Goal: Contribute content: Contribute content

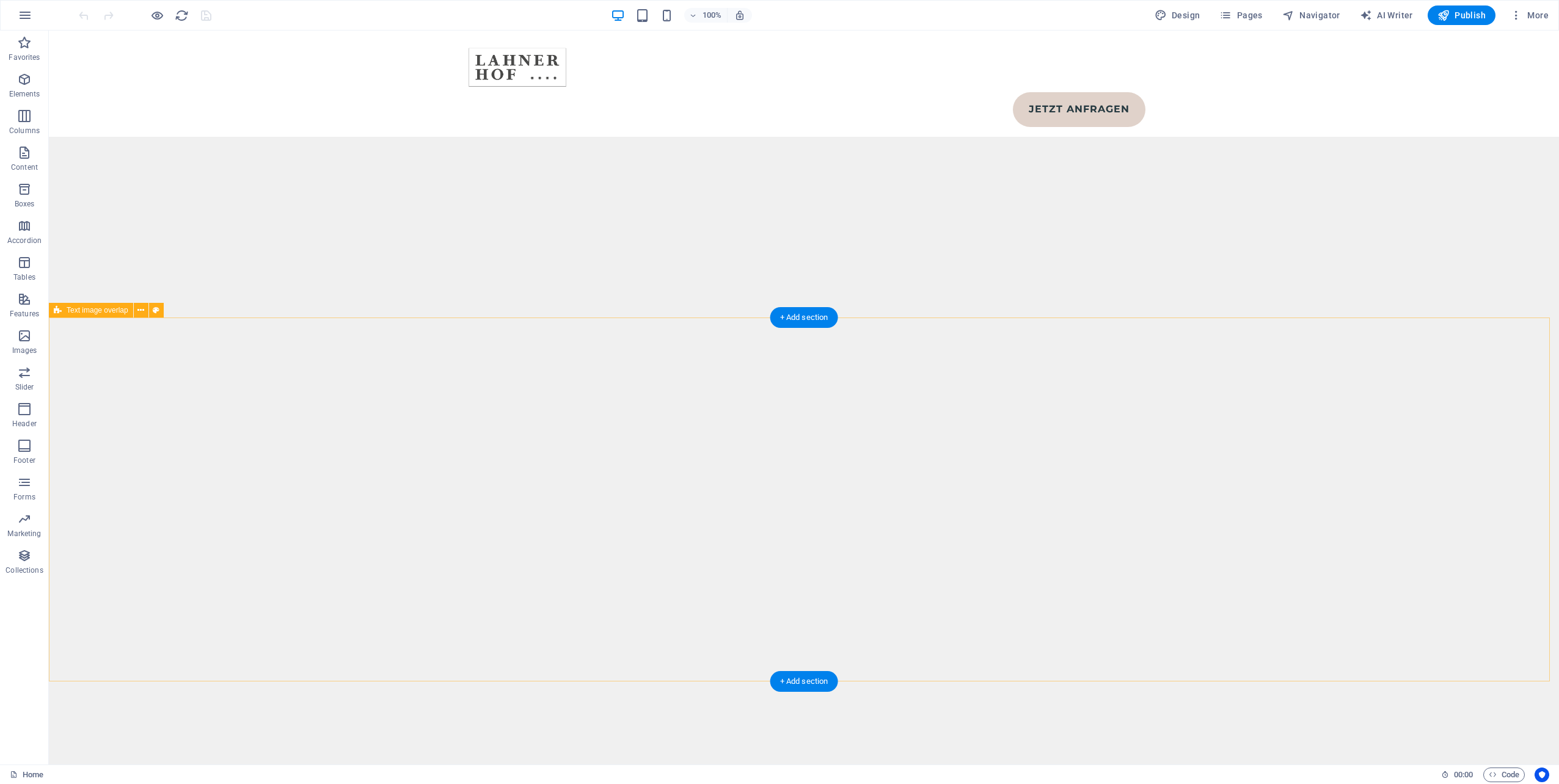
scroll to position [6535, 0]
click at [138, 289] on icon at bounding box center [140, 289] width 7 height 13
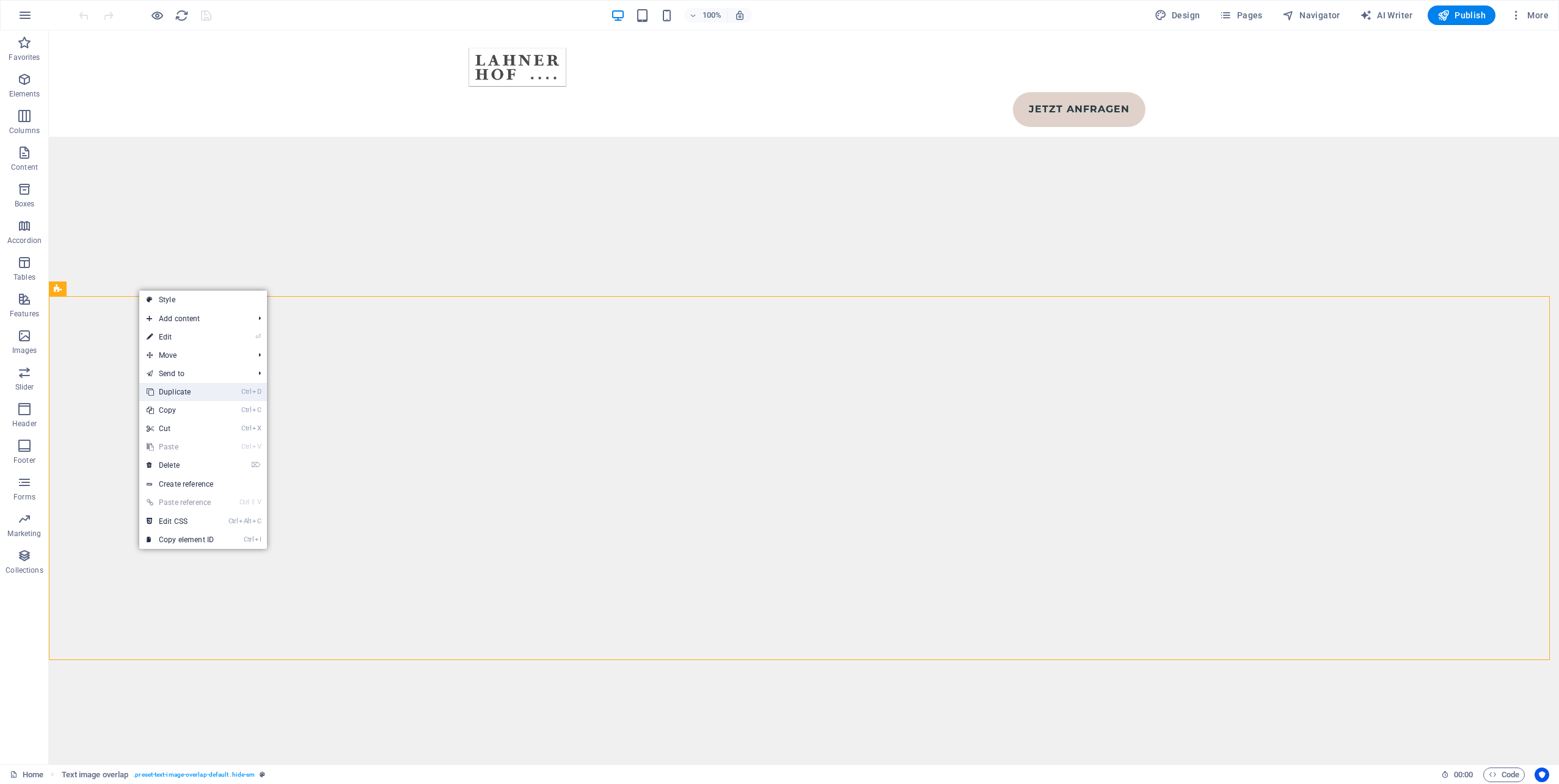
click at [186, 397] on link "Ctrl D Duplicate" at bounding box center [180, 392] width 82 height 18
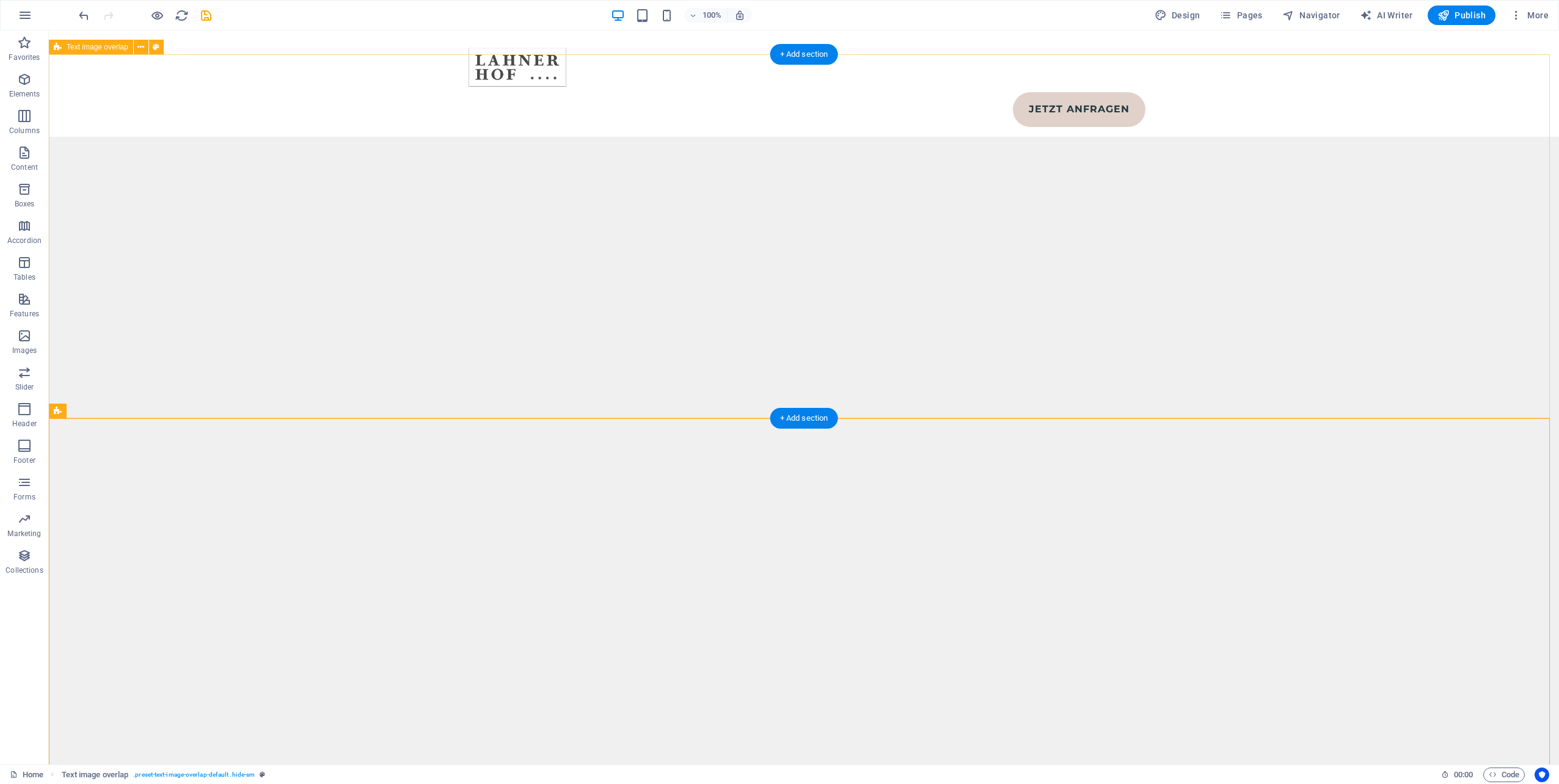
scroll to position [6780, 0]
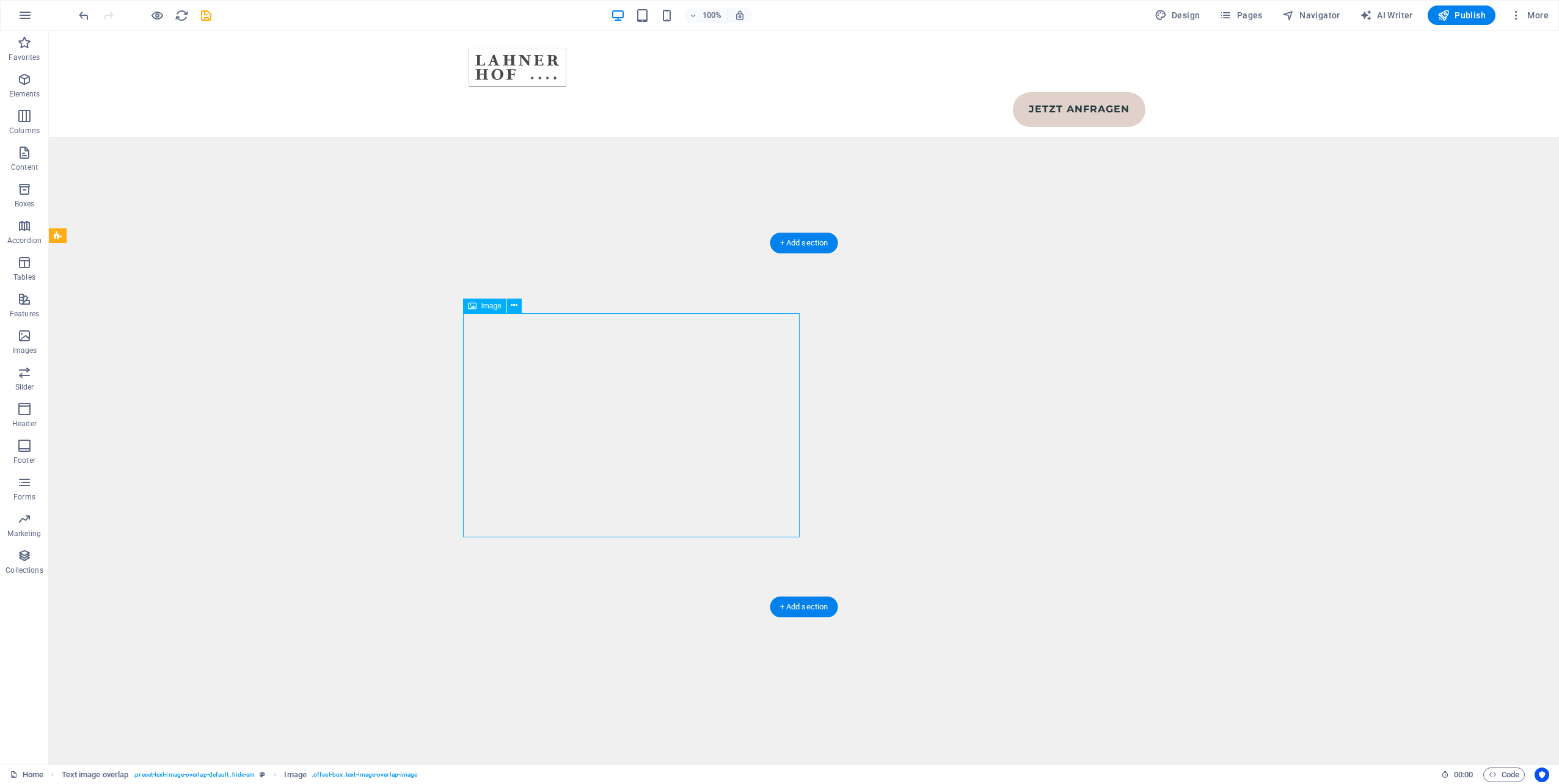
scroll to position [6963, 0]
click at [493, 296] on span "Image" at bounding box center [491, 295] width 20 height 7
click at [471, 300] on icon at bounding box center [472, 295] width 8 height 14
click at [483, 292] on span "Image" at bounding box center [491, 295] width 20 height 7
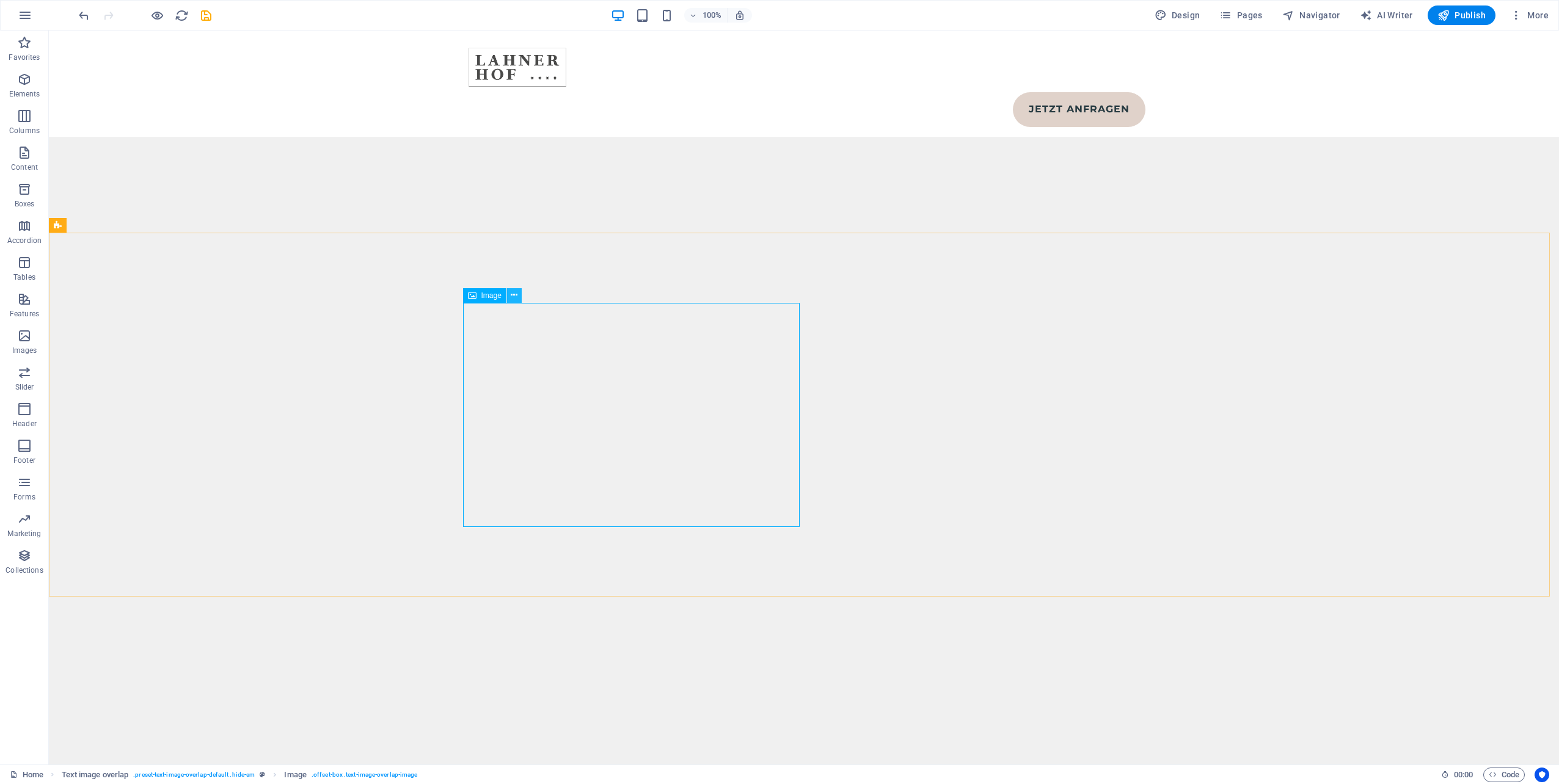
click at [514, 295] on icon at bounding box center [514, 295] width 7 height 13
select select "%"
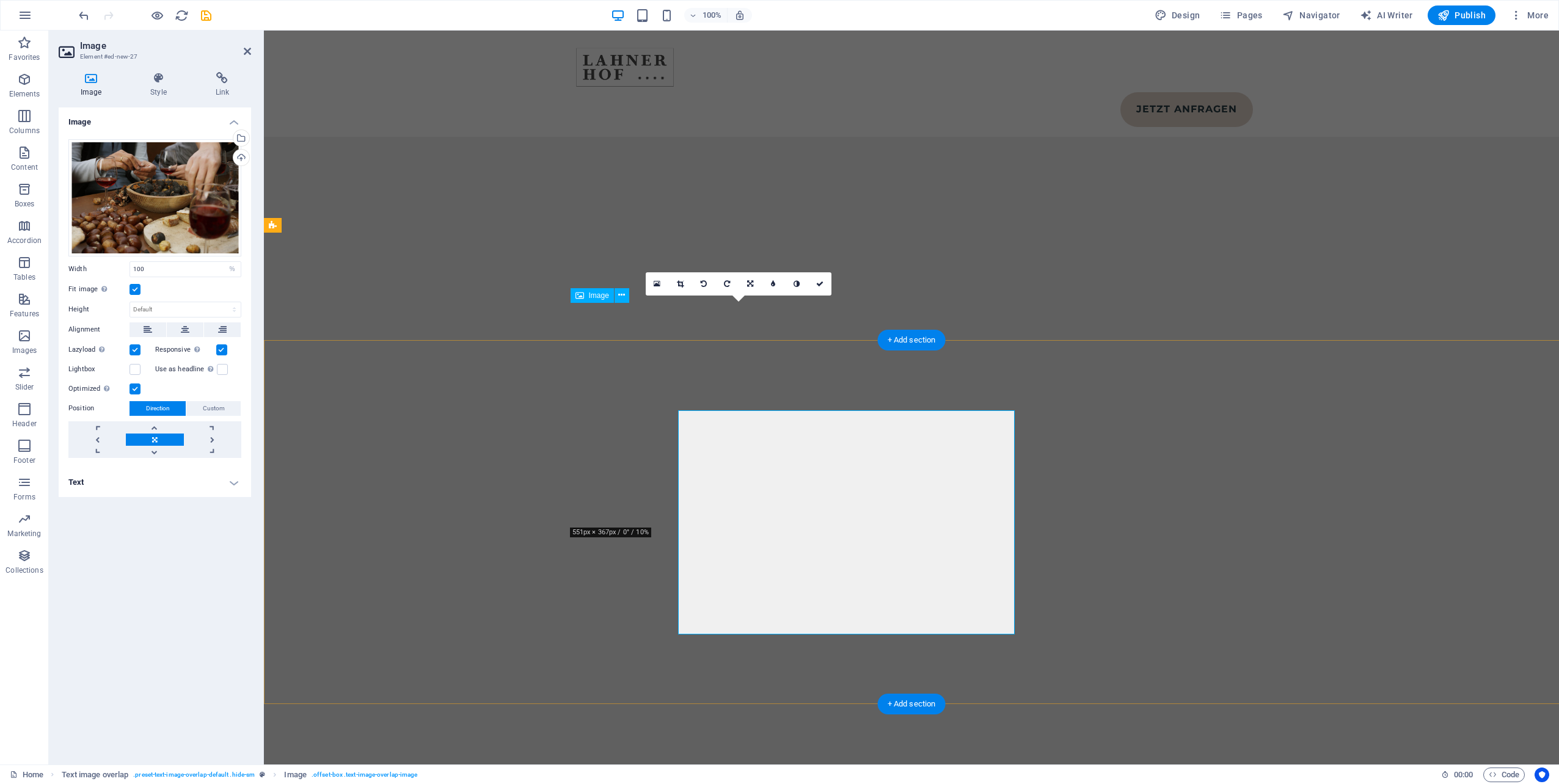
scroll to position [6855, 0]
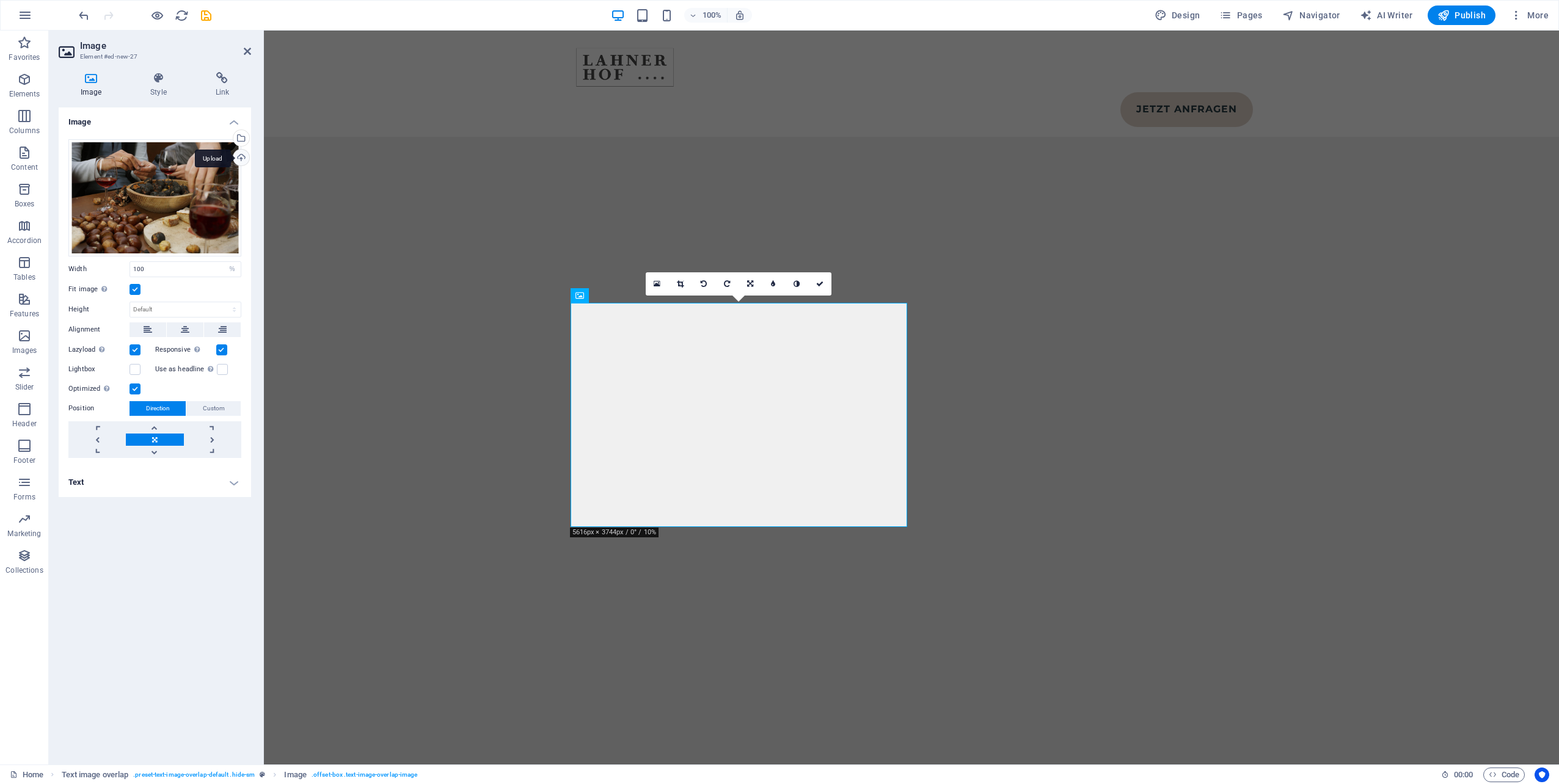
click at [239, 156] on div "Upload" at bounding box center [240, 159] width 18 height 18
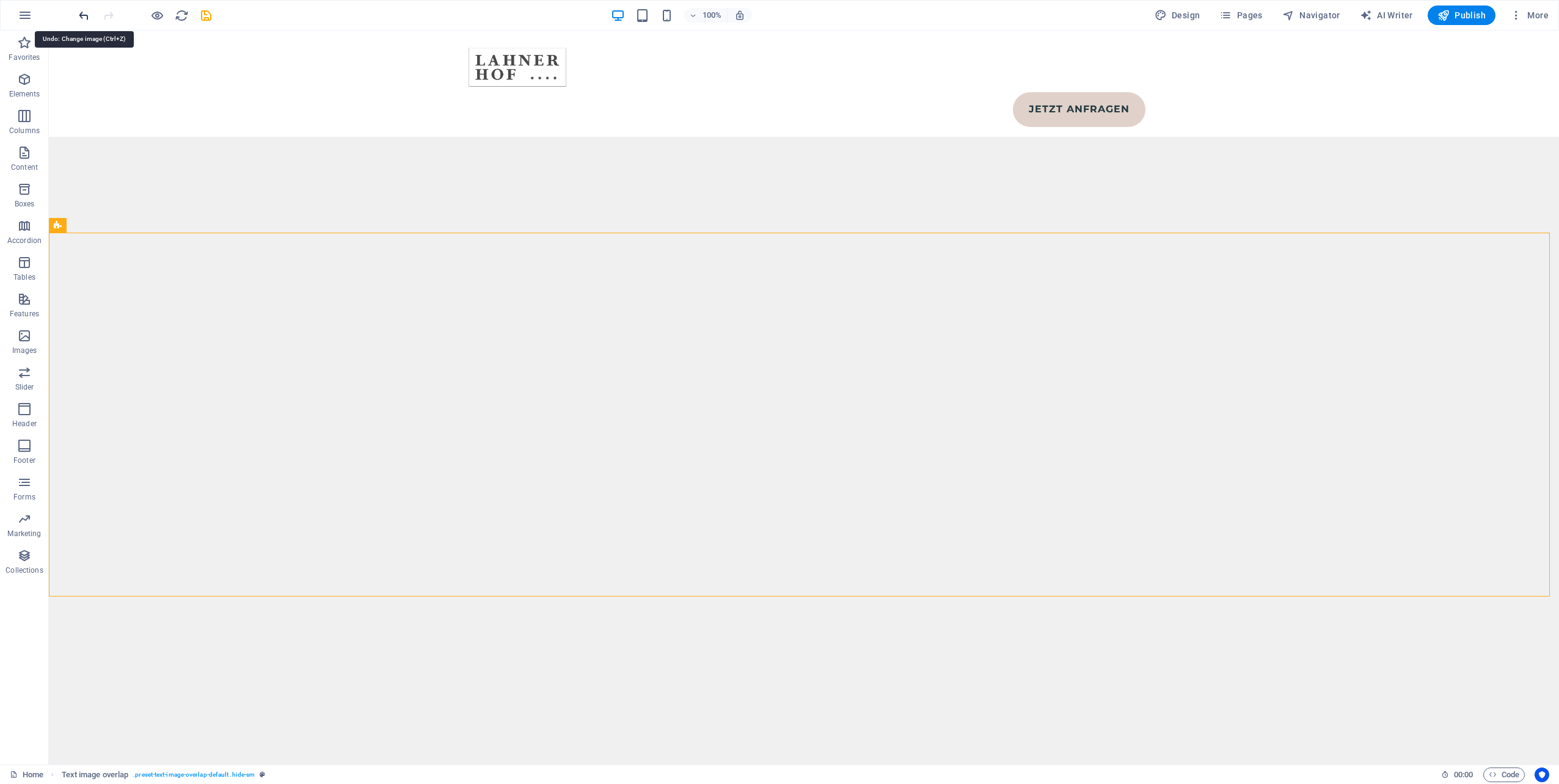
click at [82, 14] on icon "undo" at bounding box center [84, 16] width 14 height 14
click at [205, 12] on icon "save" at bounding box center [206, 16] width 14 height 14
select select
checkbox input "false"
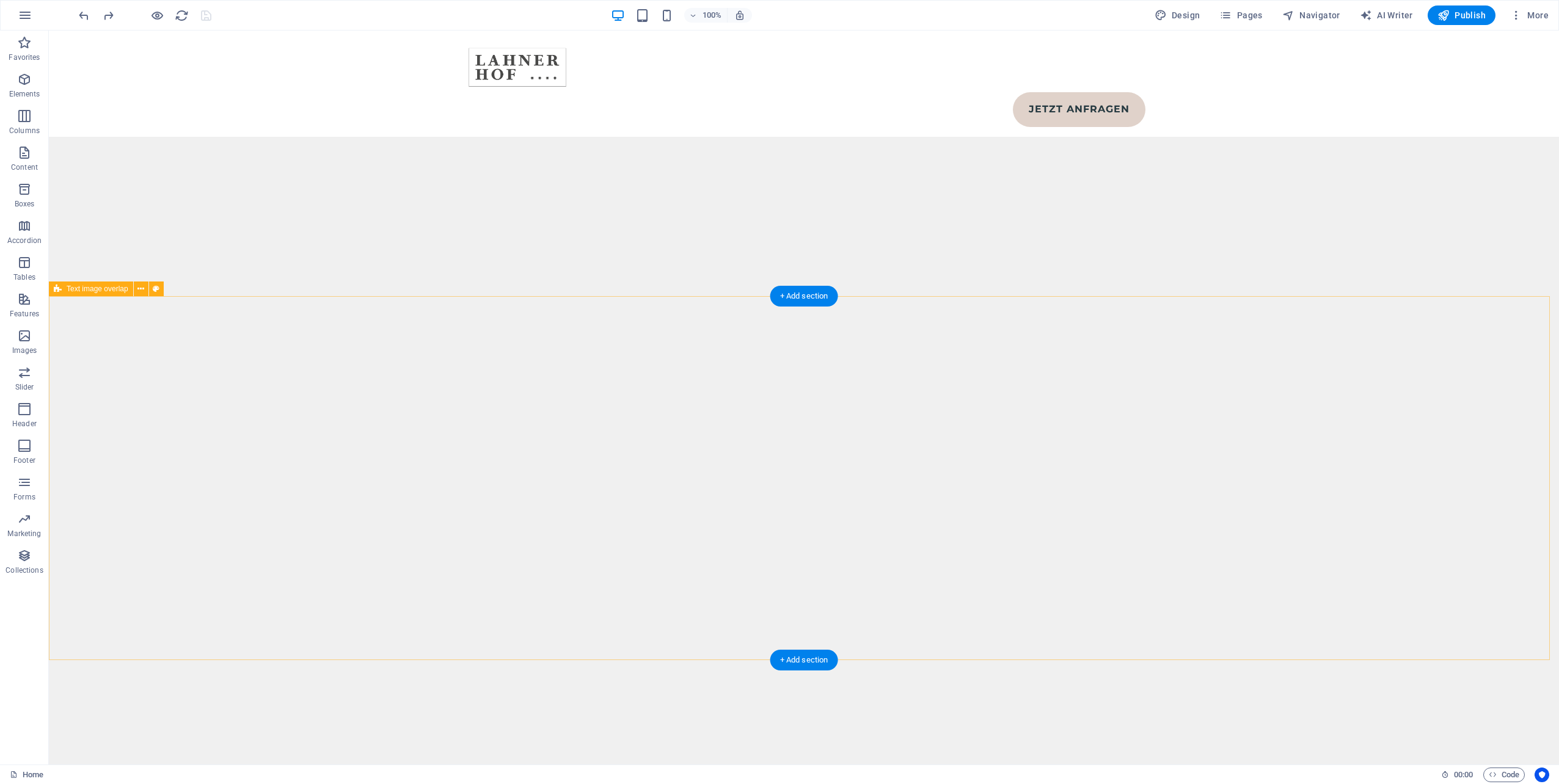
scroll to position [6902, 0]
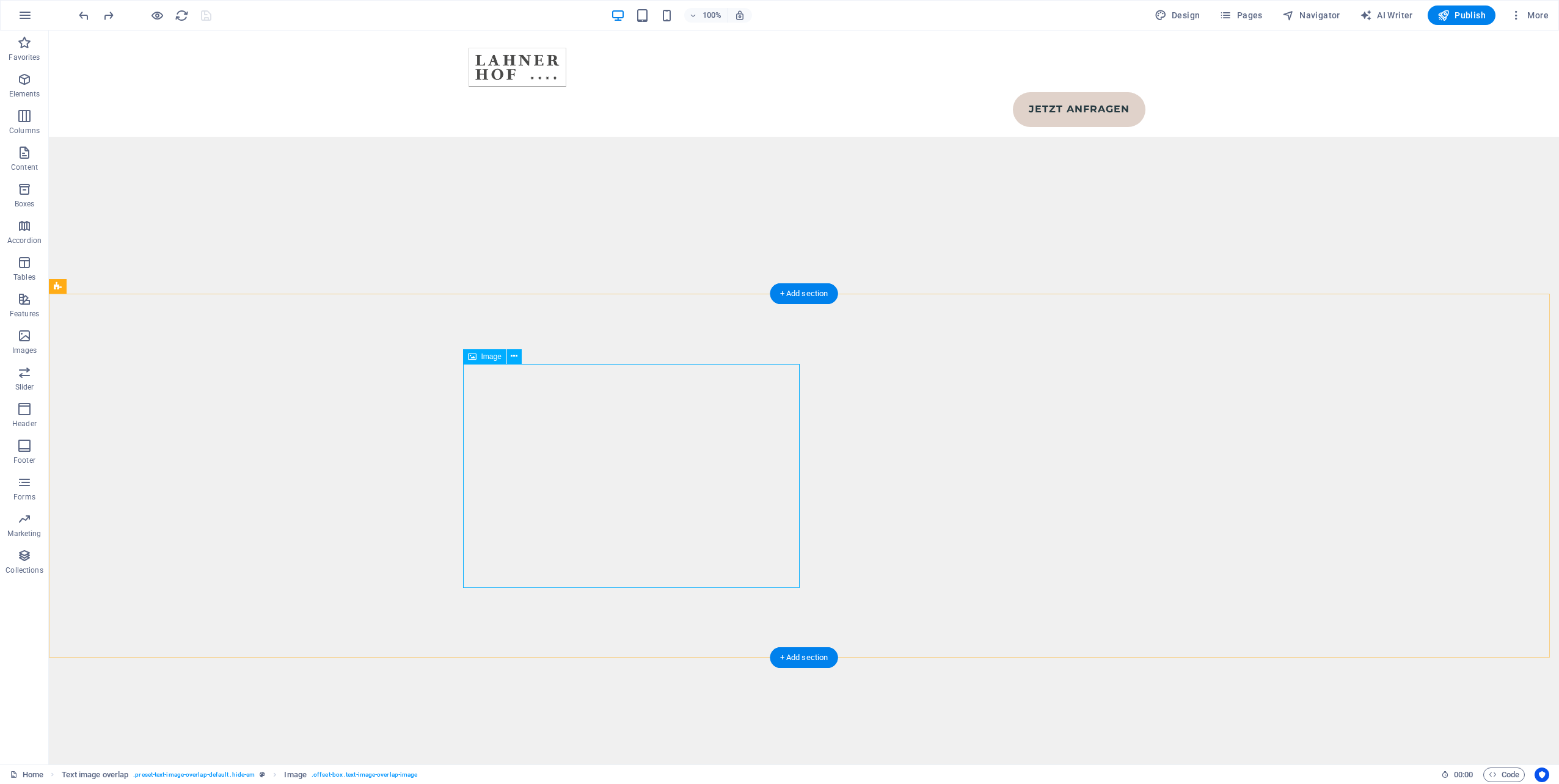
select select "%"
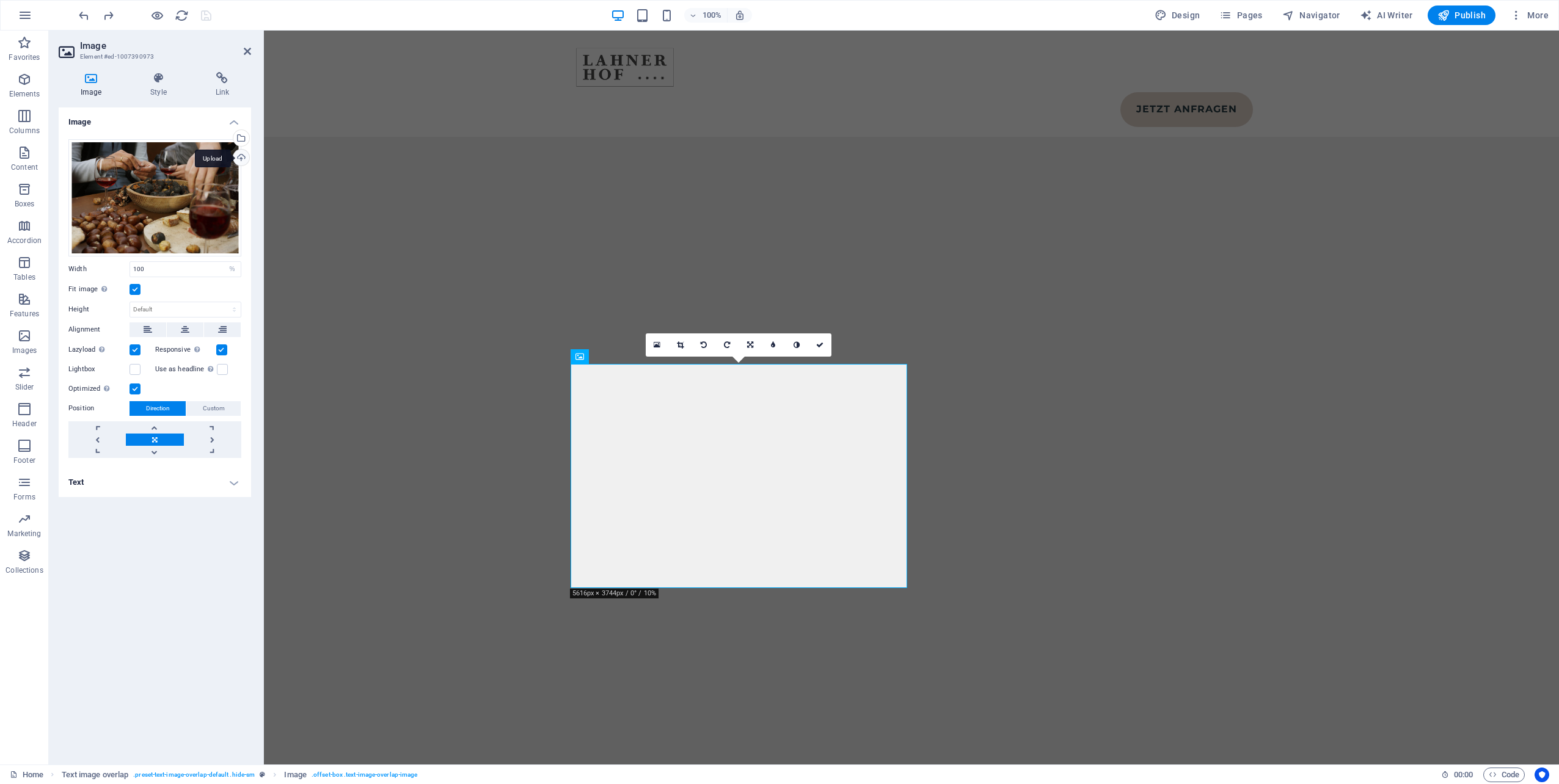
click at [240, 165] on div "Upload" at bounding box center [240, 159] width 18 height 18
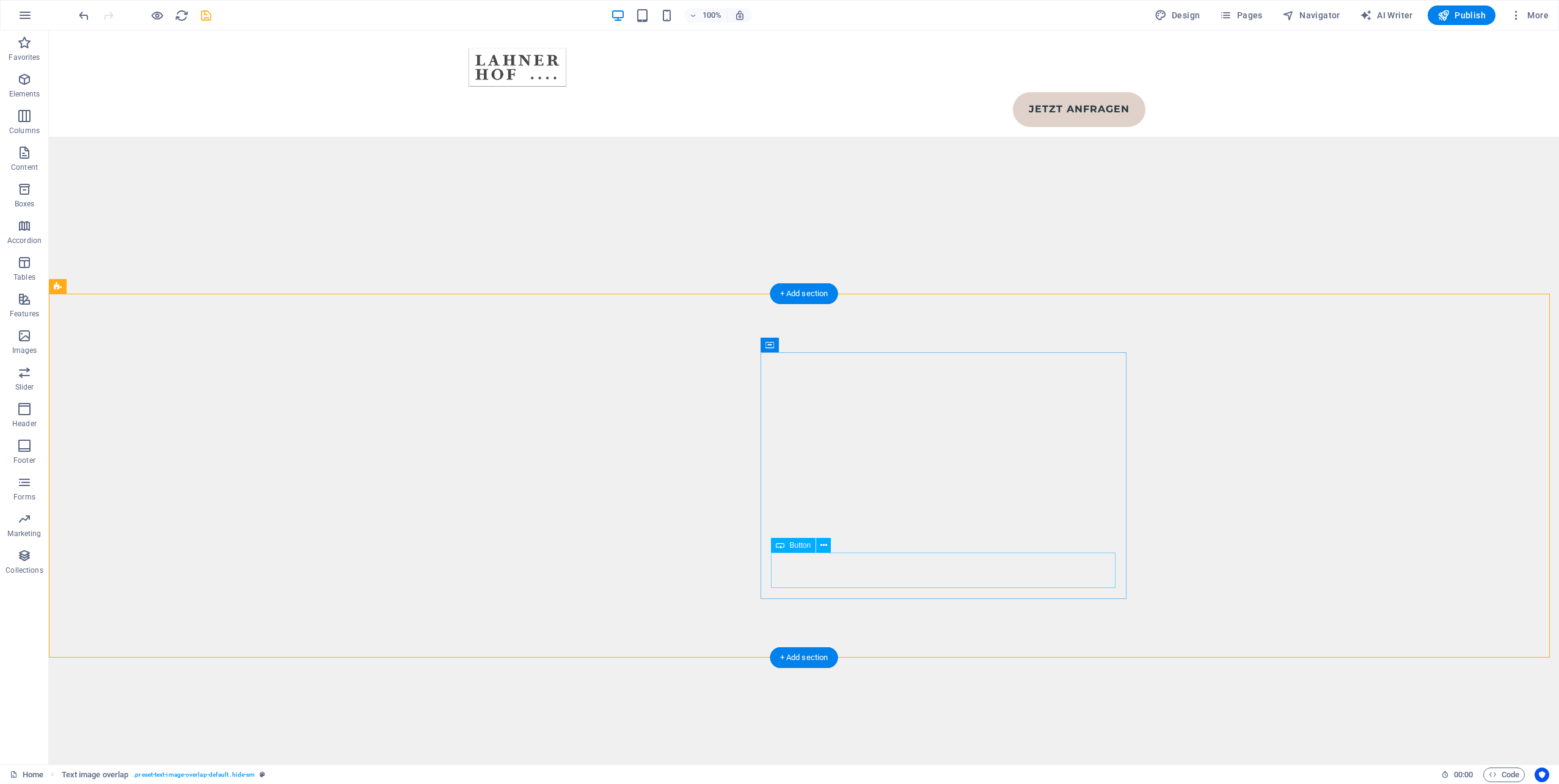
scroll to position [7024, 0]
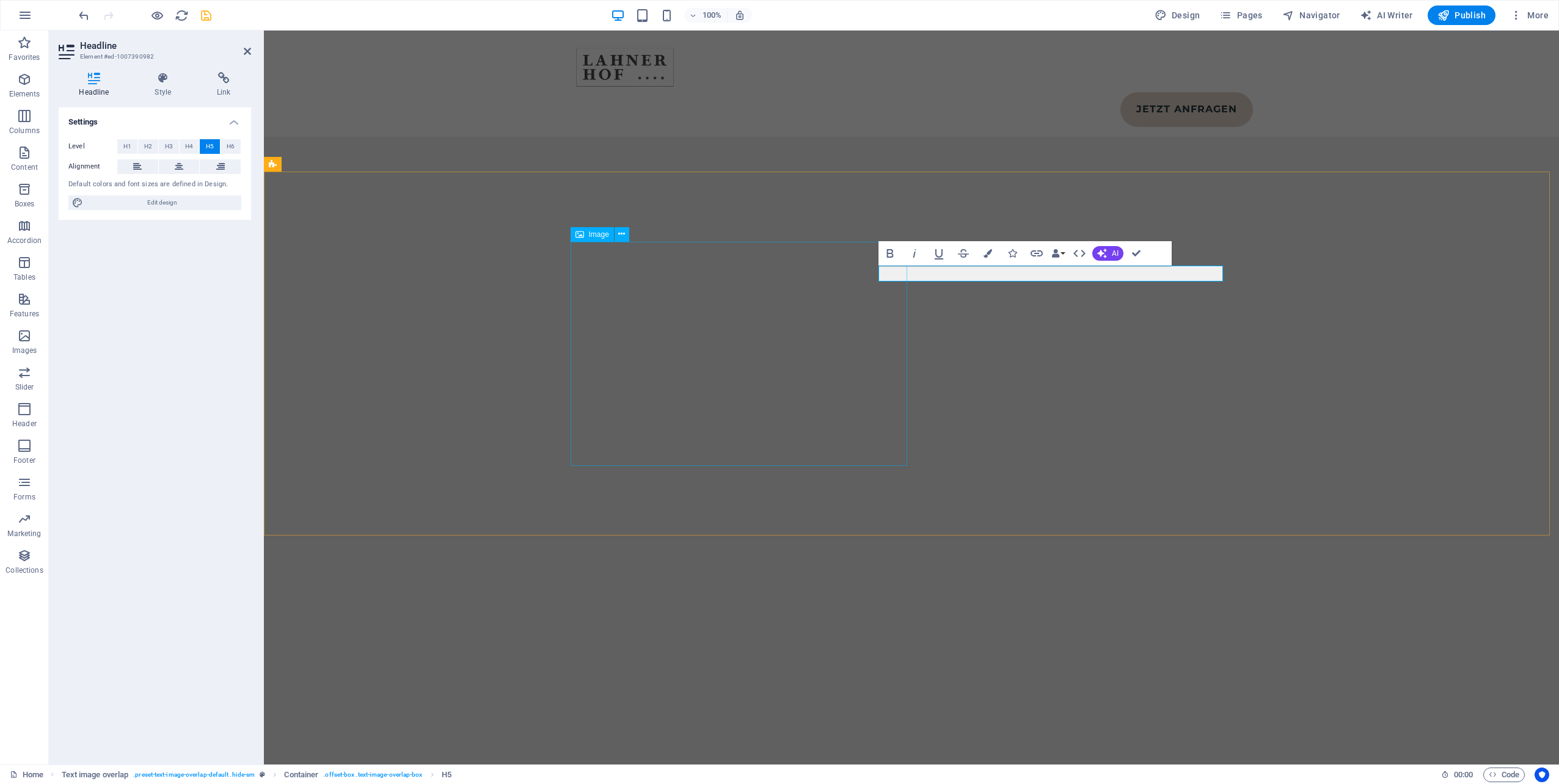
scroll to position [6916, 0]
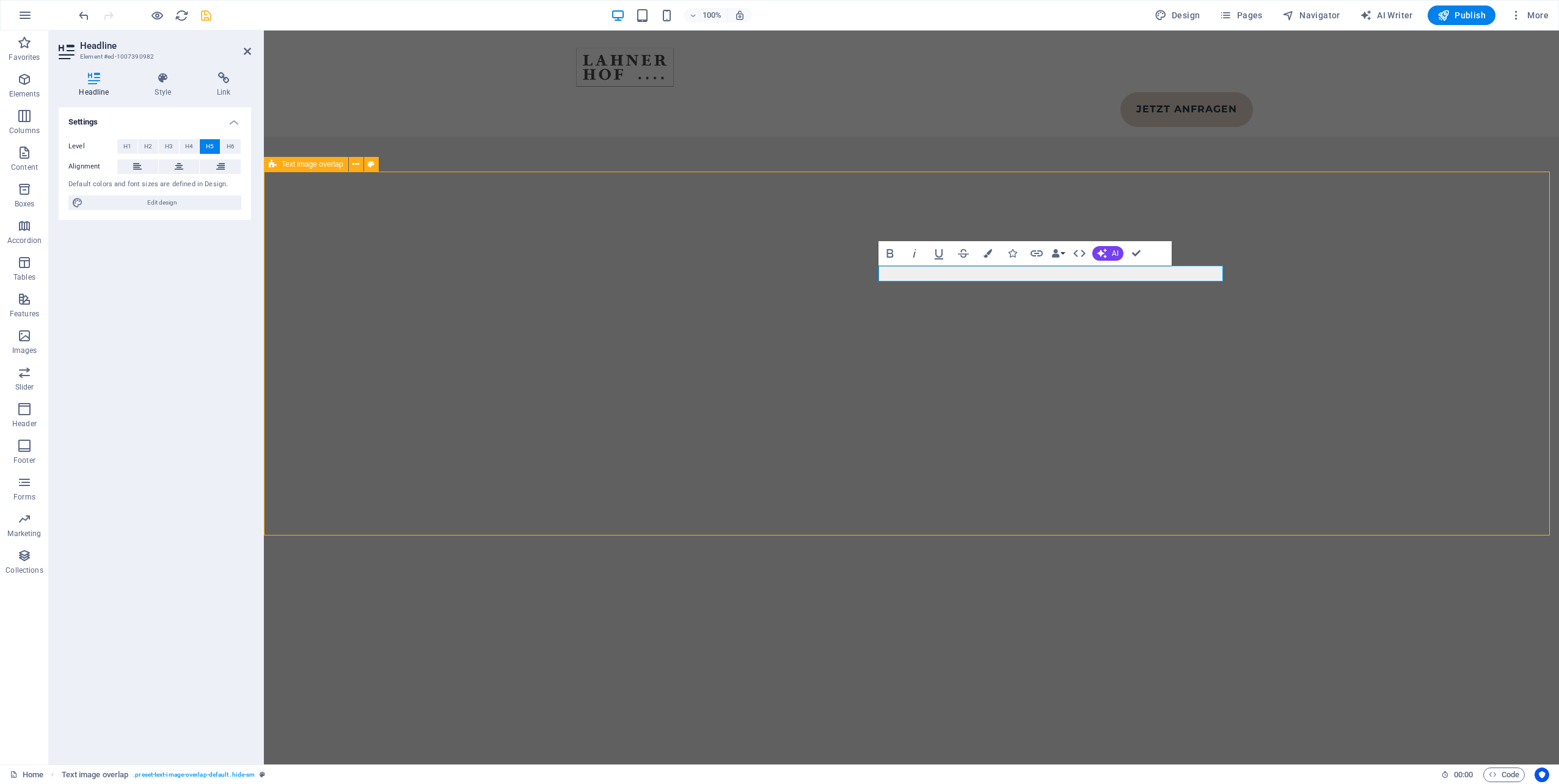
scroll to position [7024, 0]
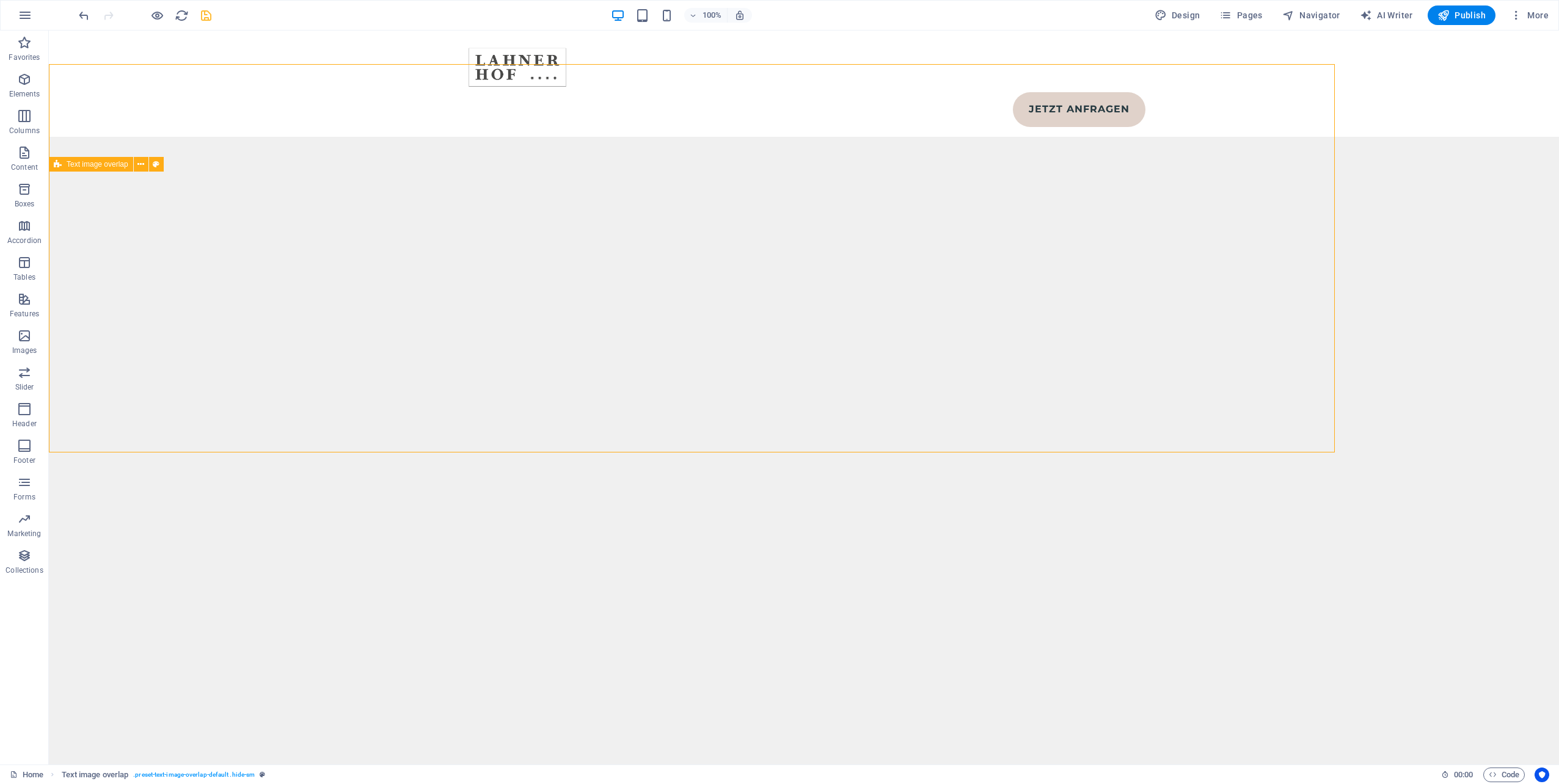
scroll to position [7024, 0]
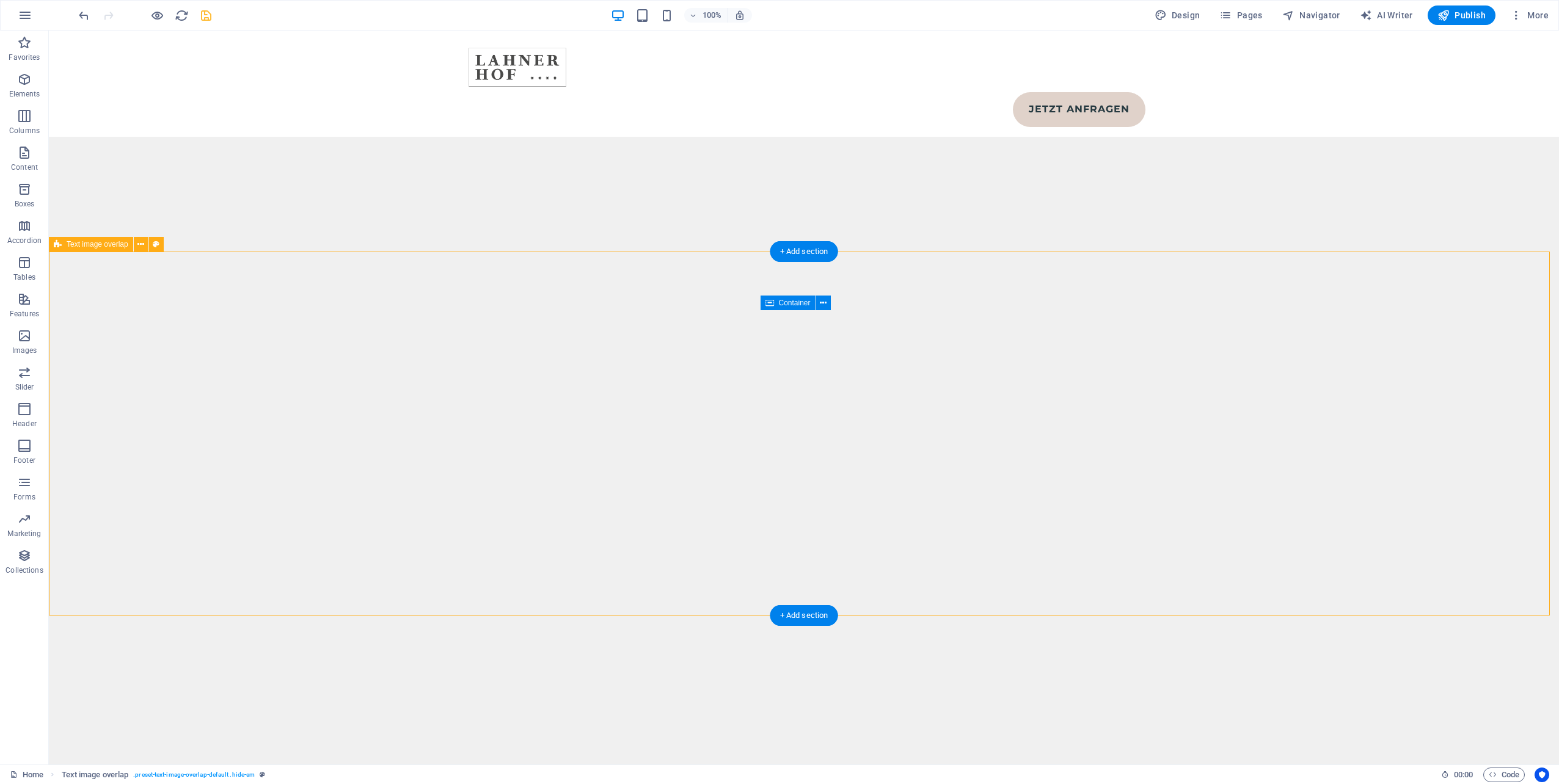
scroll to position [6963, 0]
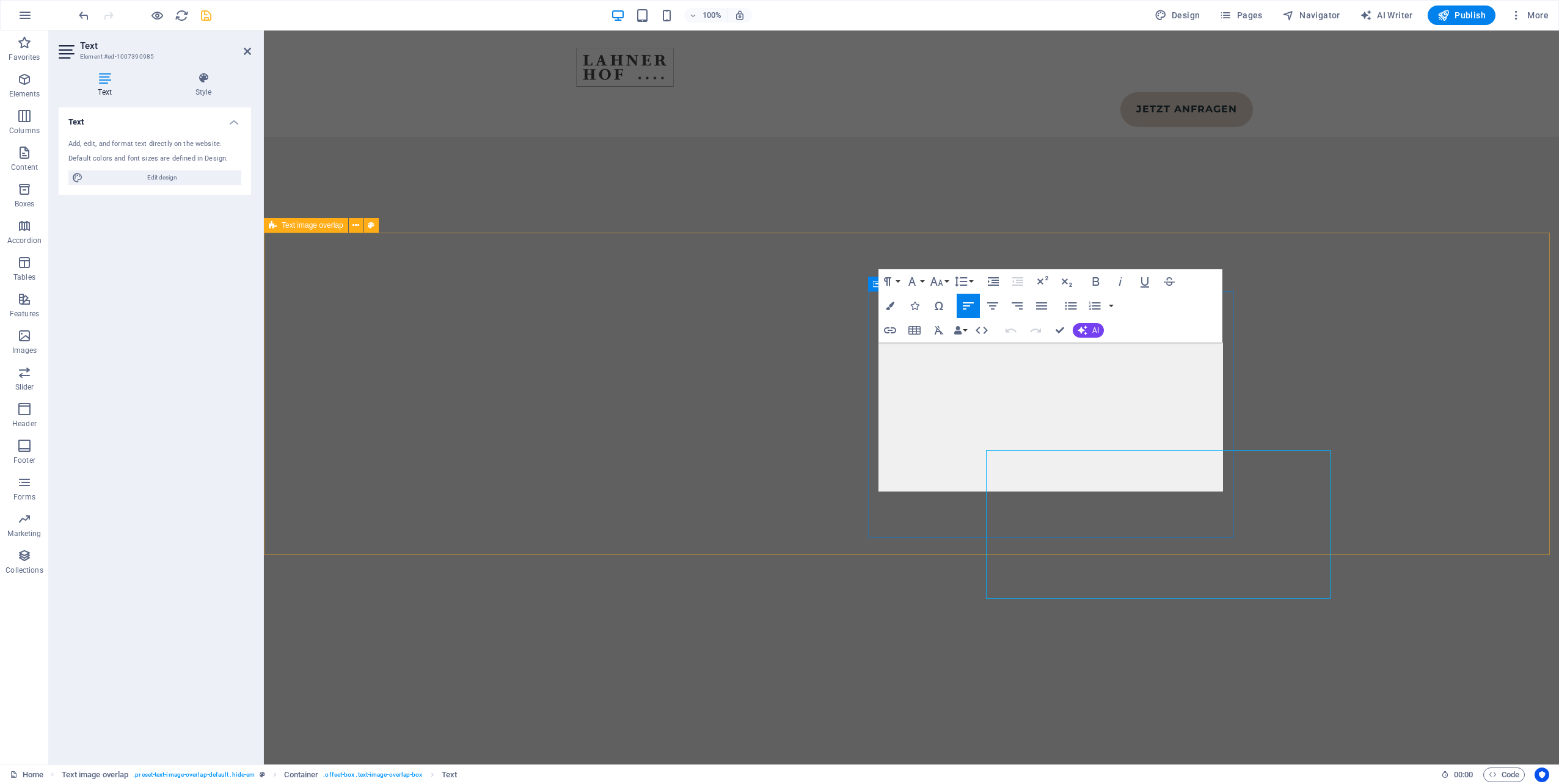
scroll to position [6855, 0]
drag, startPoint x: 1122, startPoint y: 476, endPoint x: 920, endPoint y: 453, distance: 203.3
drag, startPoint x: 1116, startPoint y: 468, endPoint x: 884, endPoint y: 440, distance: 233.7
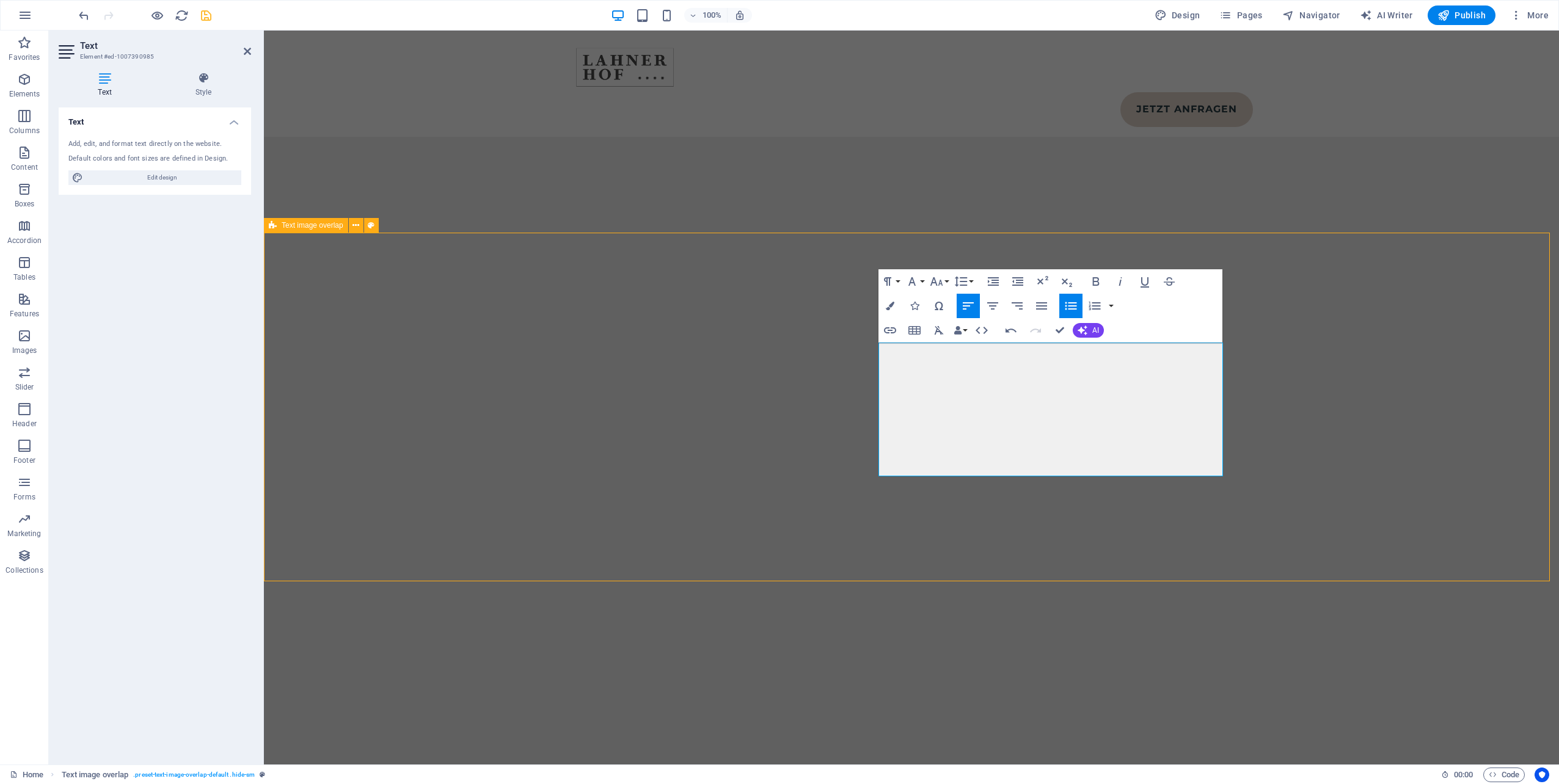
scroll to position [6963, 0]
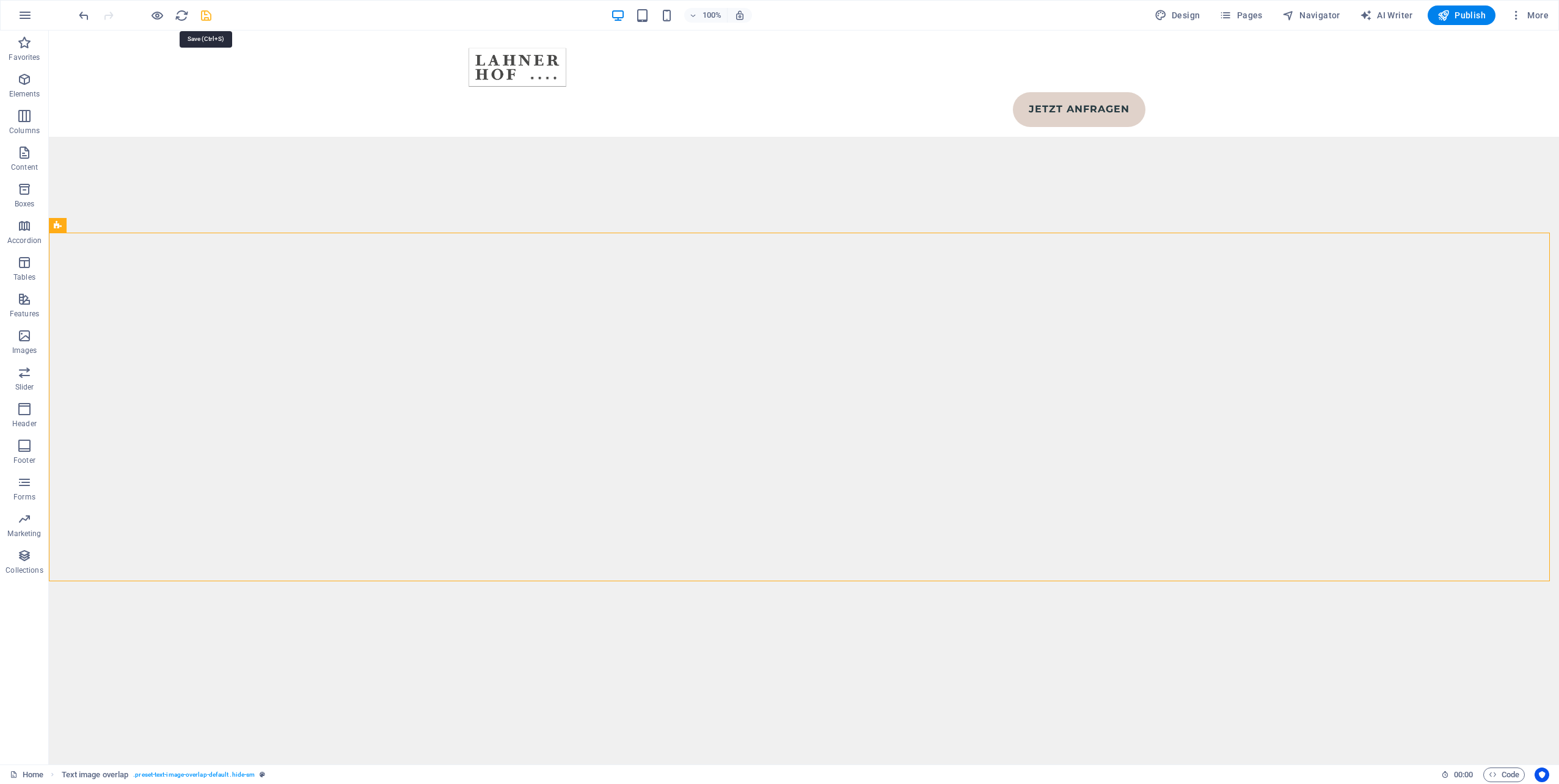
click at [202, 19] on icon "save" at bounding box center [206, 16] width 14 height 14
select select
checkbox input "false"
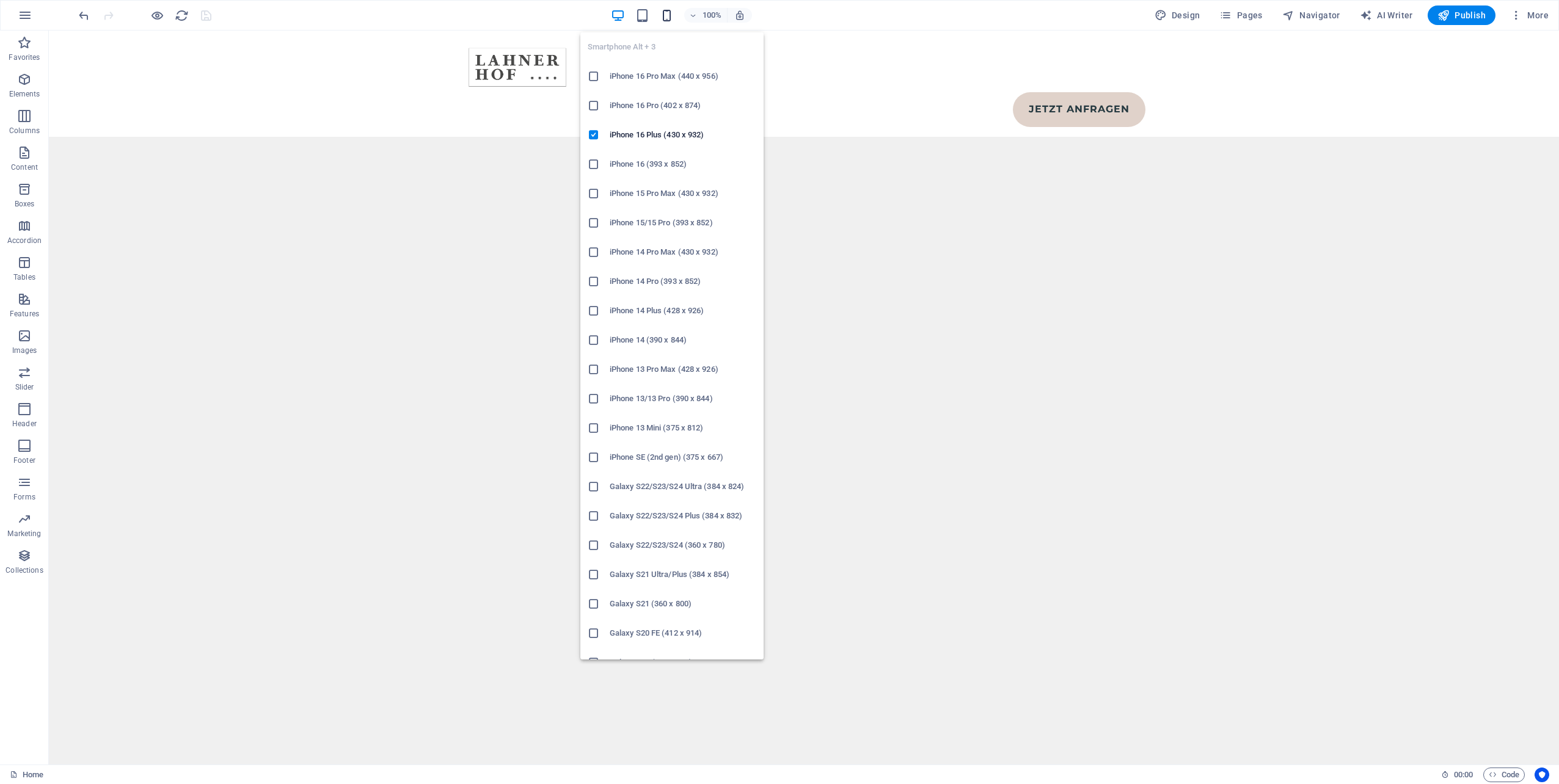
click at [668, 10] on icon "button" at bounding box center [667, 16] width 14 height 14
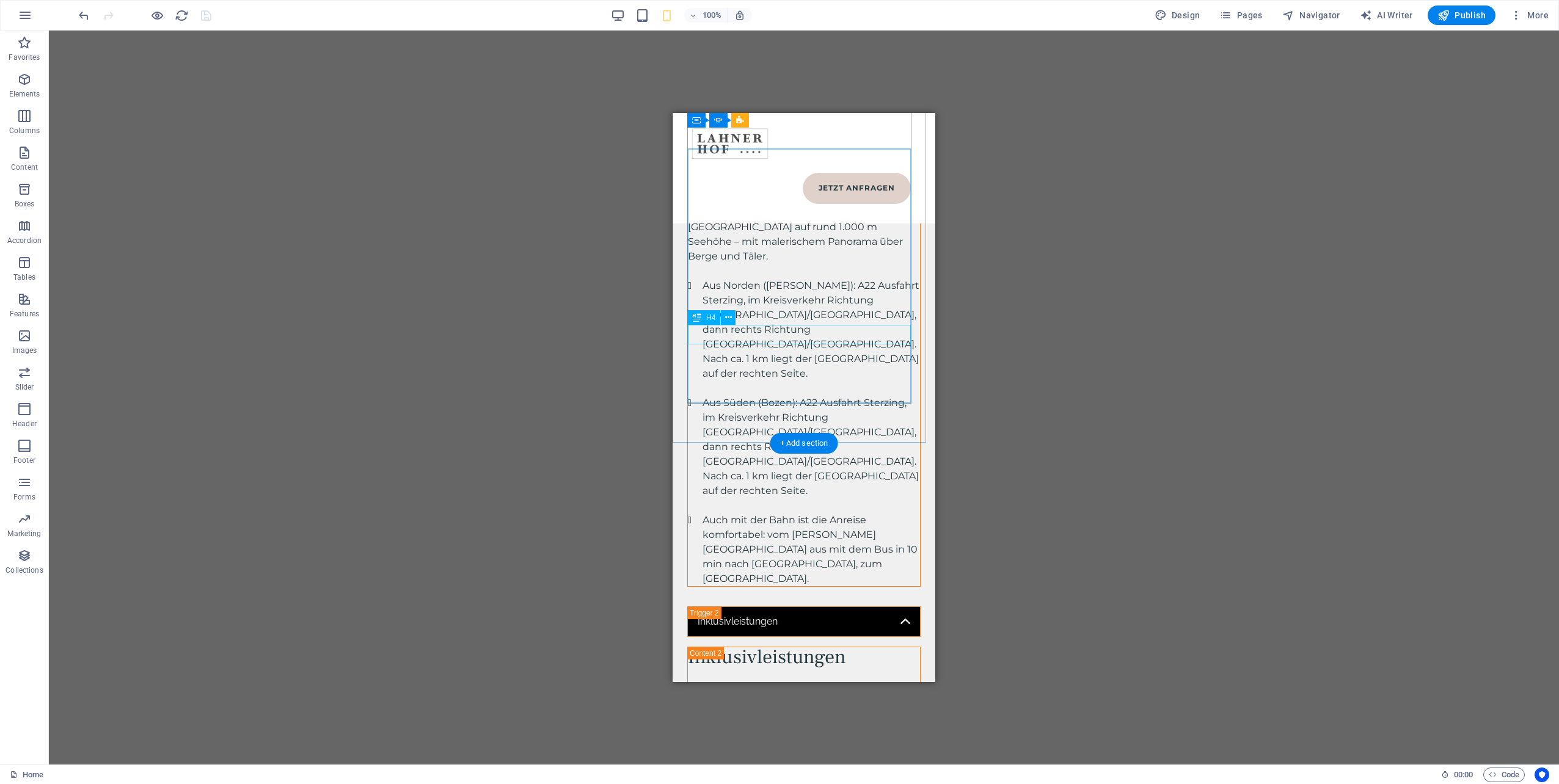
scroll to position [5672, 0]
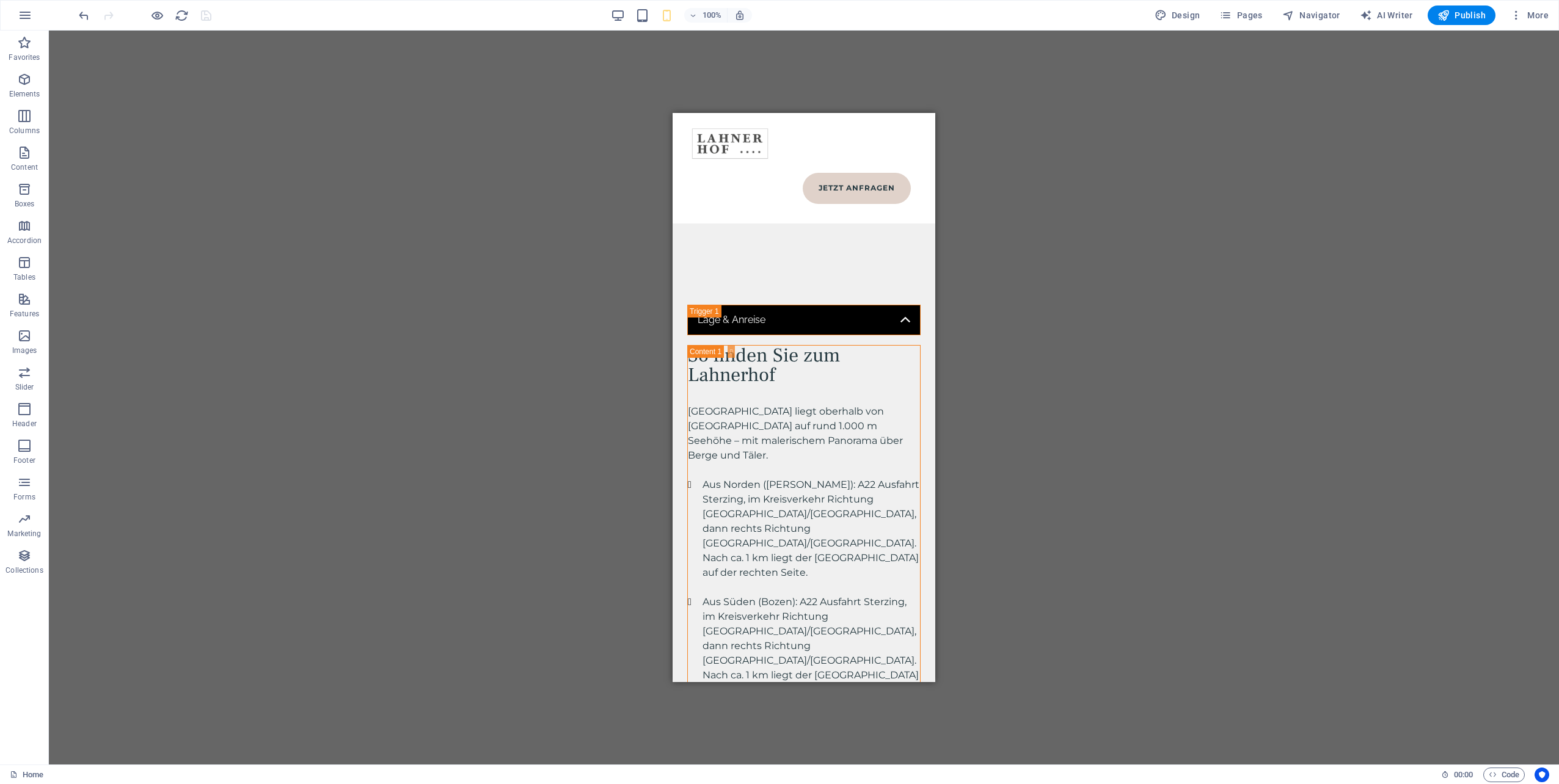
click at [1272, 165] on div "Drag here to replace the existing content. Press “Ctrl” if you want to create a…" at bounding box center [804, 398] width 1510 height 734
click at [1179, 261] on div "Drag here to replace the existing content. Press “Ctrl” if you want to create a…" at bounding box center [804, 398] width 1510 height 734
click at [559, 136] on div "Drag here to replace the existing content. Press “Ctrl” if you want to create a…" at bounding box center [804, 398] width 1510 height 734
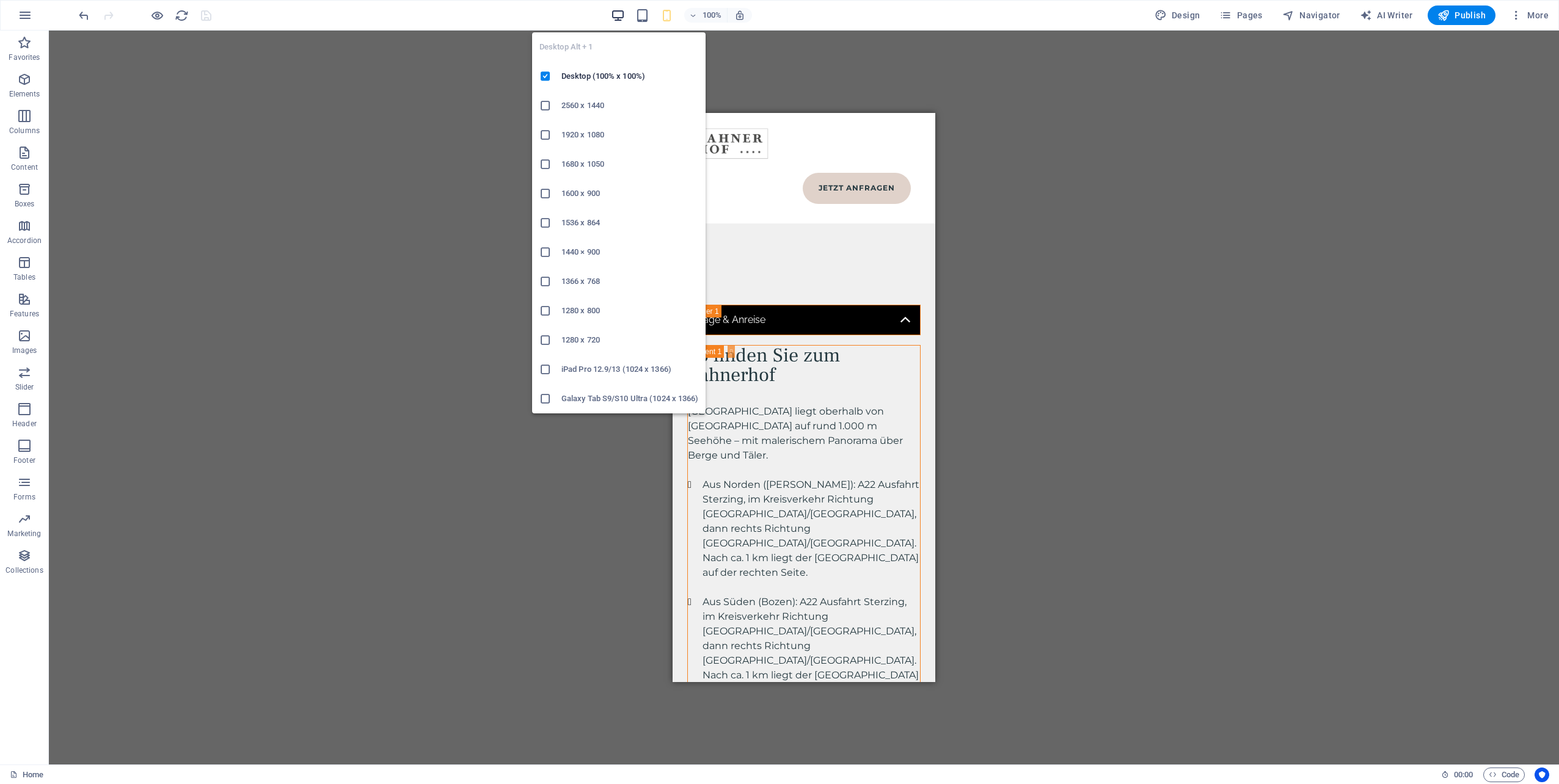
click at [623, 16] on icon "button" at bounding box center [618, 16] width 14 height 14
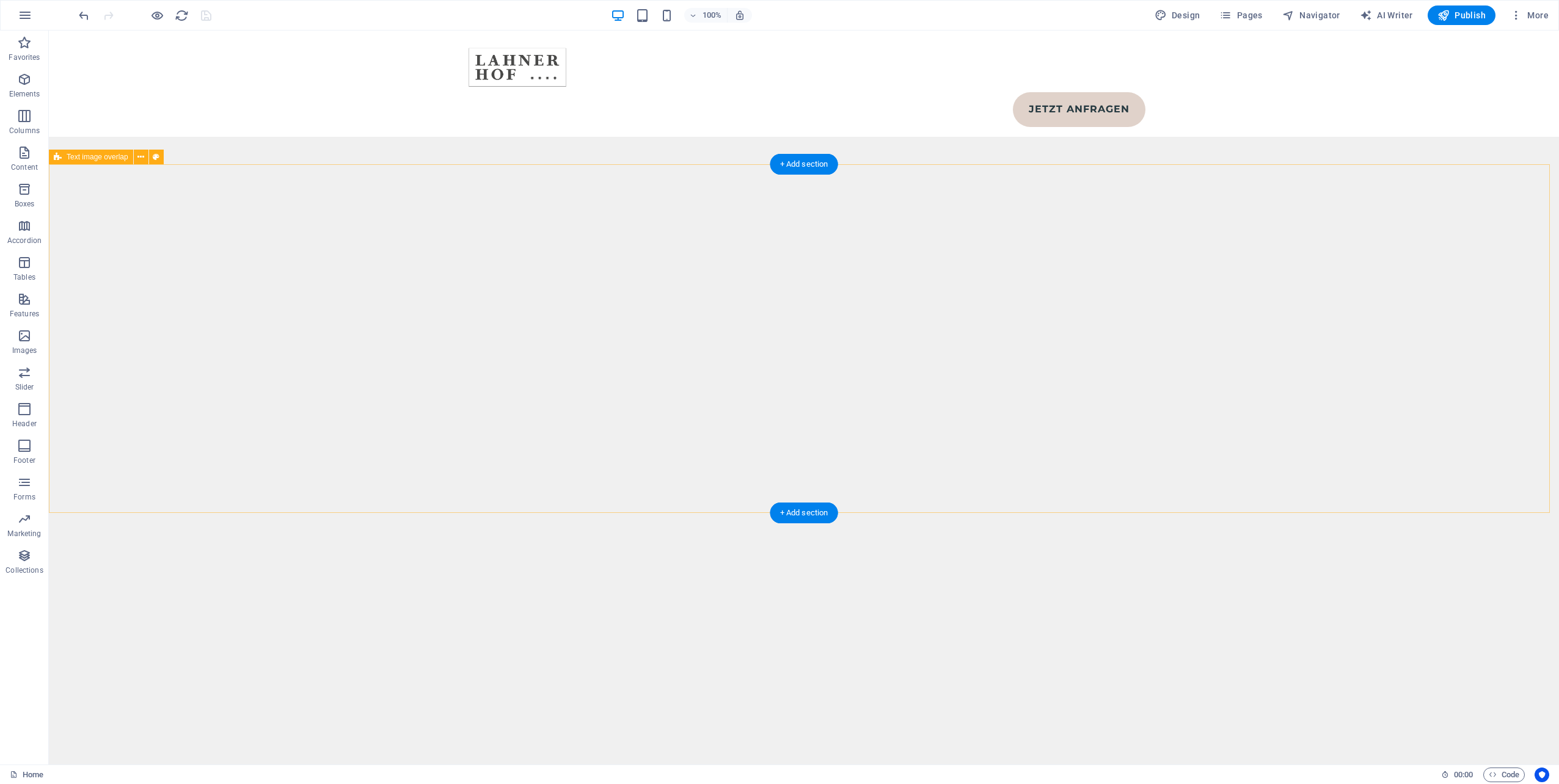
scroll to position [6987, 0]
click at [1232, 19] on icon "button" at bounding box center [1225, 15] width 12 height 12
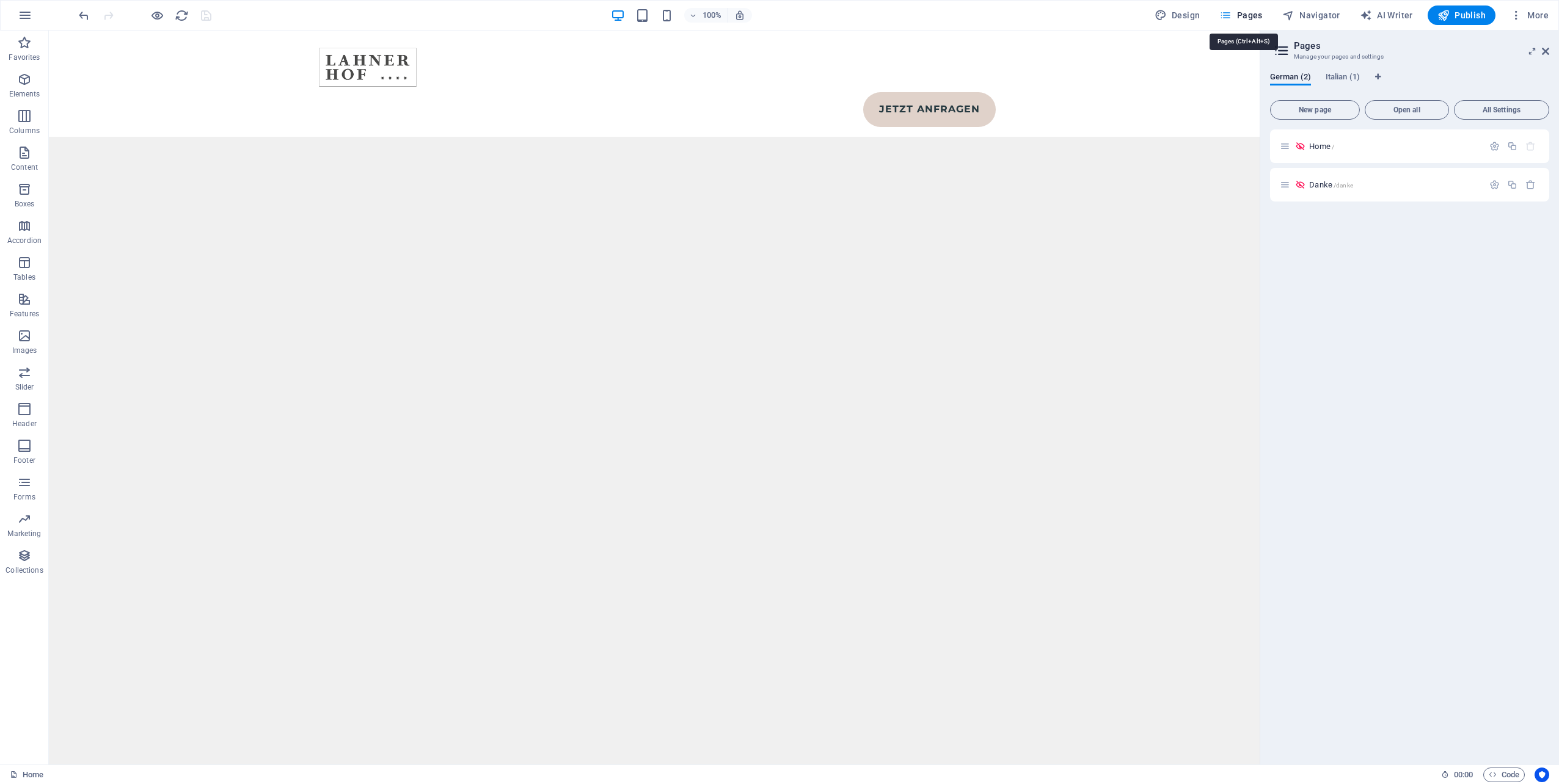
scroll to position [6837, 0]
click at [1336, 75] on span "Italian (1)" at bounding box center [1343, 78] width 34 height 17
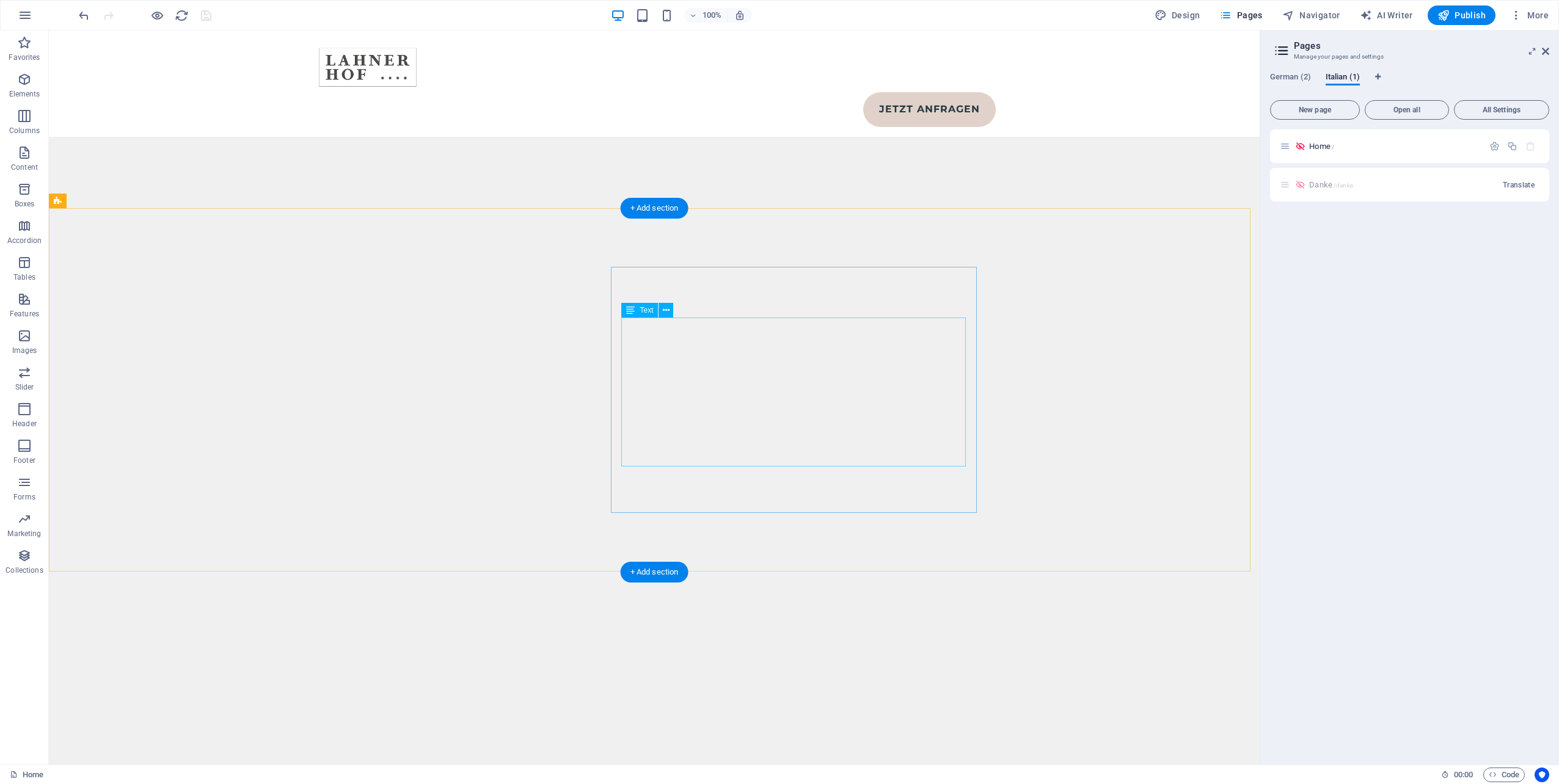
scroll to position [6471, 0]
click at [1371, 148] on p "Home /" at bounding box center [1394, 146] width 171 height 8
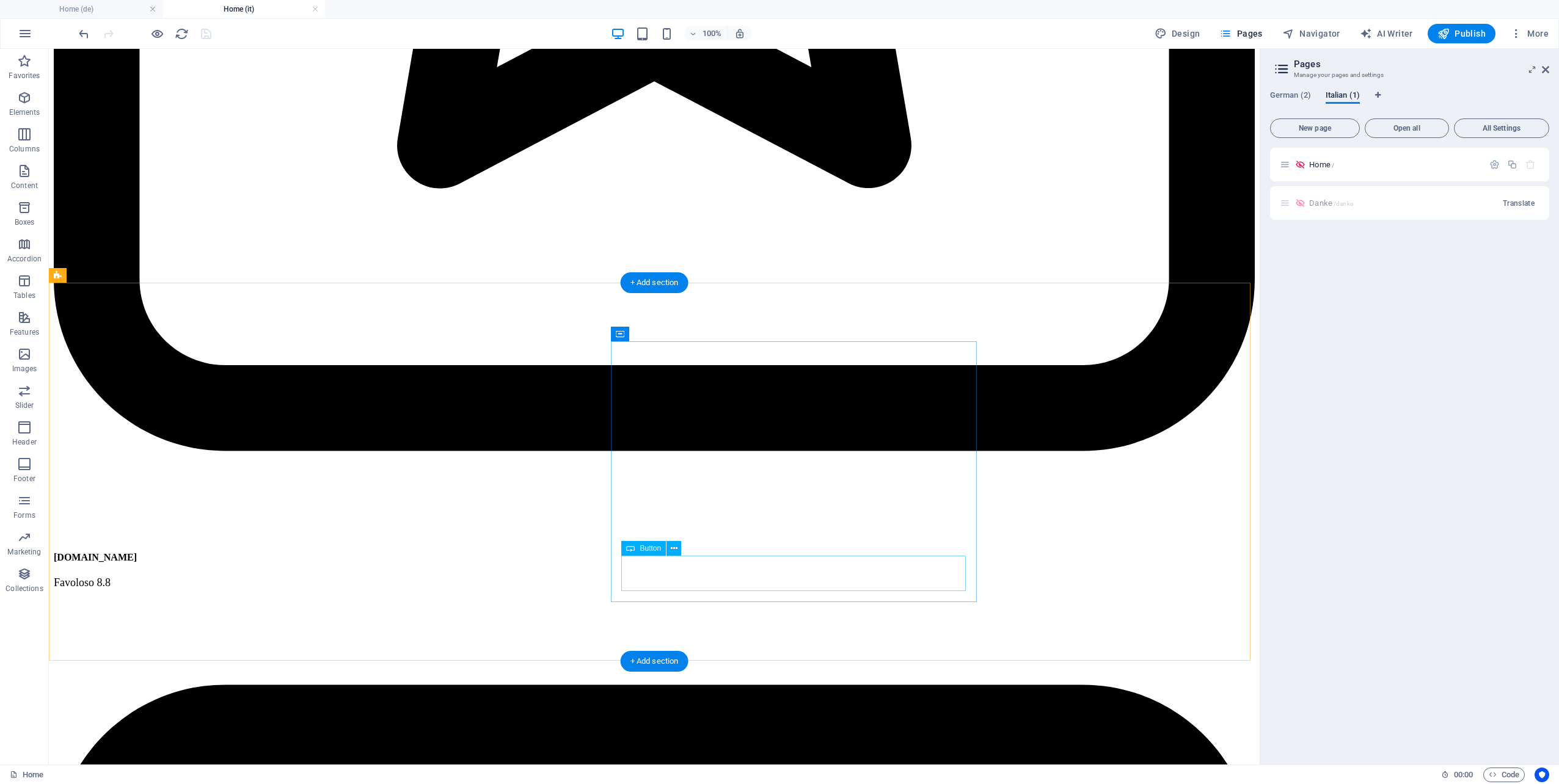
scroll to position [6352, 0]
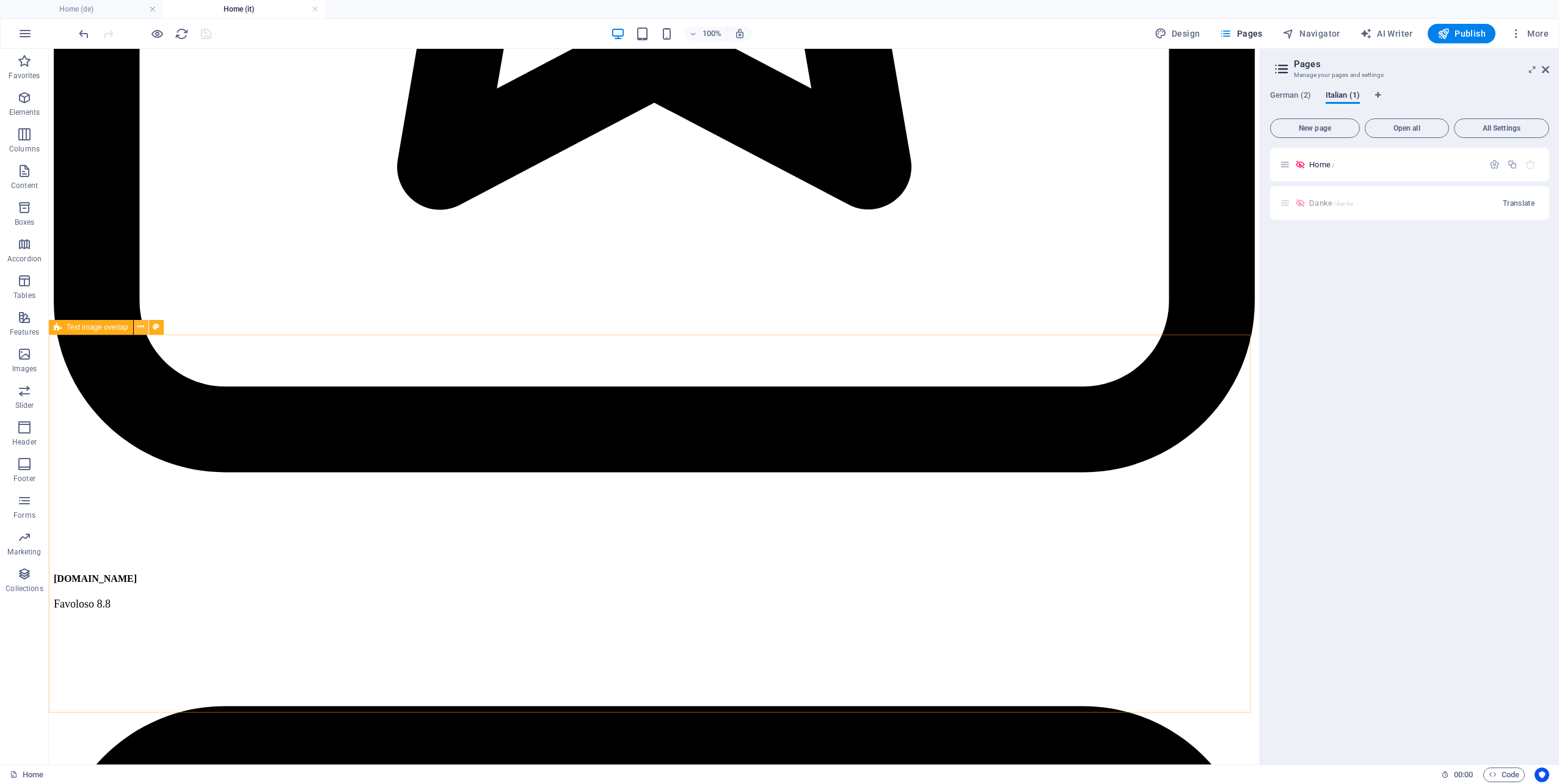
click at [142, 326] on icon at bounding box center [140, 327] width 7 height 13
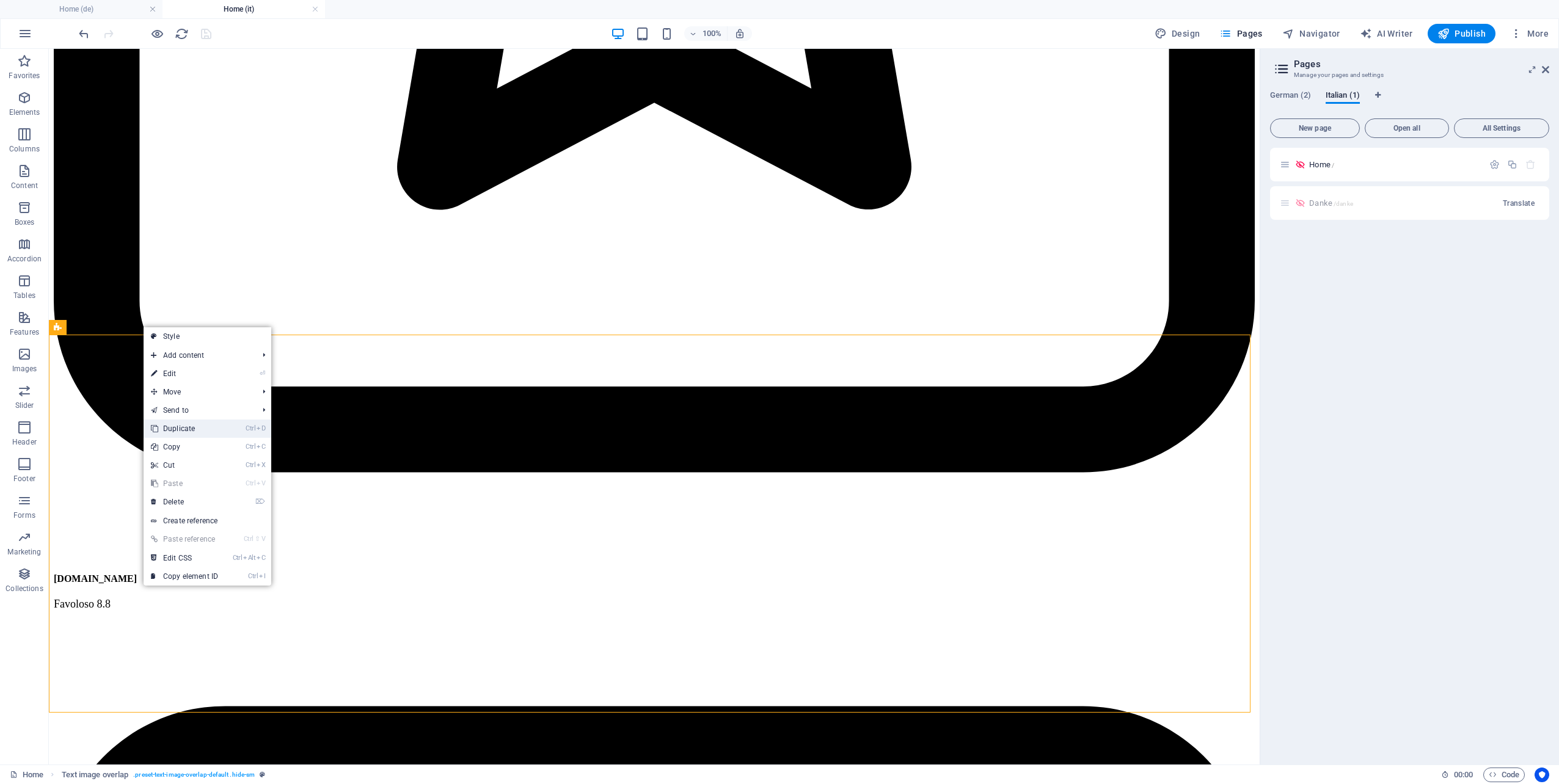
click at [193, 422] on link "Ctrl D Duplicate" at bounding box center [184, 429] width 82 height 18
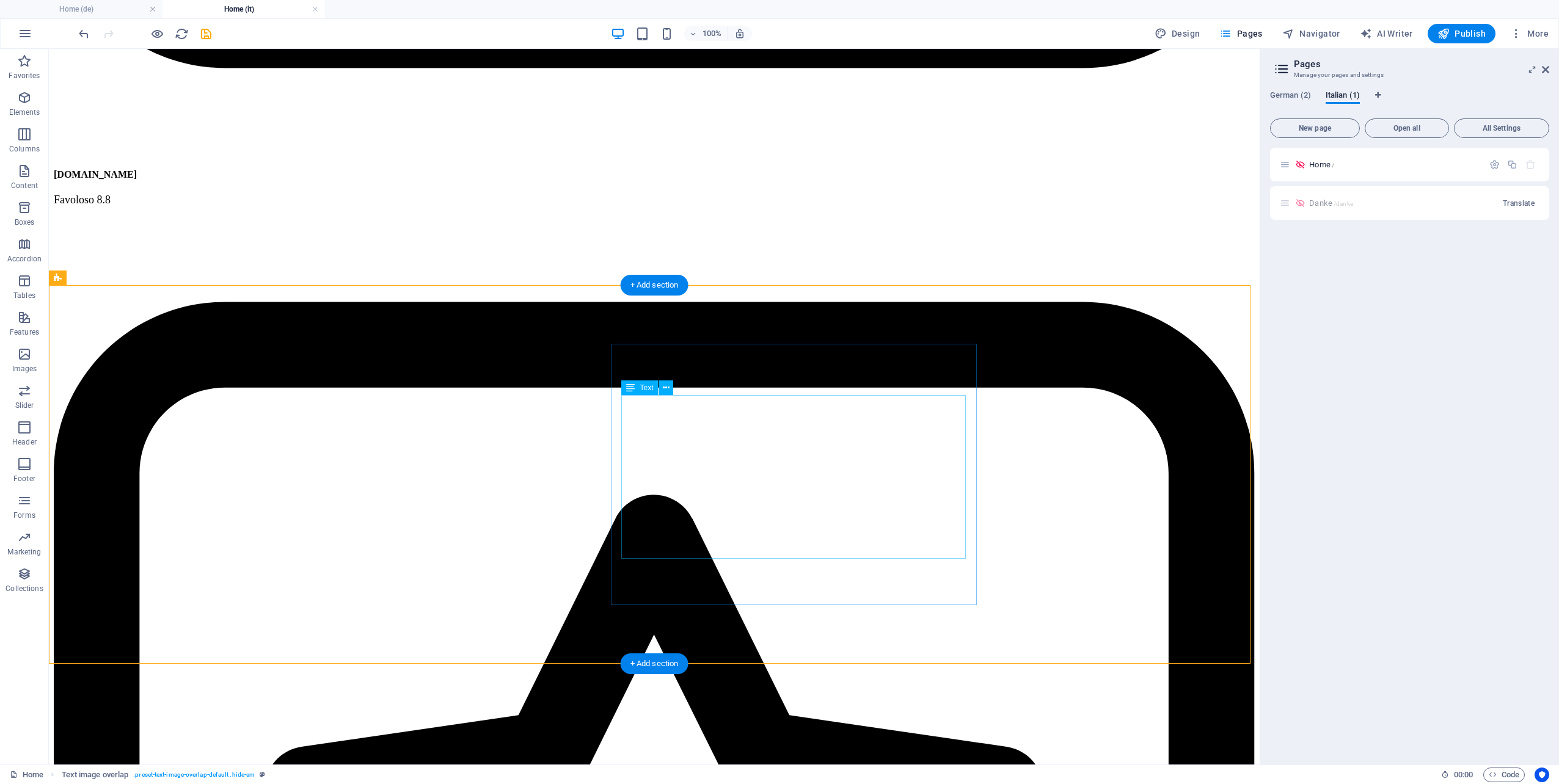
scroll to position [6780, 0]
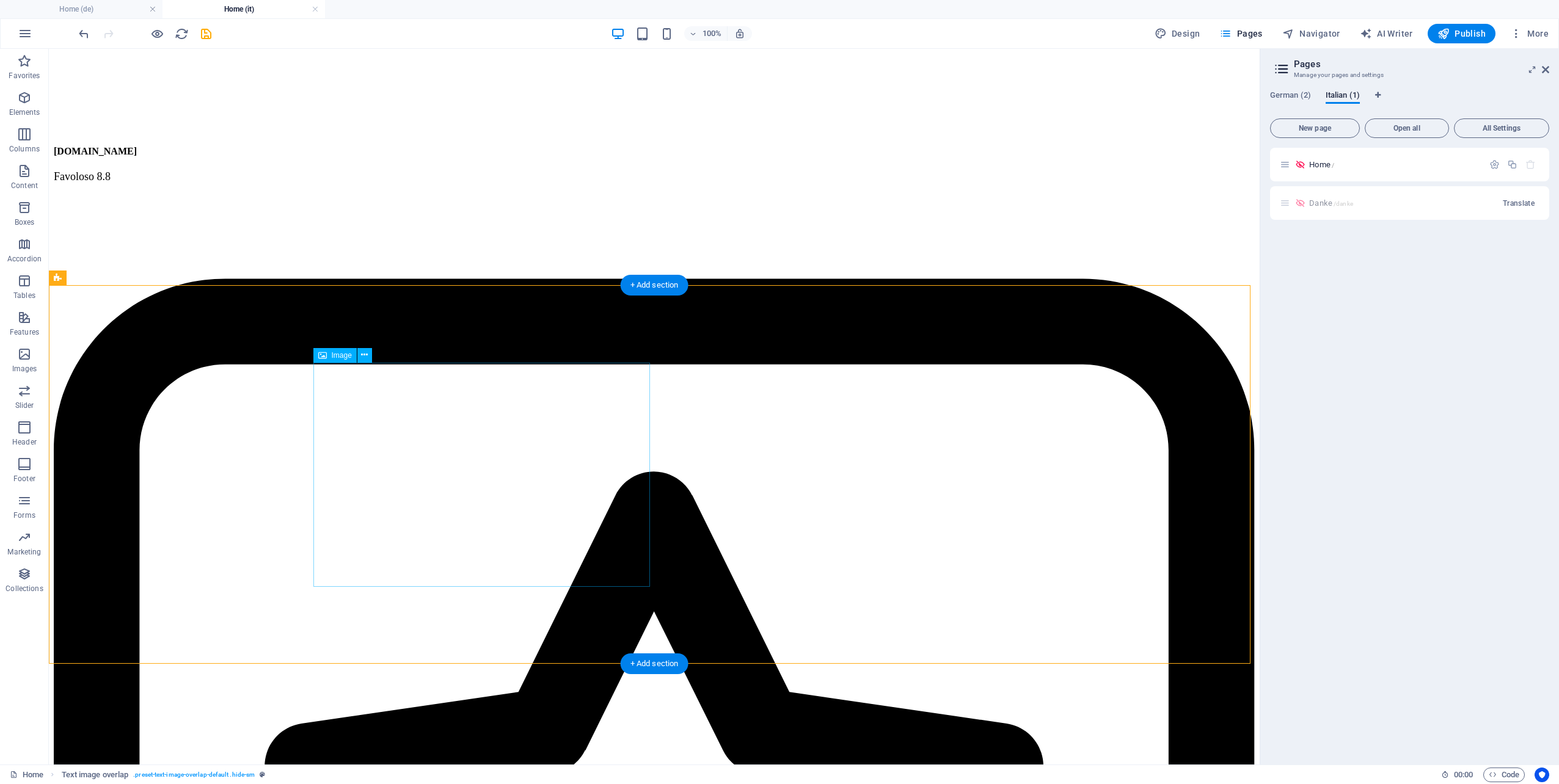
select select "%"
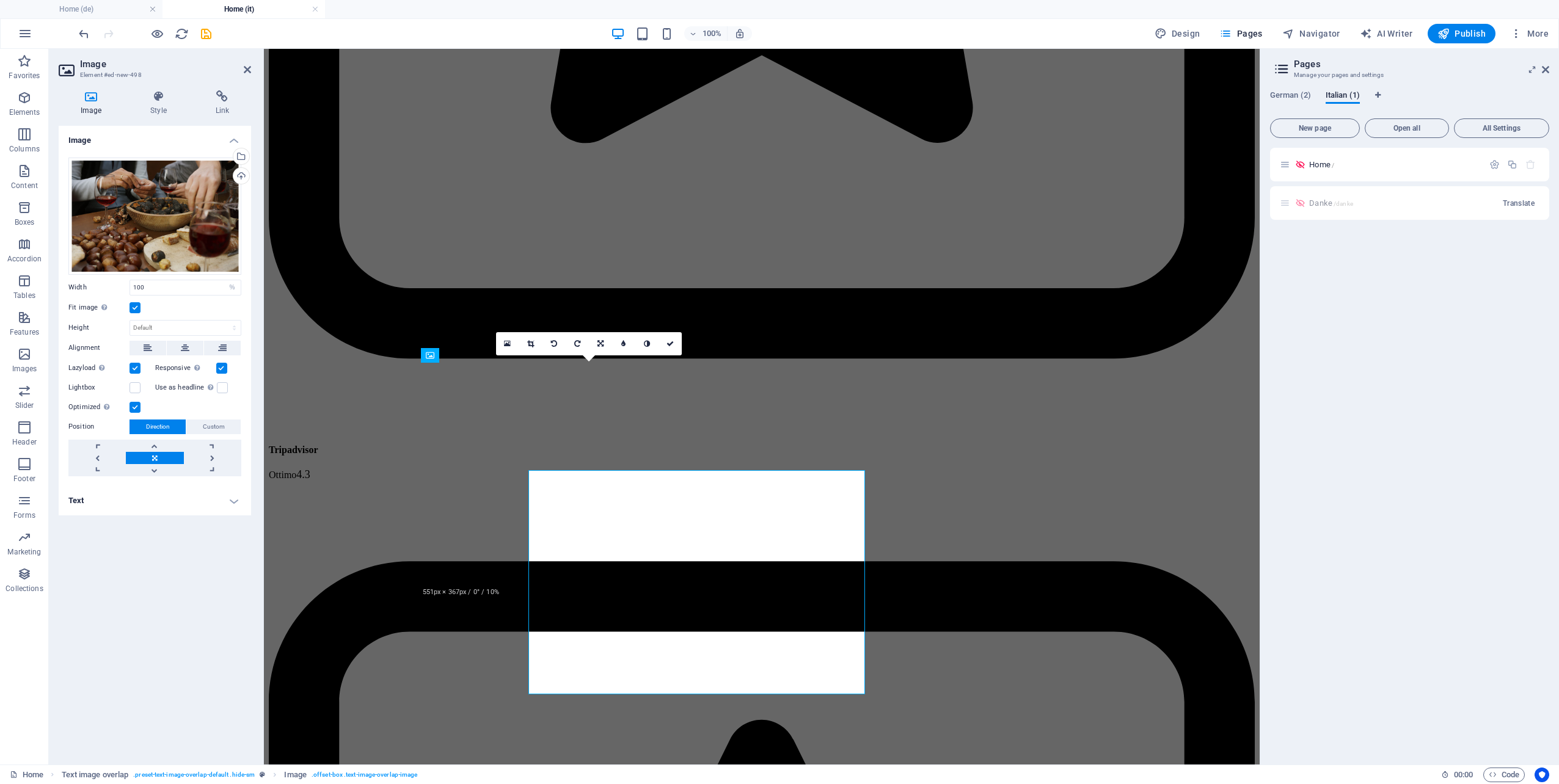
scroll to position [6672, 0]
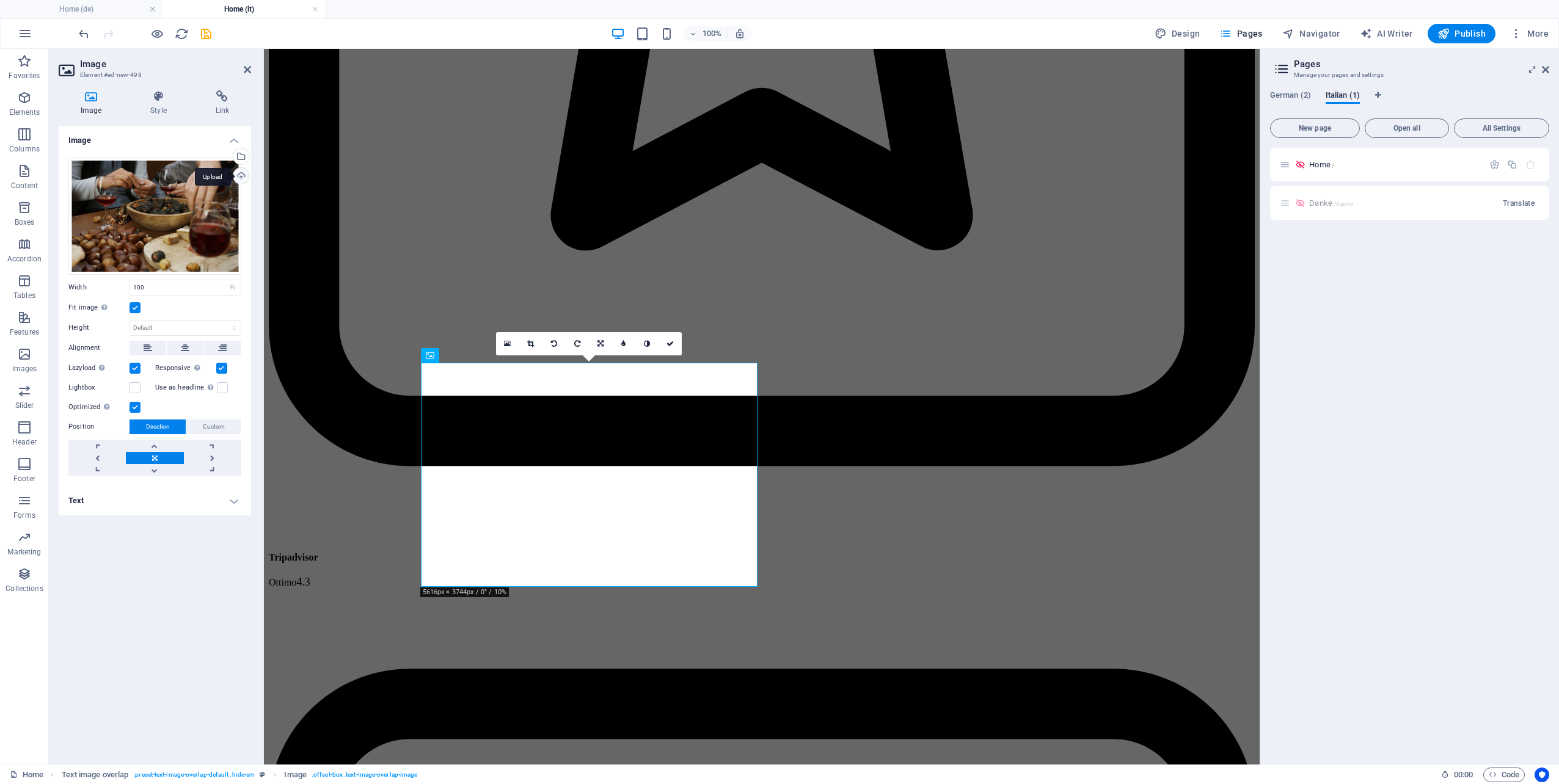
click at [244, 180] on div "Upload" at bounding box center [240, 177] width 18 height 18
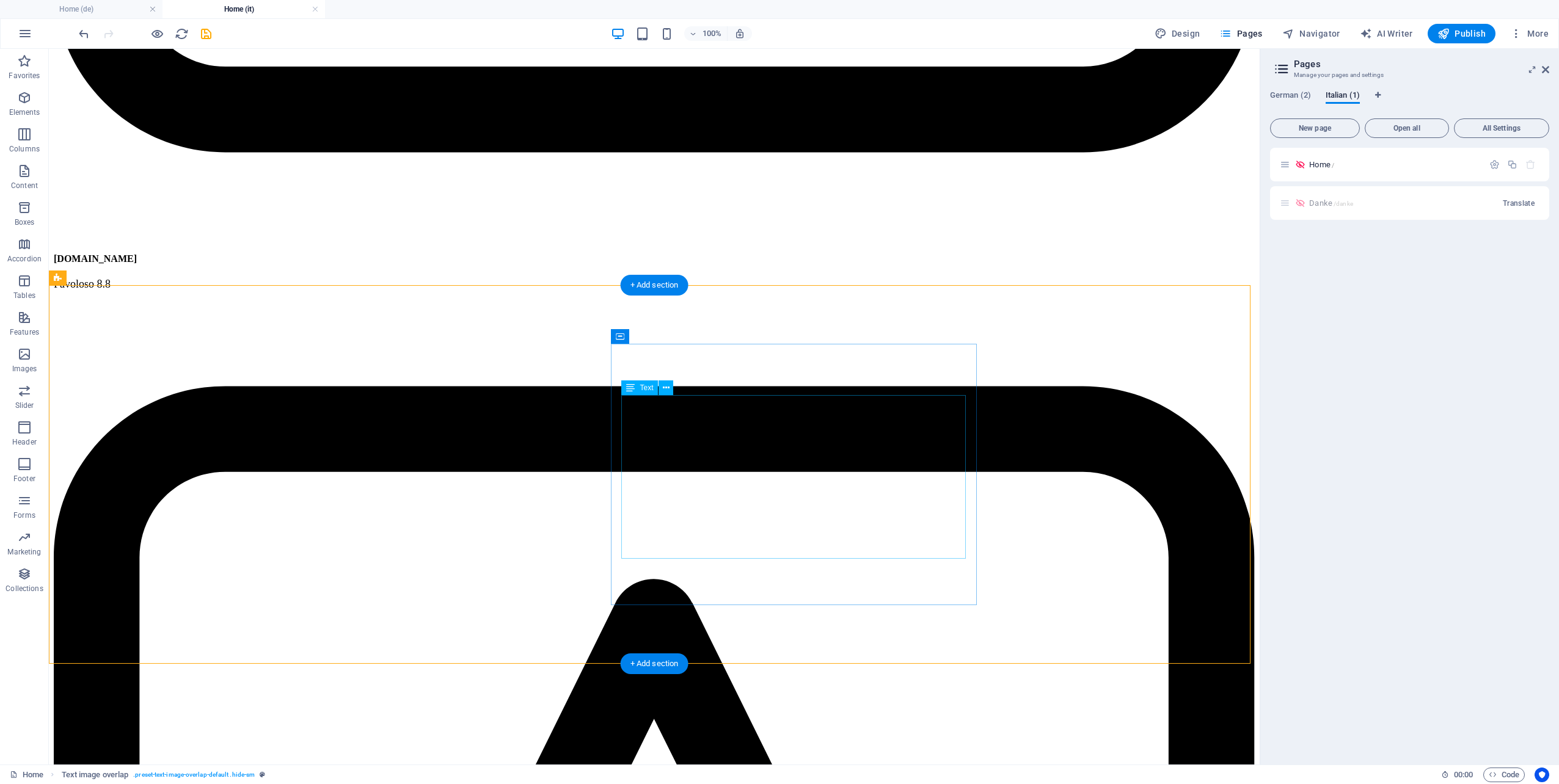
scroll to position [6780, 0]
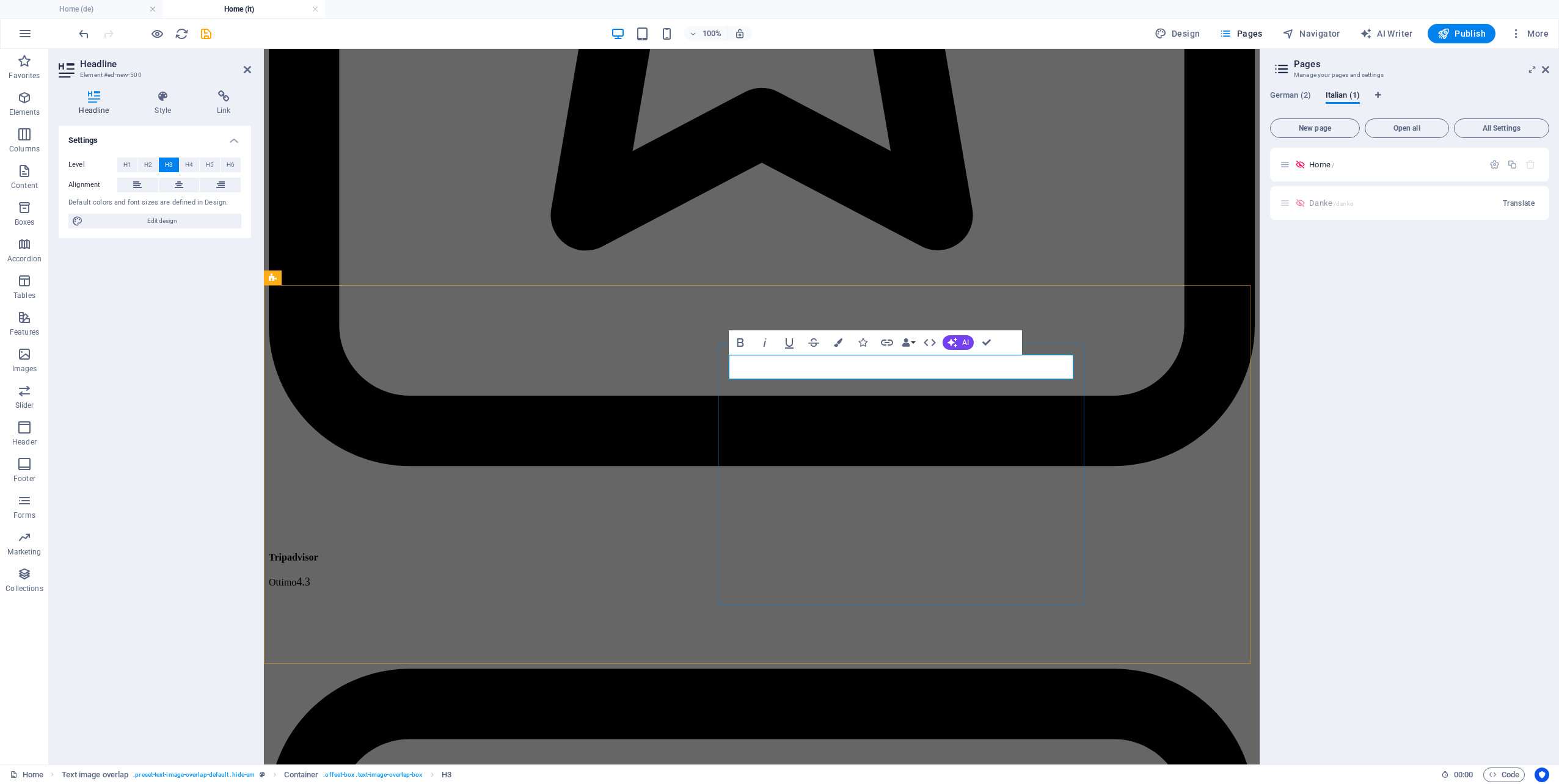
drag, startPoint x: 882, startPoint y: 367, endPoint x: 774, endPoint y: 378, distance: 108.6
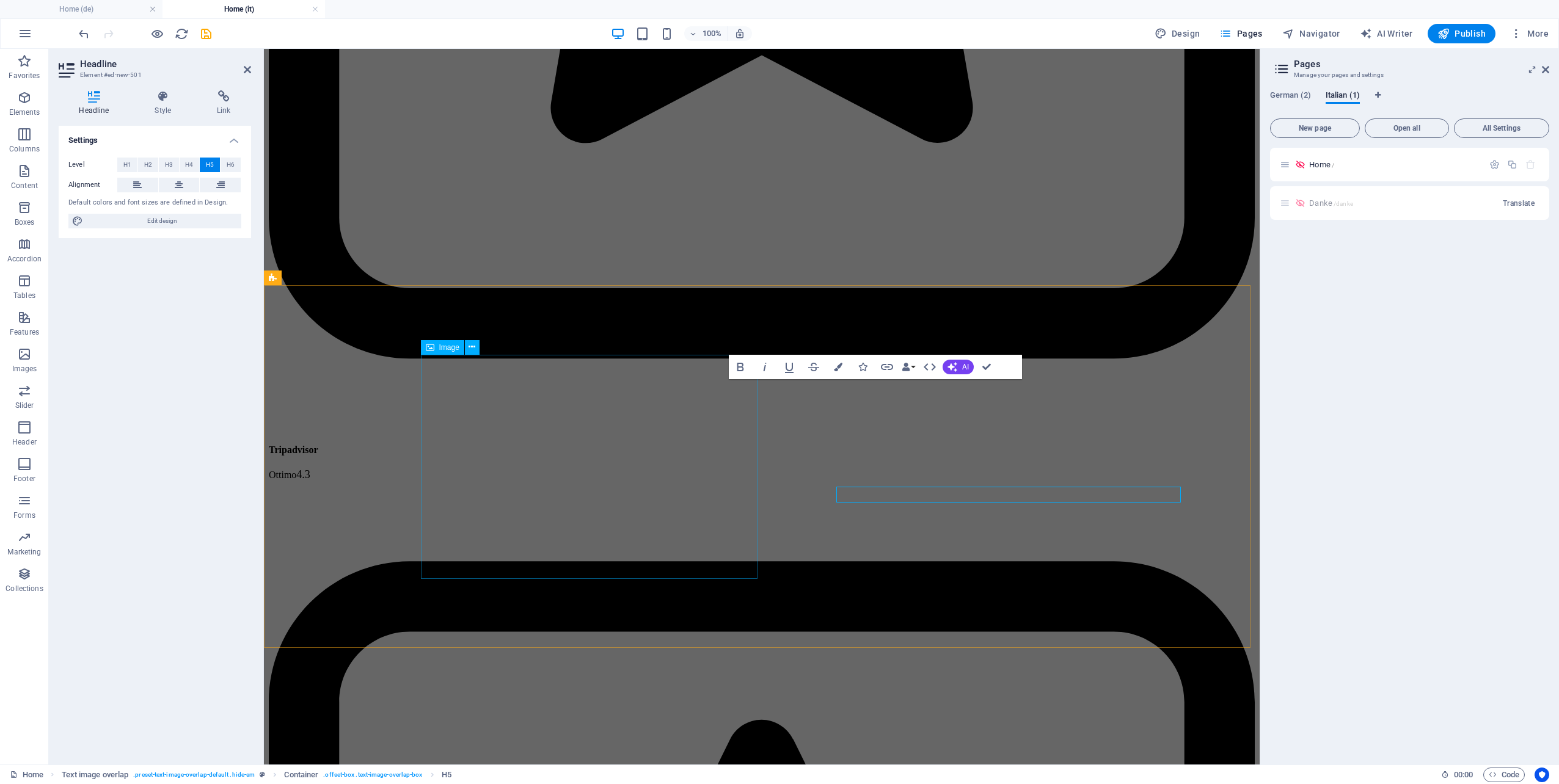
scroll to position [6672, 0]
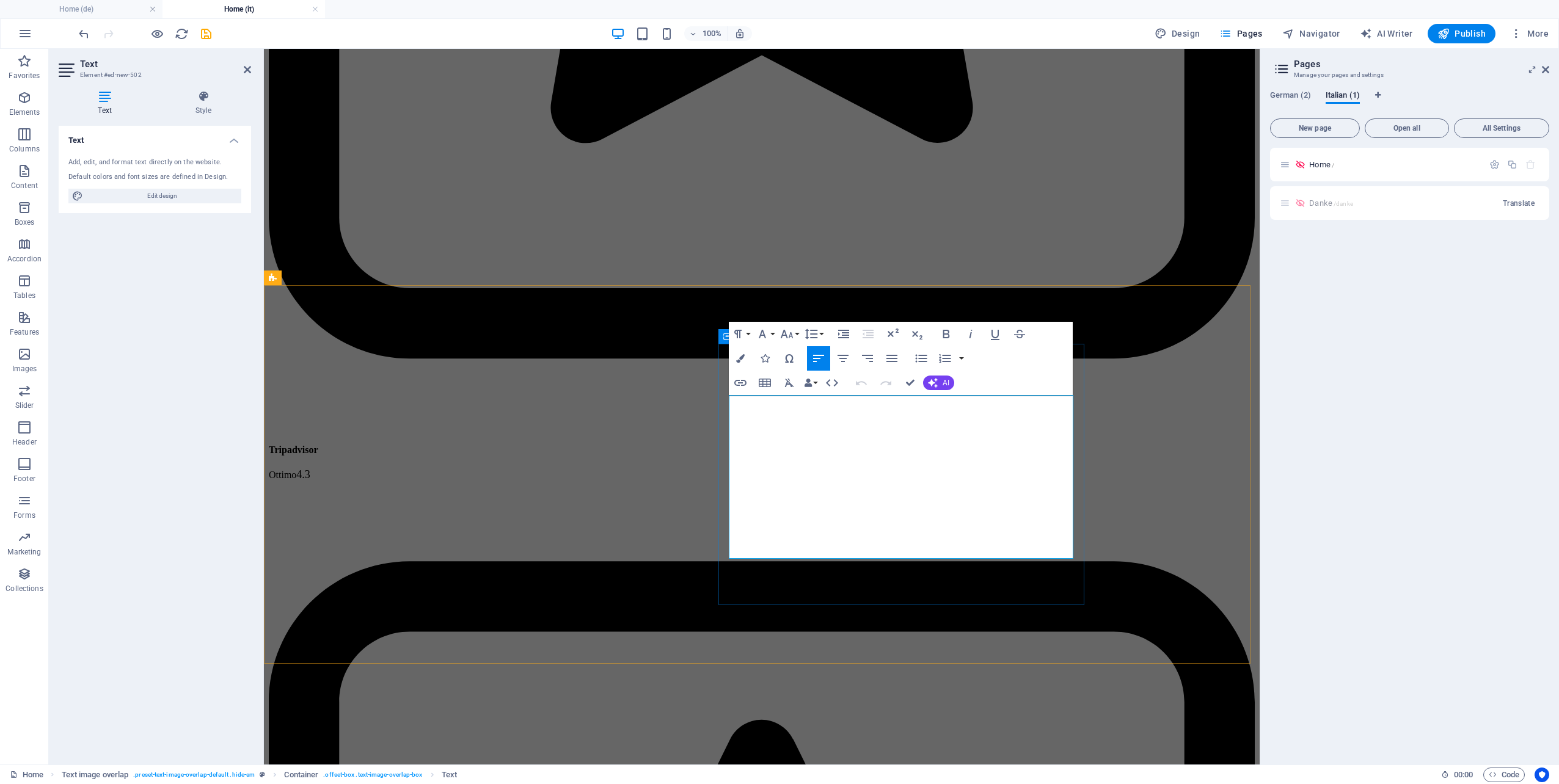
scroll to position [6672, 0]
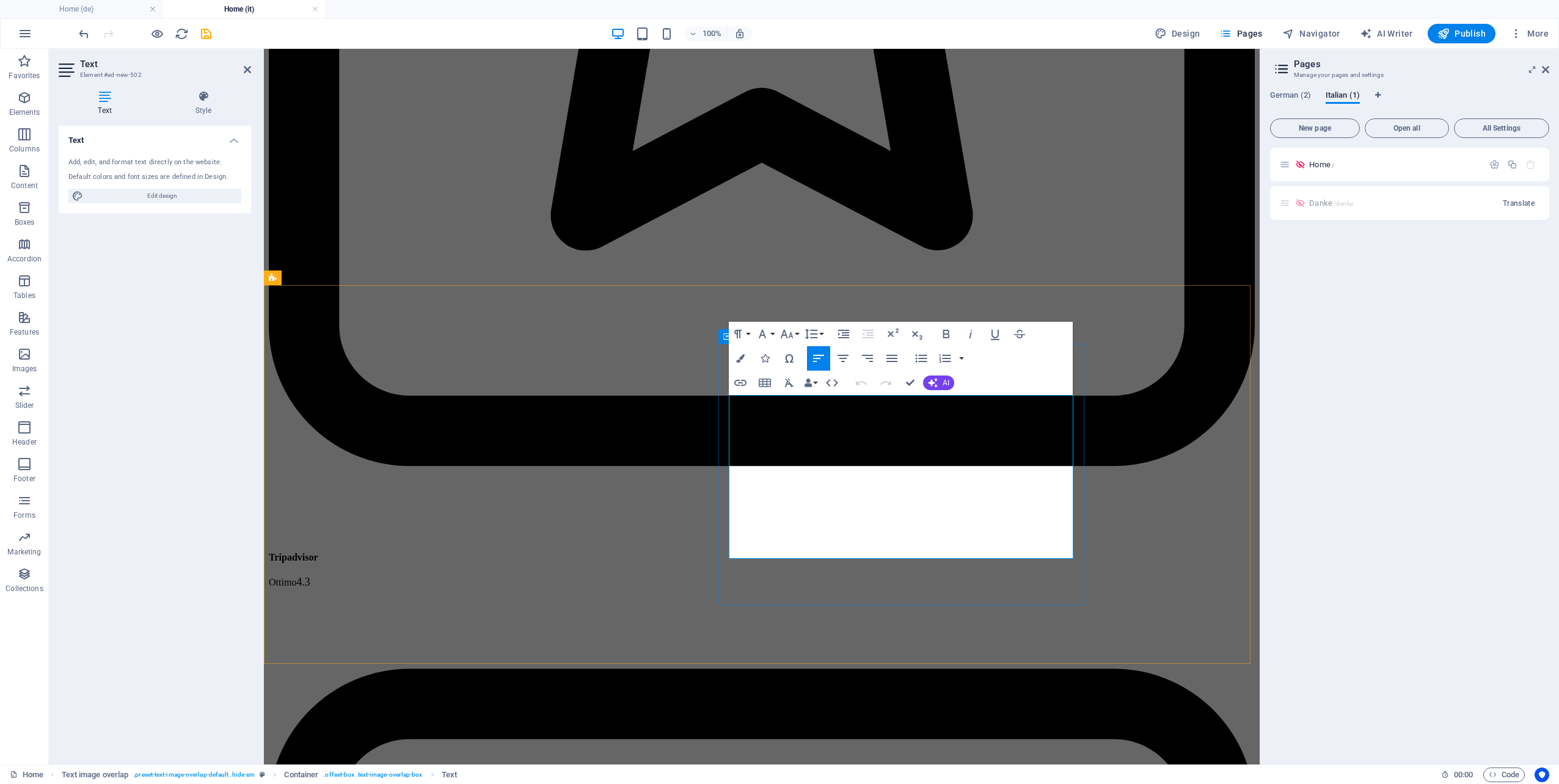
drag, startPoint x: 971, startPoint y: 536, endPoint x: 727, endPoint y: 541, distance: 244.1
drag, startPoint x: 898, startPoint y: 520, endPoint x: 746, endPoint y: 482, distance: 156.7
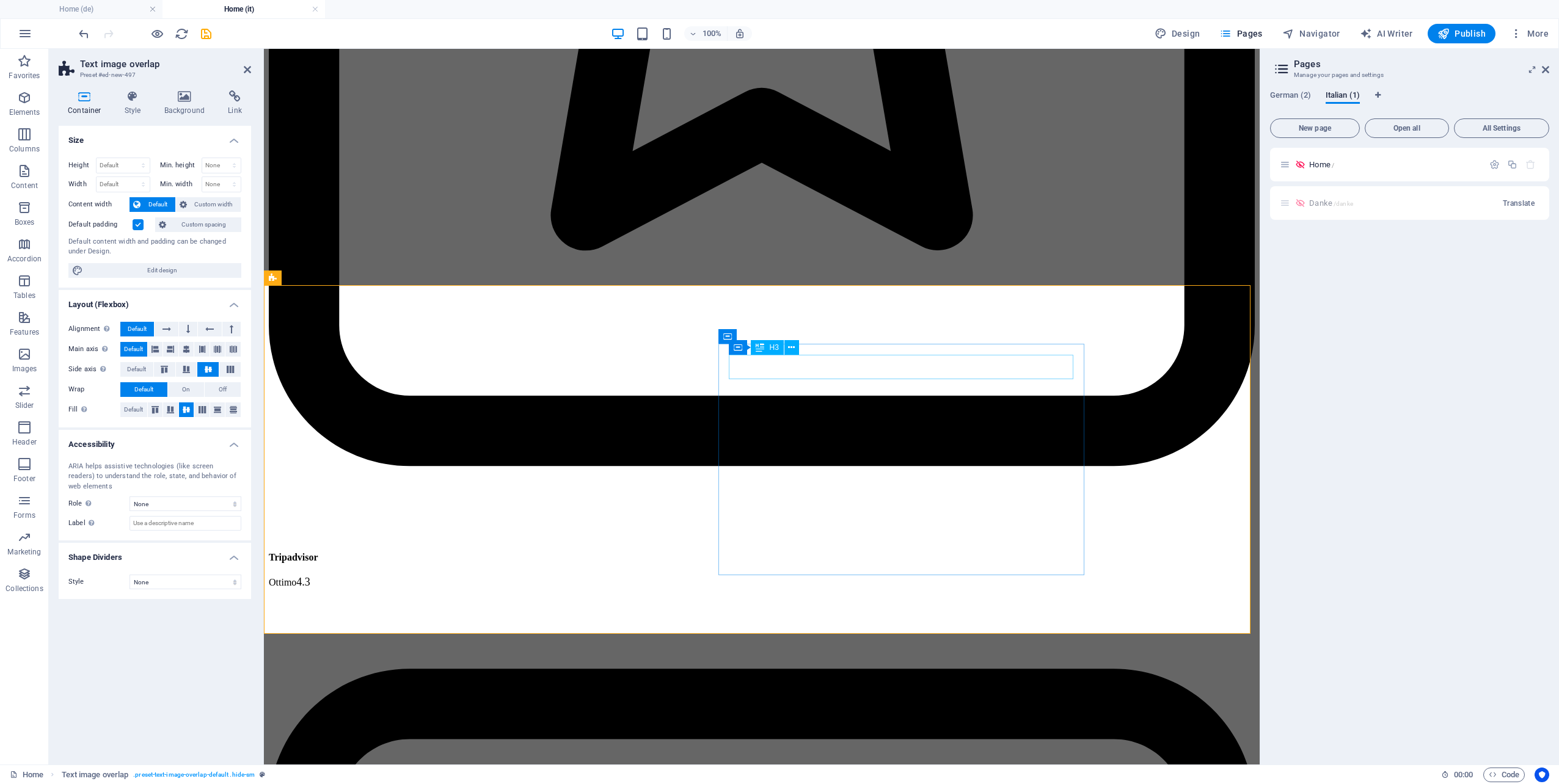
drag, startPoint x: 934, startPoint y: 361, endPoint x: 941, endPoint y: 361, distance: 7.0
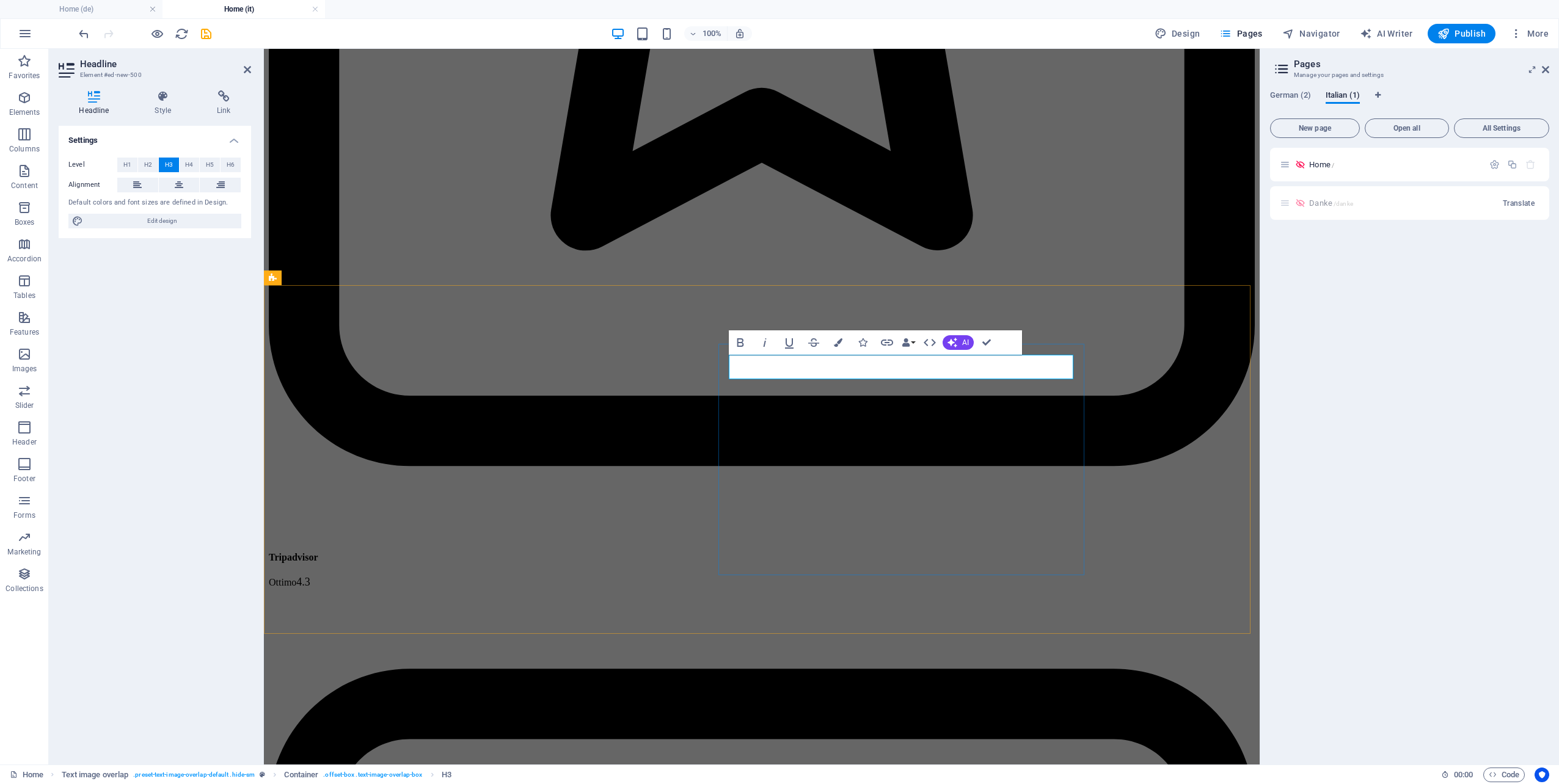
drag, startPoint x: 949, startPoint y: 365, endPoint x: 736, endPoint y: 361, distance: 213.0
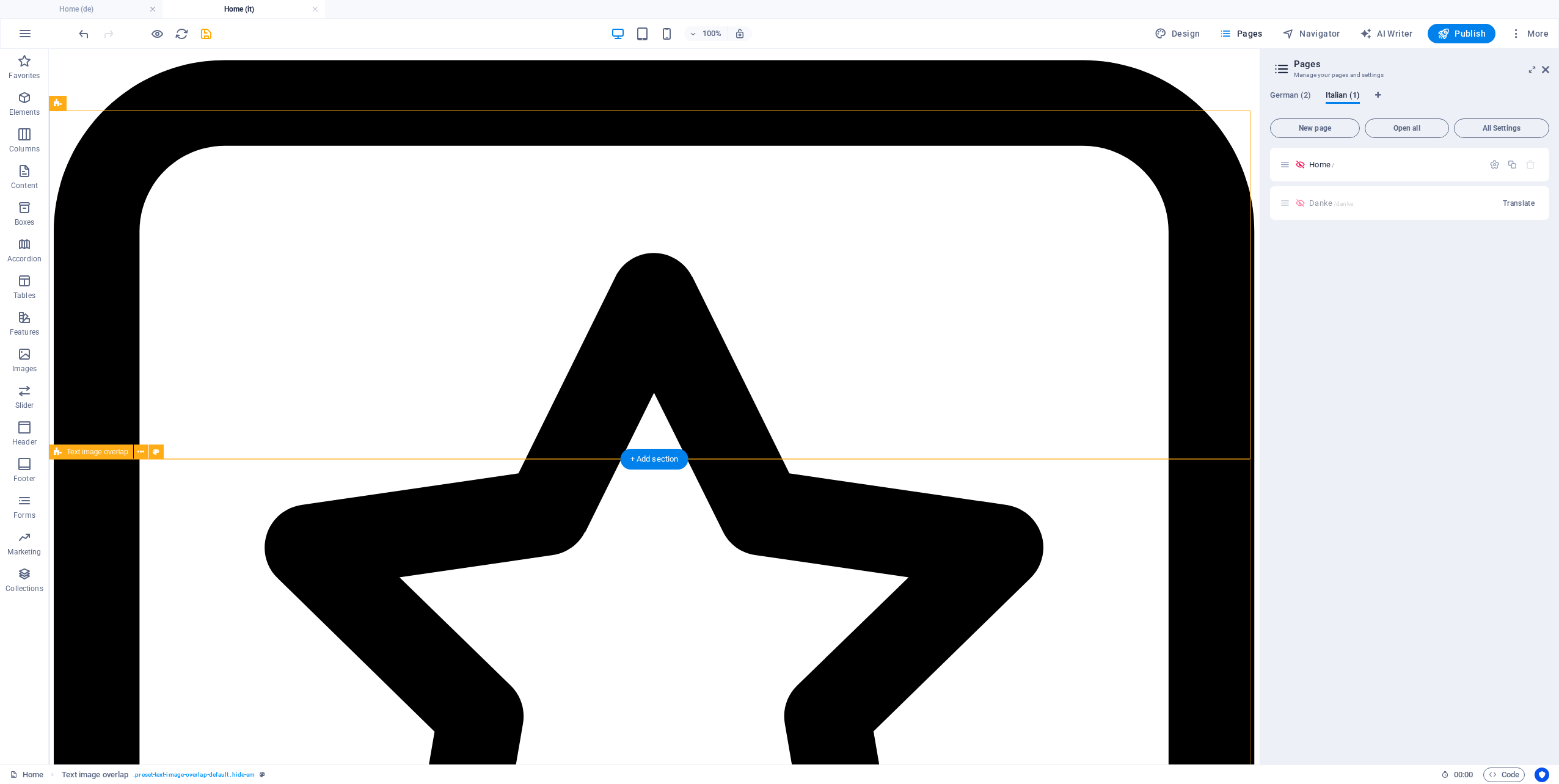
scroll to position [7024, 0]
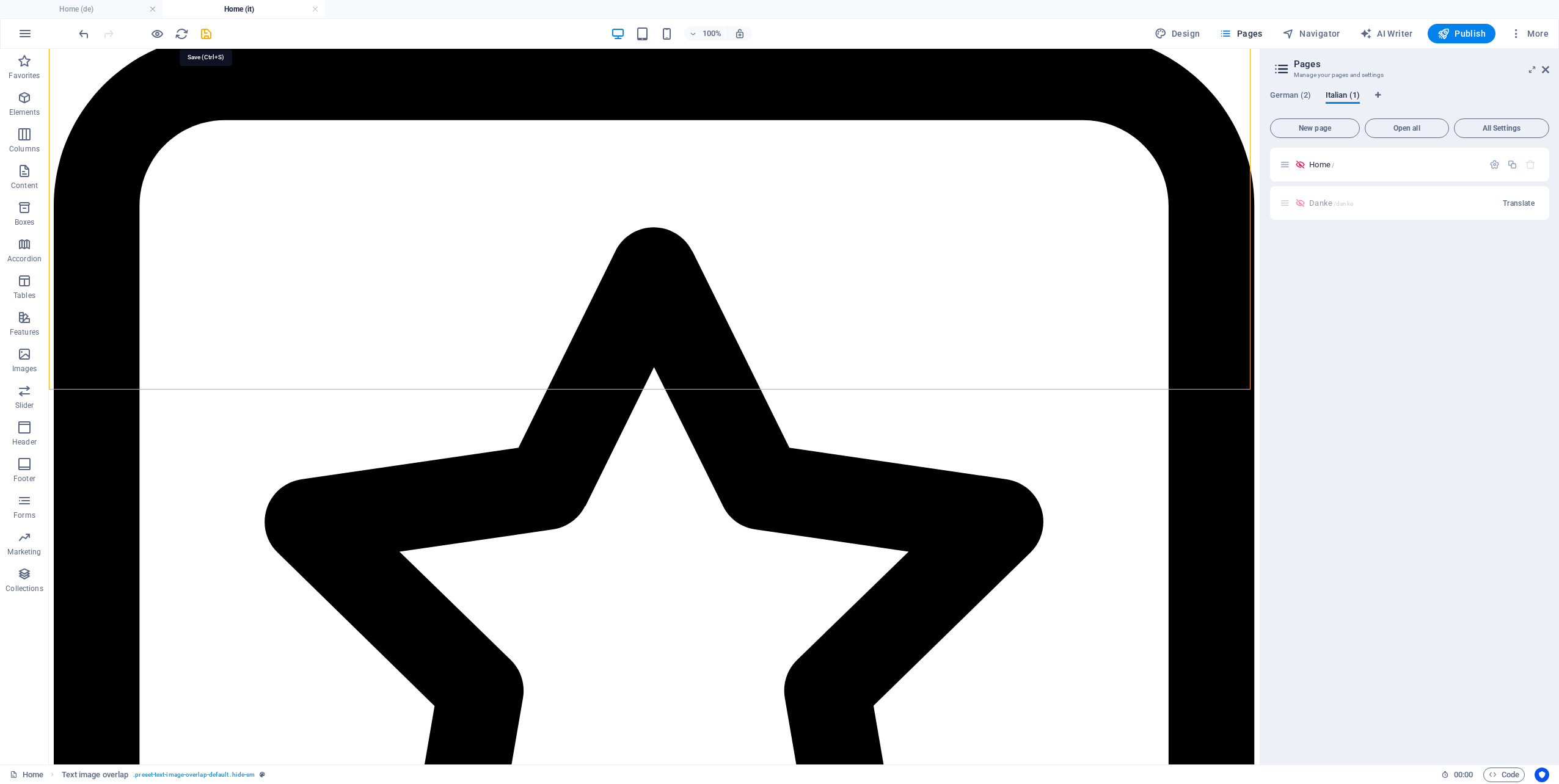
click at [208, 35] on icon "save" at bounding box center [206, 34] width 14 height 14
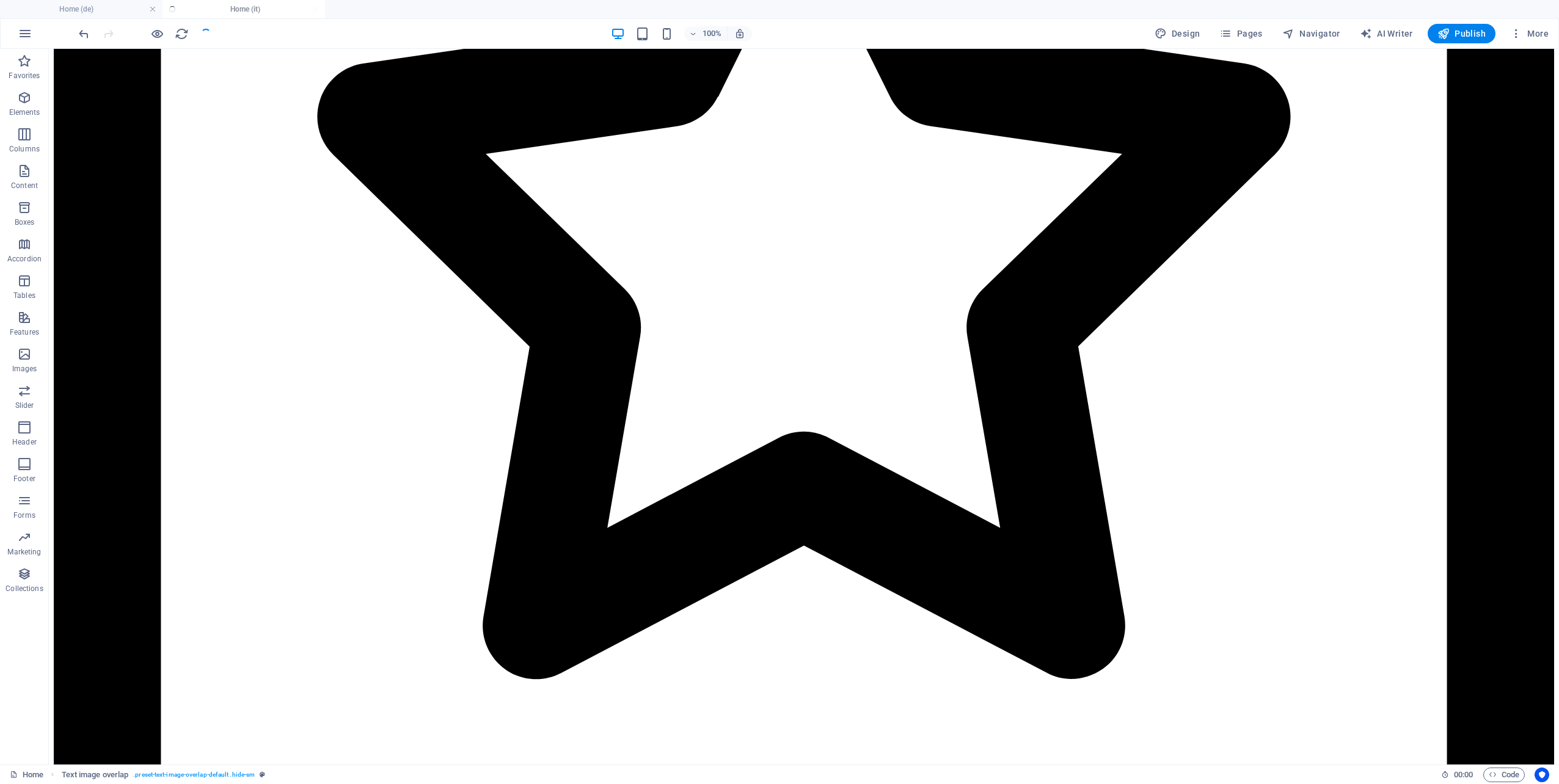
select select
checkbox input "false"
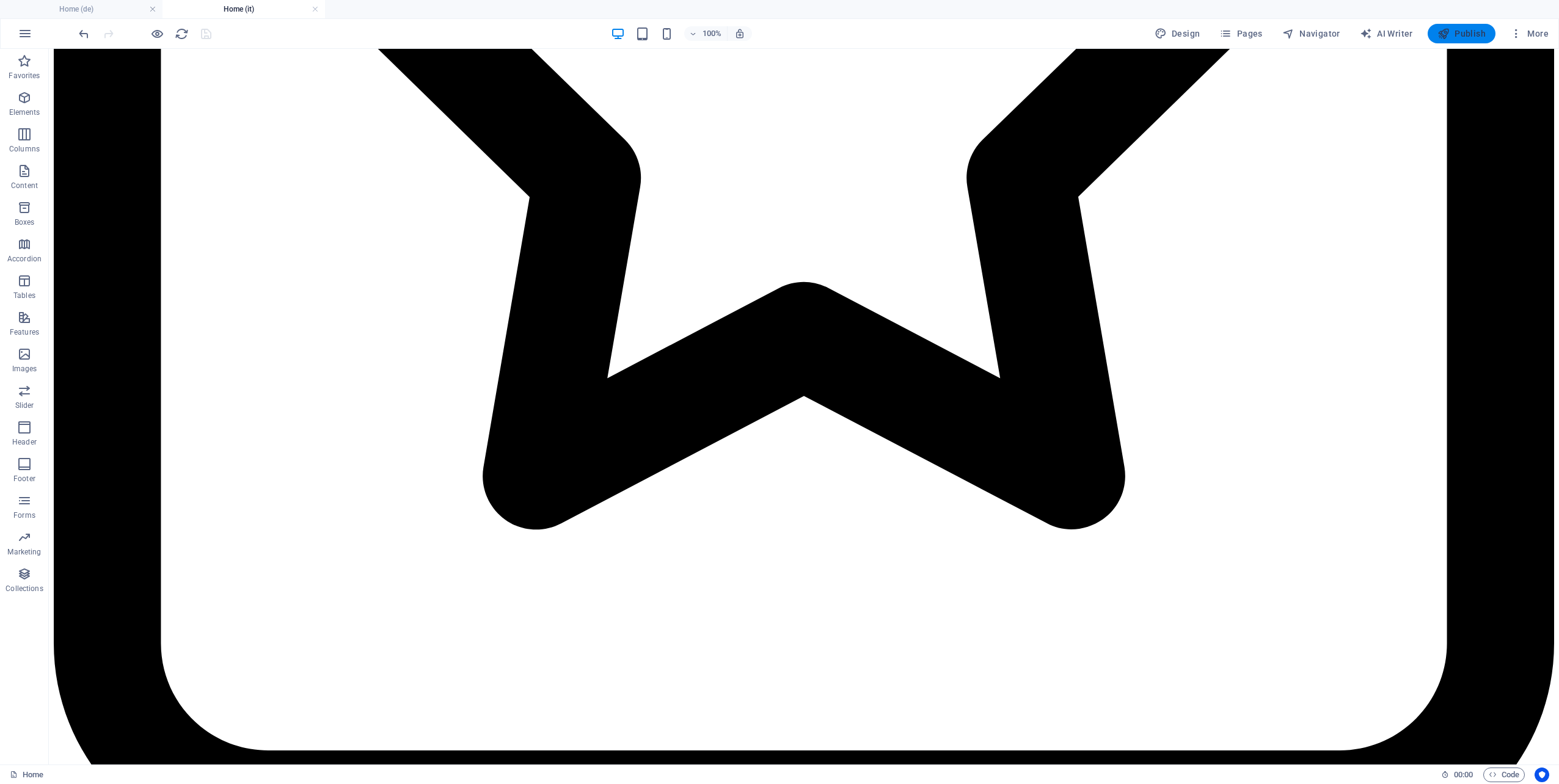
click at [1465, 33] on span "Publish" at bounding box center [1462, 33] width 48 height 12
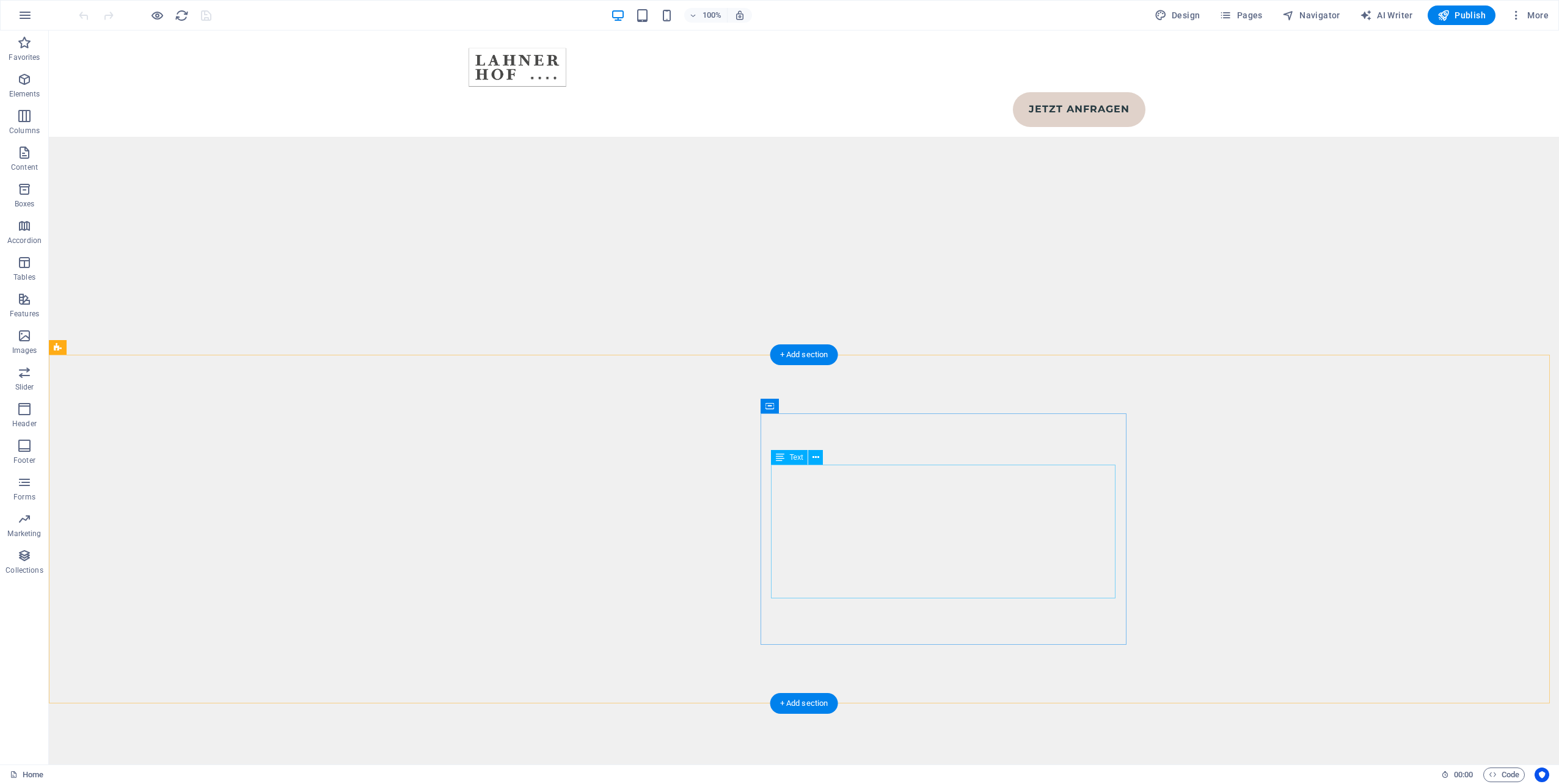
scroll to position [6902, 0]
click at [822, 346] on icon at bounding box center [823, 346] width 7 height 13
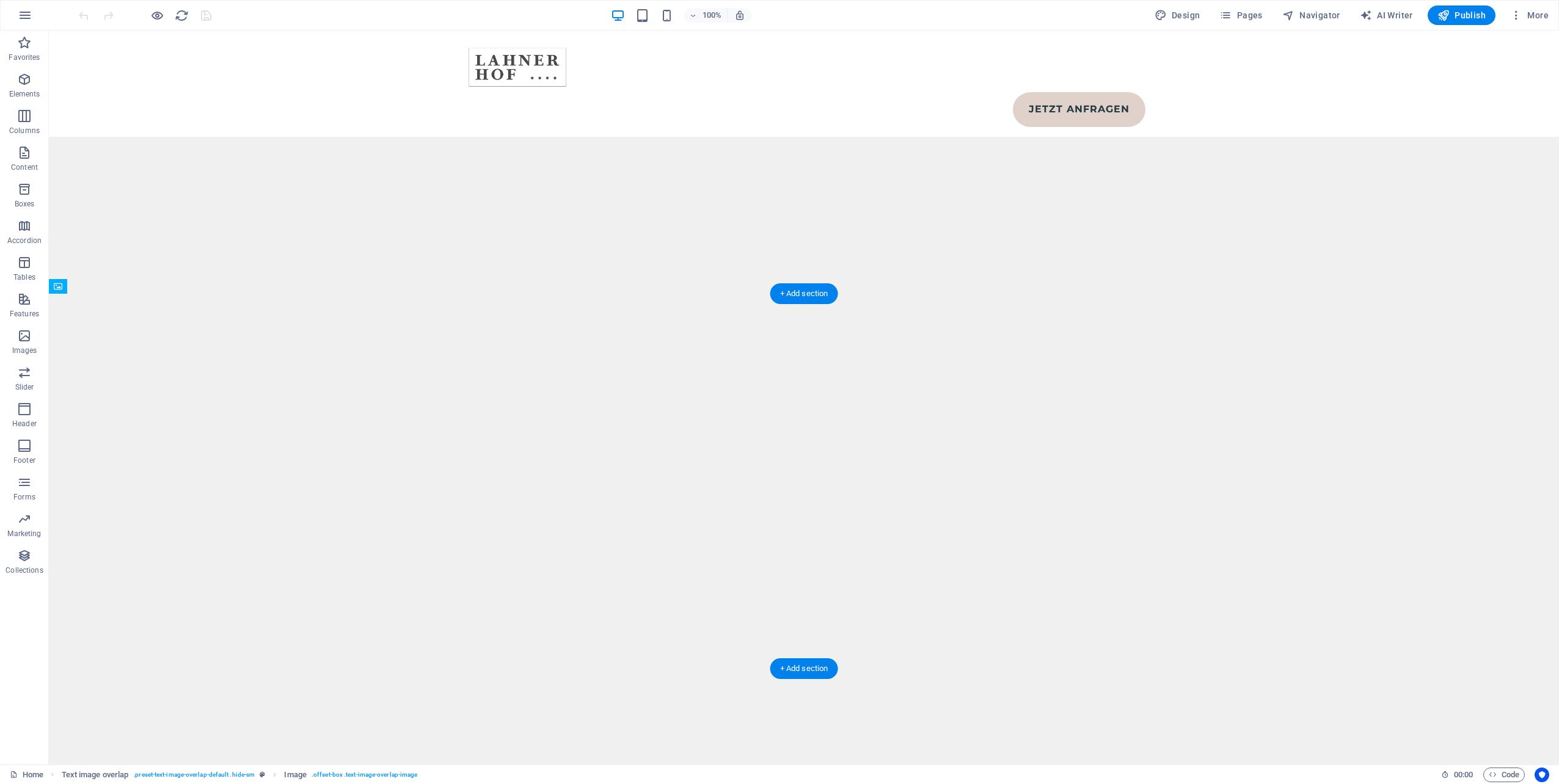
drag, startPoint x: 586, startPoint y: 434, endPoint x: 1129, endPoint y: 426, distance: 543.1
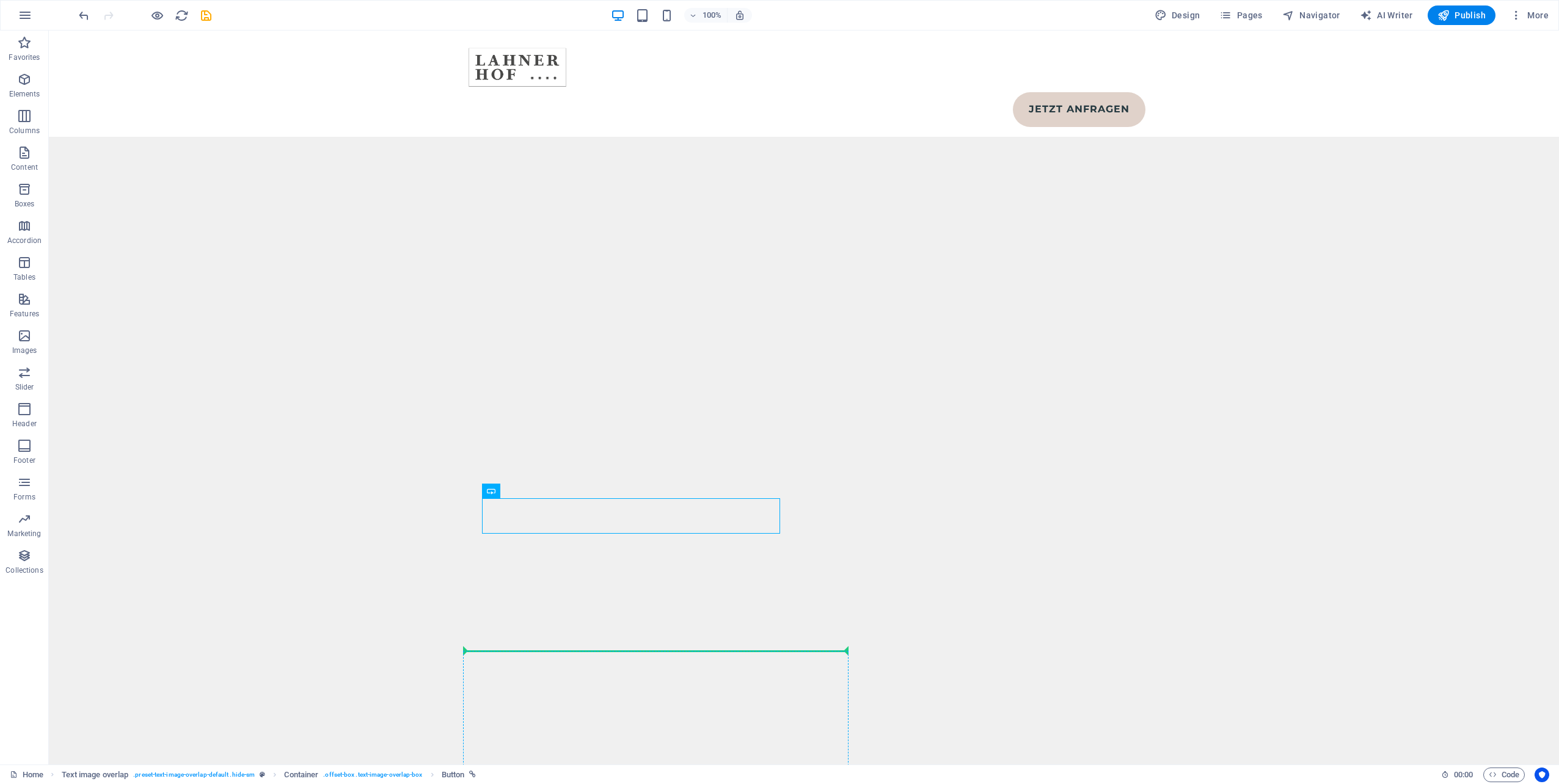
scroll to position [7066, 0]
drag, startPoint x: 563, startPoint y: 705, endPoint x: 625, endPoint y: 710, distance: 62.2
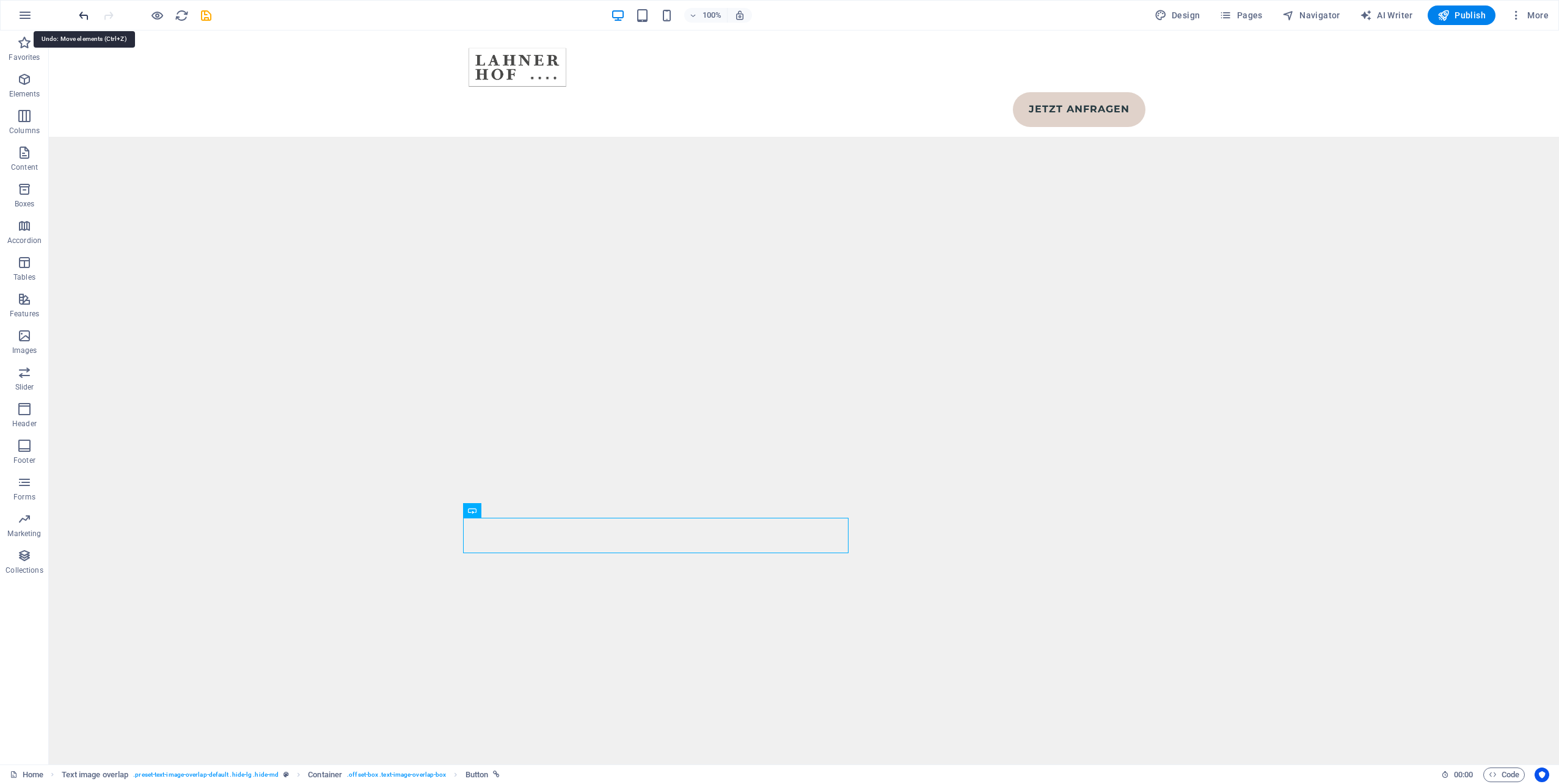
click at [80, 14] on icon "undo" at bounding box center [84, 16] width 14 height 14
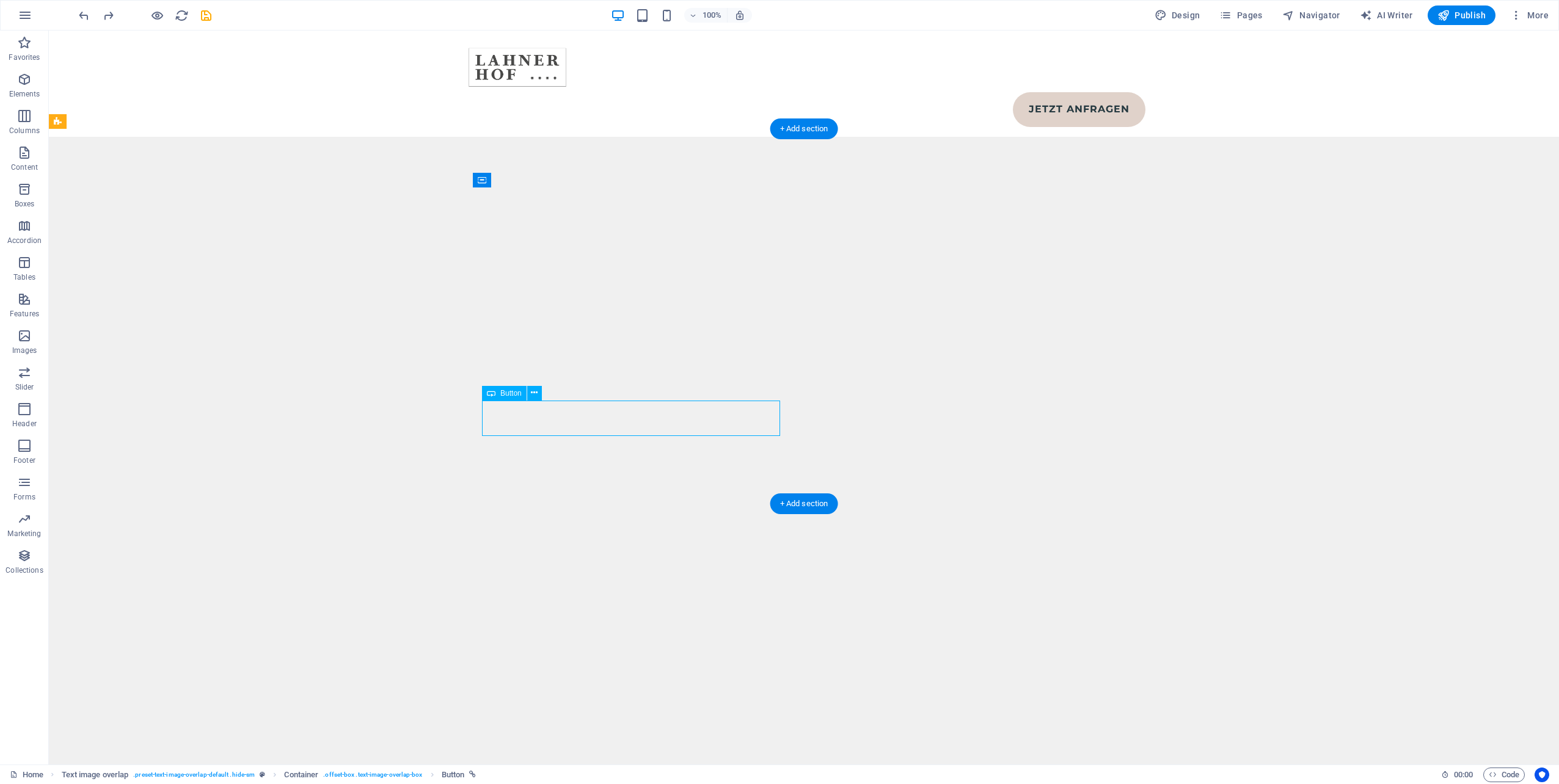
drag, startPoint x: 572, startPoint y: 417, endPoint x: 770, endPoint y: 417, distance: 198.0
click at [536, 395] on icon at bounding box center [534, 393] width 7 height 13
drag, startPoint x: 712, startPoint y: 466, endPoint x: 698, endPoint y: 463, distance: 14.3
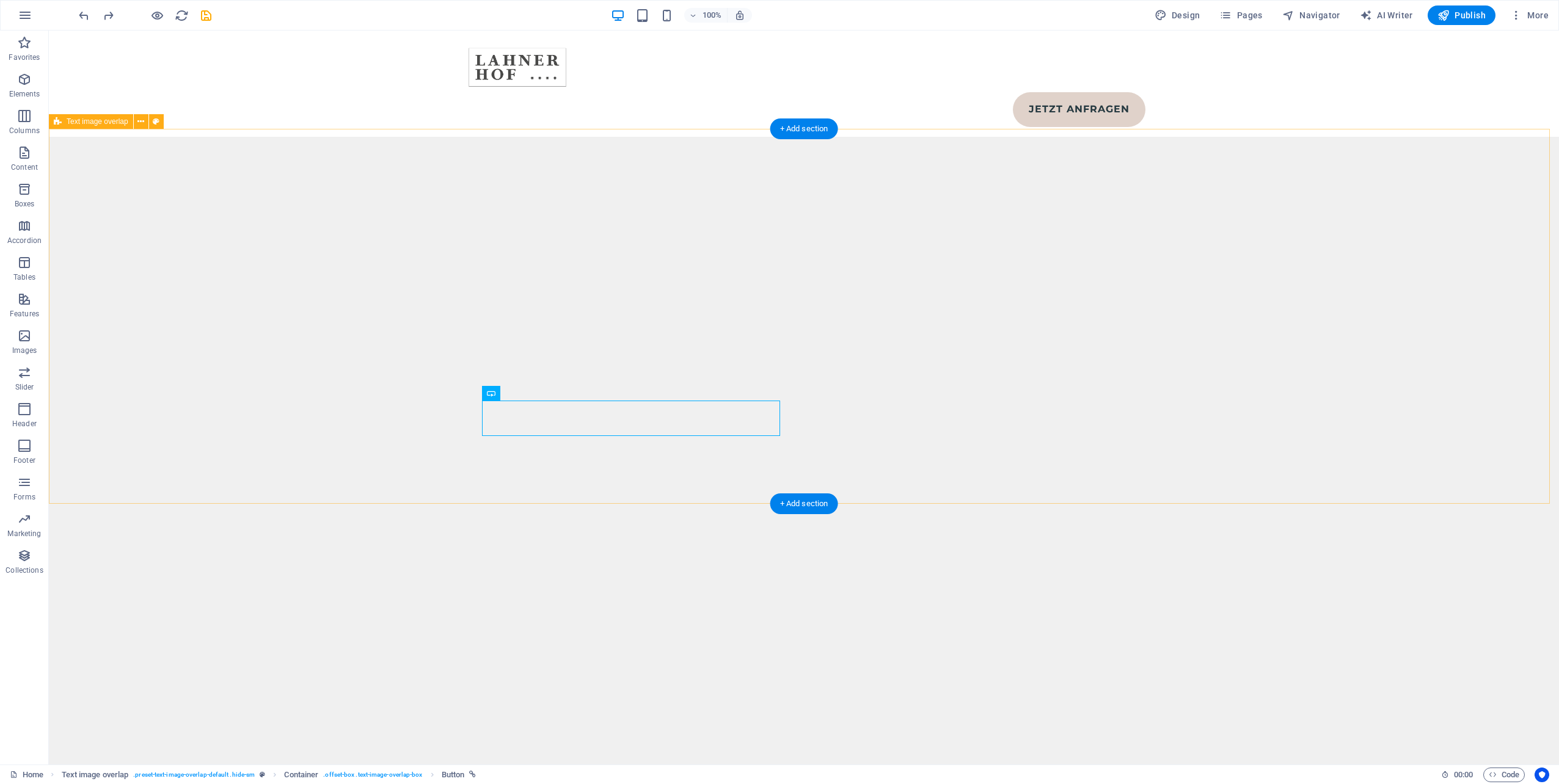
drag, startPoint x: 501, startPoint y: 416, endPoint x: 754, endPoint y: 420, distance: 253.0
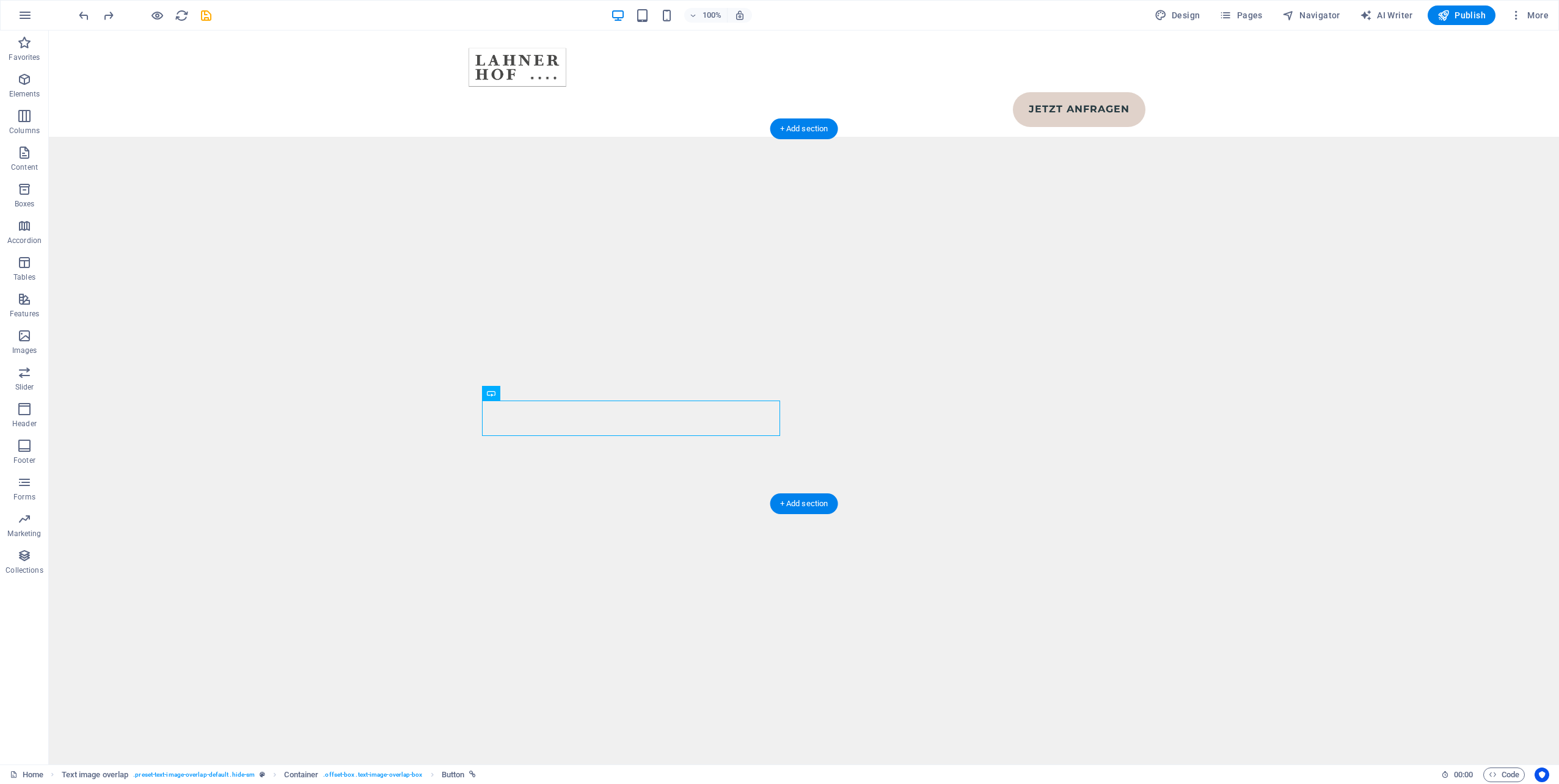
drag, startPoint x: 516, startPoint y: 419, endPoint x: 779, endPoint y: 412, distance: 263.1
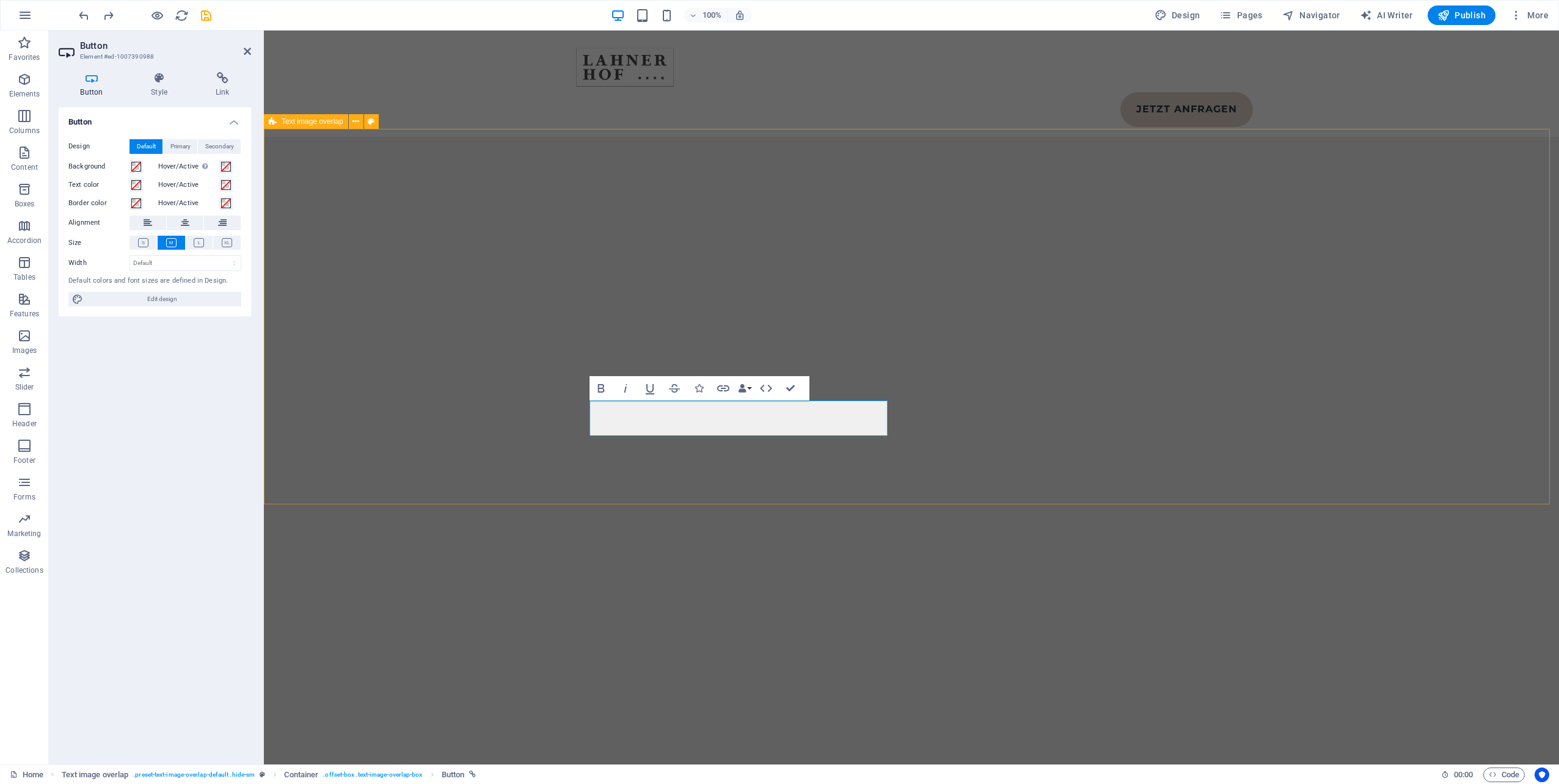
scroll to position [6959, 0]
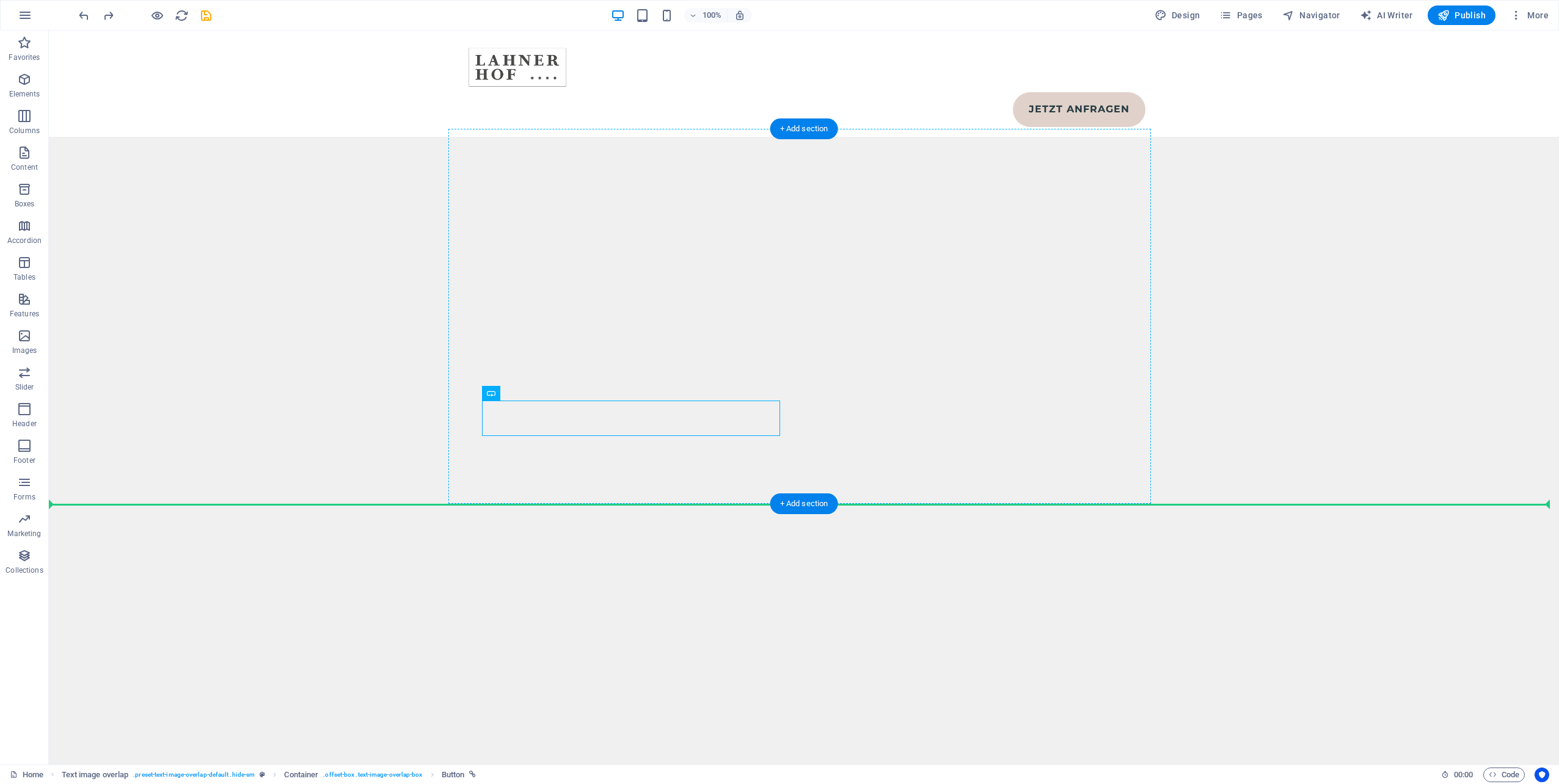
drag, startPoint x: 558, startPoint y: 423, endPoint x: 786, endPoint y: 422, distance: 228.0
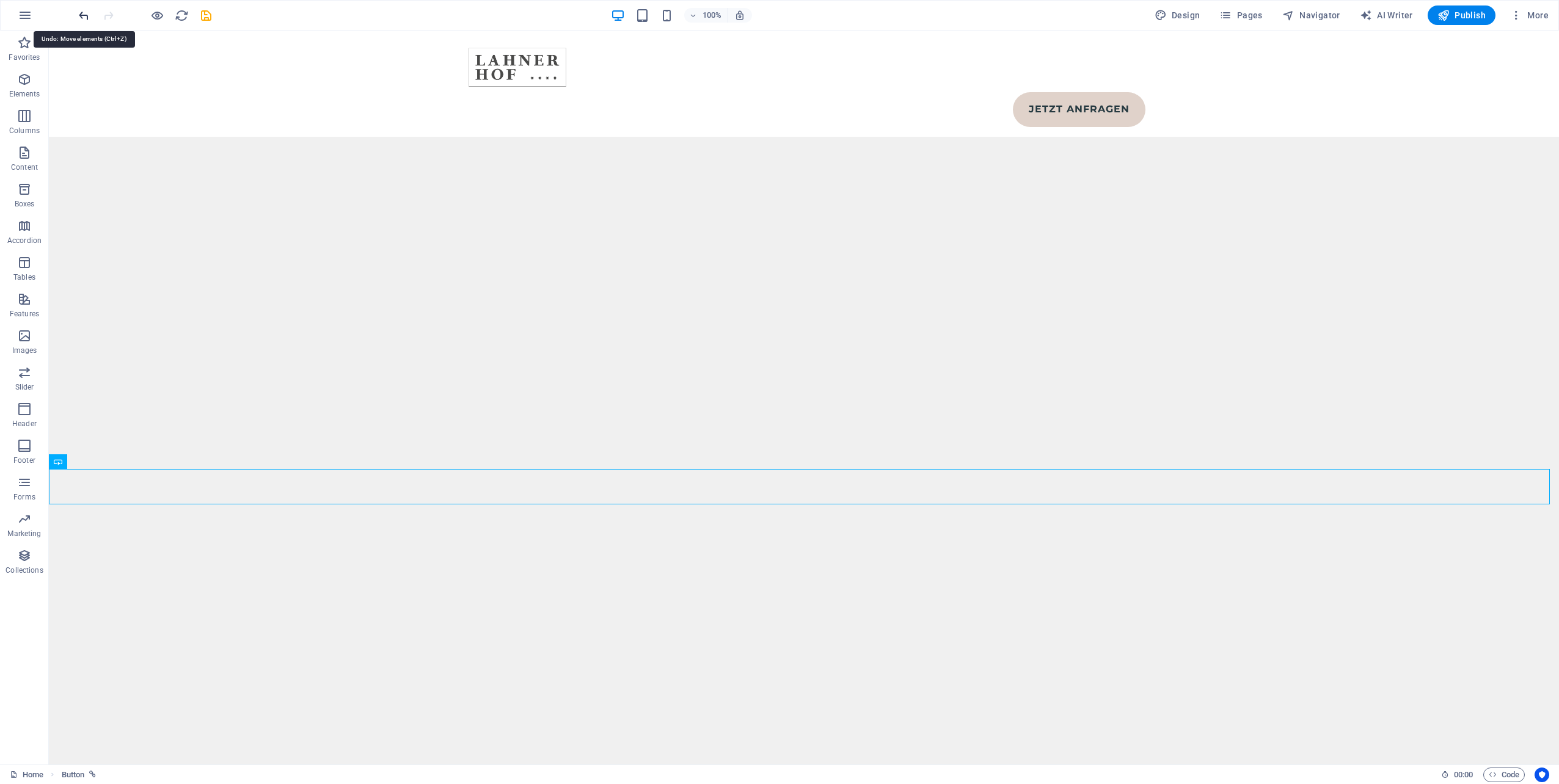
click at [82, 16] on icon "undo" at bounding box center [84, 16] width 14 height 14
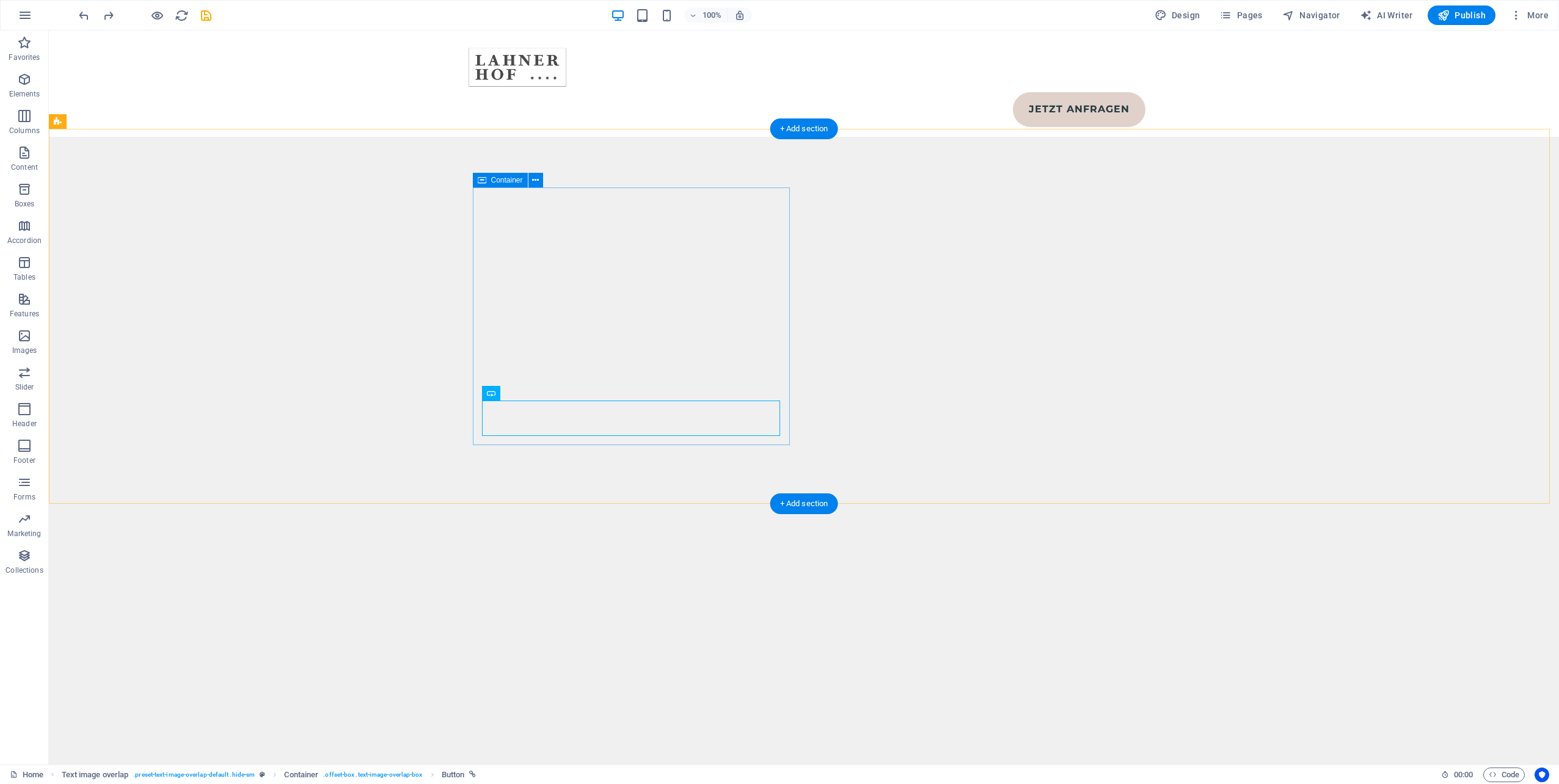
drag, startPoint x: 478, startPoint y: 411, endPoint x: 538, endPoint y: 427, distance: 62.1
click at [491, 392] on icon at bounding box center [491, 393] width 8 height 14
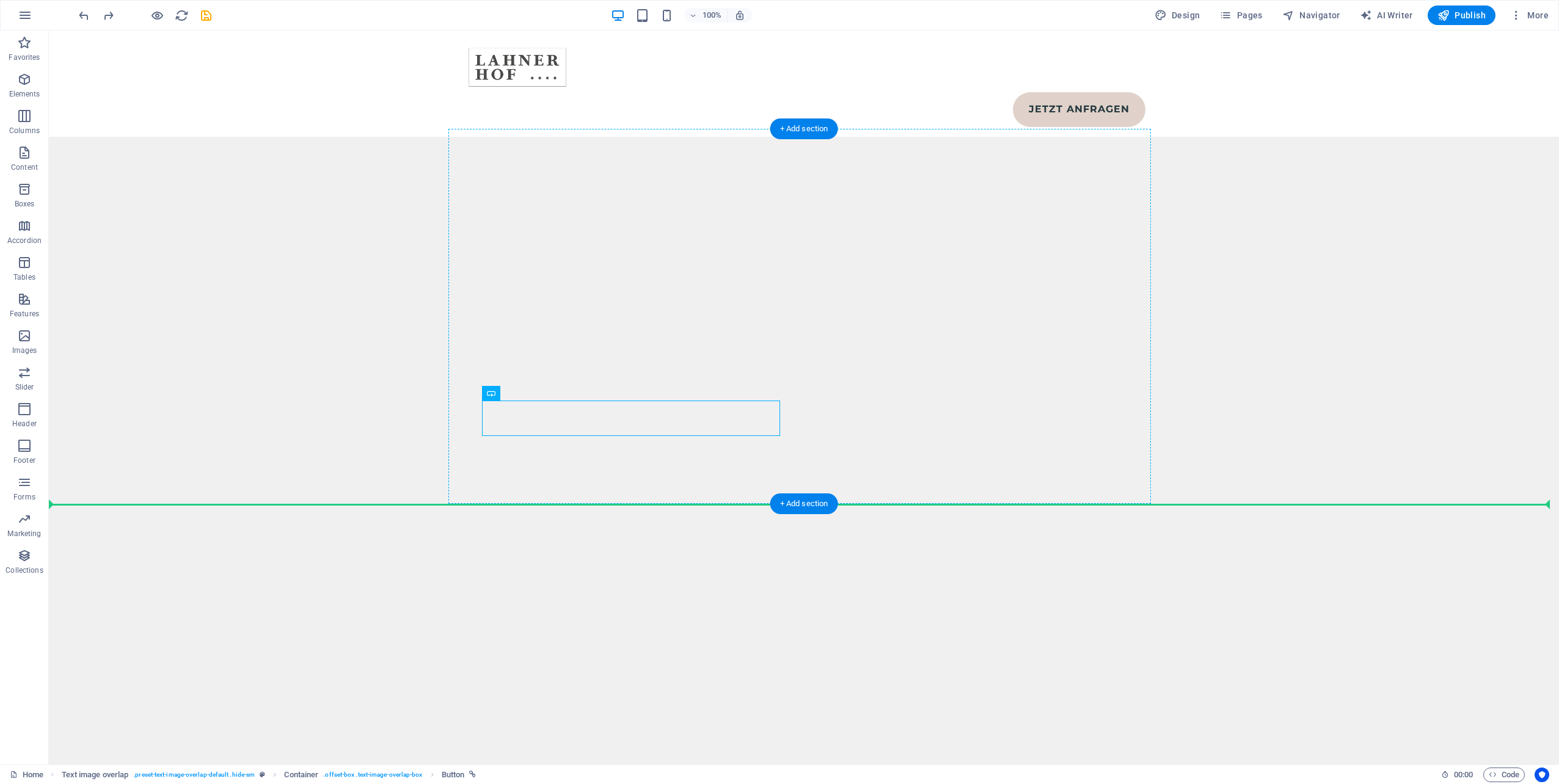
drag, startPoint x: 539, startPoint y: 423, endPoint x: 783, endPoint y: 429, distance: 244.1
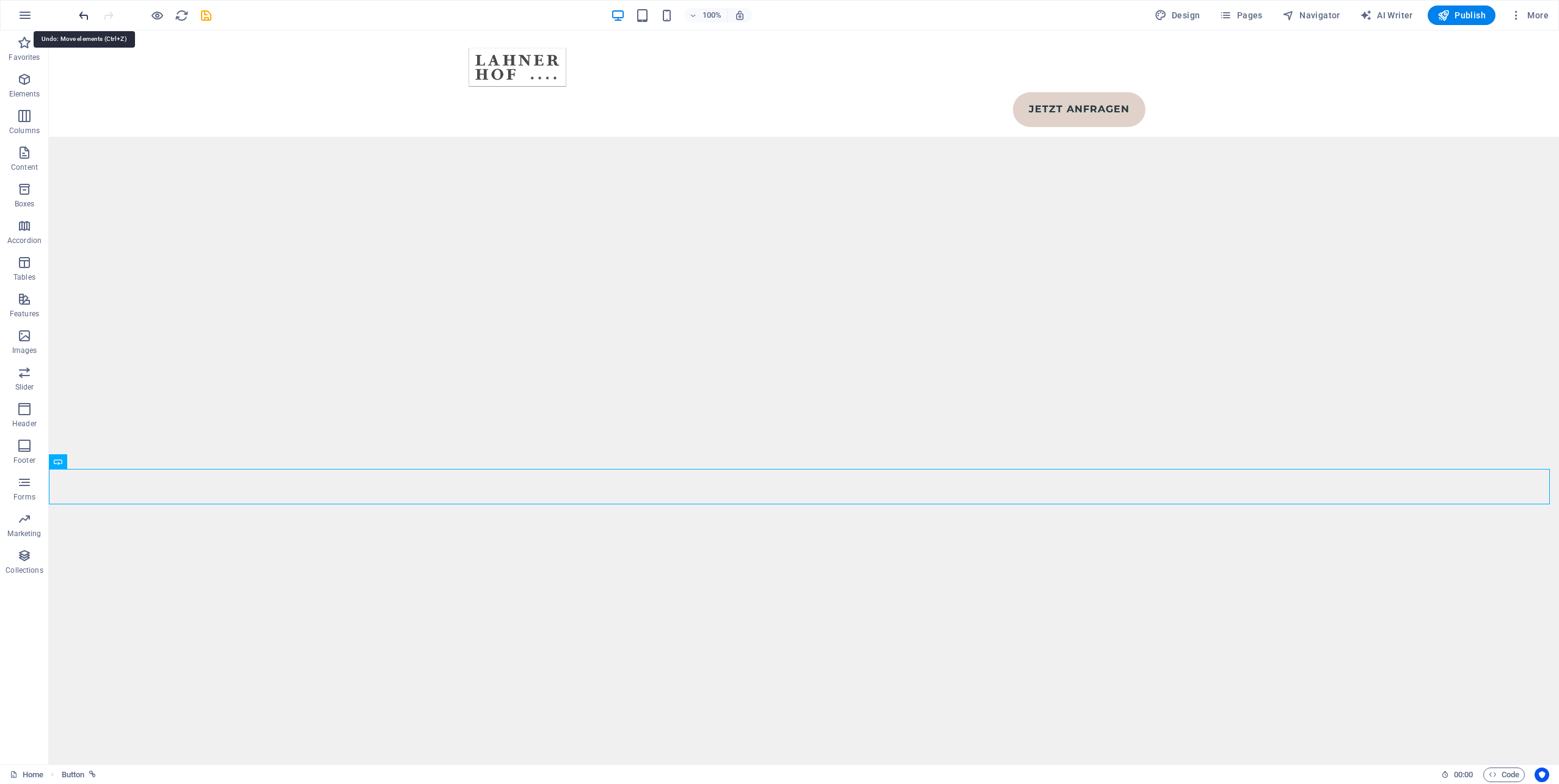
click at [80, 16] on icon "undo" at bounding box center [84, 16] width 14 height 14
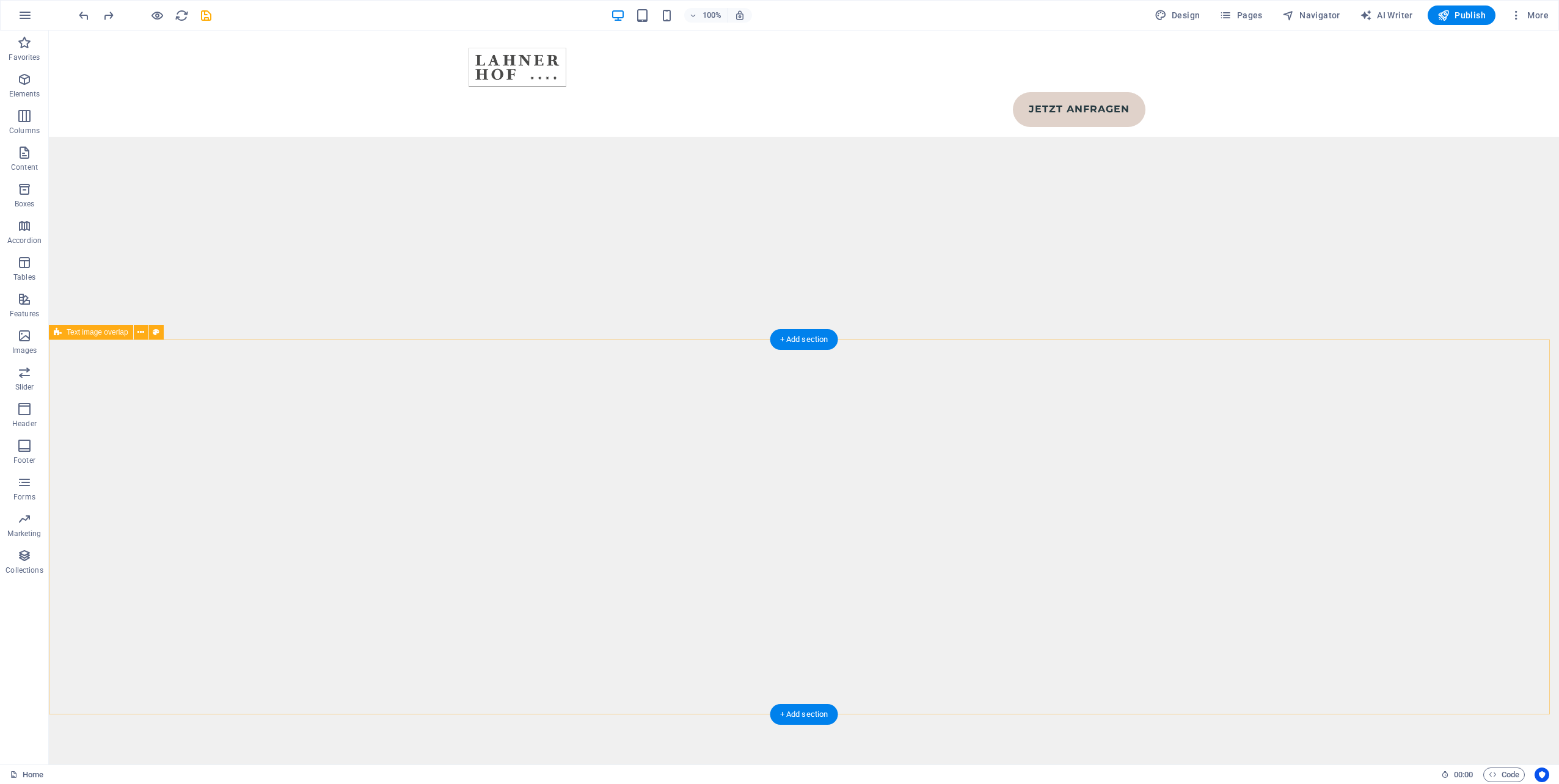
scroll to position [6884, 0]
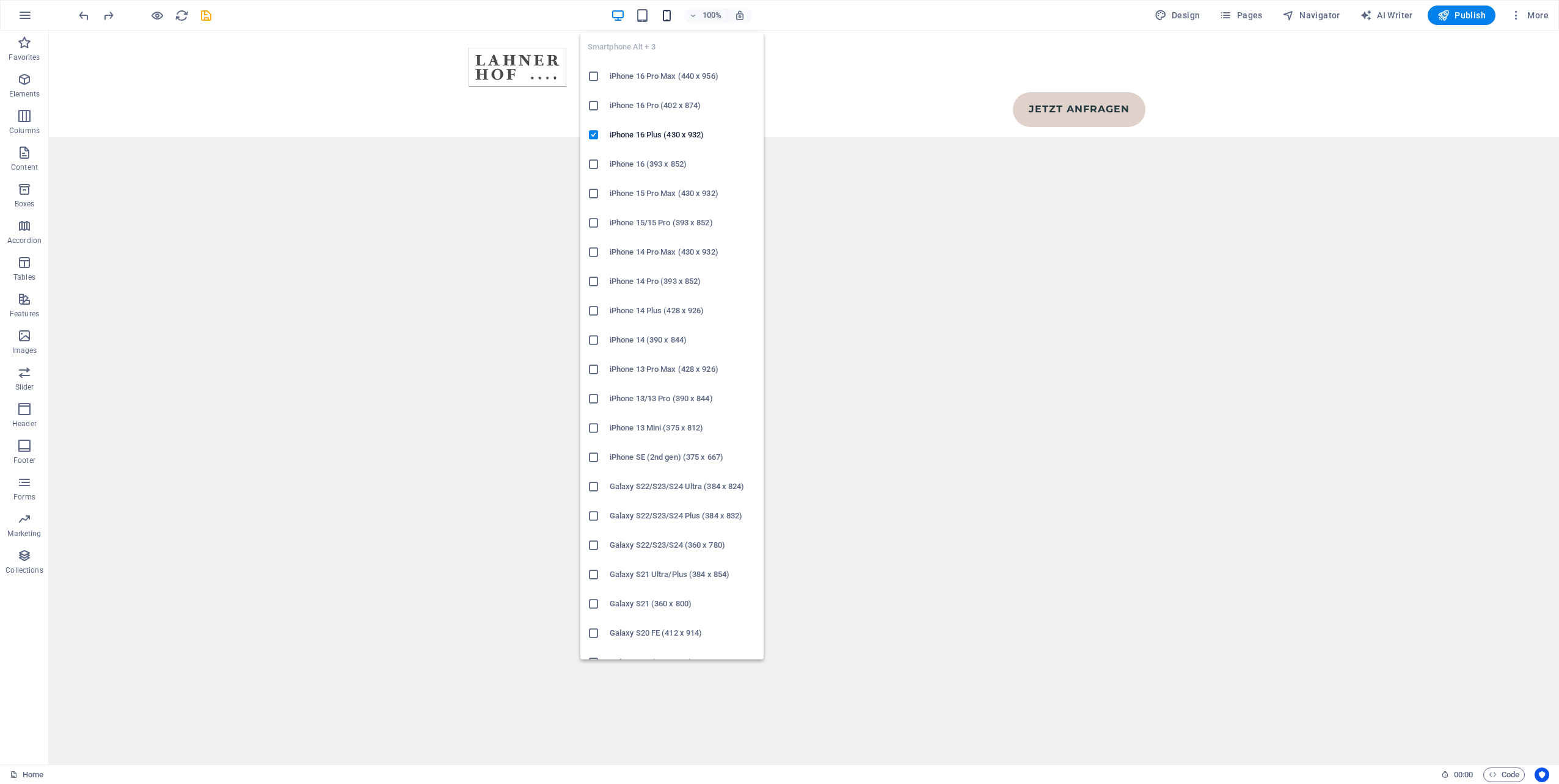
click at [668, 16] on icon "button" at bounding box center [667, 16] width 14 height 14
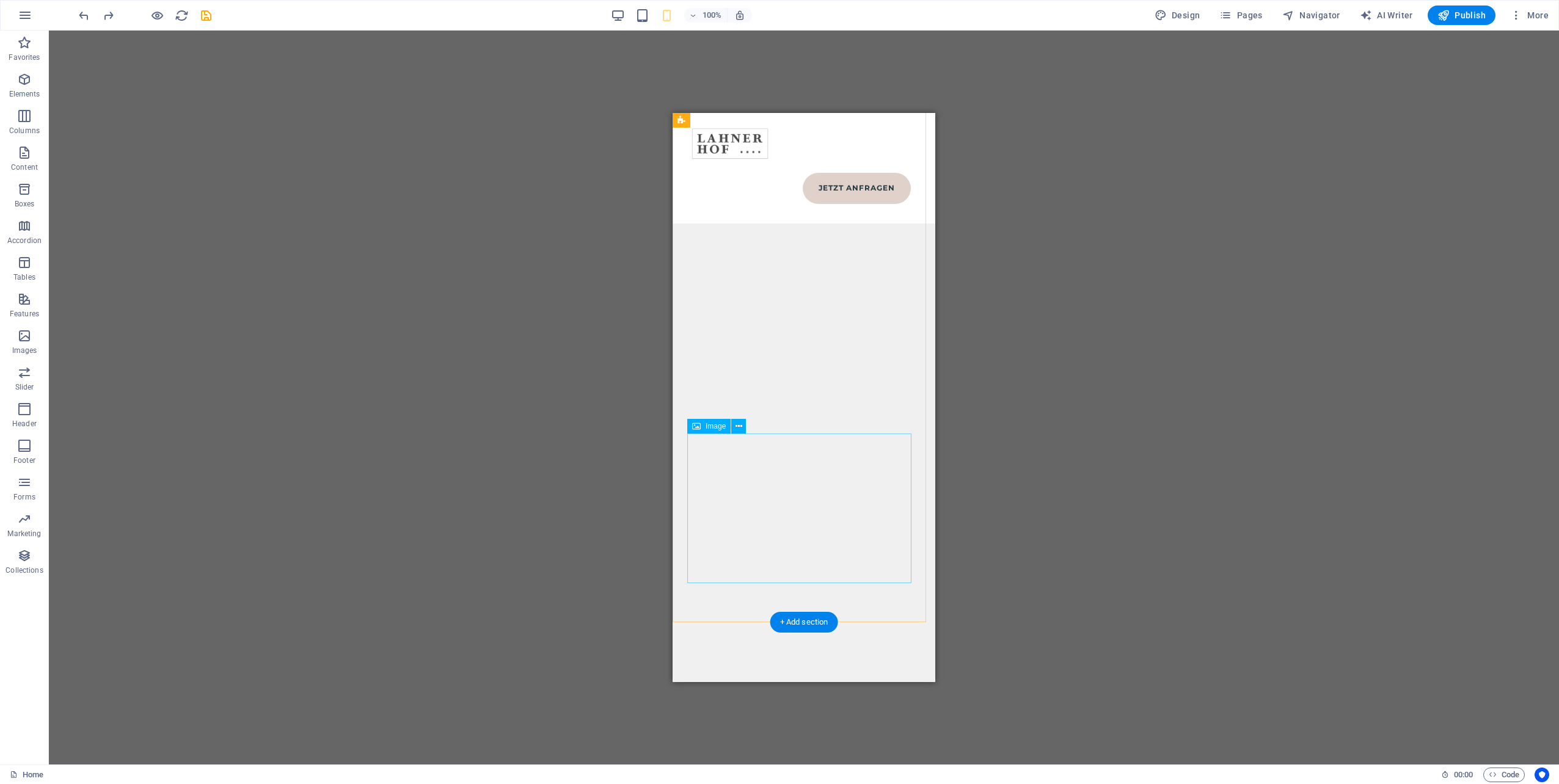
scroll to position [8158, 0]
click at [749, 217] on icon at bounding box center [750, 214] width 7 height 13
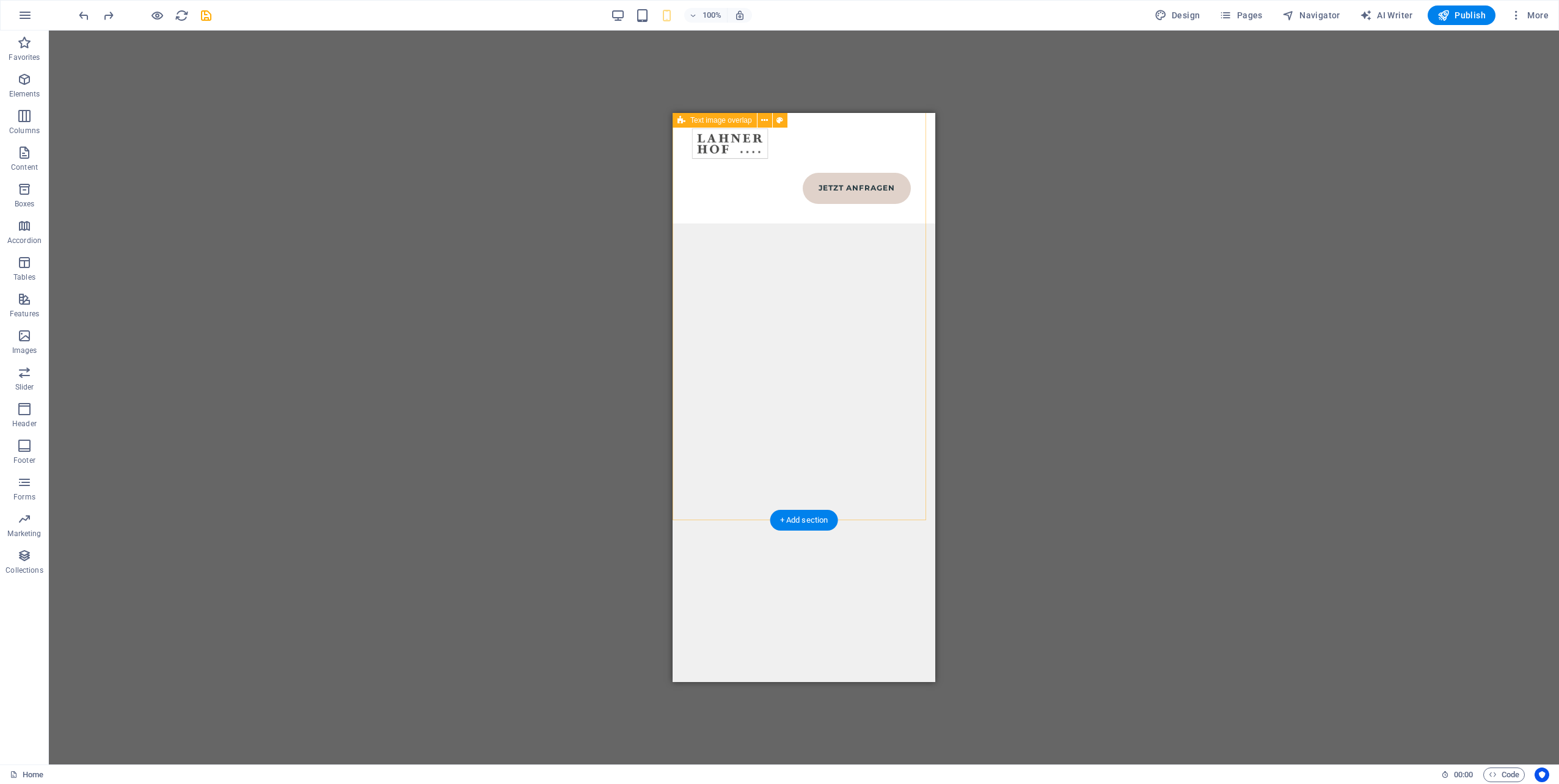
scroll to position [8403, 0]
click at [806, 470] on div "+ Add section" at bounding box center [804, 466] width 68 height 21
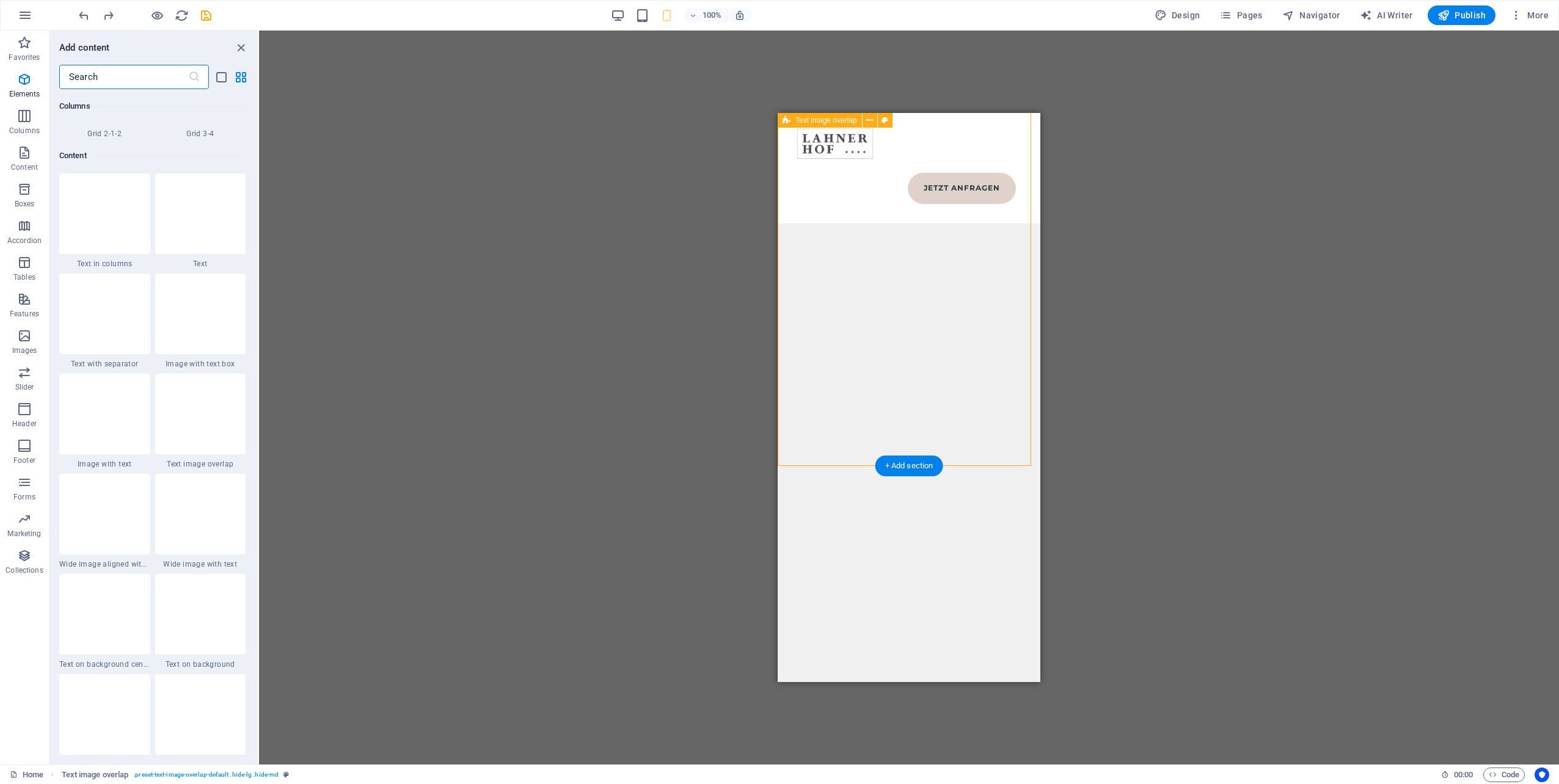
scroll to position [2137, 0]
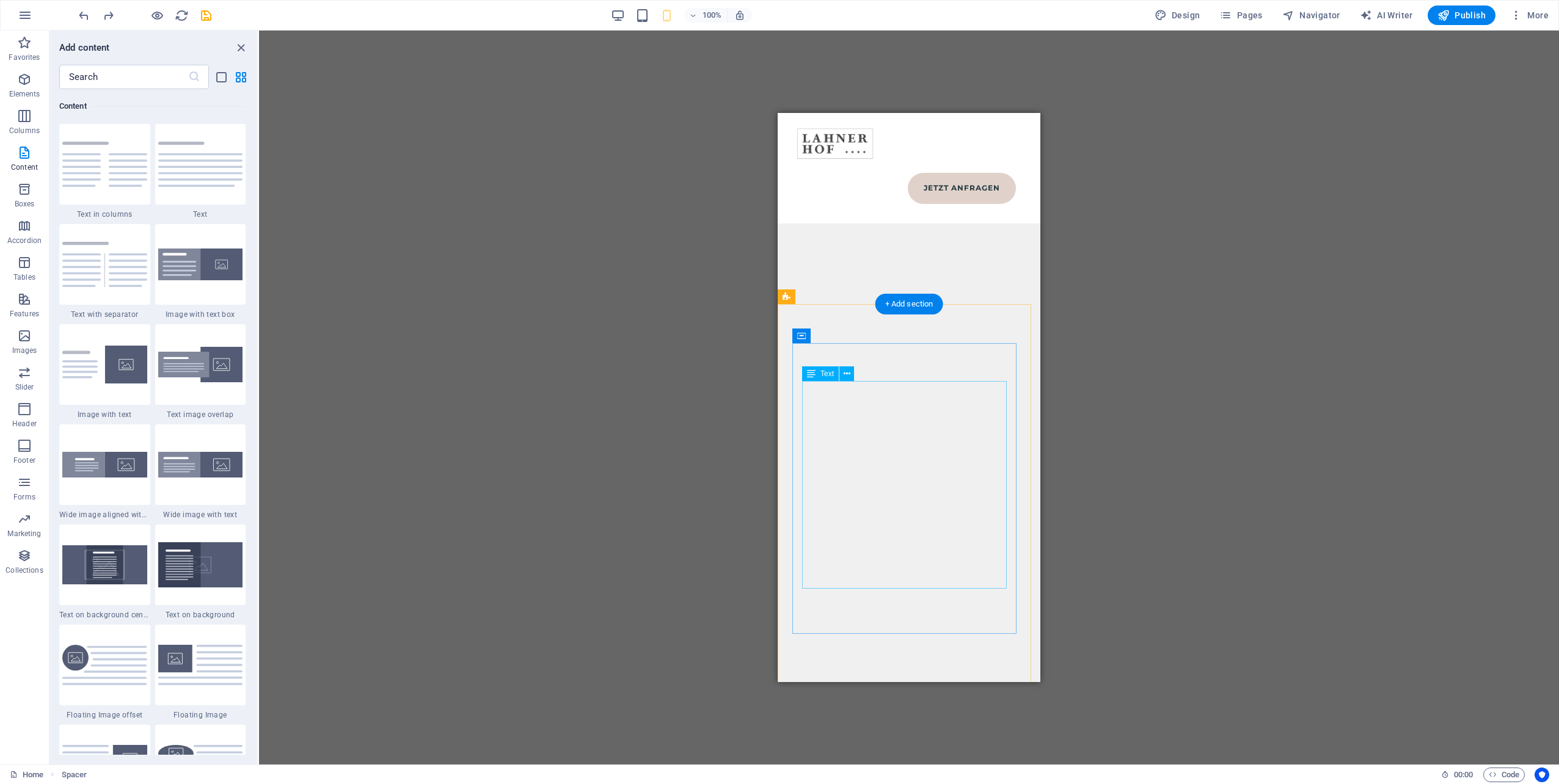
scroll to position [8036, 0]
click at [870, 297] on icon at bounding box center [870, 297] width 7 height 13
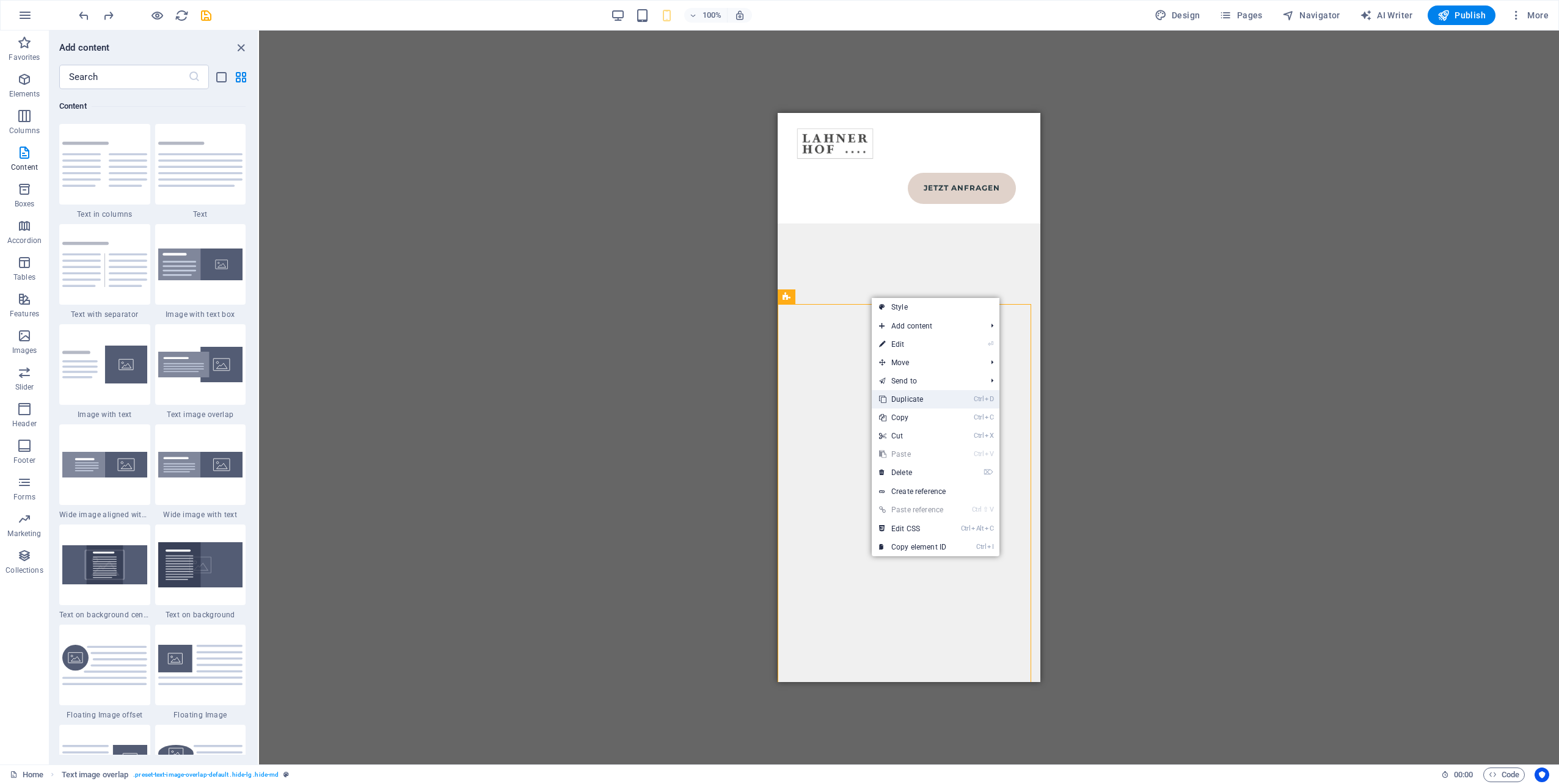
click at [921, 395] on link "Ctrl D Duplicate" at bounding box center [912, 399] width 82 height 18
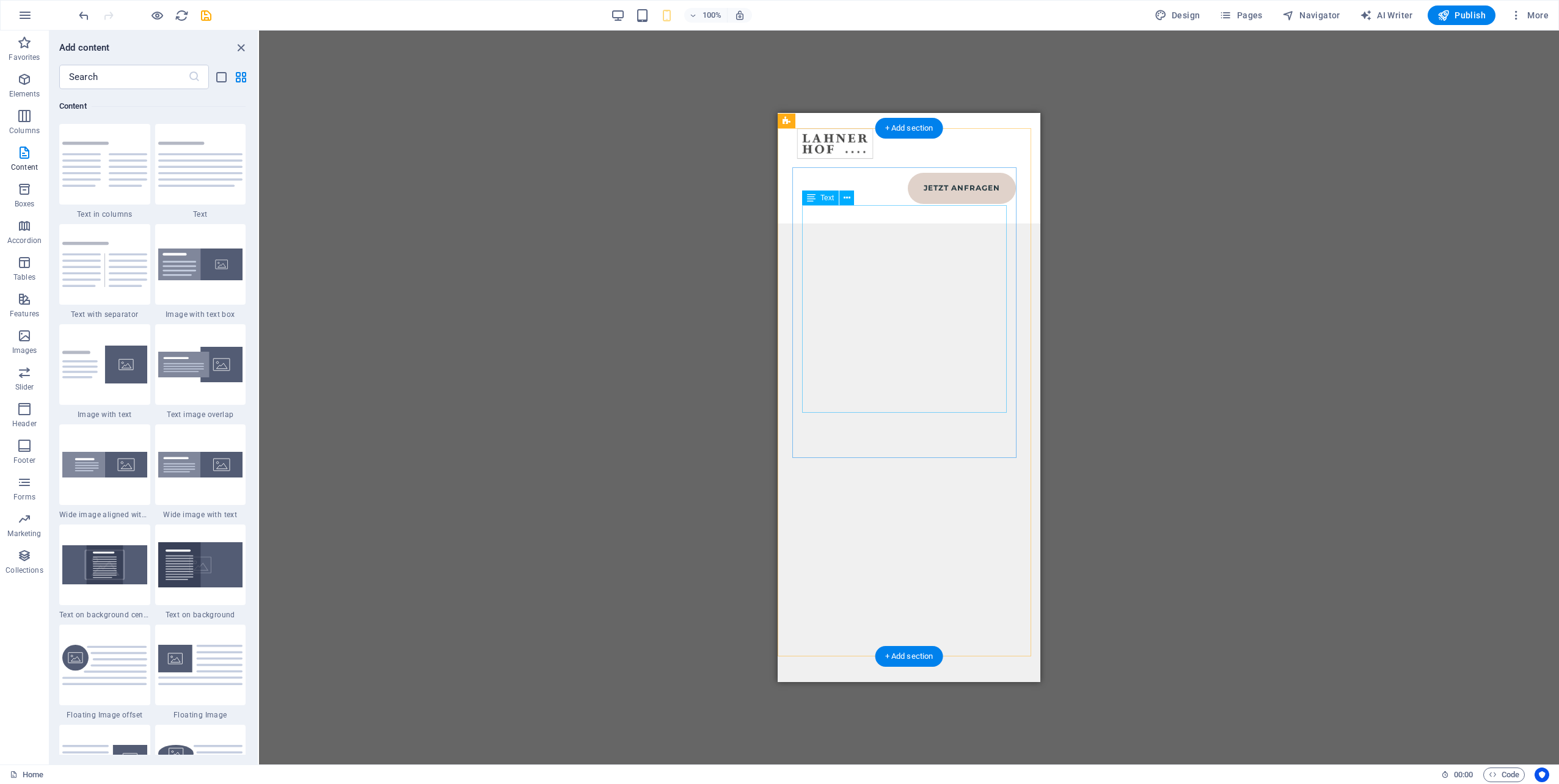
scroll to position [8979, 0]
select select "%"
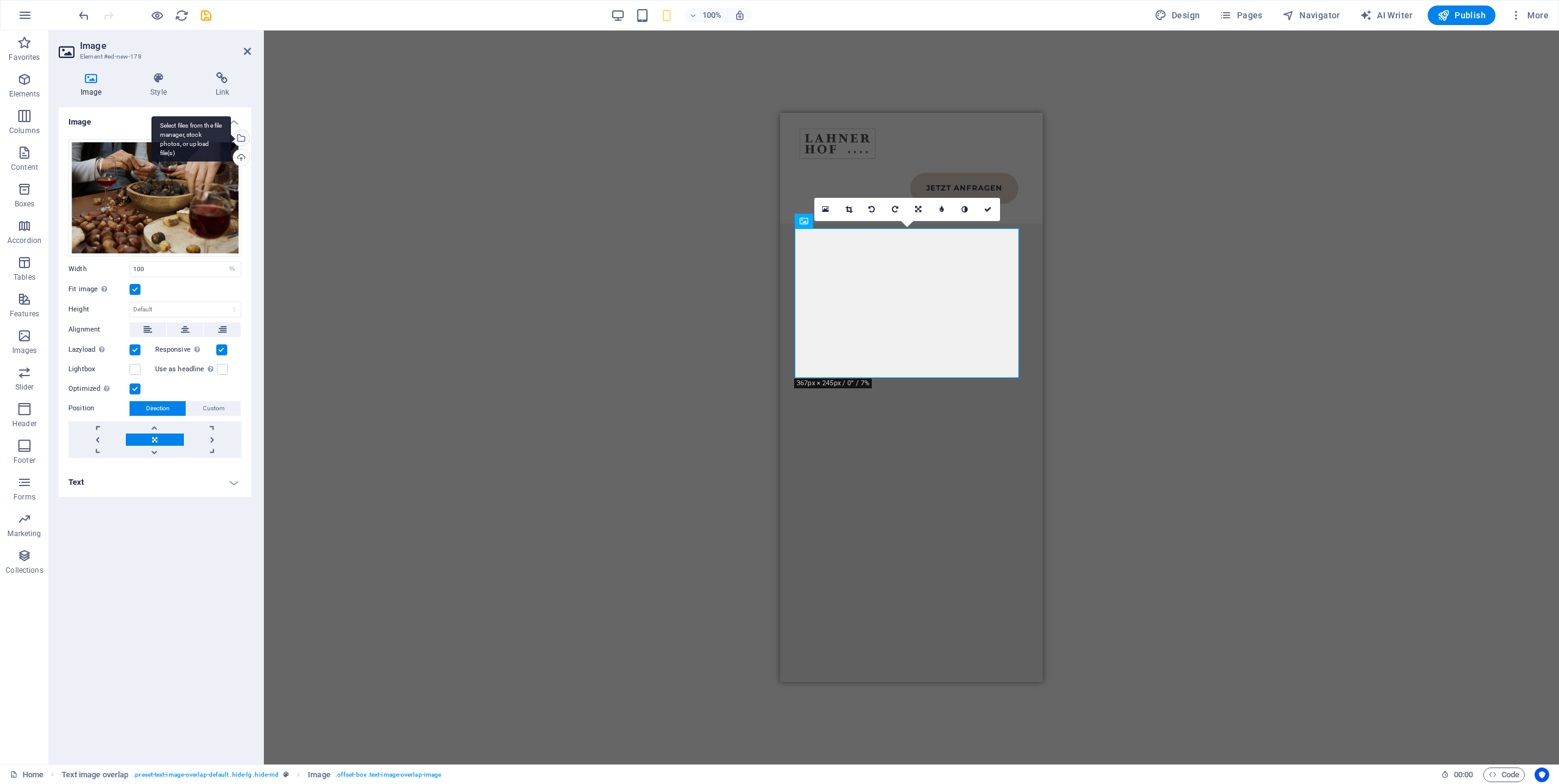
click at [240, 139] on div "Select files from the file manager, stock photos, or upload file(s)" at bounding box center [240, 139] width 18 height 18
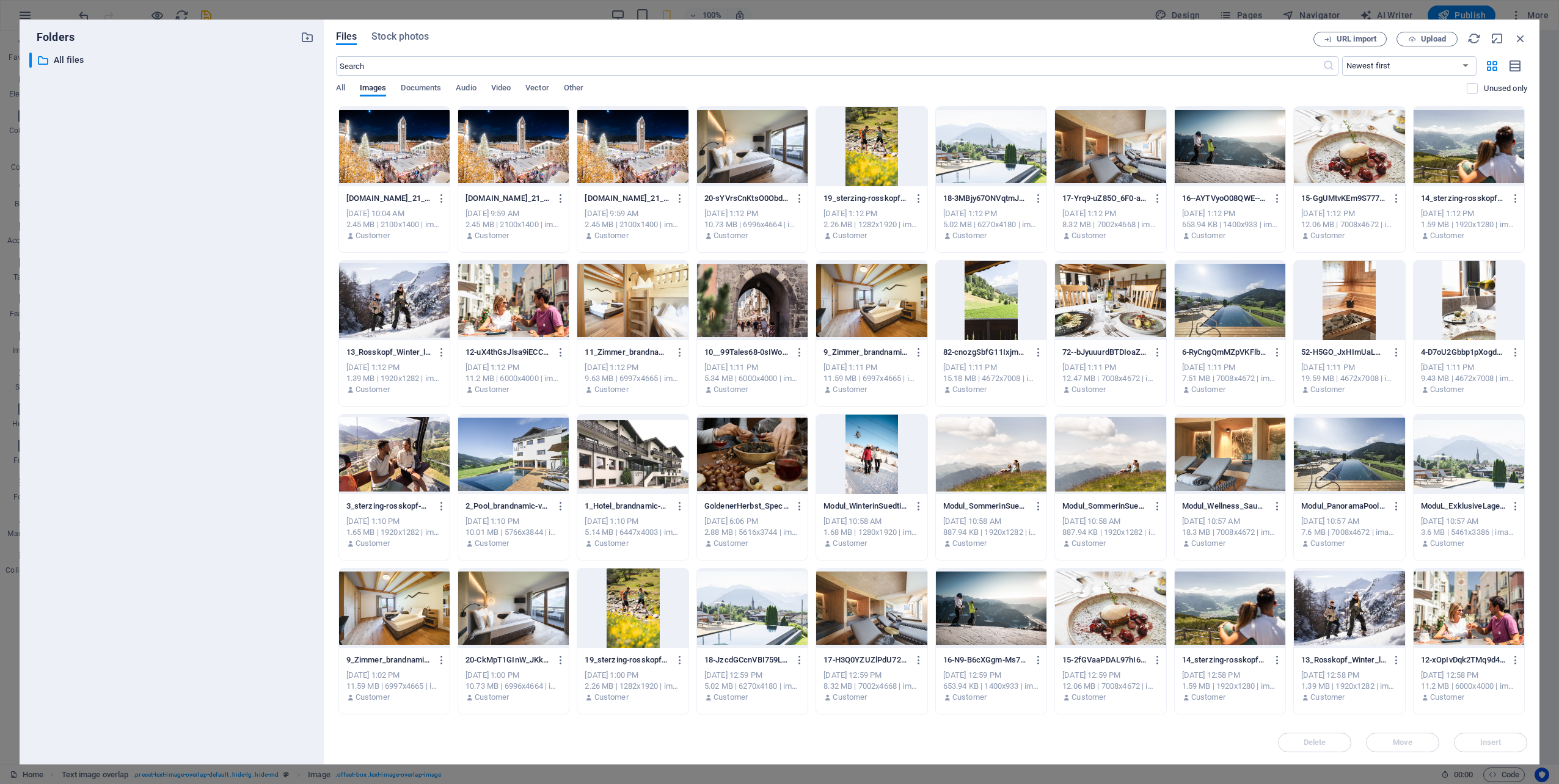
click at [524, 144] on div at bounding box center [513, 147] width 110 height 80
click at [1468, 738] on button "Insert" at bounding box center [1490, 743] width 73 height 20
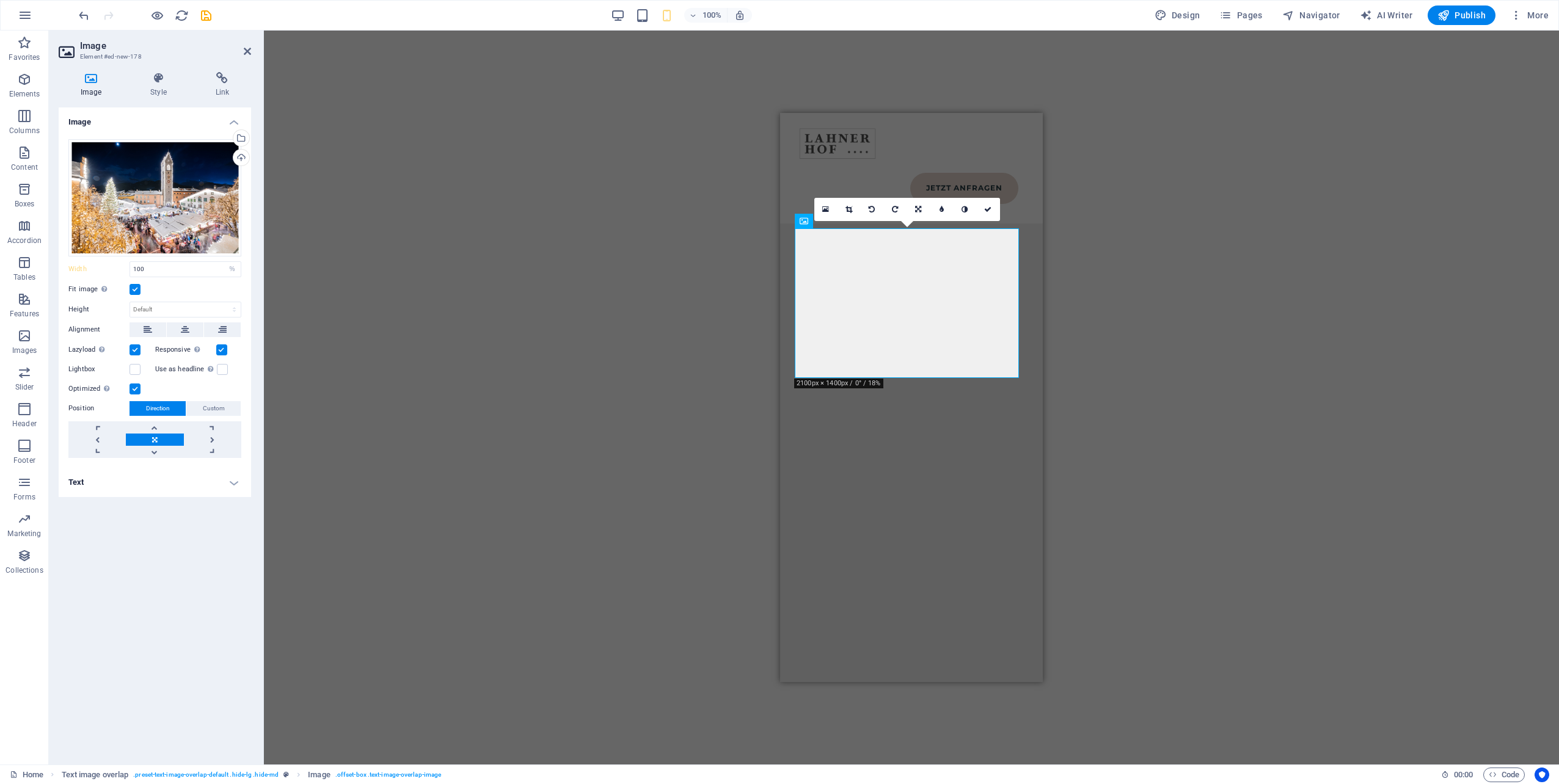
click at [1257, 299] on div "Drag here to replace the existing content. Press “Ctrl” if you want to create a…" at bounding box center [911, 398] width 1295 height 734
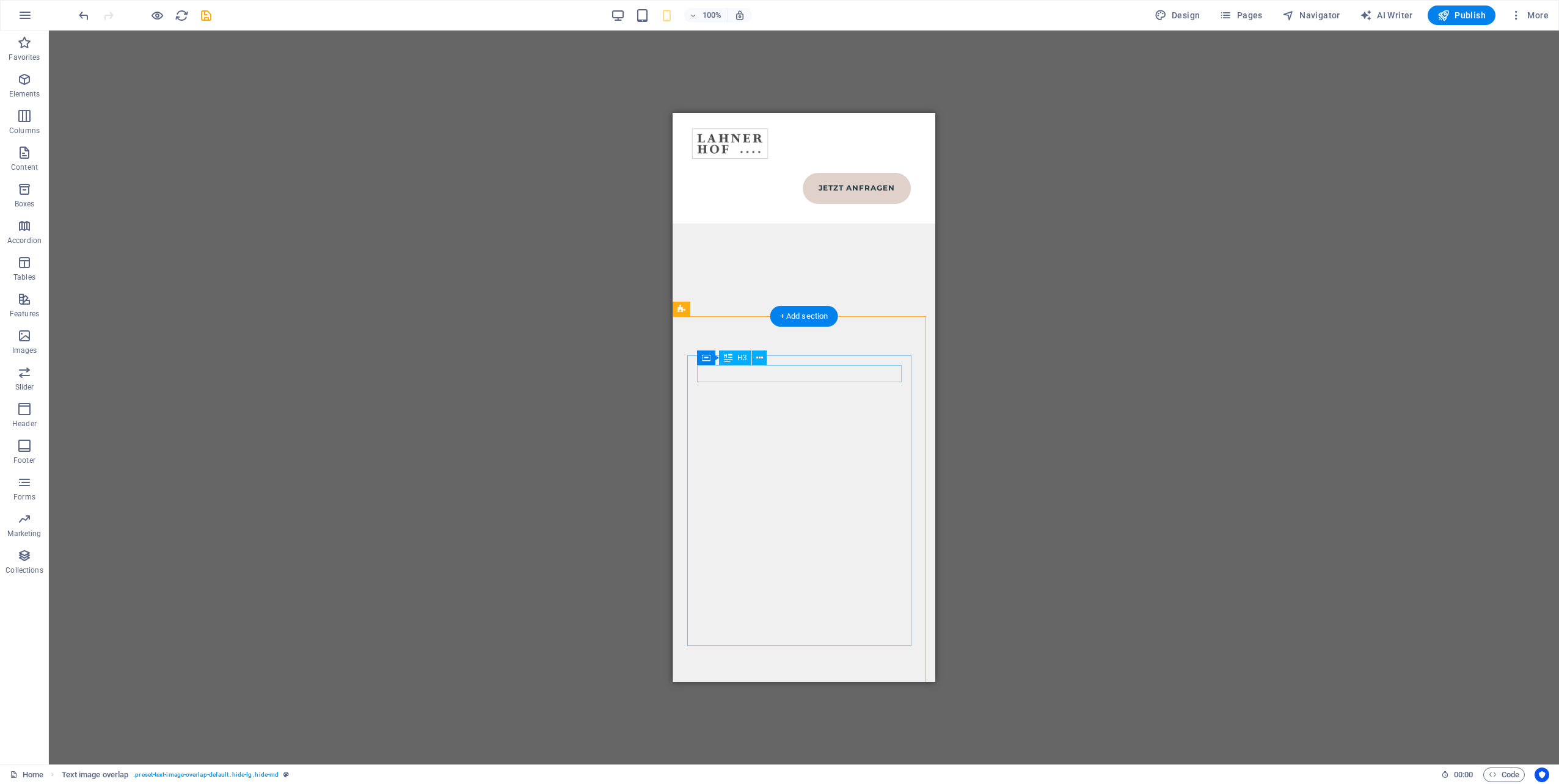
scroll to position [8552, 0]
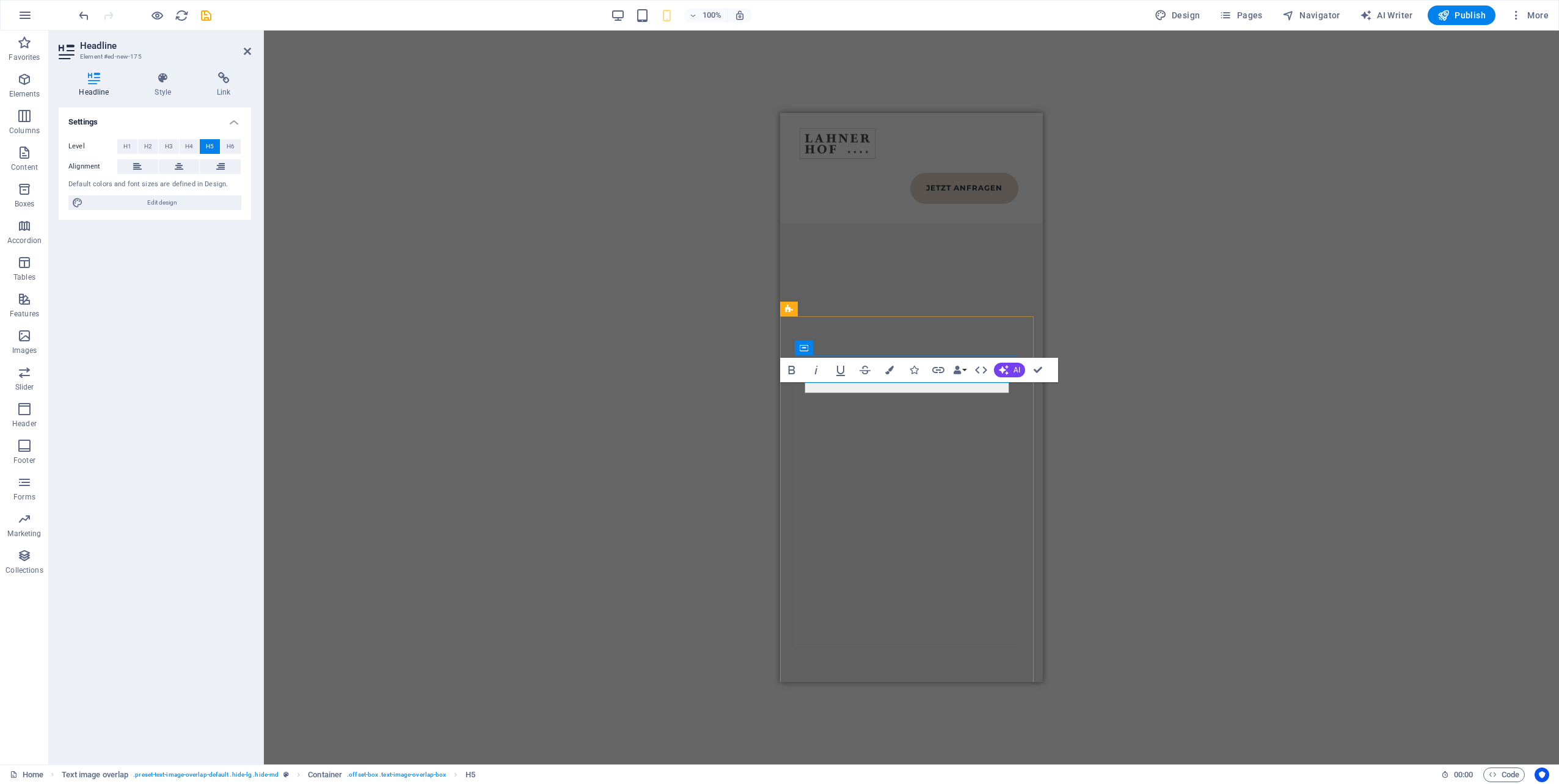
click at [1158, 474] on div "H1 Banner Banner Container Spacer Container H1 Text Image tabs Container Text C…" at bounding box center [911, 398] width 1295 height 734
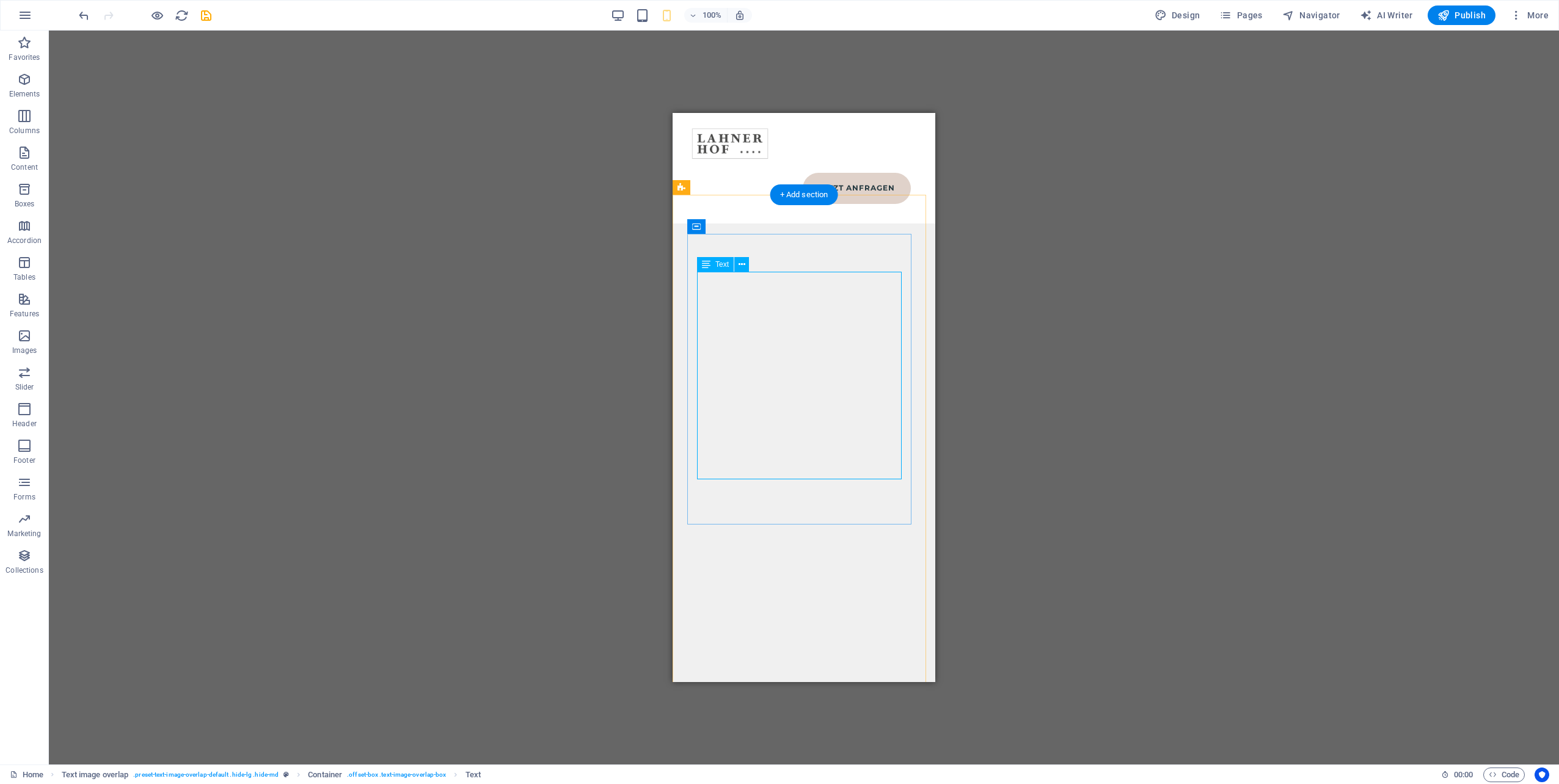
scroll to position [8674, 0]
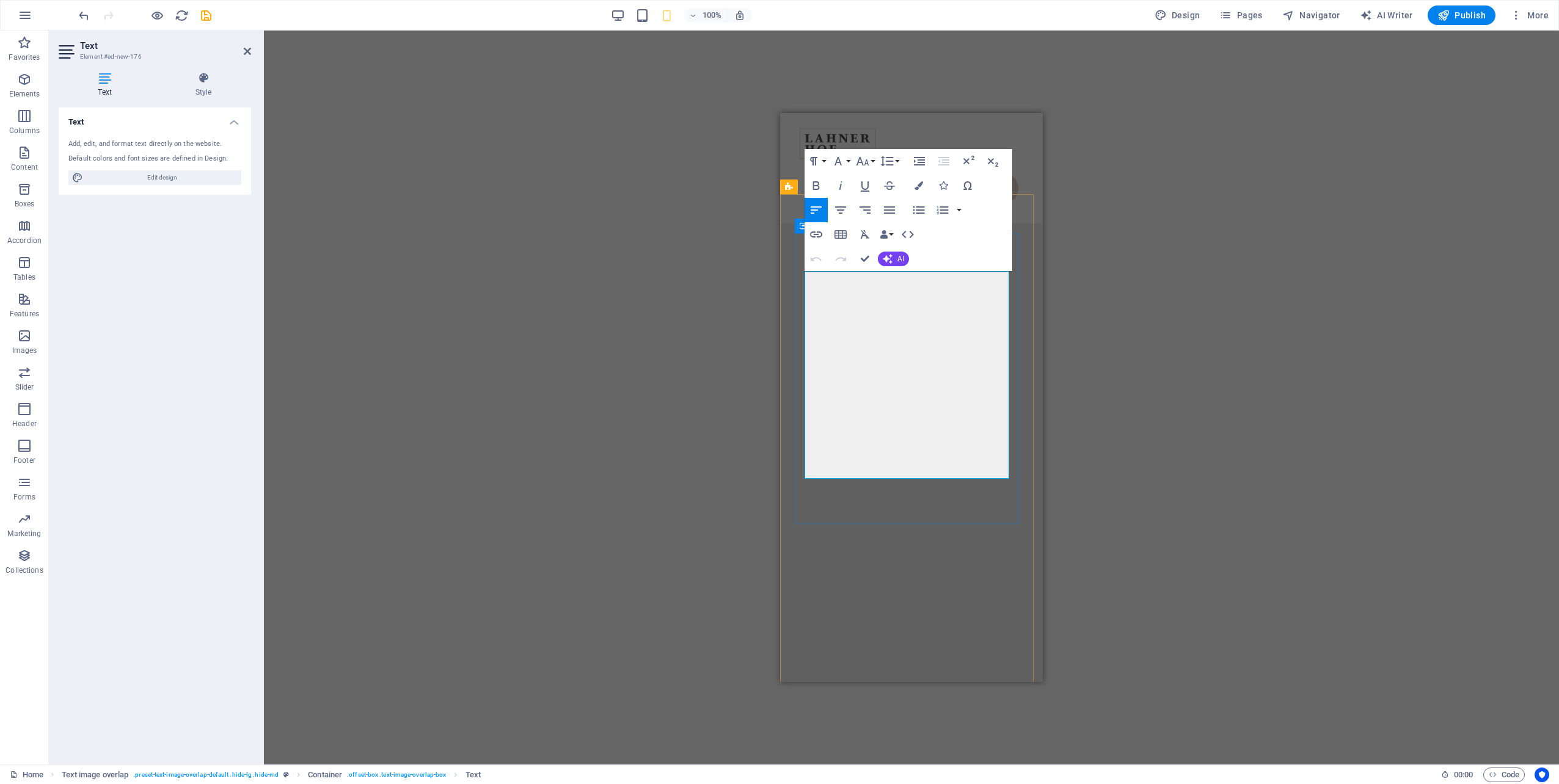
drag, startPoint x: 947, startPoint y: 459, endPoint x: 831, endPoint y: 375, distance: 143.2
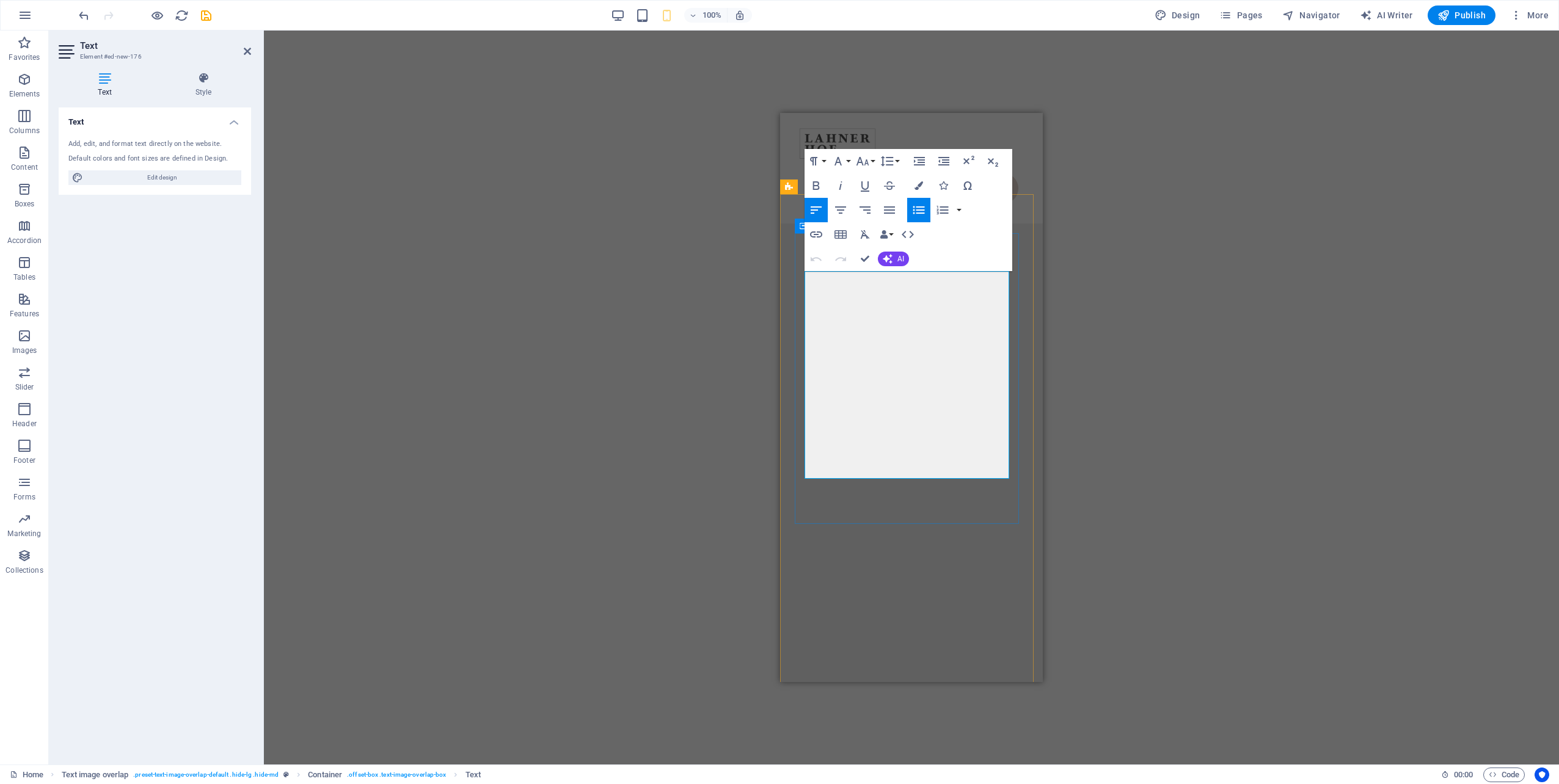
drag, startPoint x: 927, startPoint y: 462, endPoint x: 862, endPoint y: 441, distance: 68.3
drag, startPoint x: 883, startPoint y: 430, endPoint x: 815, endPoint y: 394, distance: 76.9
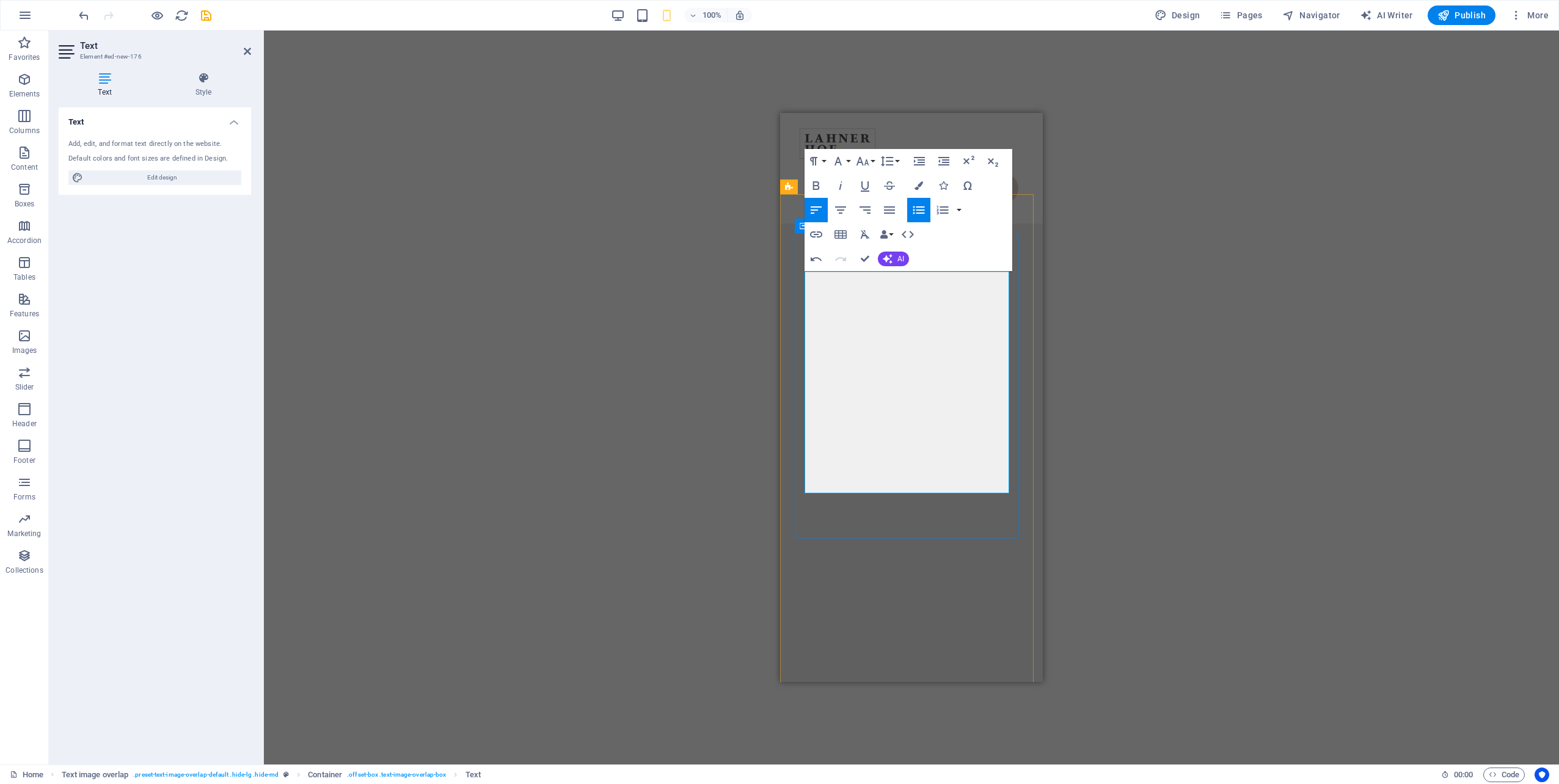
drag, startPoint x: 910, startPoint y: 474, endPoint x: 820, endPoint y: 461, distance: 90.9
click at [1131, 474] on div "Drag here to replace the existing content. Press “Ctrl” if you want to create a…" at bounding box center [911, 398] width 1295 height 734
click at [1141, 424] on div "Drag here to replace the existing content. Press “Ctrl” if you want to create a…" at bounding box center [911, 398] width 1295 height 734
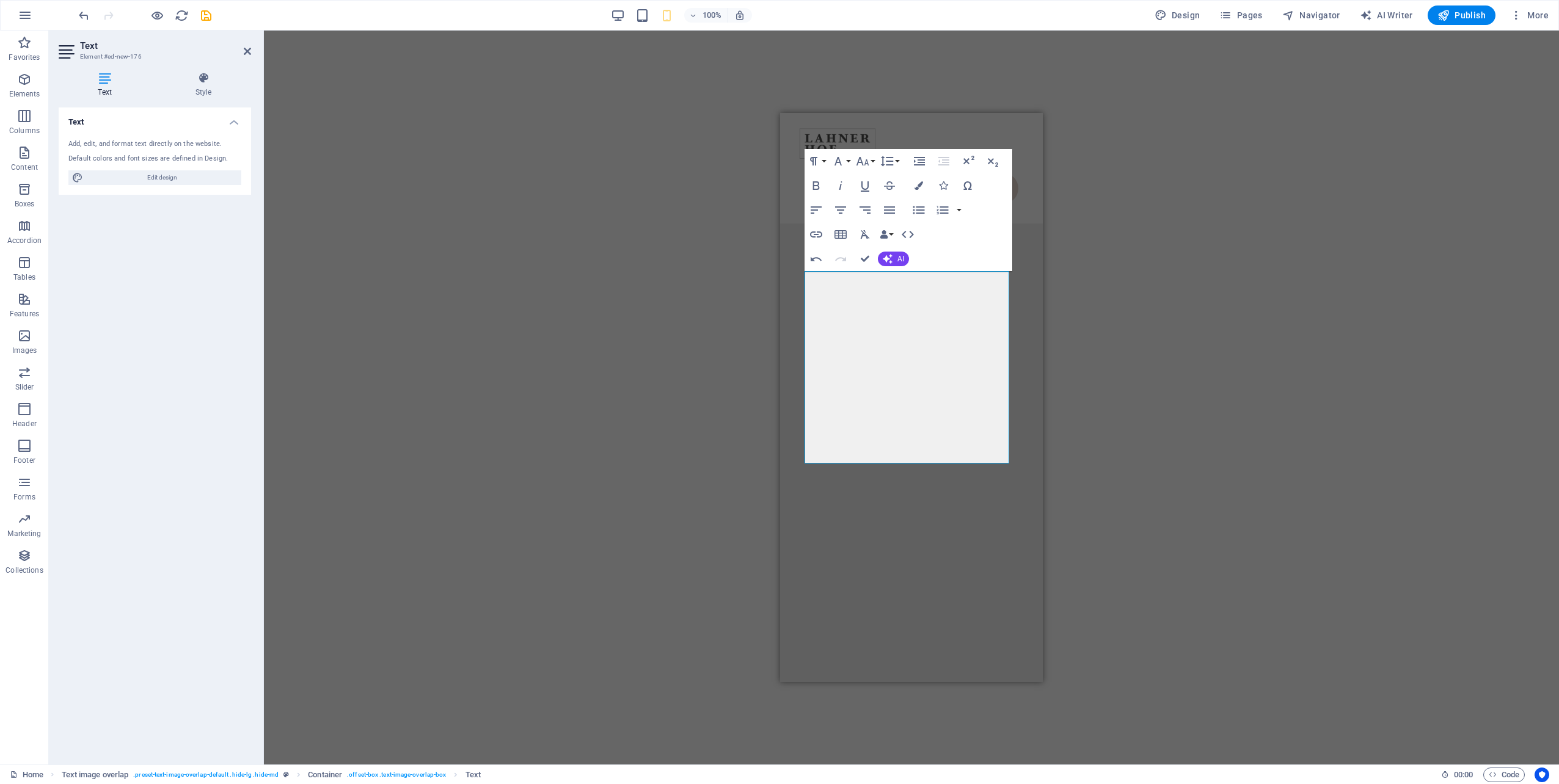
click at [1247, 366] on div "Drag here to replace the existing content. Press “Ctrl” if you want to create a…" at bounding box center [911, 398] width 1295 height 734
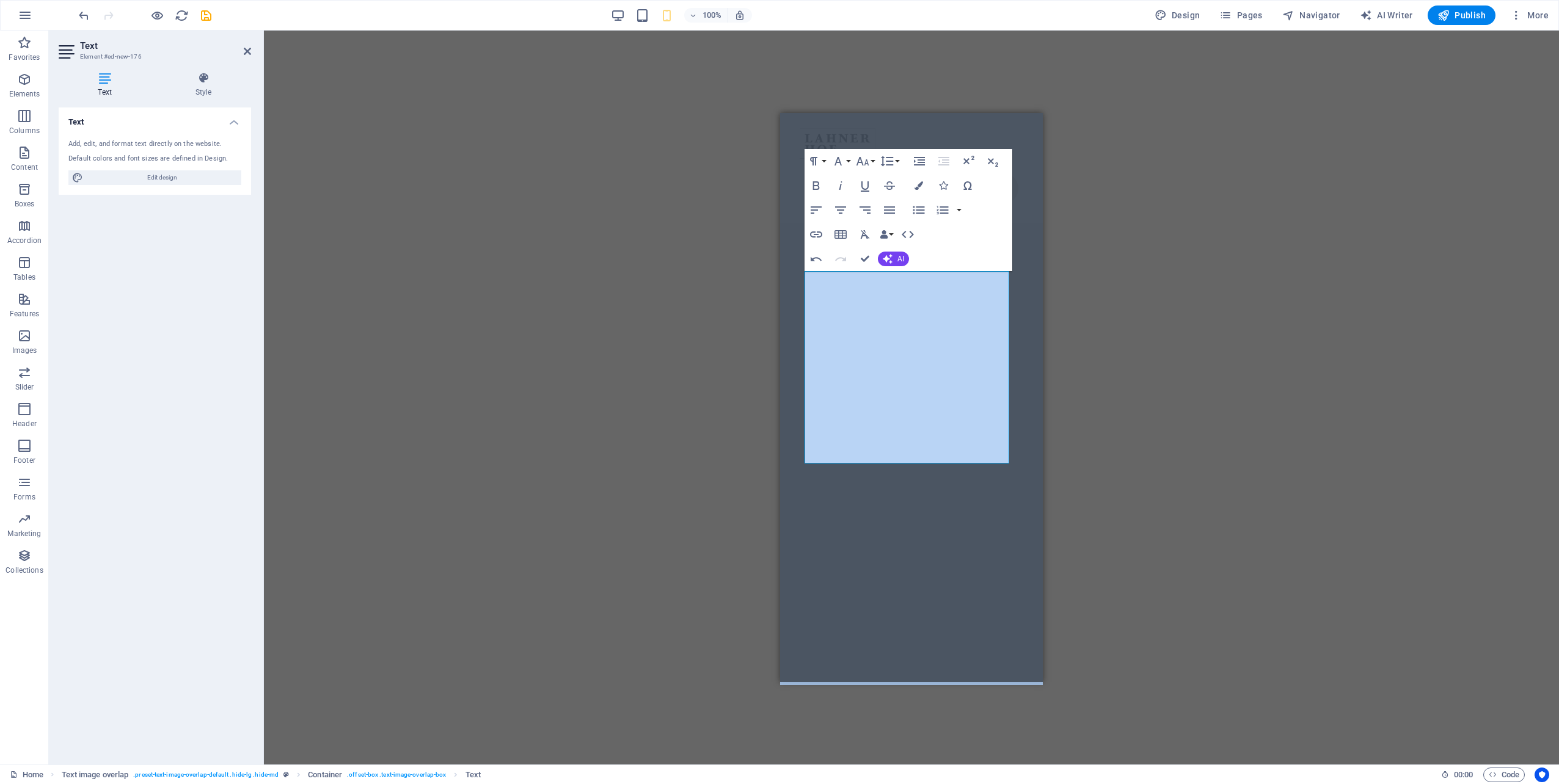
click at [1247, 366] on div "Drag here to replace the existing content. Press “Ctrl” if you want to create a…" at bounding box center [911, 398] width 1295 height 734
click at [1137, 421] on div "Drag here to replace the existing content. Press “Ctrl” if you want to create a…" at bounding box center [911, 398] width 1295 height 734
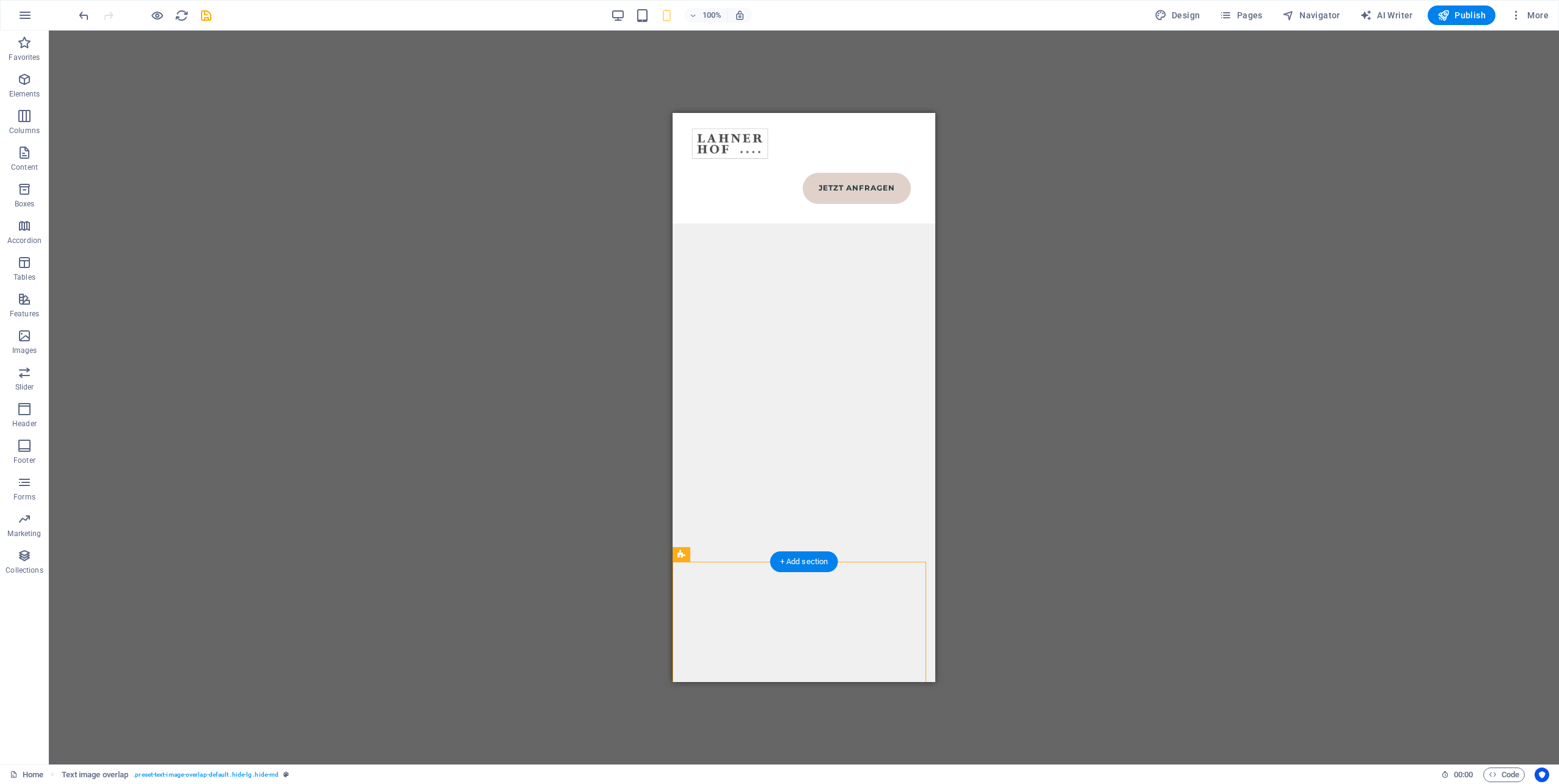
scroll to position [7941, 0]
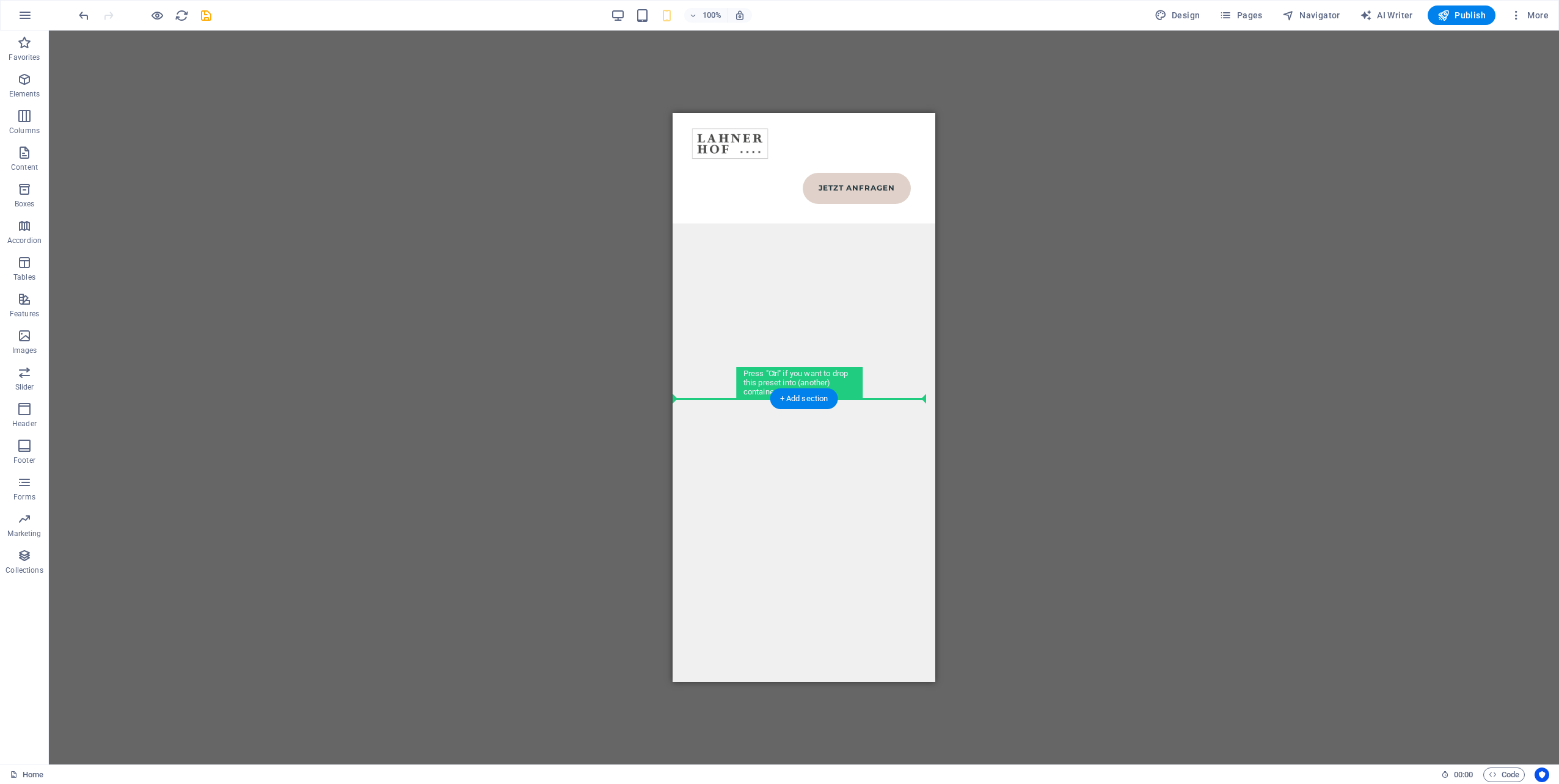
click at [1150, 398] on div "Drag here to replace the existing content. Press “Ctrl” if you want to create a…" at bounding box center [804, 398] width 1510 height 734
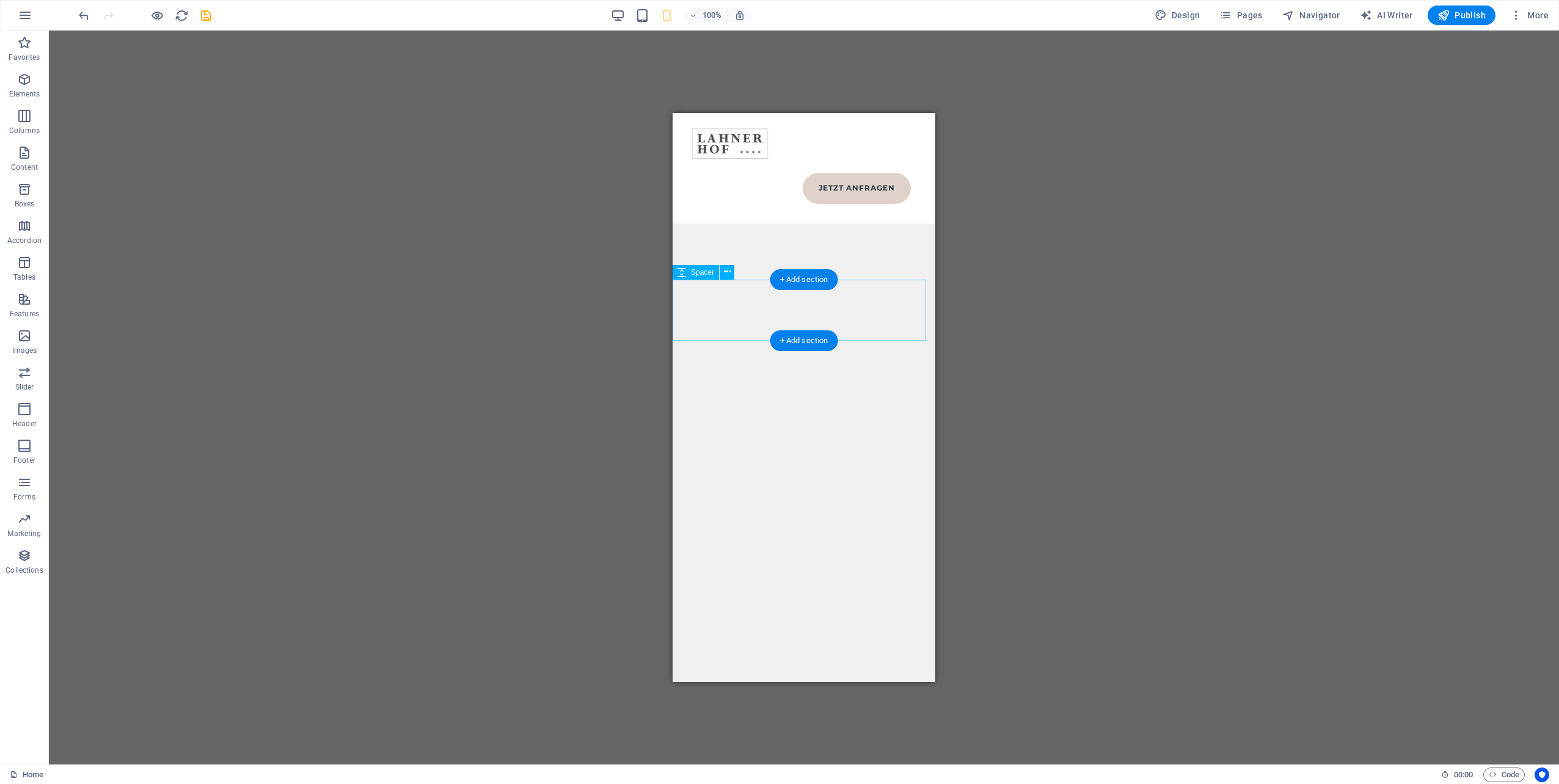
click at [1213, 329] on div "Drag here to replace the existing content. Press “Ctrl” if you want to create a…" at bounding box center [804, 398] width 1510 height 734
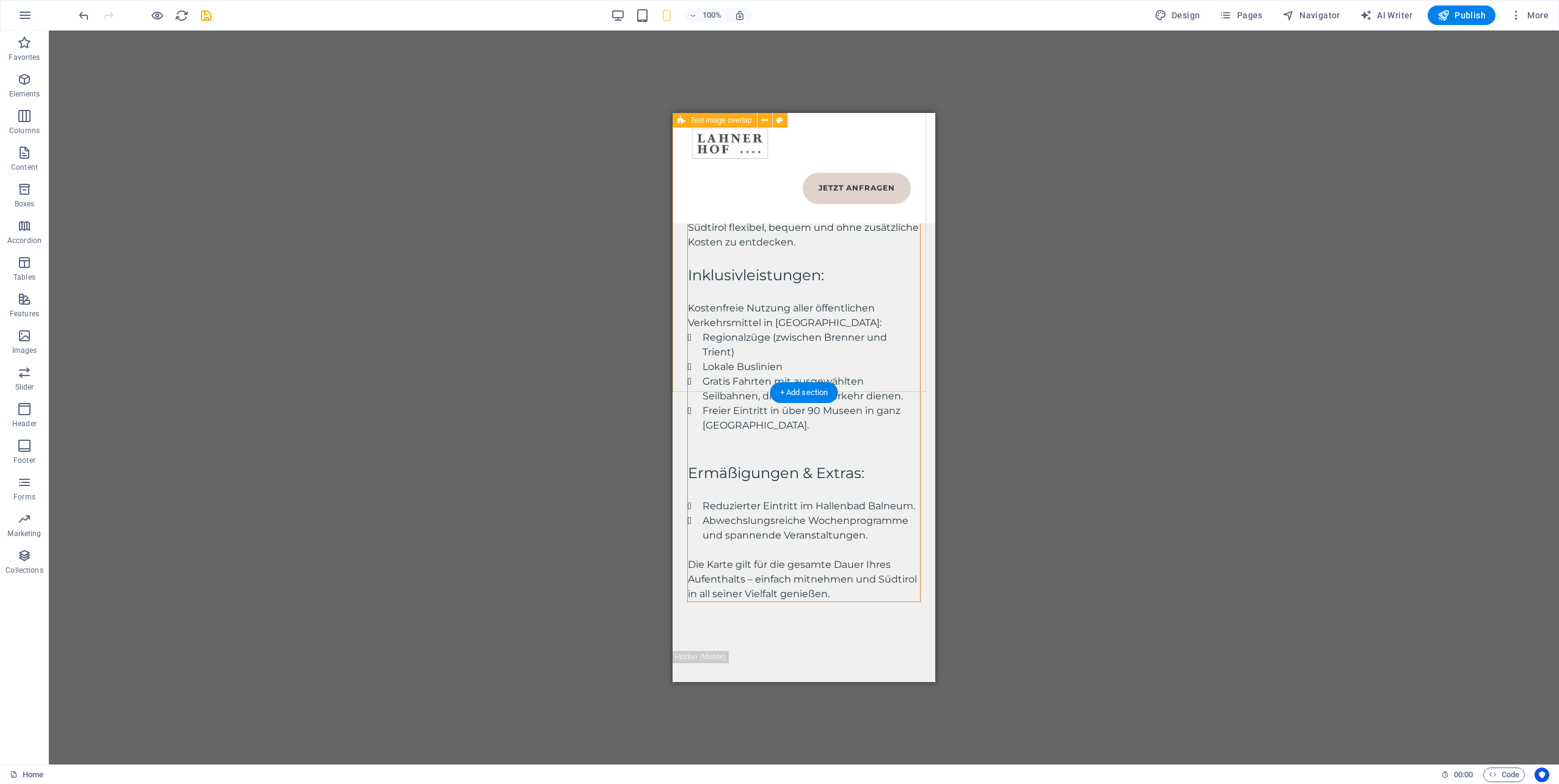
scroll to position [7392, 0]
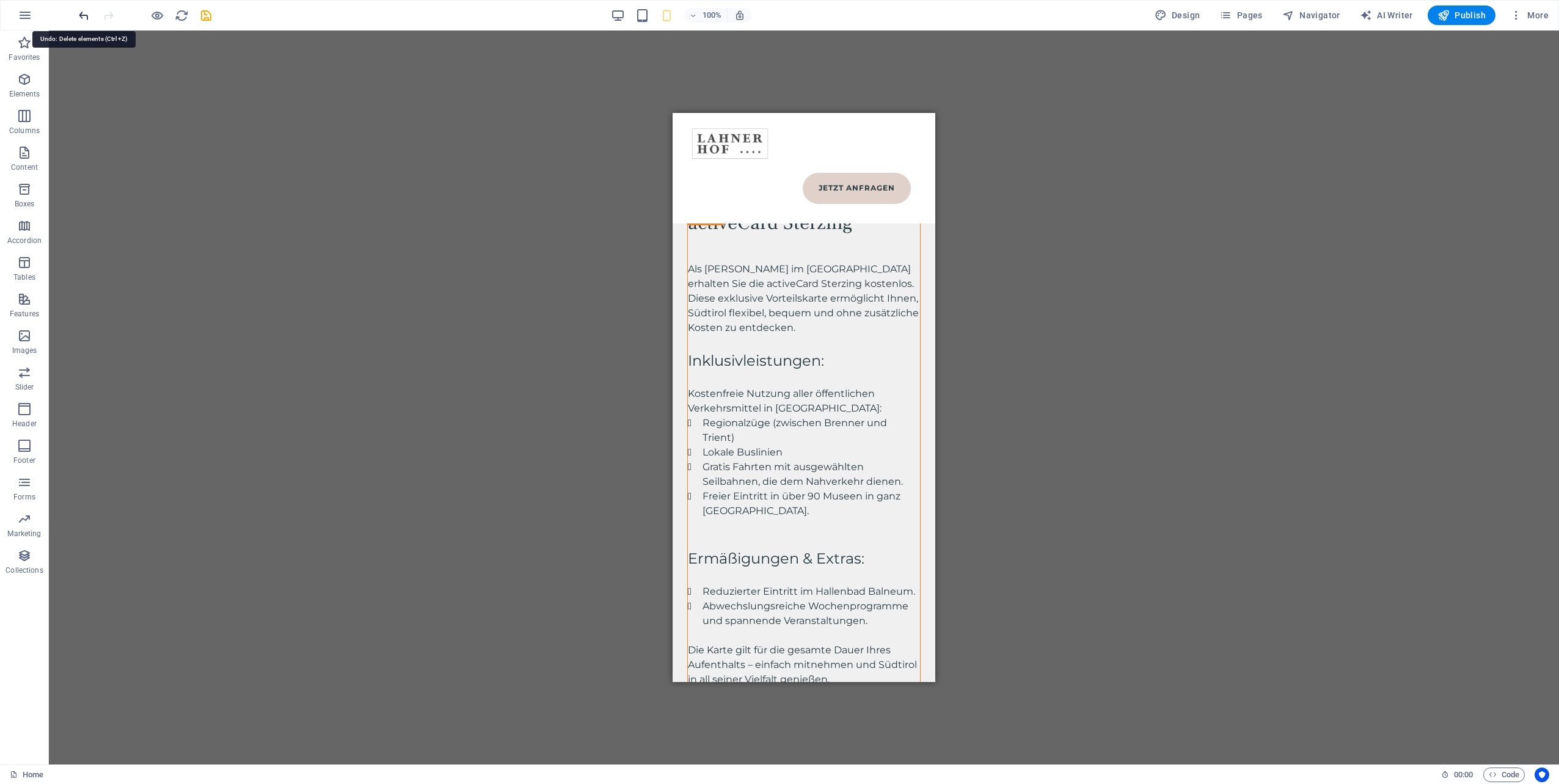
click at [80, 11] on icon "undo" at bounding box center [84, 16] width 14 height 14
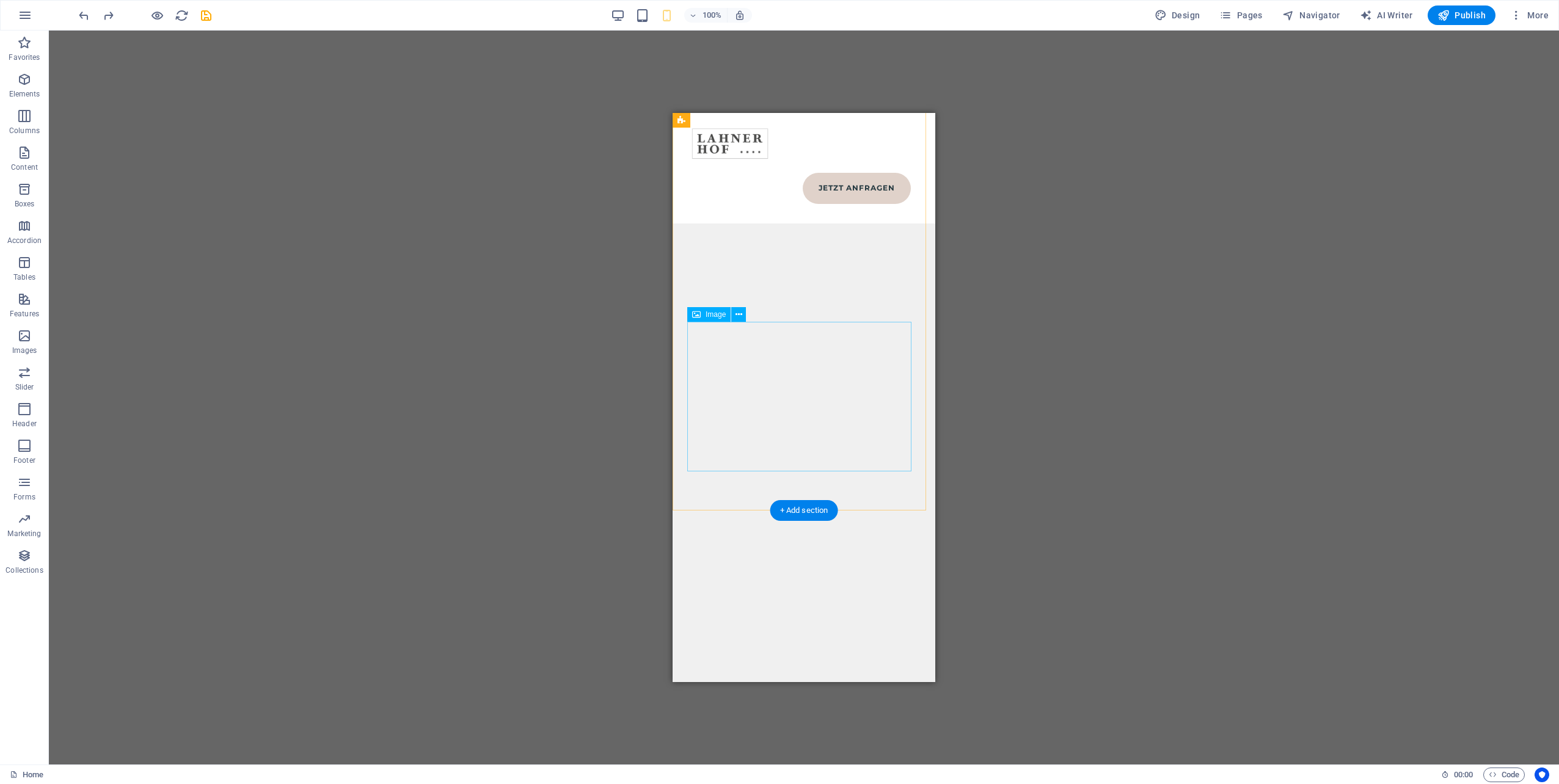
scroll to position [8342, 0]
click at [207, 13] on icon "save" at bounding box center [206, 16] width 14 height 14
select select
checkbox input "false"
click at [1260, 14] on span "Pages" at bounding box center [1240, 15] width 42 height 12
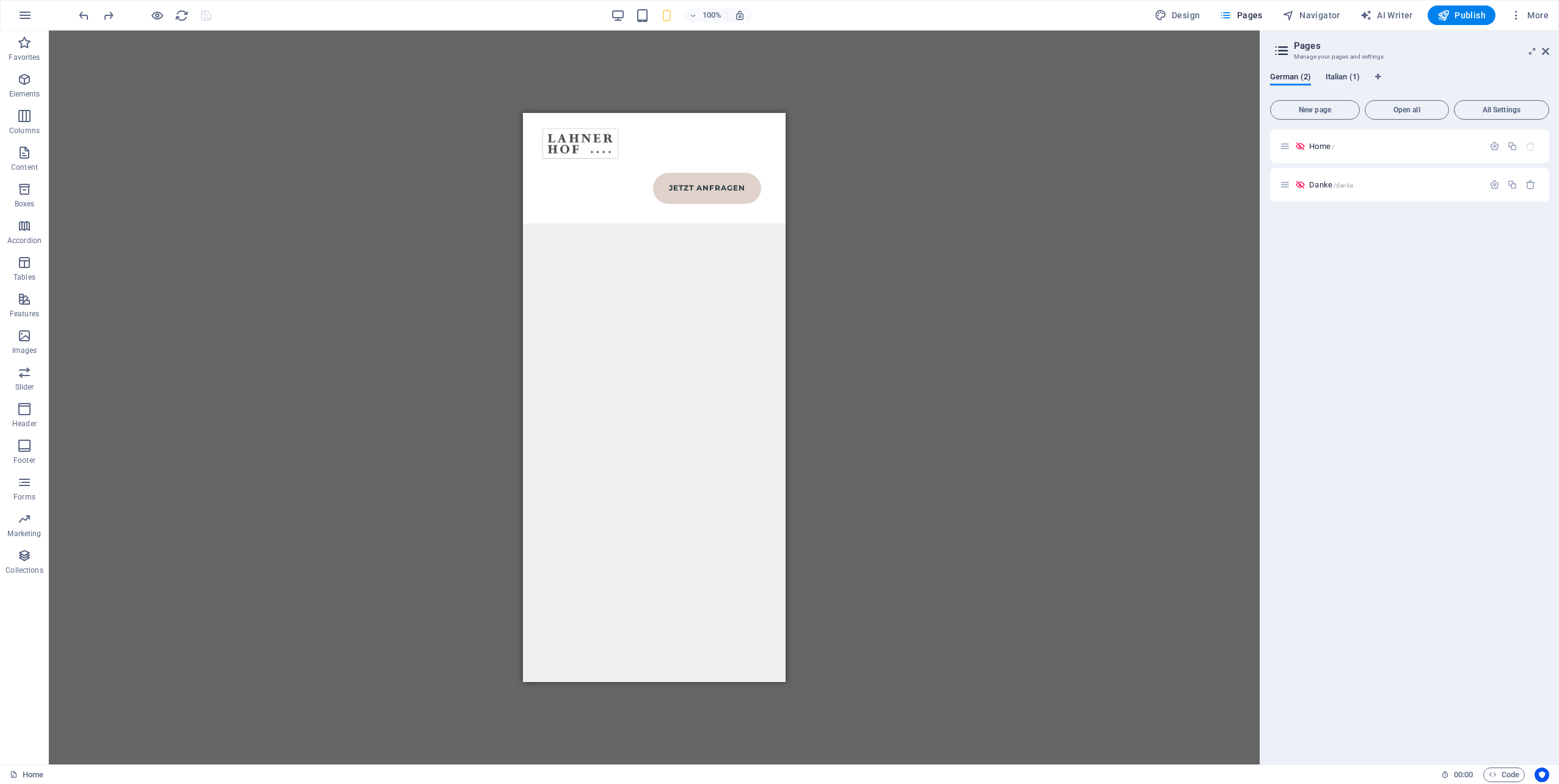
click at [1347, 74] on span "Italian (1)" at bounding box center [1343, 78] width 34 height 17
click at [1324, 152] on div "Home /" at bounding box center [1381, 146] width 203 height 14
click at [1337, 147] on p "Home /" at bounding box center [1394, 146] width 171 height 8
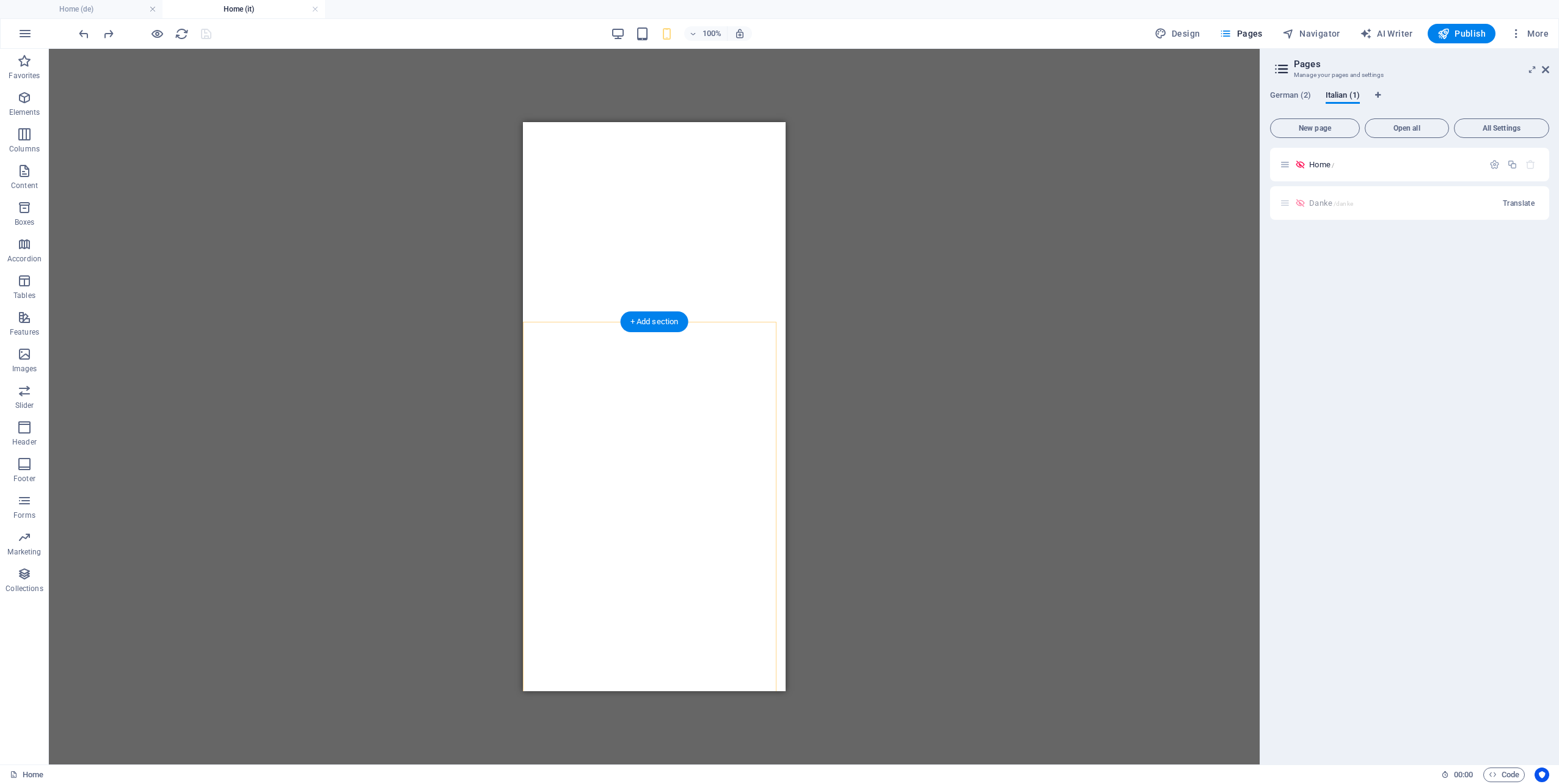
scroll to position [7751, 0]
click at [616, 351] on icon at bounding box center [615, 352] width 7 height 13
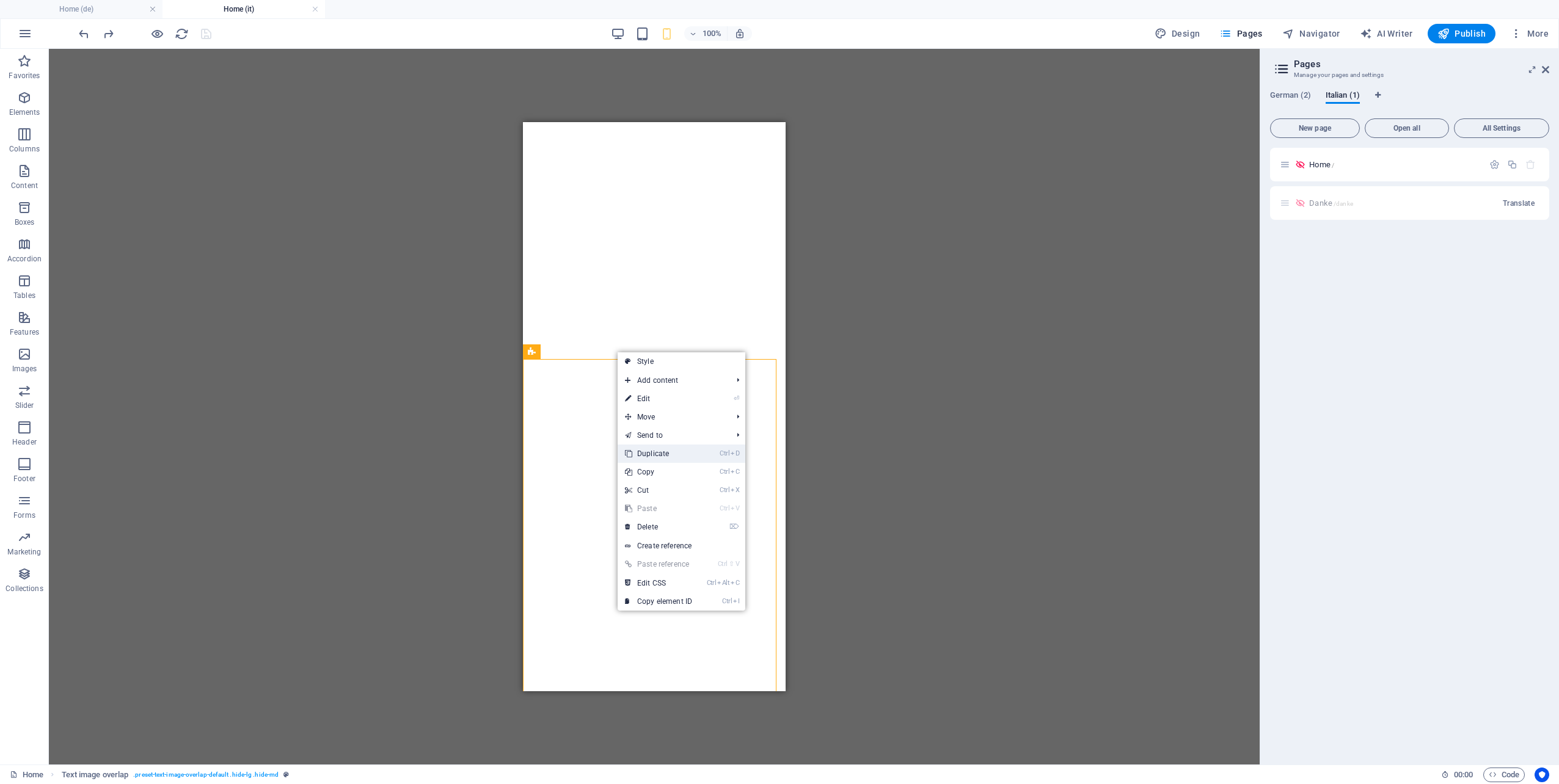
click at [663, 453] on link "Ctrl D Duplicate" at bounding box center [658, 454] width 82 height 18
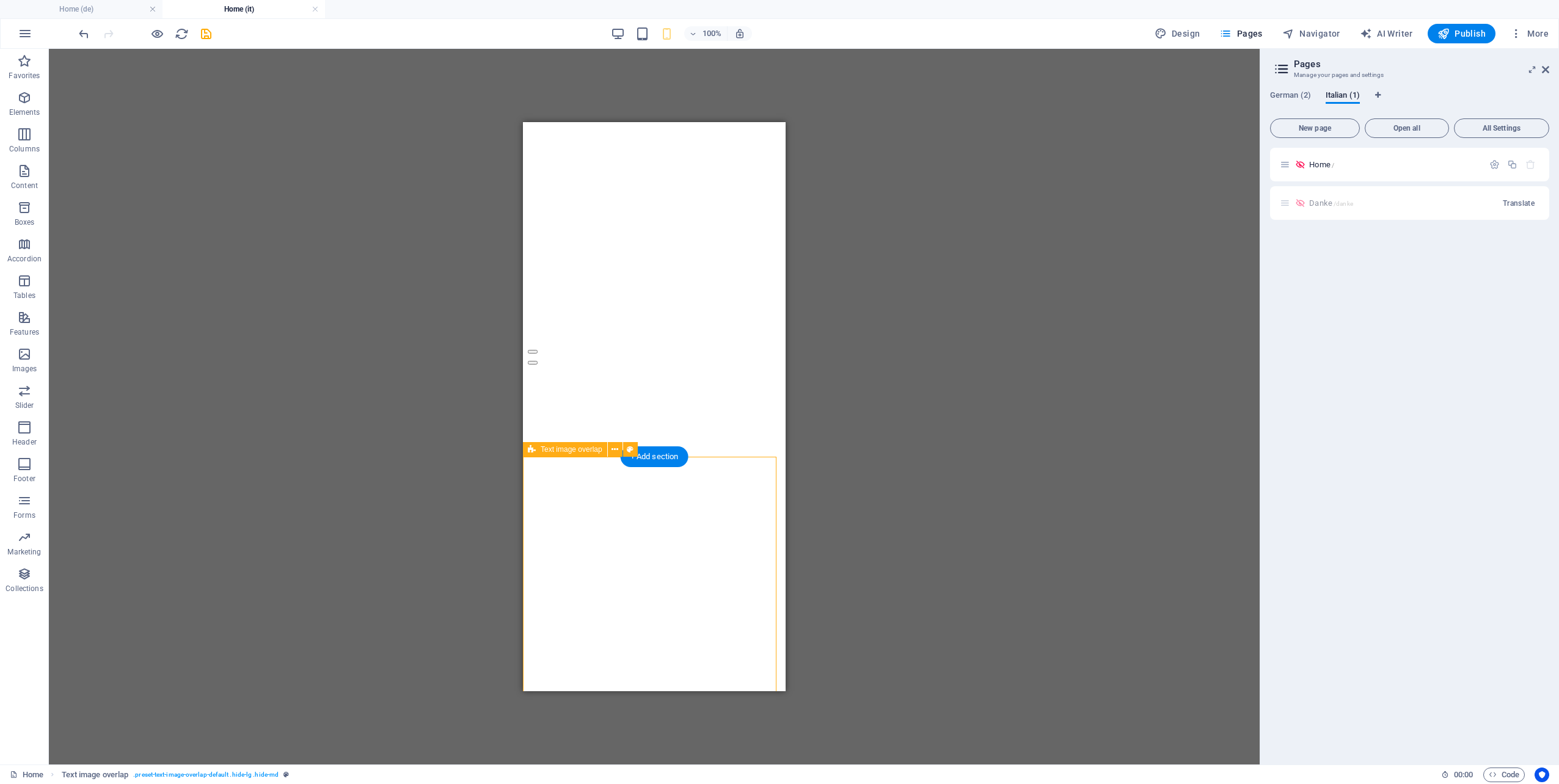
scroll to position [8352, 0]
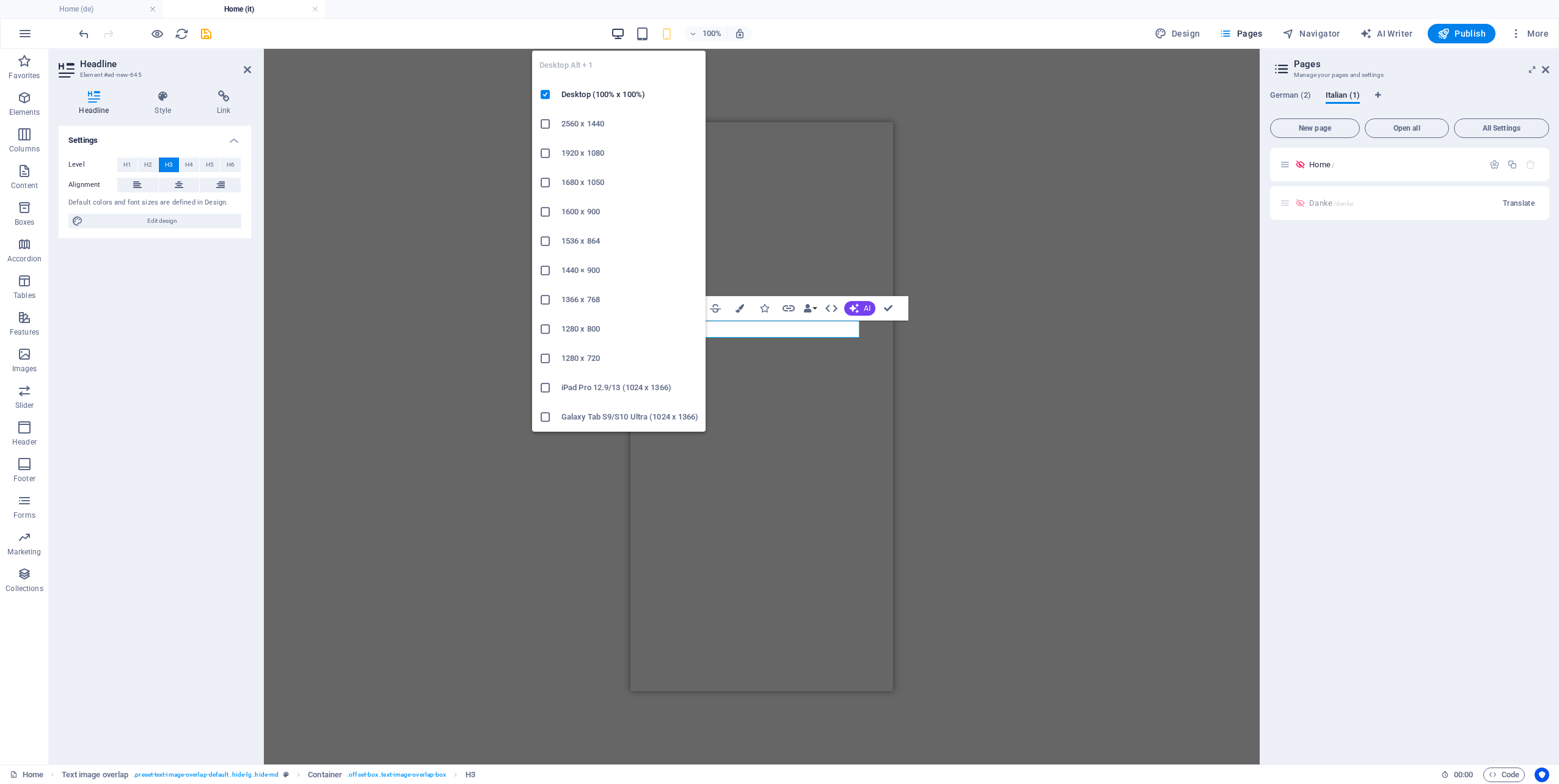
click at [621, 34] on icon "button" at bounding box center [618, 34] width 14 height 14
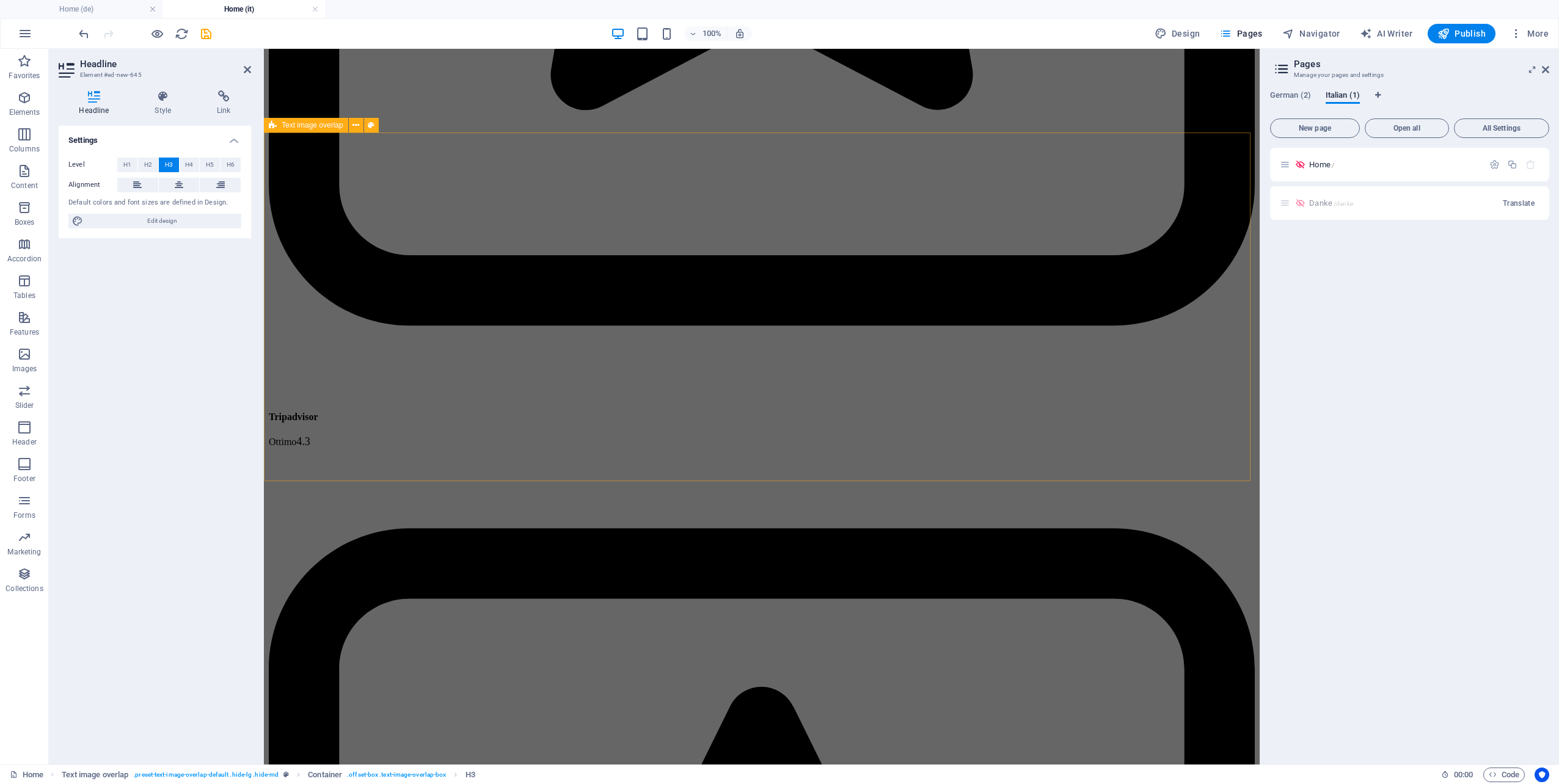
scroll to position [6794, 0]
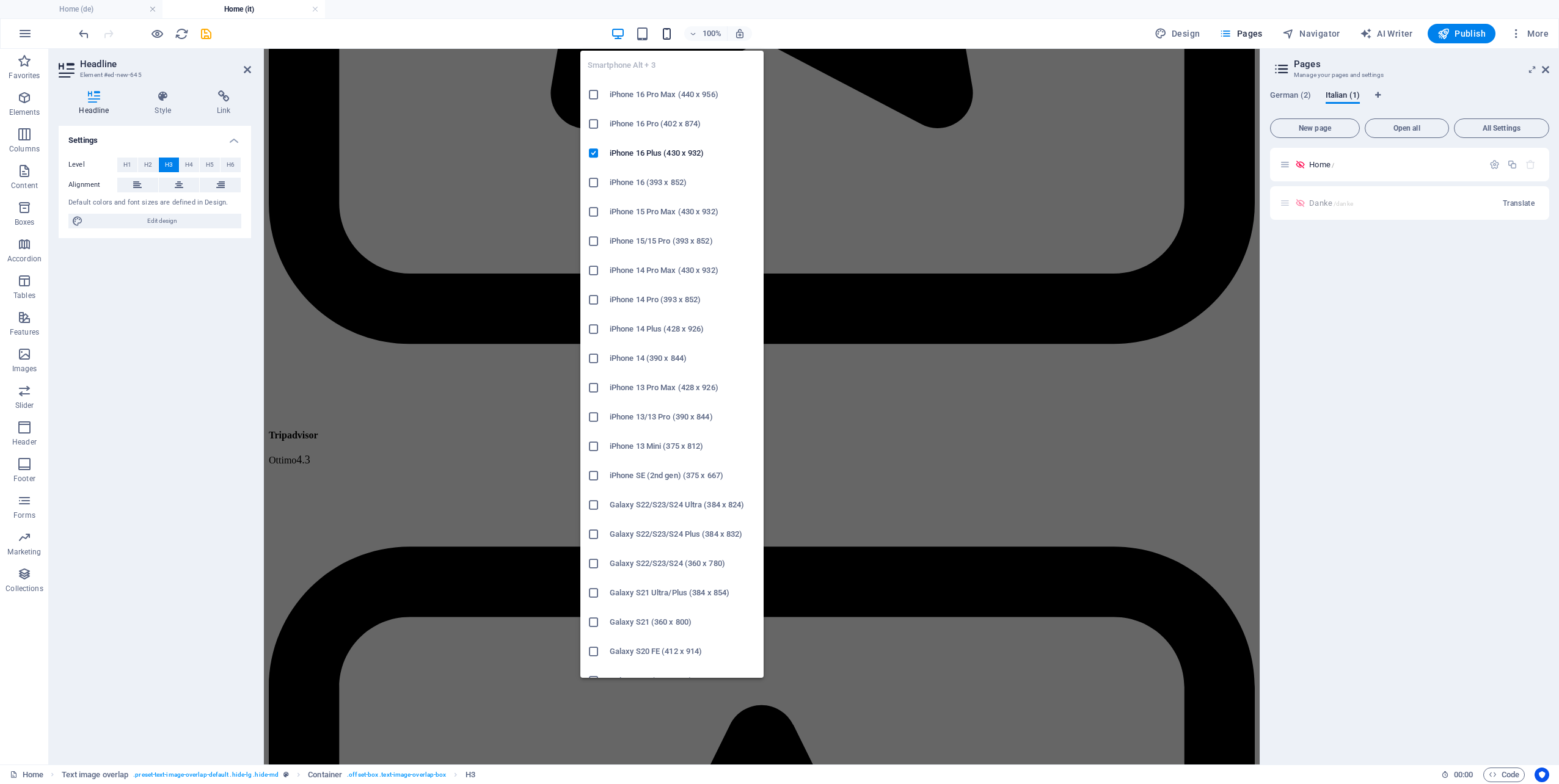
click at [671, 30] on icon "button" at bounding box center [667, 34] width 14 height 14
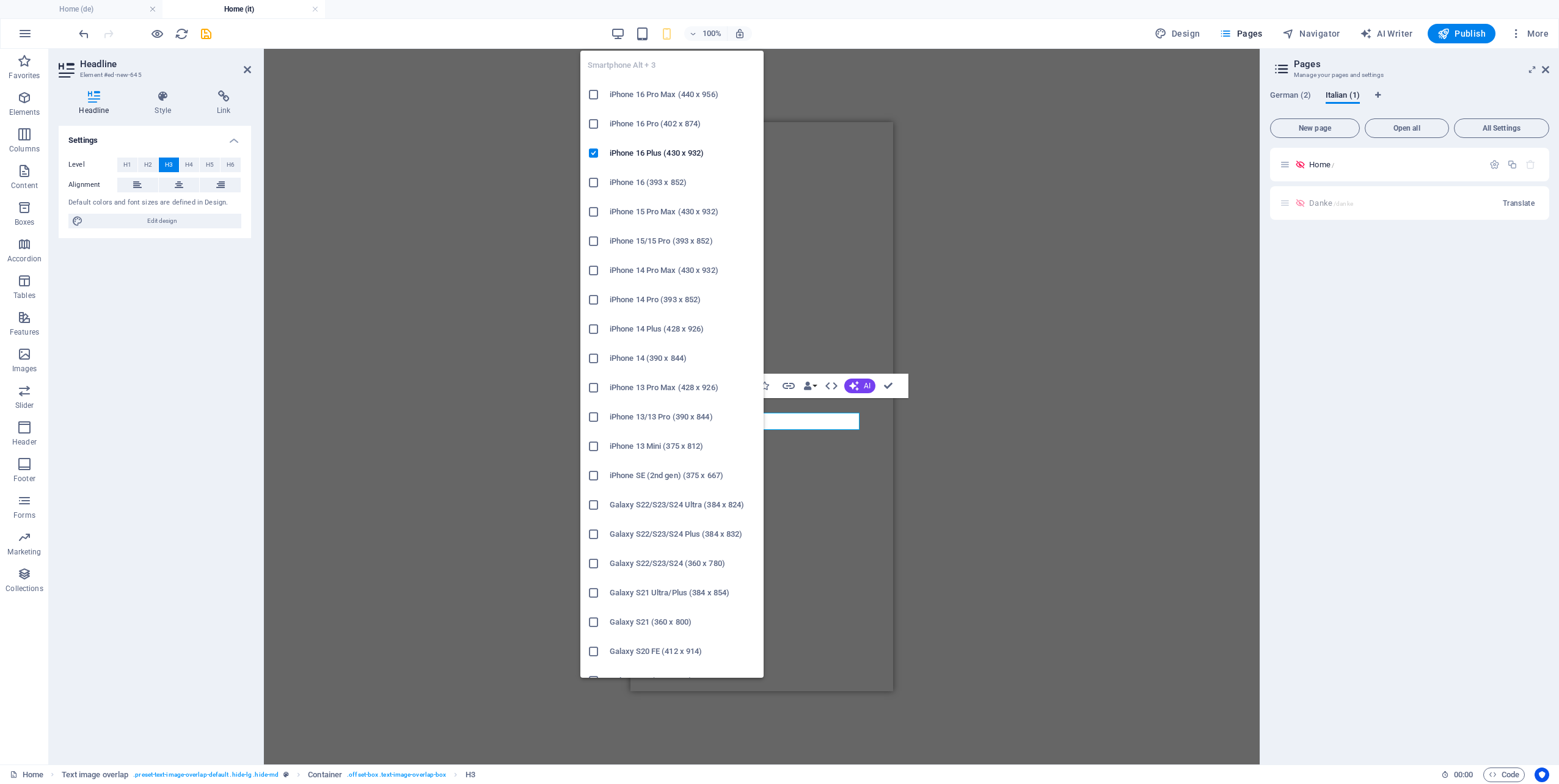
scroll to position [8274, 0]
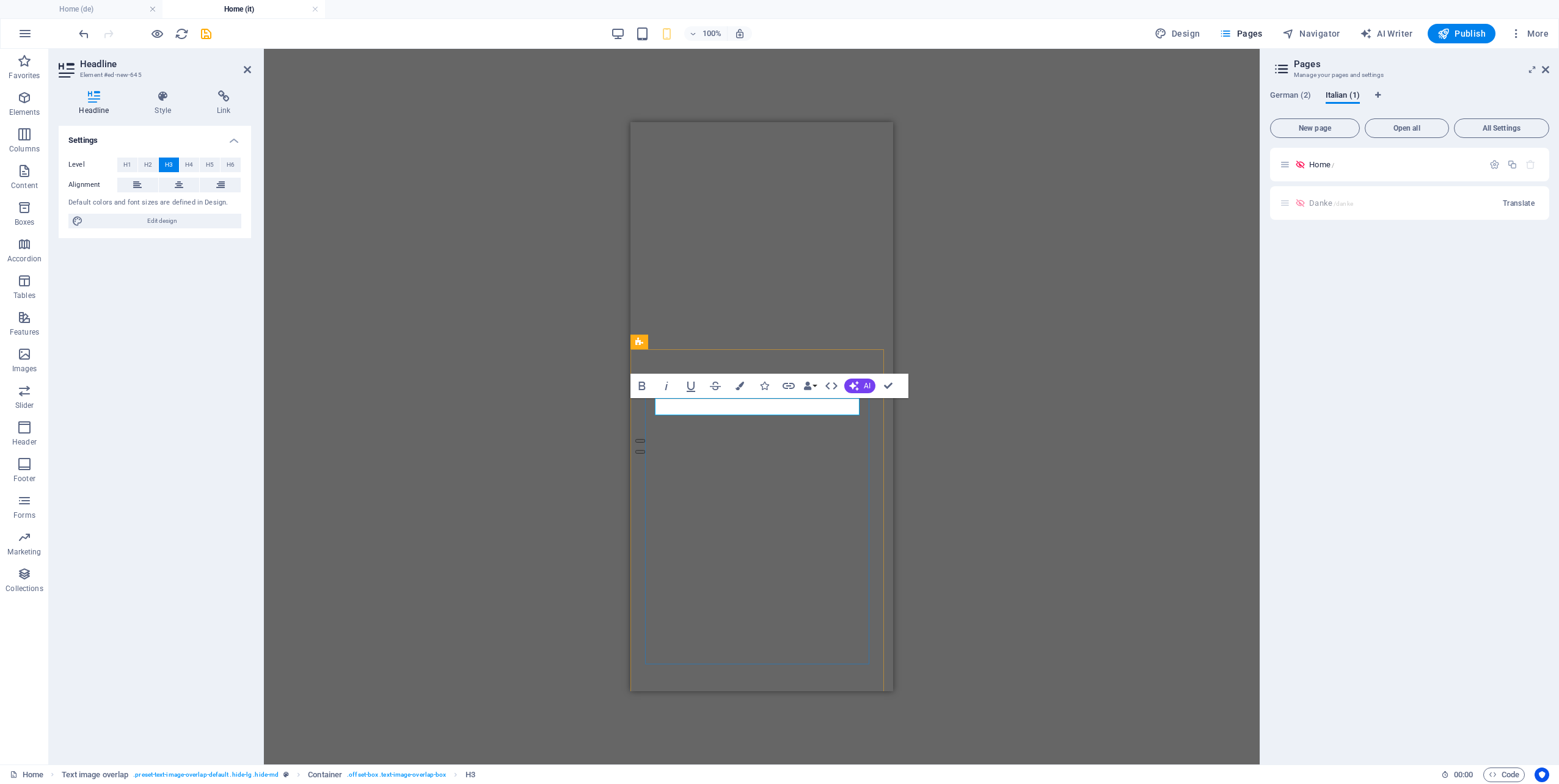
click at [983, 449] on div "Container H1 Banner Container Container H1 Text Image Image tabs Container Text…" at bounding box center [762, 407] width 996 height 716
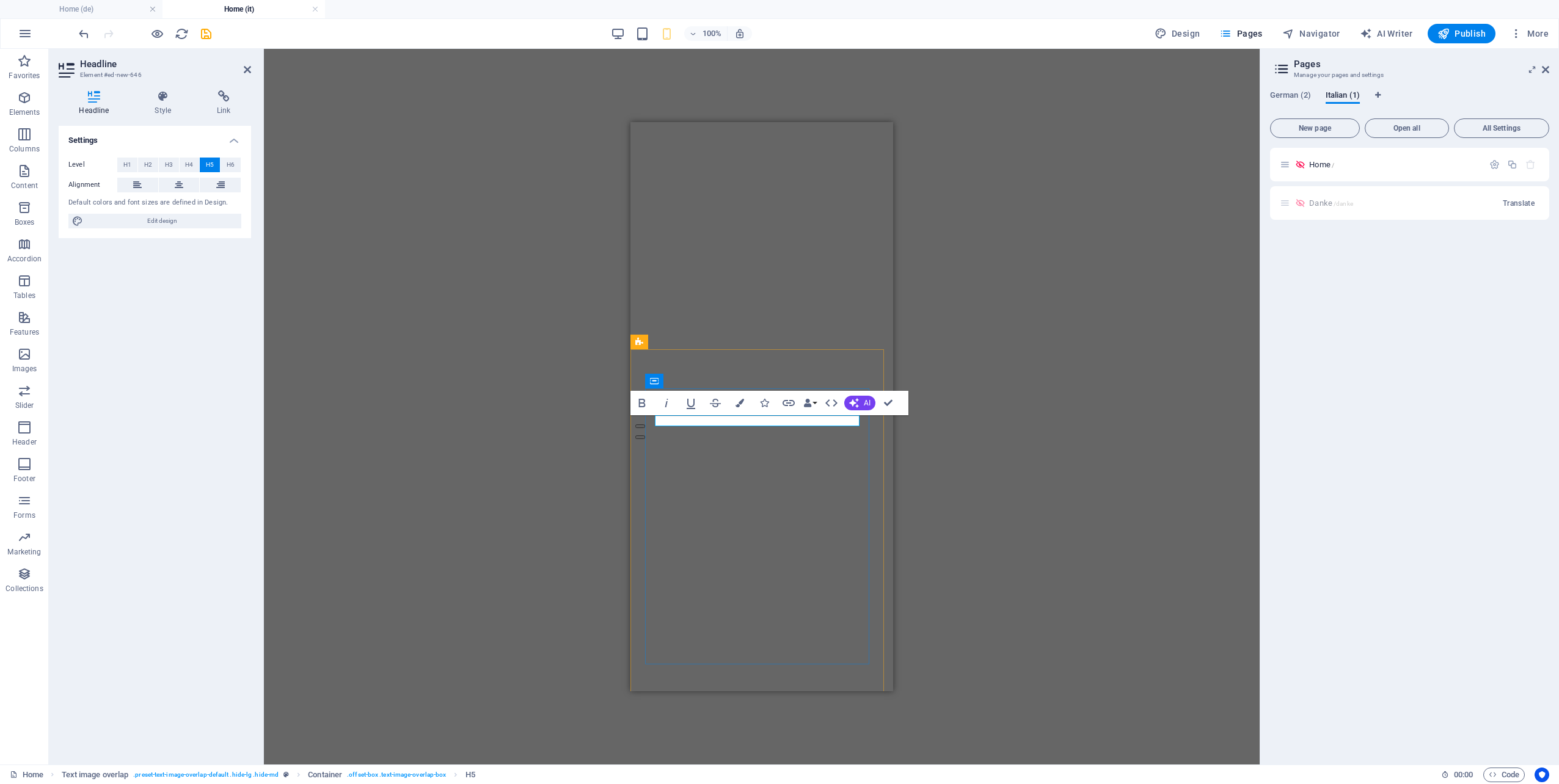
drag, startPoint x: 661, startPoint y: 419, endPoint x: 672, endPoint y: 423, distance: 11.7
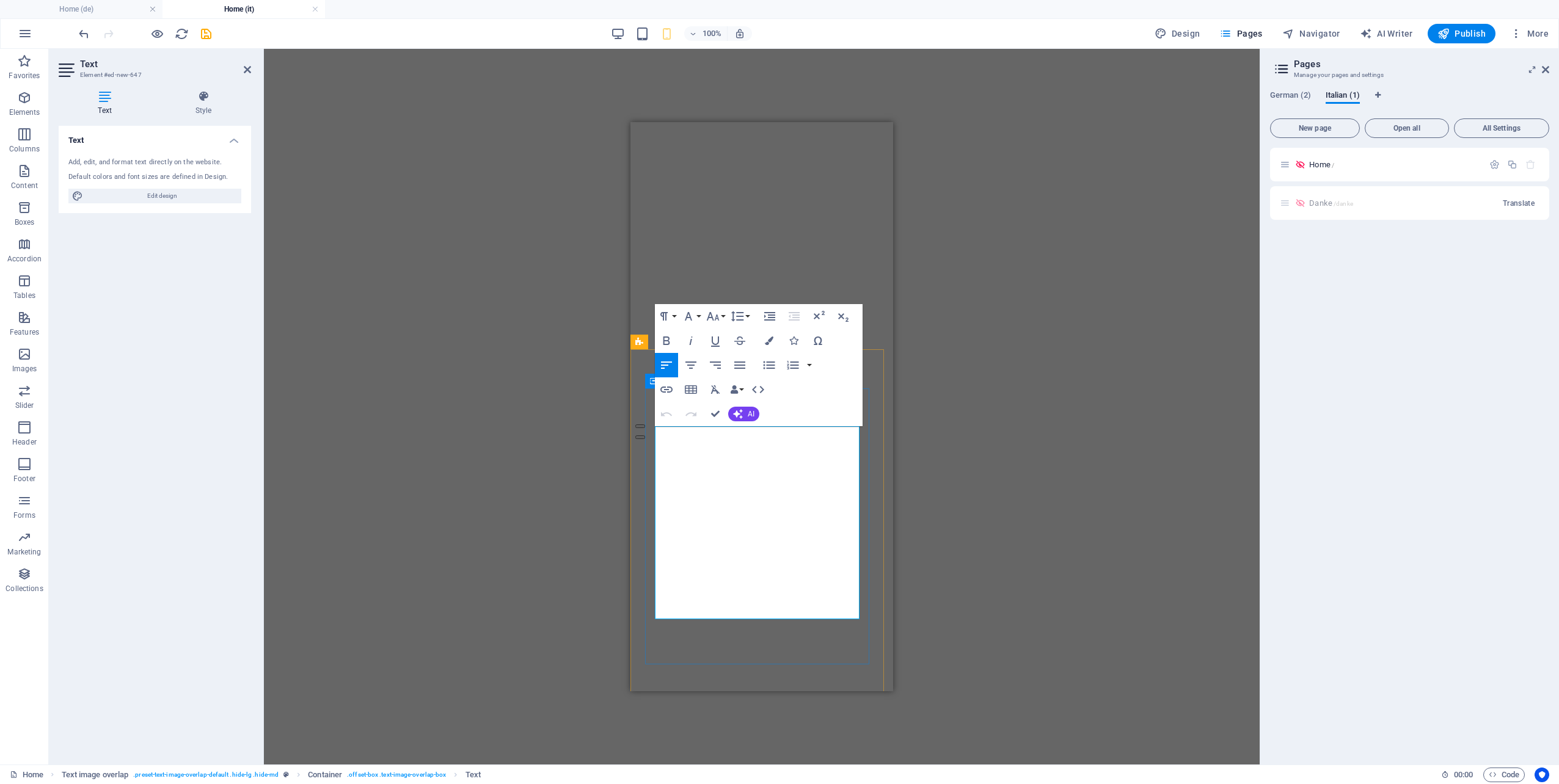
click at [618, 24] on div "100% Design Pages Navigator AI Writer Publish More" at bounding box center [780, 33] width 1558 height 29
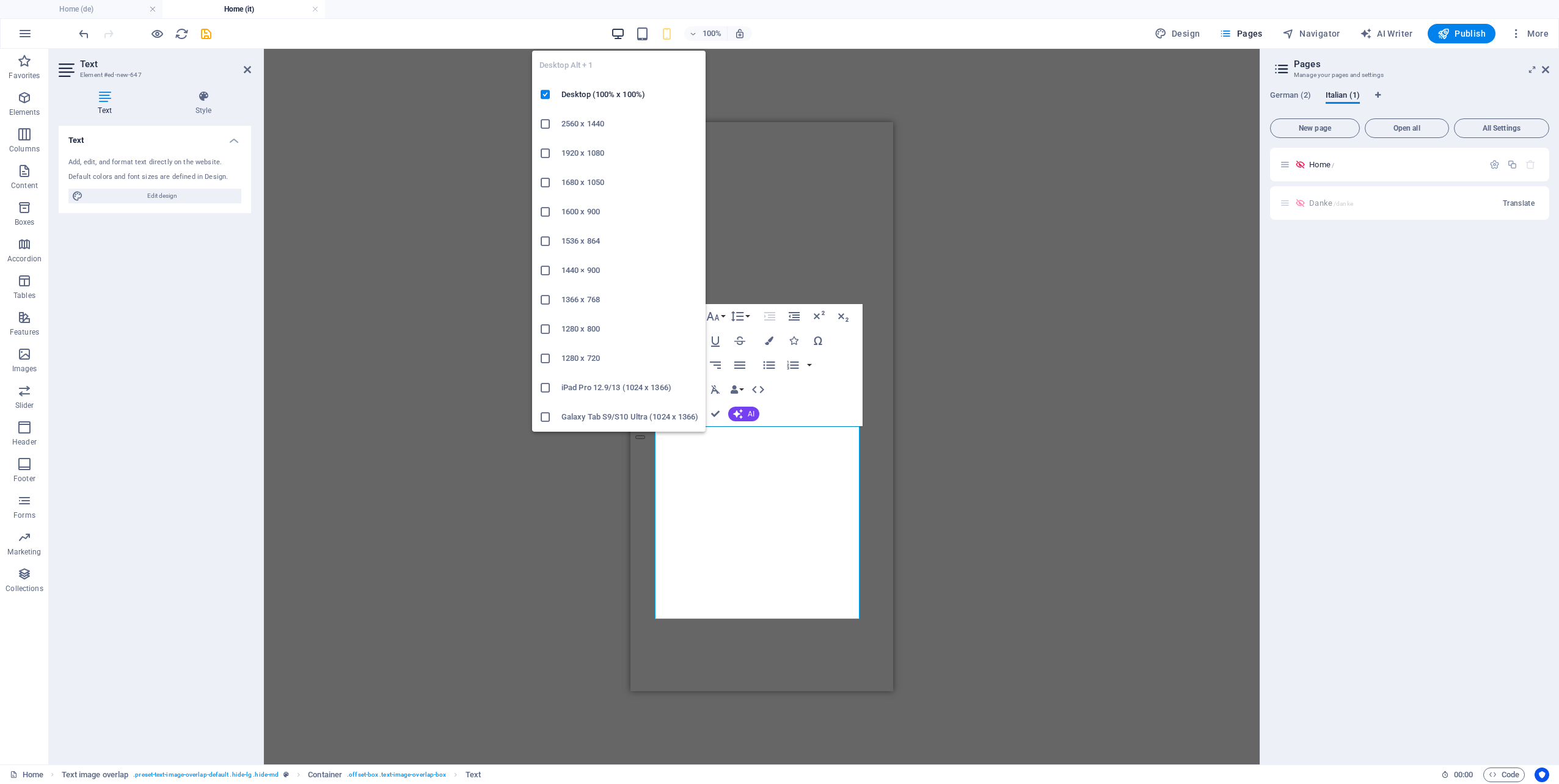
click at [618, 36] on icon "button" at bounding box center [618, 34] width 14 height 14
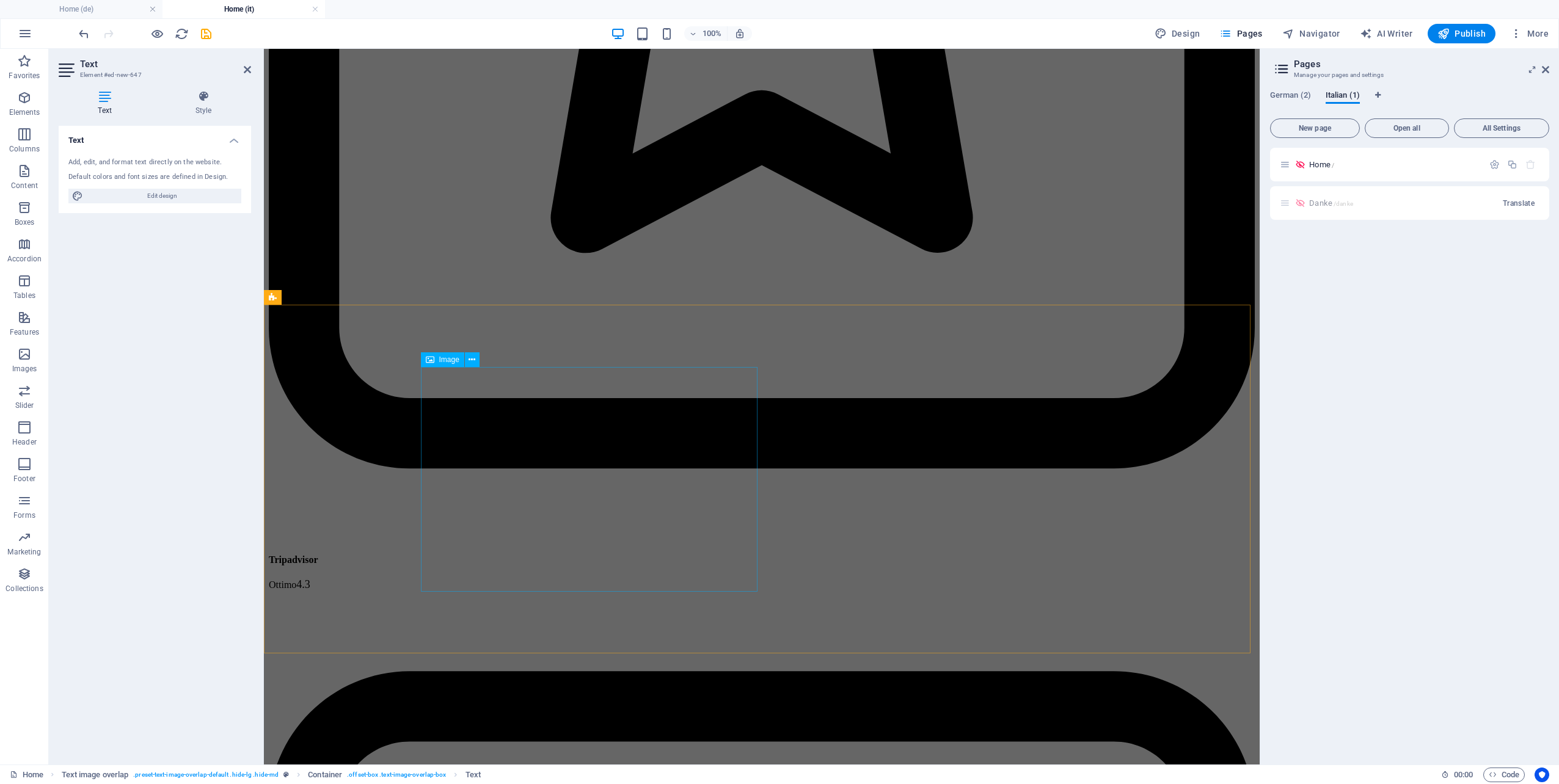
scroll to position [6652, 0]
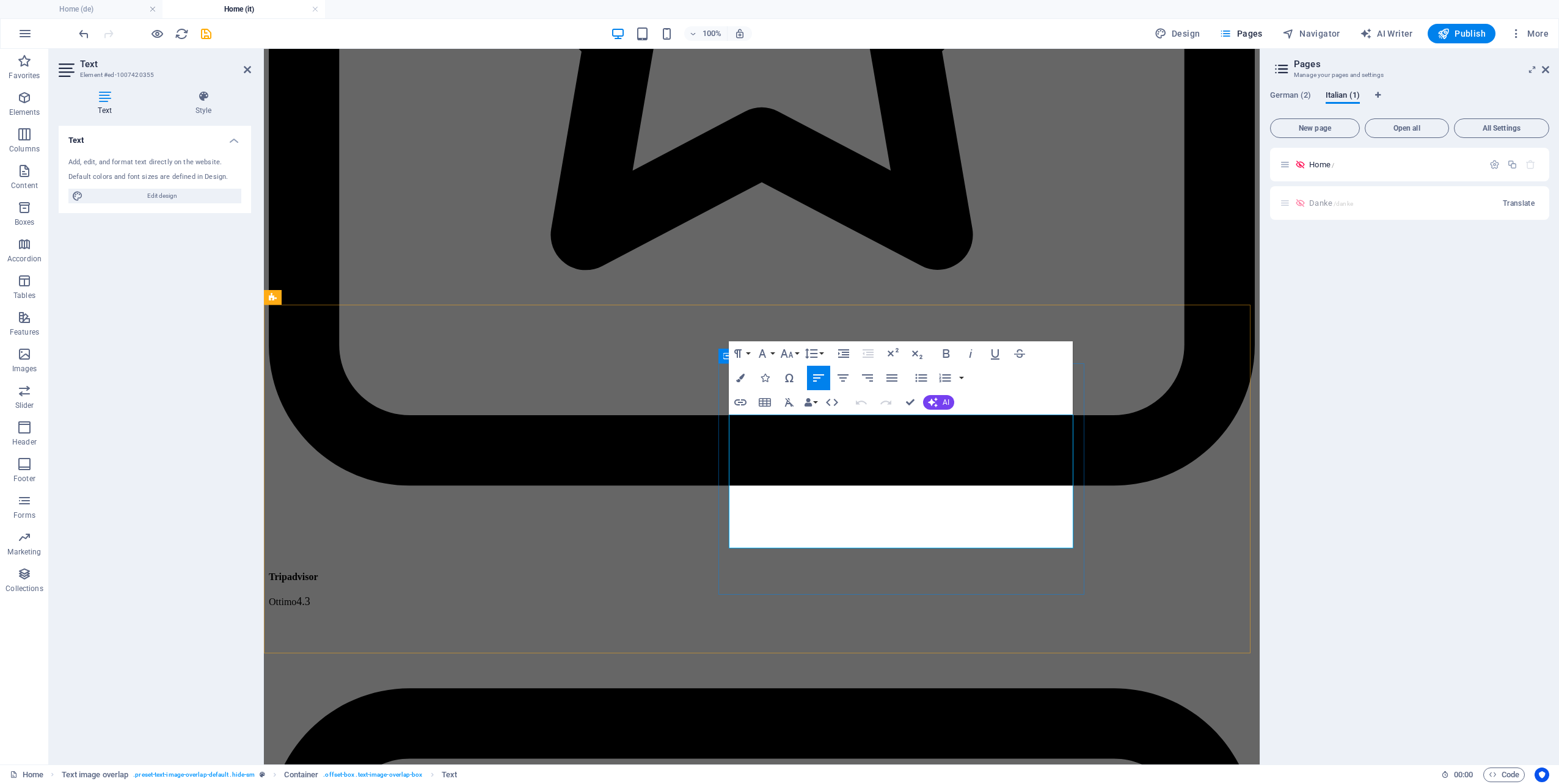
drag, startPoint x: 928, startPoint y: 530, endPoint x: 746, endPoint y: 500, distance: 184.5
copy ul "4 notti al prezzo di 3 – con menu gourmet alla sera 1 visita guidata alla Torre…"
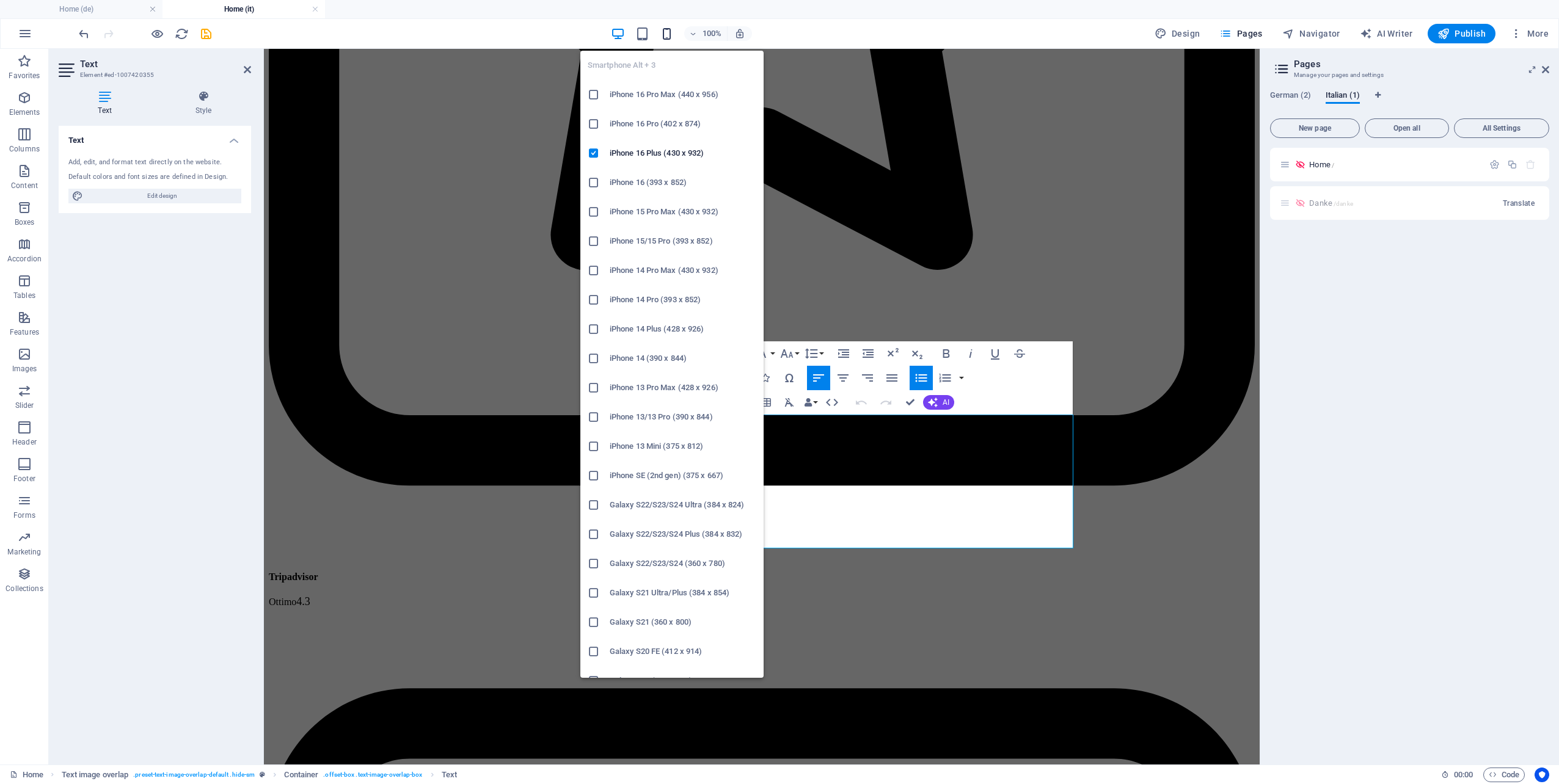
click at [666, 37] on icon "button" at bounding box center [667, 34] width 14 height 14
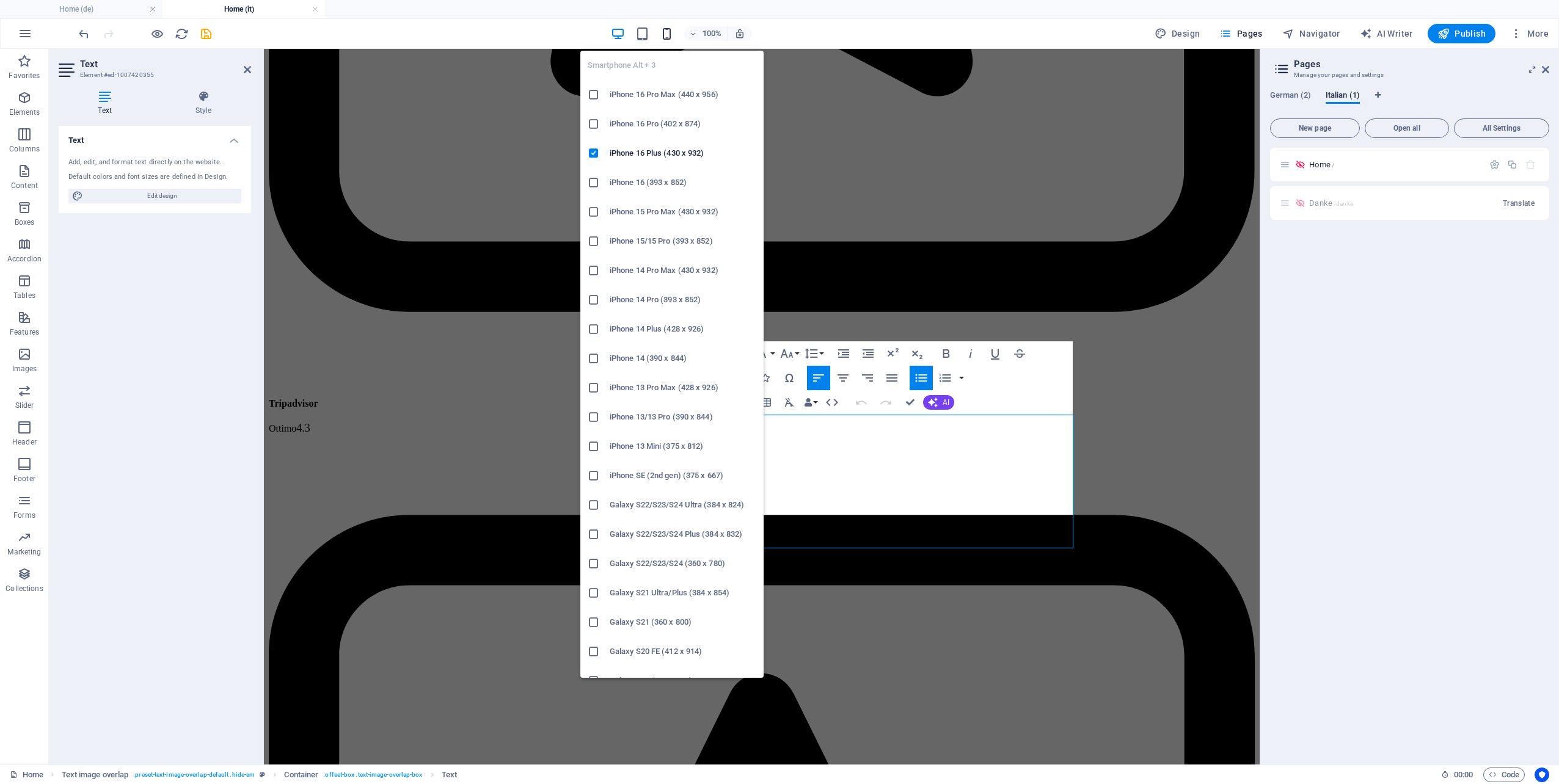
scroll to position [7521, 0]
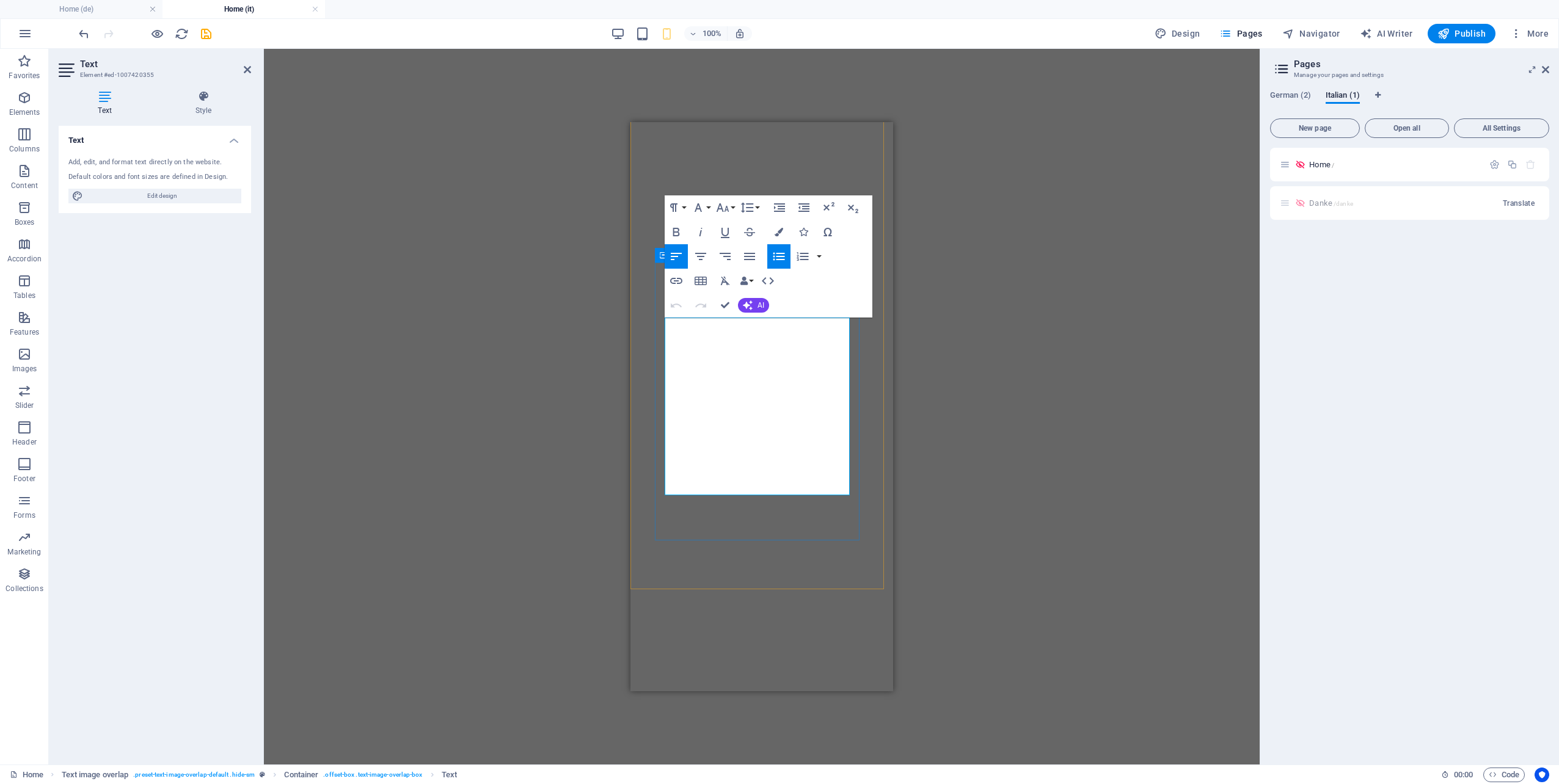
drag, startPoint x: 845, startPoint y: 476, endPoint x: 677, endPoint y: 416, distance: 178.4
click at [1100, 504] on div "Drag here to replace the existing content. Press “Ctrl” if you want to create a…" at bounding box center [762, 407] width 996 height 716
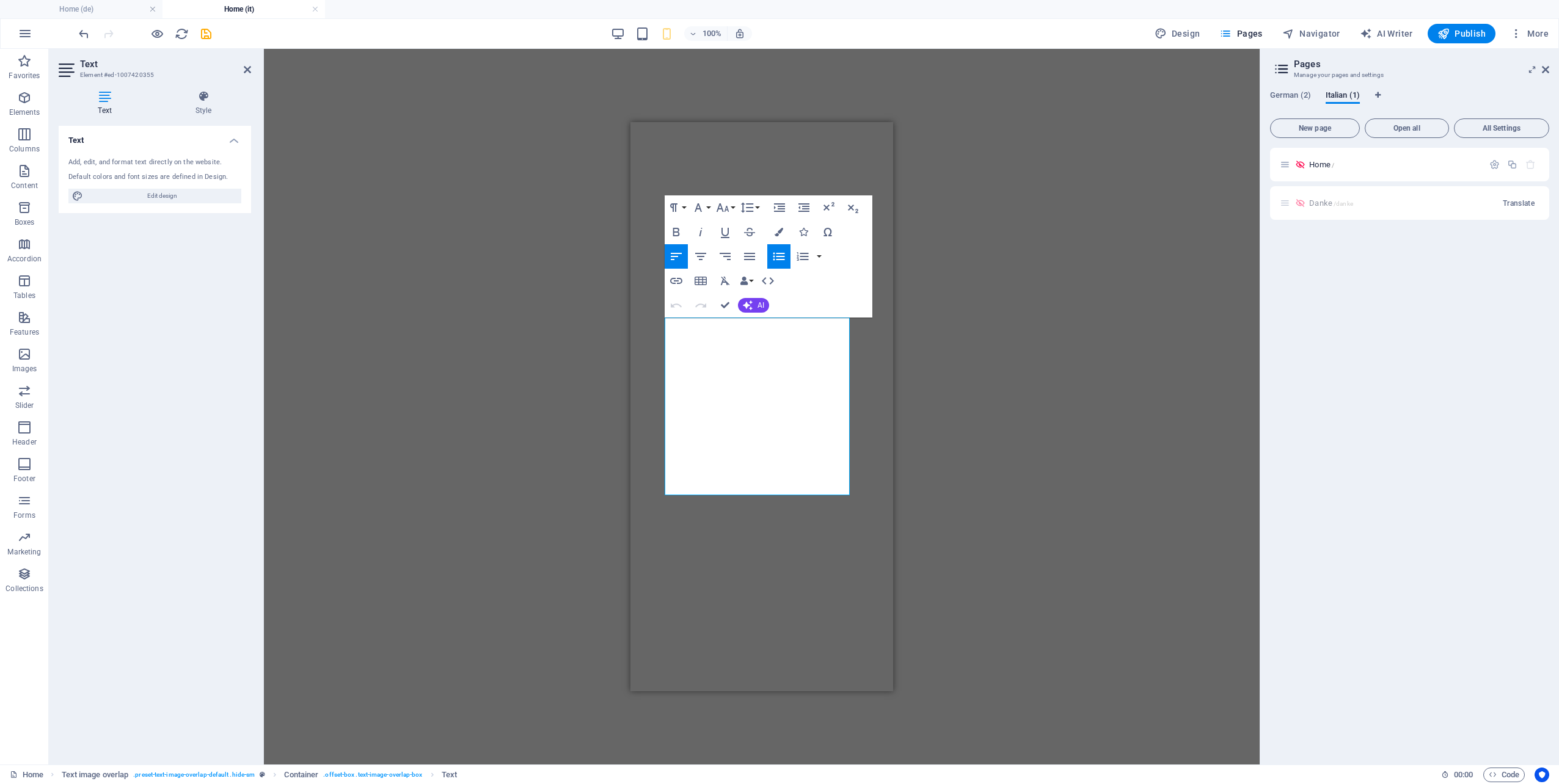
click at [1099, 502] on div "Drag here to replace the existing content. Press “Ctrl” if you want to create a…" at bounding box center [762, 407] width 996 height 716
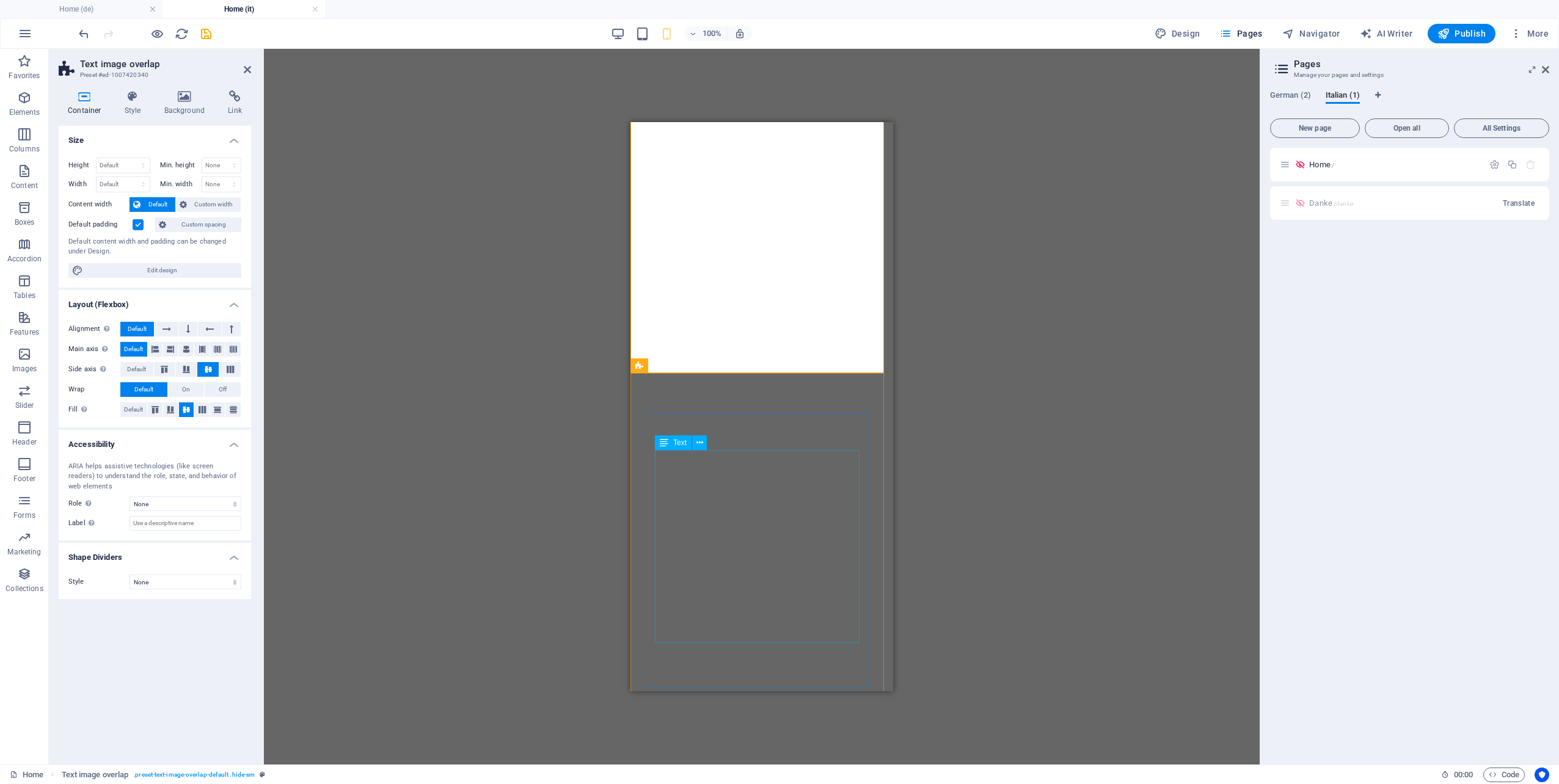
scroll to position [7826, 0]
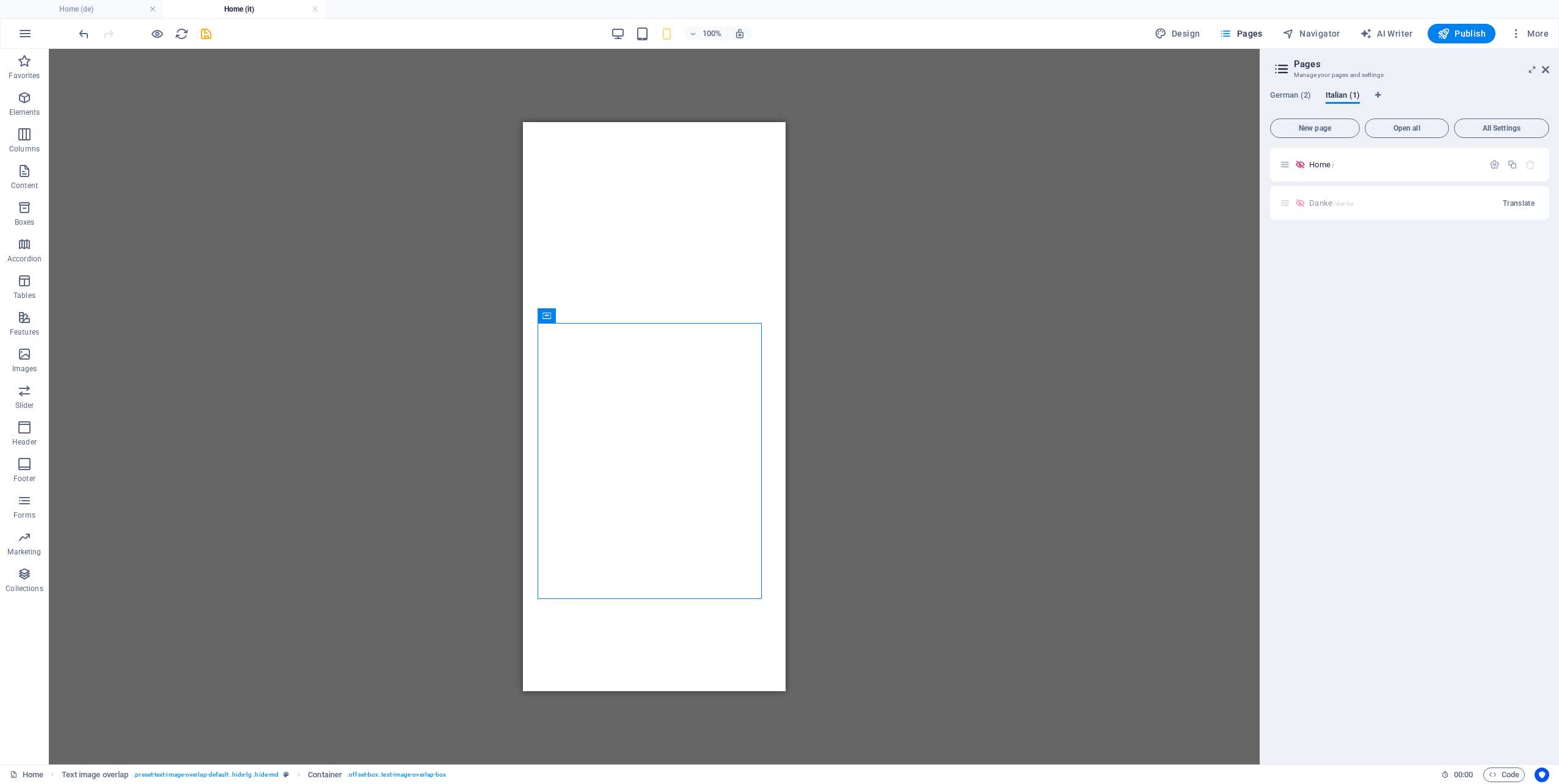
click at [875, 472] on div "Drag here to replace the existing content. Press “Ctrl” if you want to create a…" at bounding box center [654, 407] width 1211 height 716
drag, startPoint x: 612, startPoint y: 494, endPoint x: 1136, endPoint y: 616, distance: 538.0
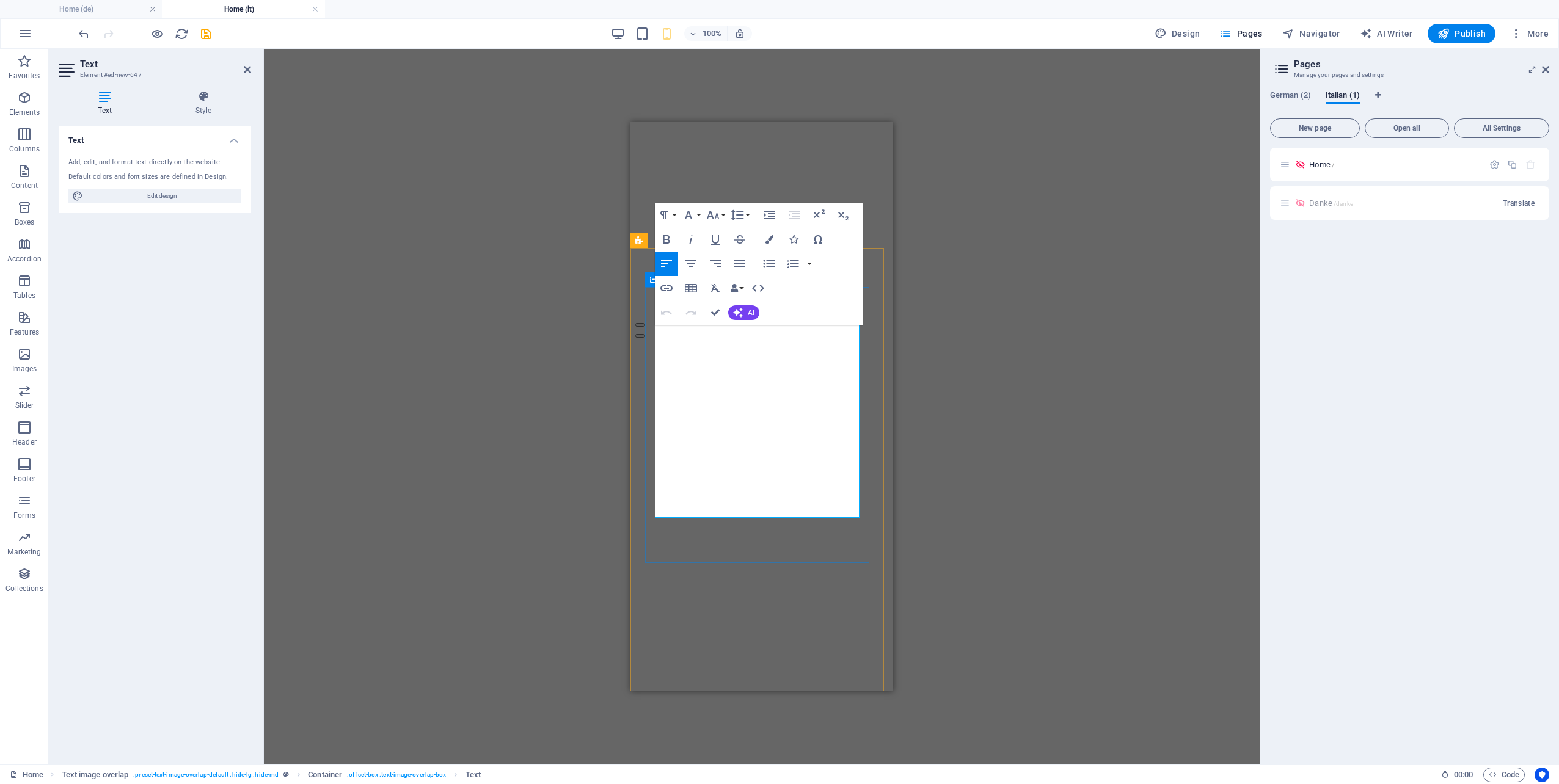
drag, startPoint x: 734, startPoint y: 497, endPoint x: 671, endPoint y: 408, distance: 109.0
click at [971, 578] on div "Drag here to replace the existing content. Press “Ctrl” if you want to create a…" at bounding box center [762, 407] width 996 height 716
drag, startPoint x: 755, startPoint y: 572, endPoint x: 868, endPoint y: 572, distance: 113.0
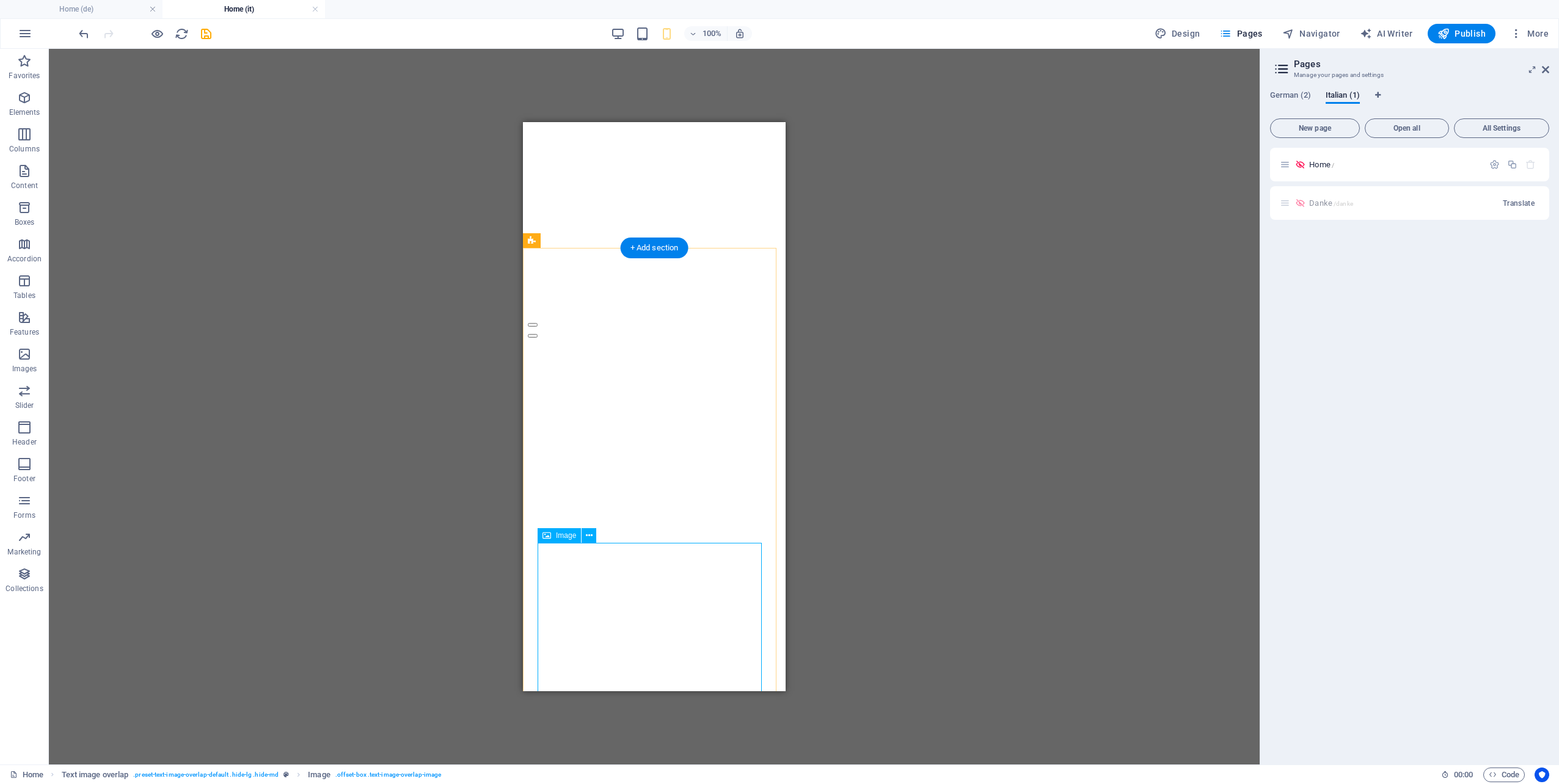
select select "%"
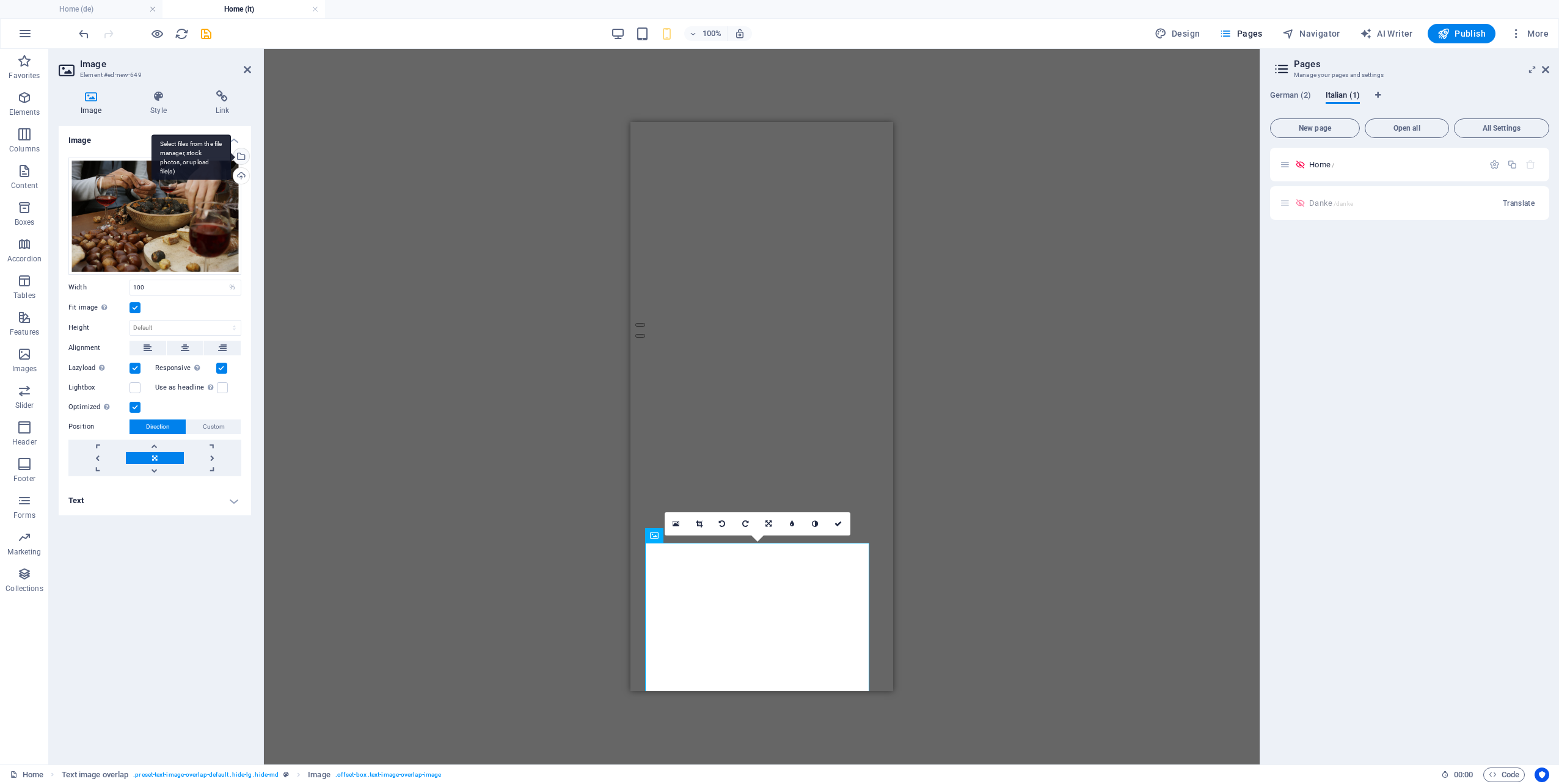
click at [242, 157] on div "Select files from the file manager, stock photos, or upload file(s)" at bounding box center [240, 157] width 18 height 18
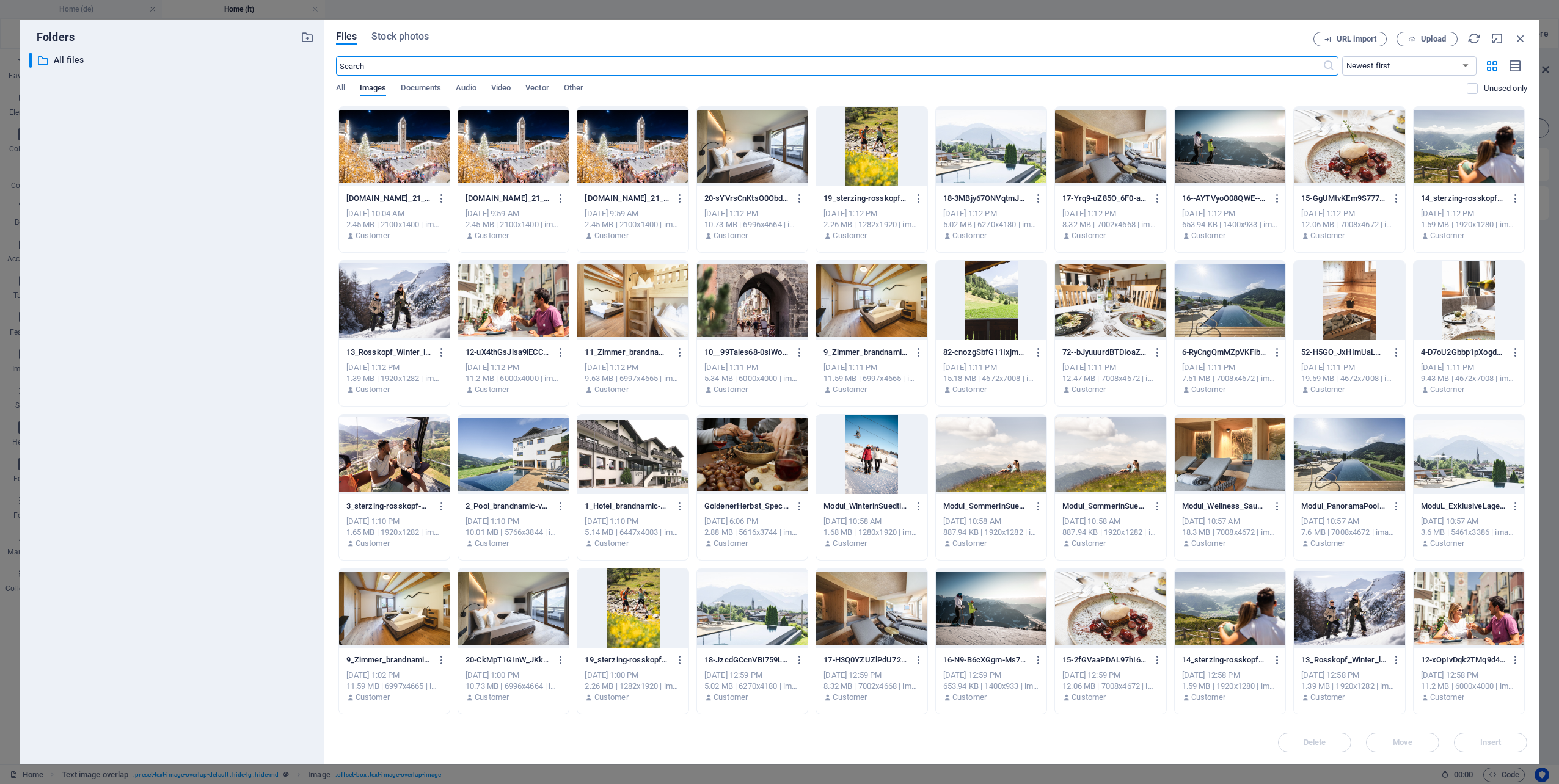
click at [397, 154] on div at bounding box center [394, 147] width 110 height 80
click at [1481, 742] on span "Insert" at bounding box center [1490, 742] width 22 height 7
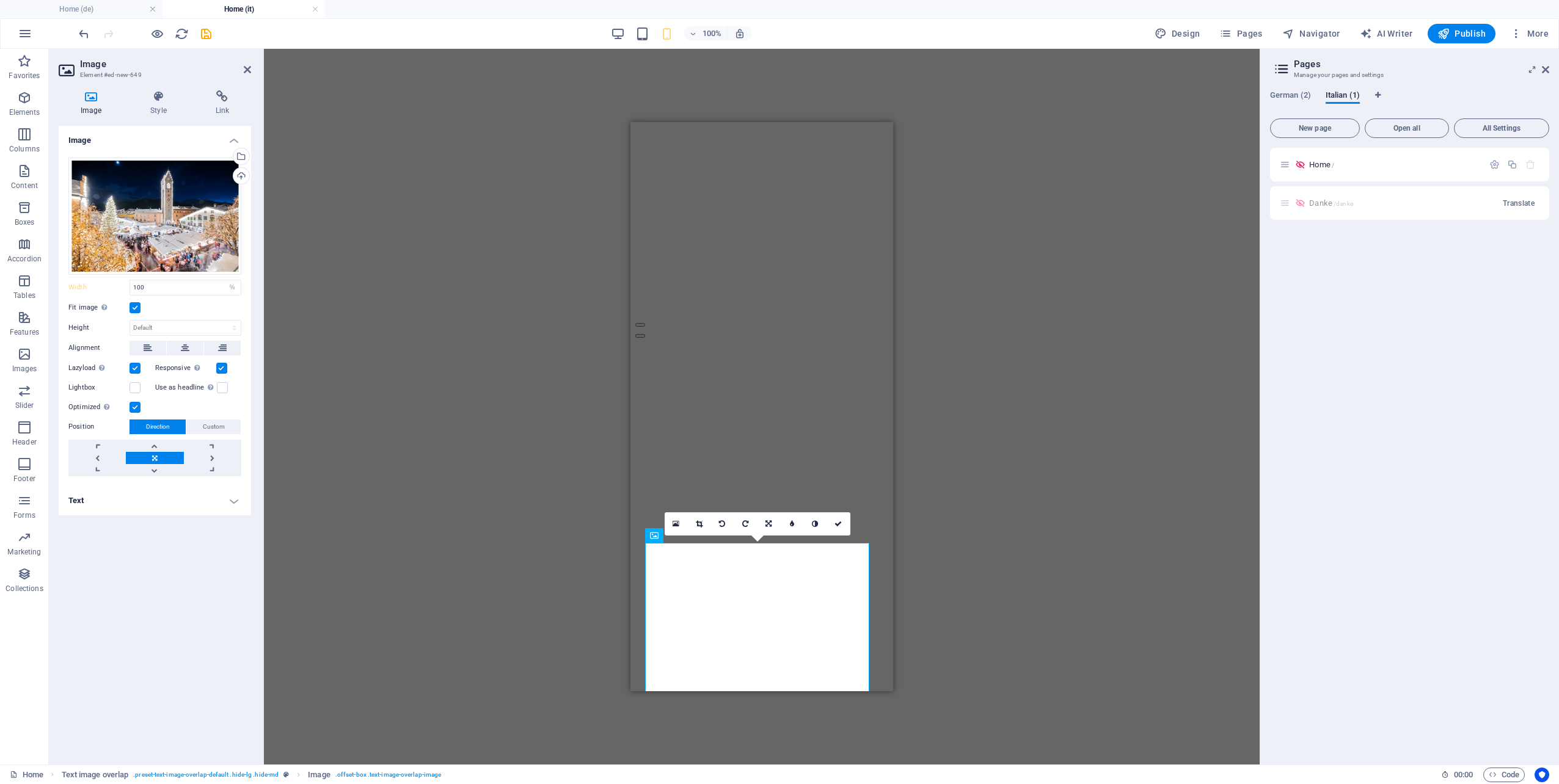
click at [1042, 536] on div "Drag here to replace the existing content. Press “Ctrl” if you want to create a…" at bounding box center [762, 407] width 996 height 716
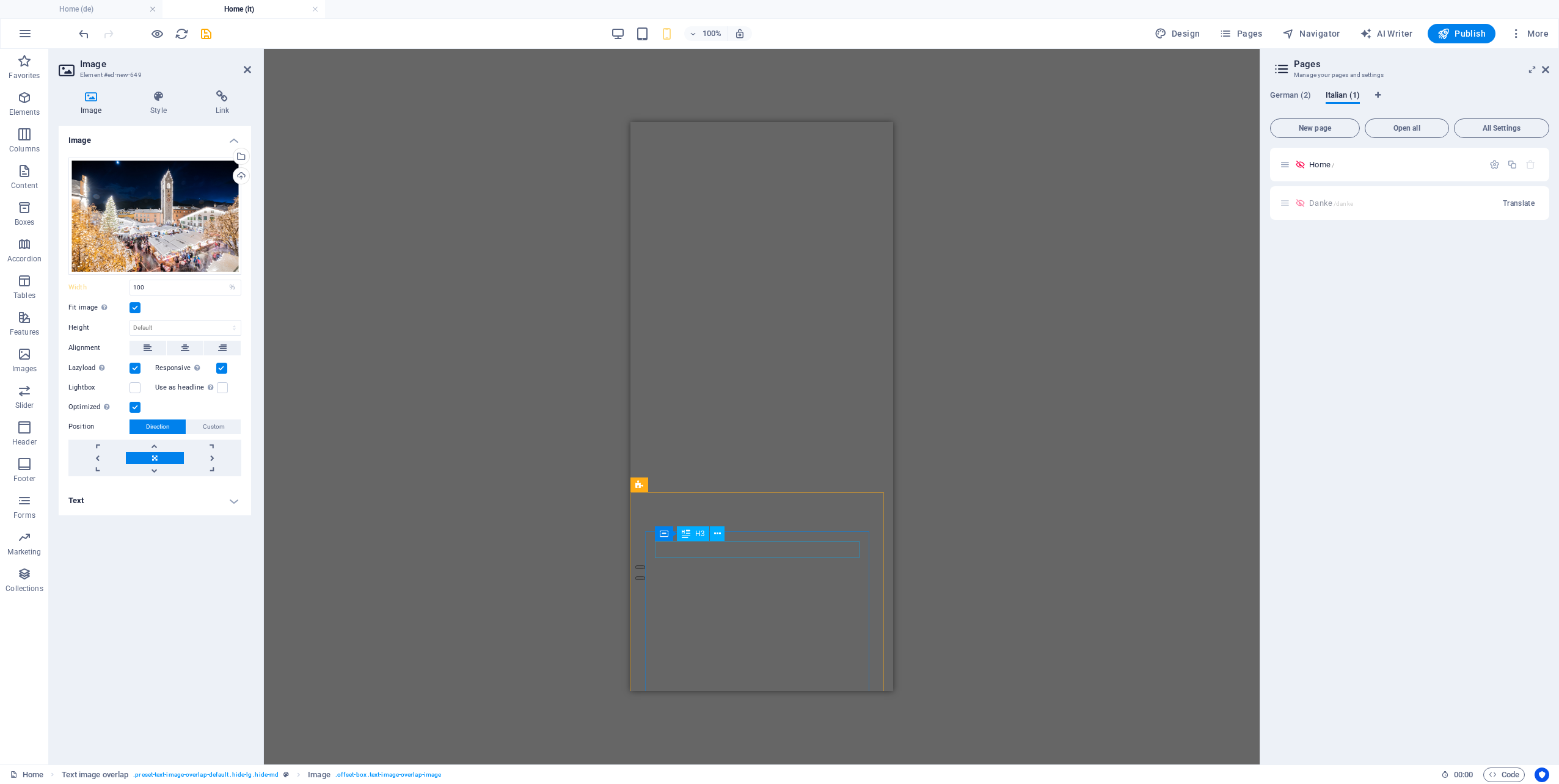
scroll to position [8132, 0]
click at [996, 469] on div "Drag here to replace the existing content. Press “Ctrl” if you want to create a…" at bounding box center [762, 407] width 996 height 716
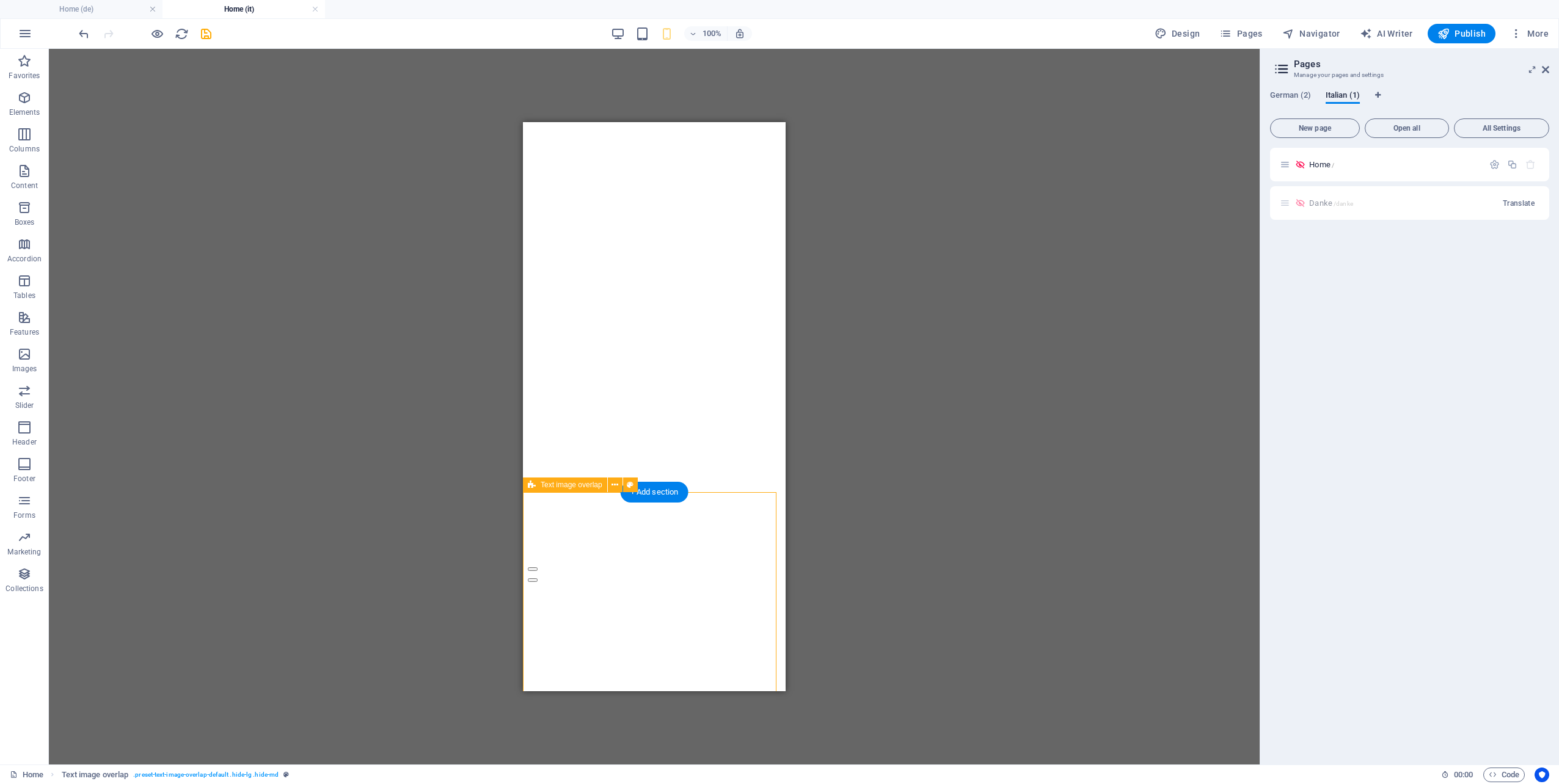
click at [1457, 28] on span "Publish" at bounding box center [1462, 33] width 48 height 12
select select
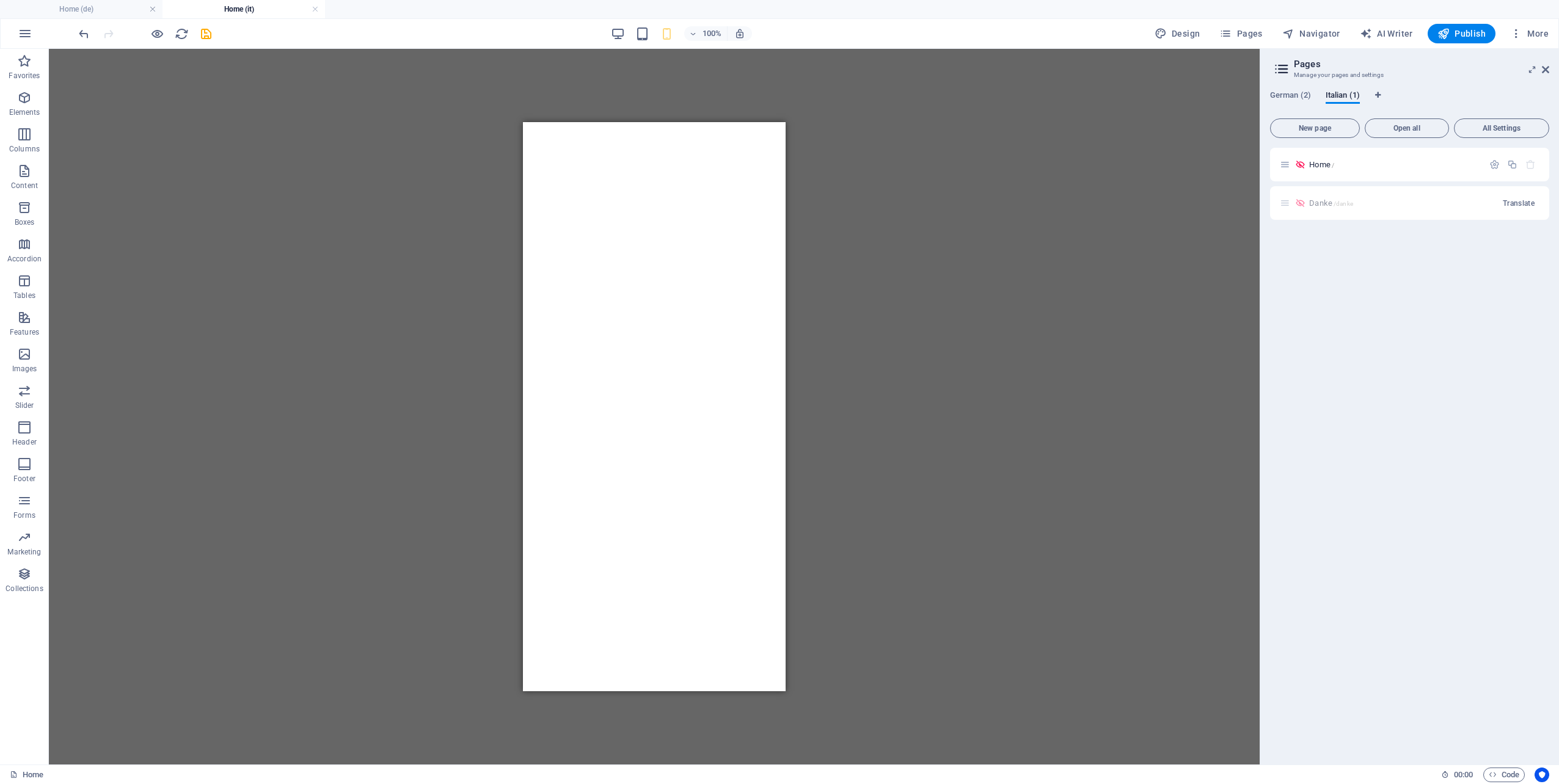
checkbox input "false"
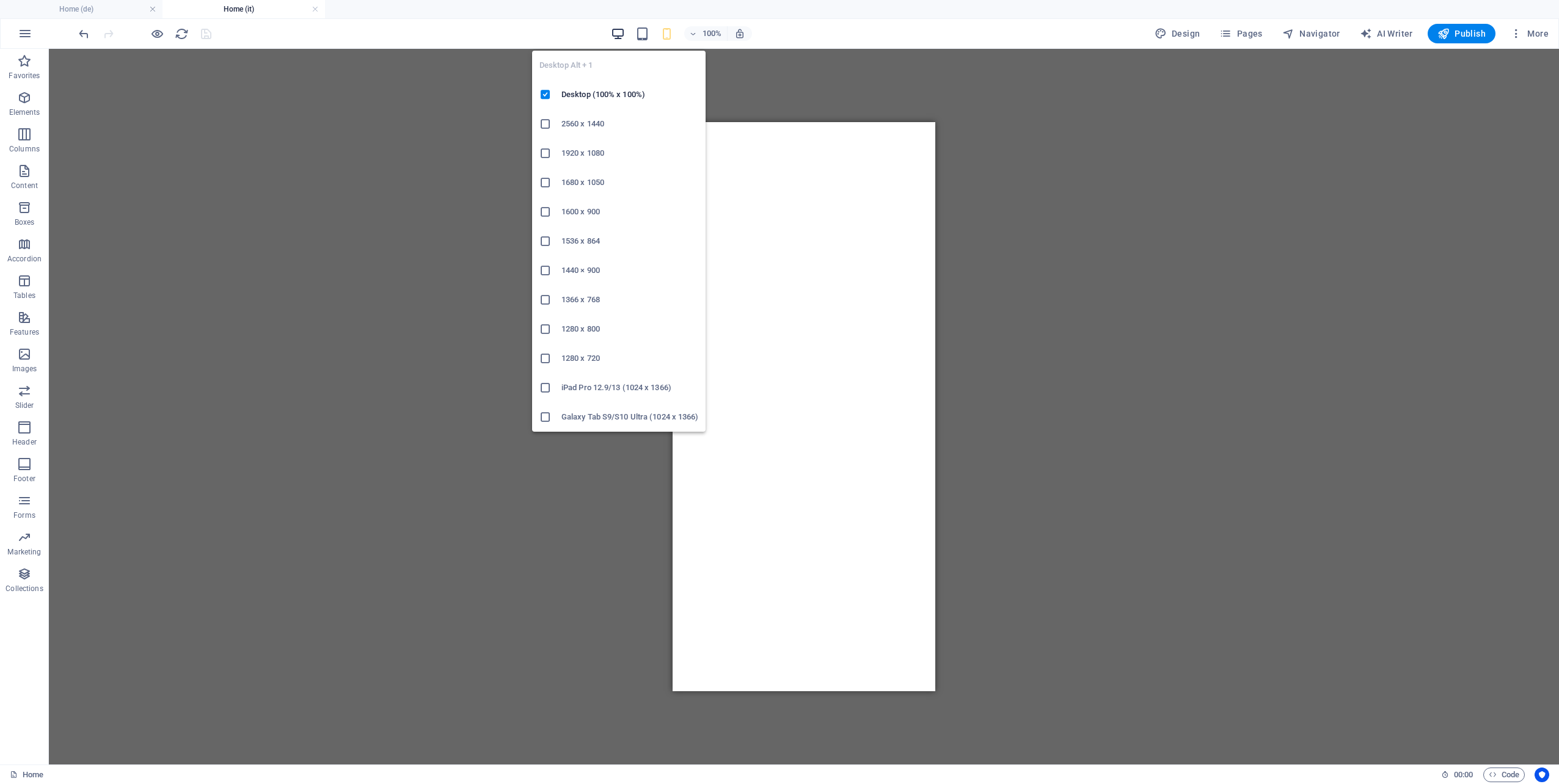
click at [617, 34] on icon "button" at bounding box center [618, 34] width 14 height 14
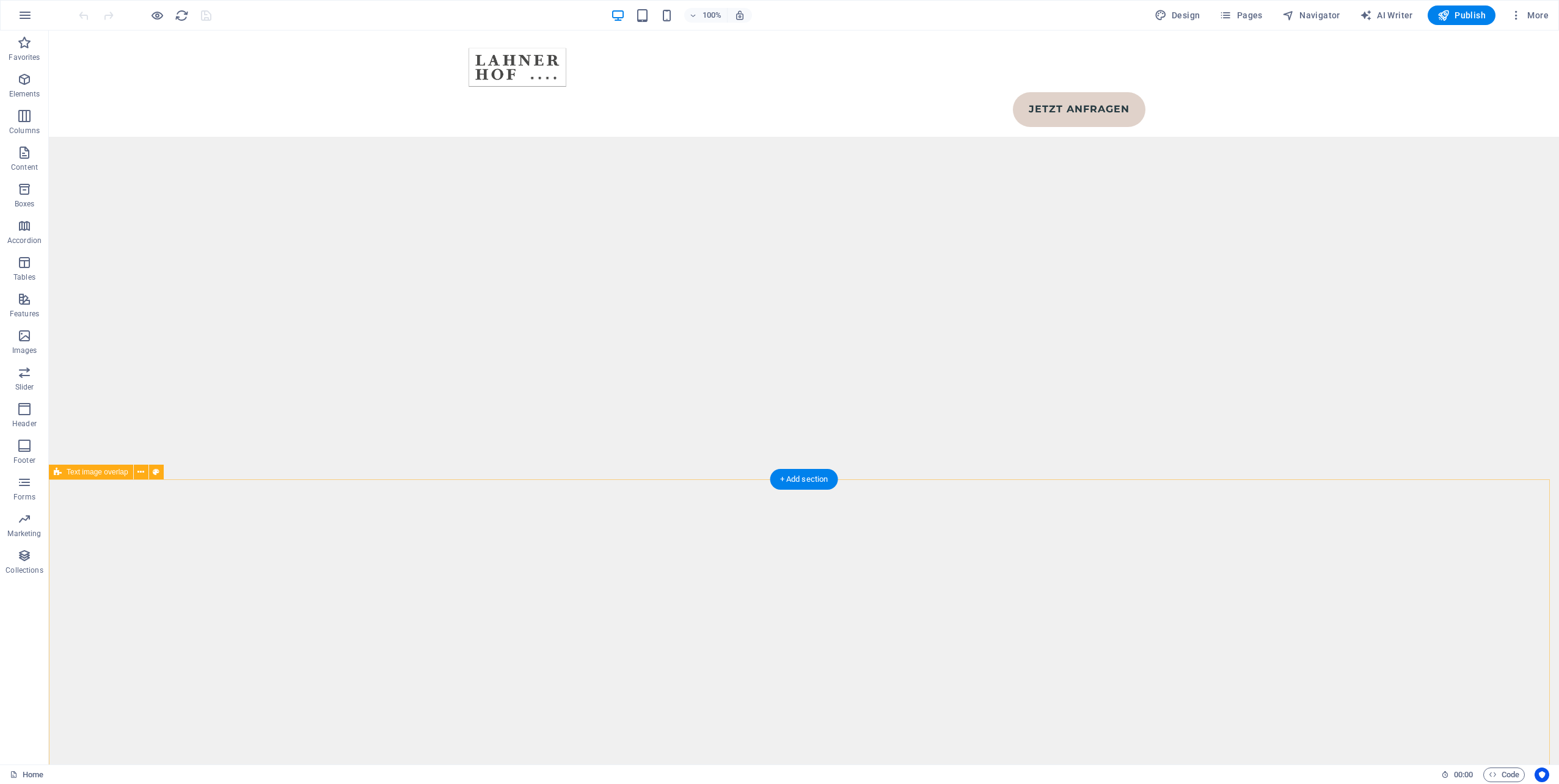
scroll to position [6780, 0]
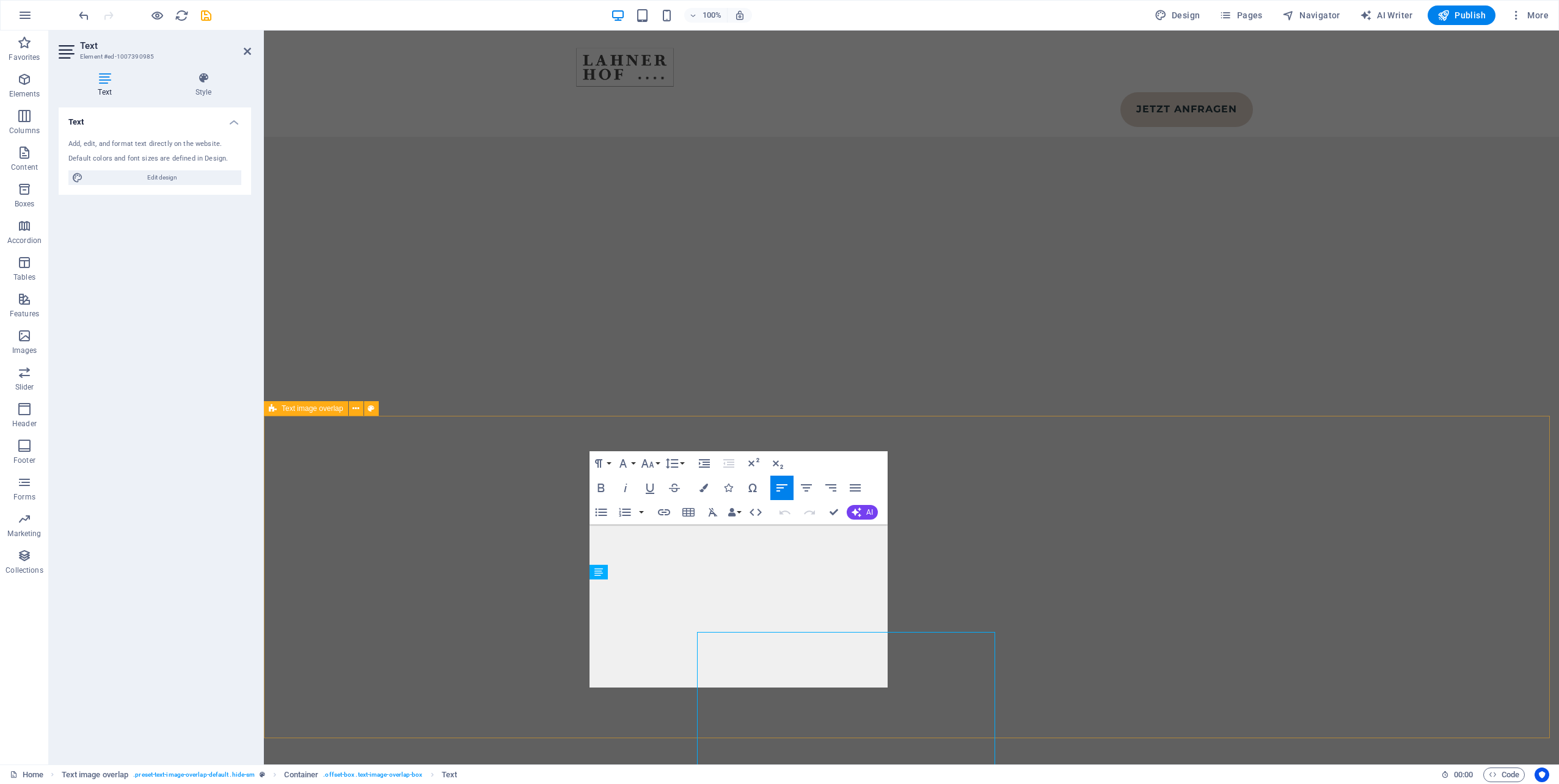
scroll to position [6672, 0]
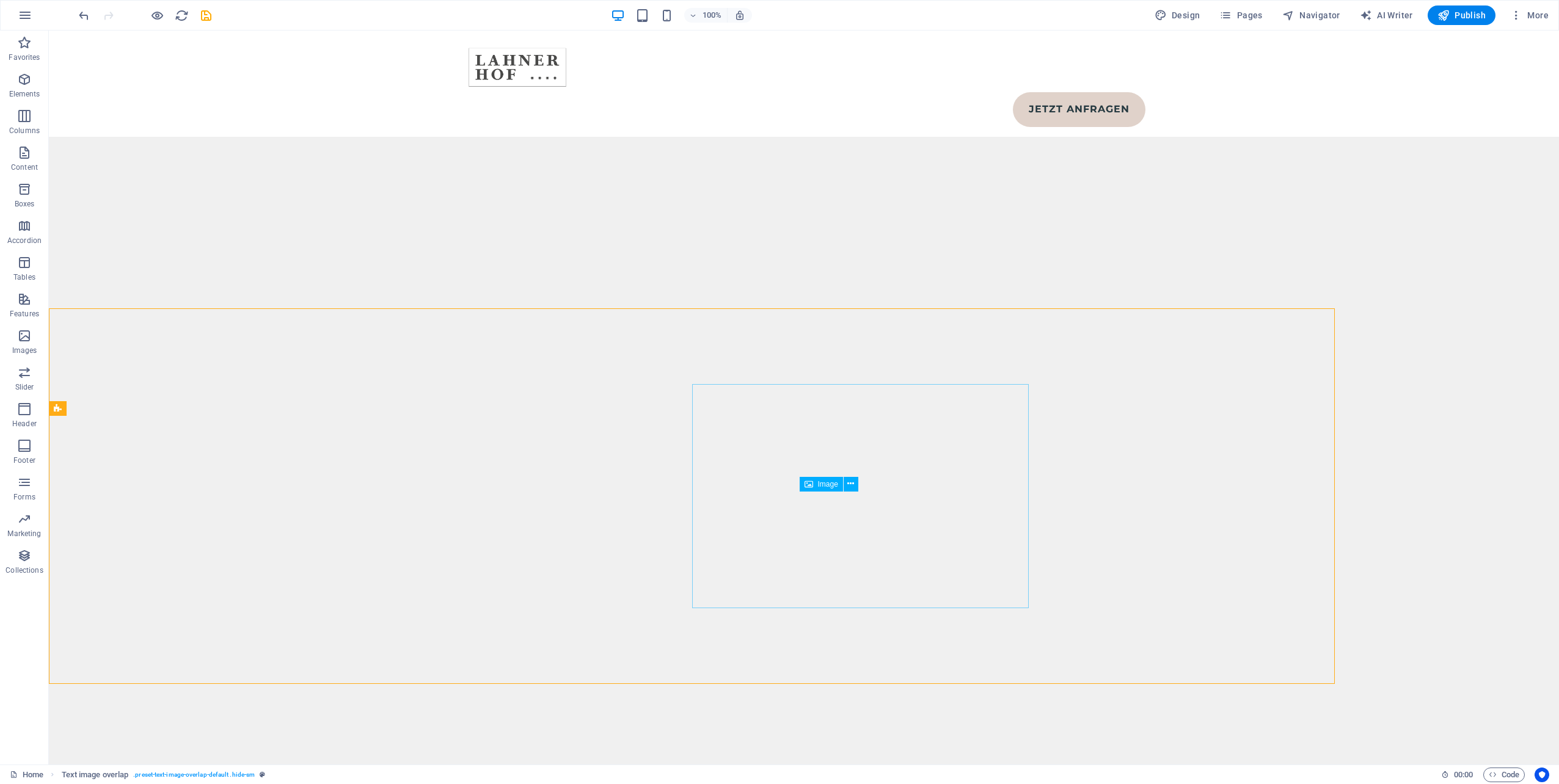
scroll to position [6780, 0]
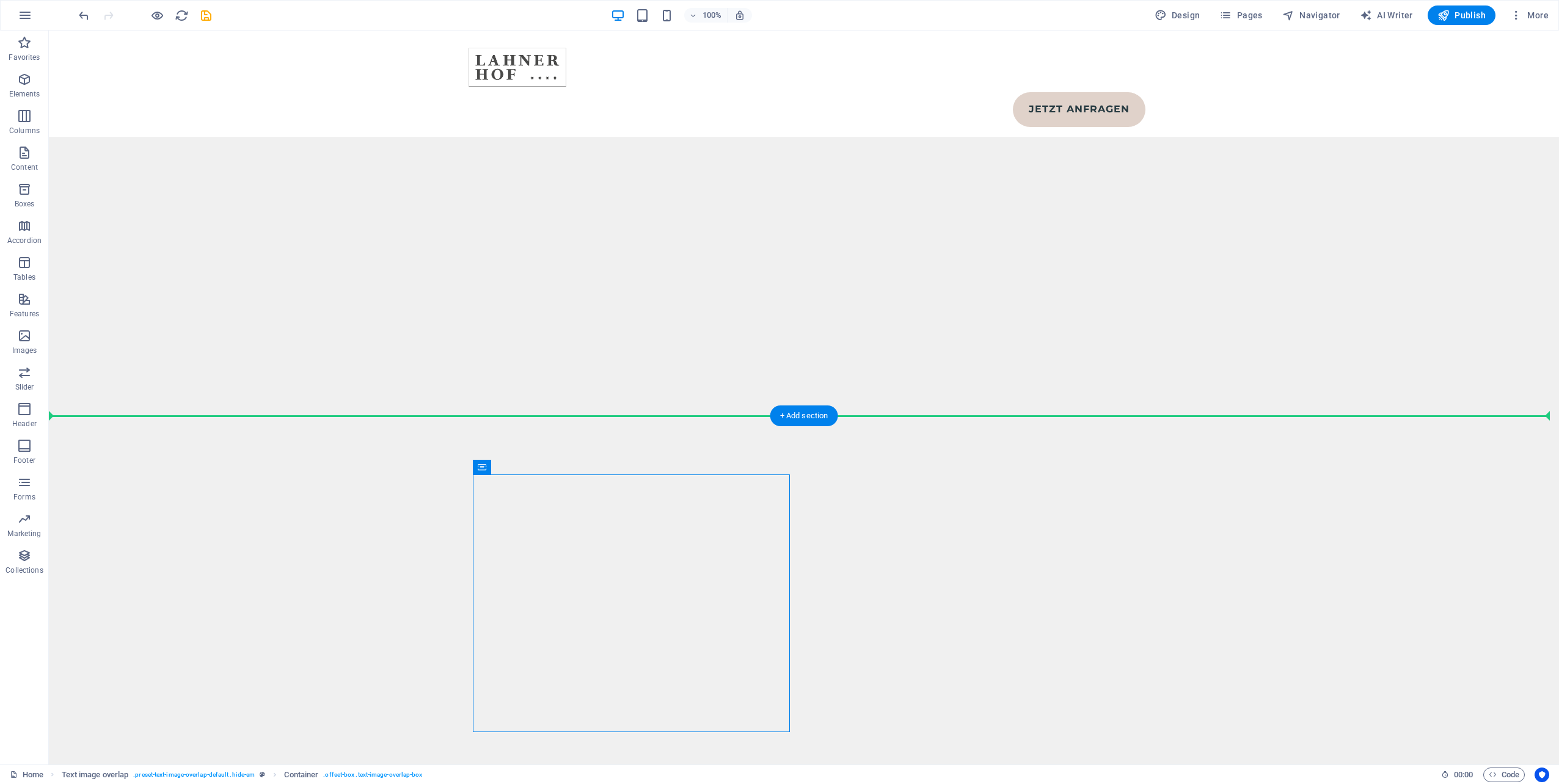
drag, startPoint x: 474, startPoint y: 560, endPoint x: 459, endPoint y: 559, distance: 15.0
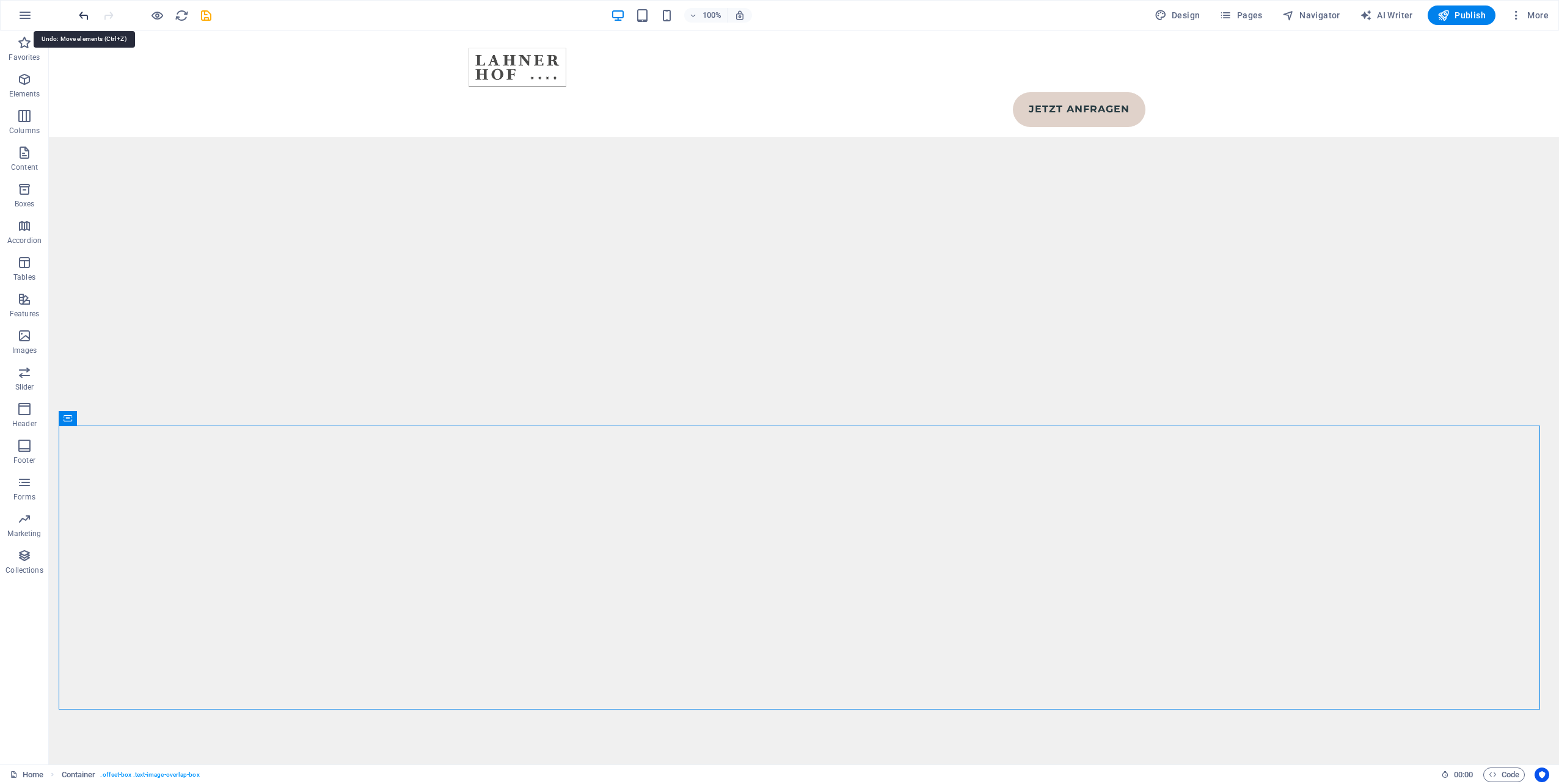
click at [80, 15] on icon "undo" at bounding box center [84, 16] width 14 height 14
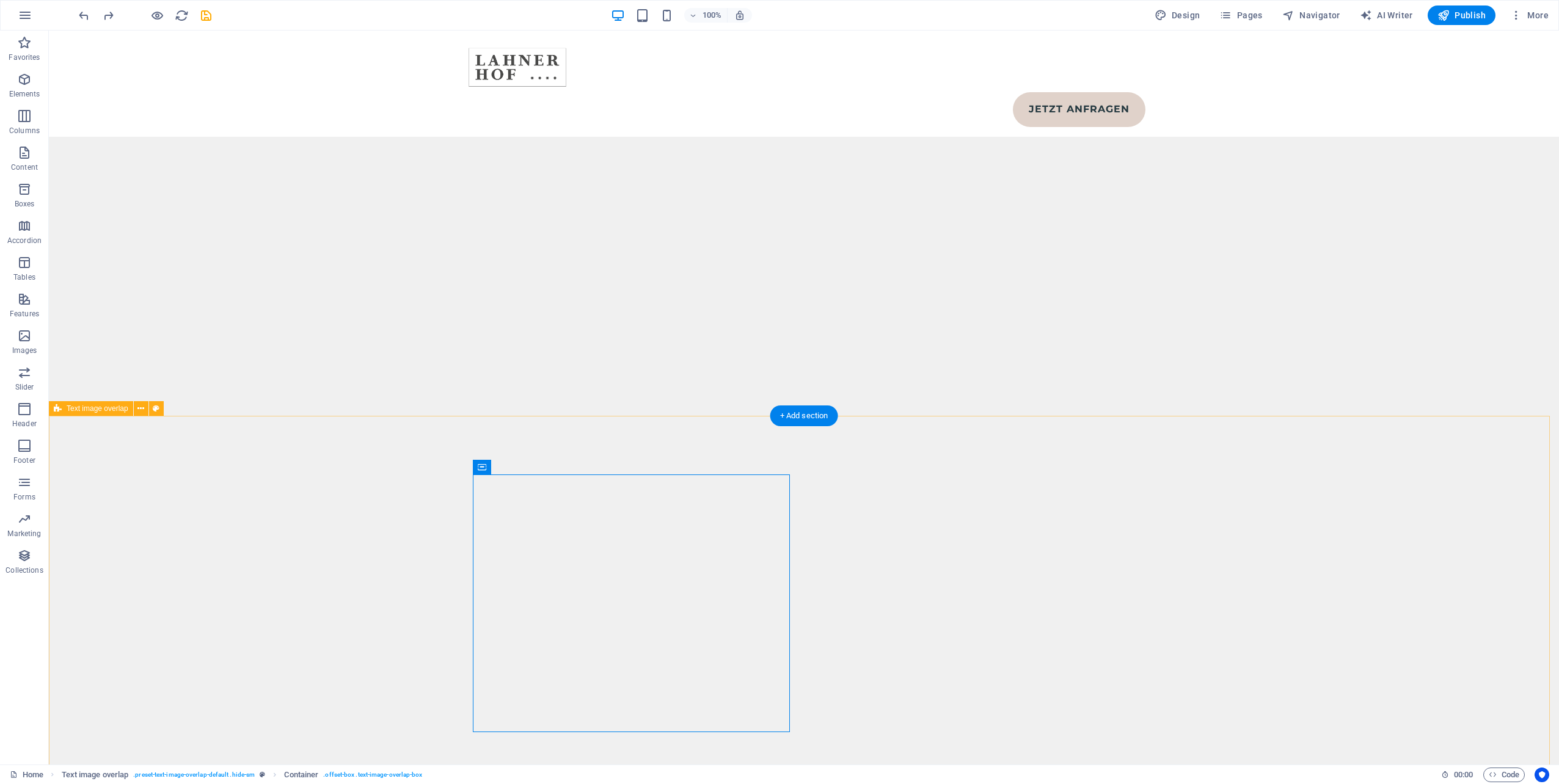
click at [529, 520] on icon at bounding box center [527, 517] width 7 height 13
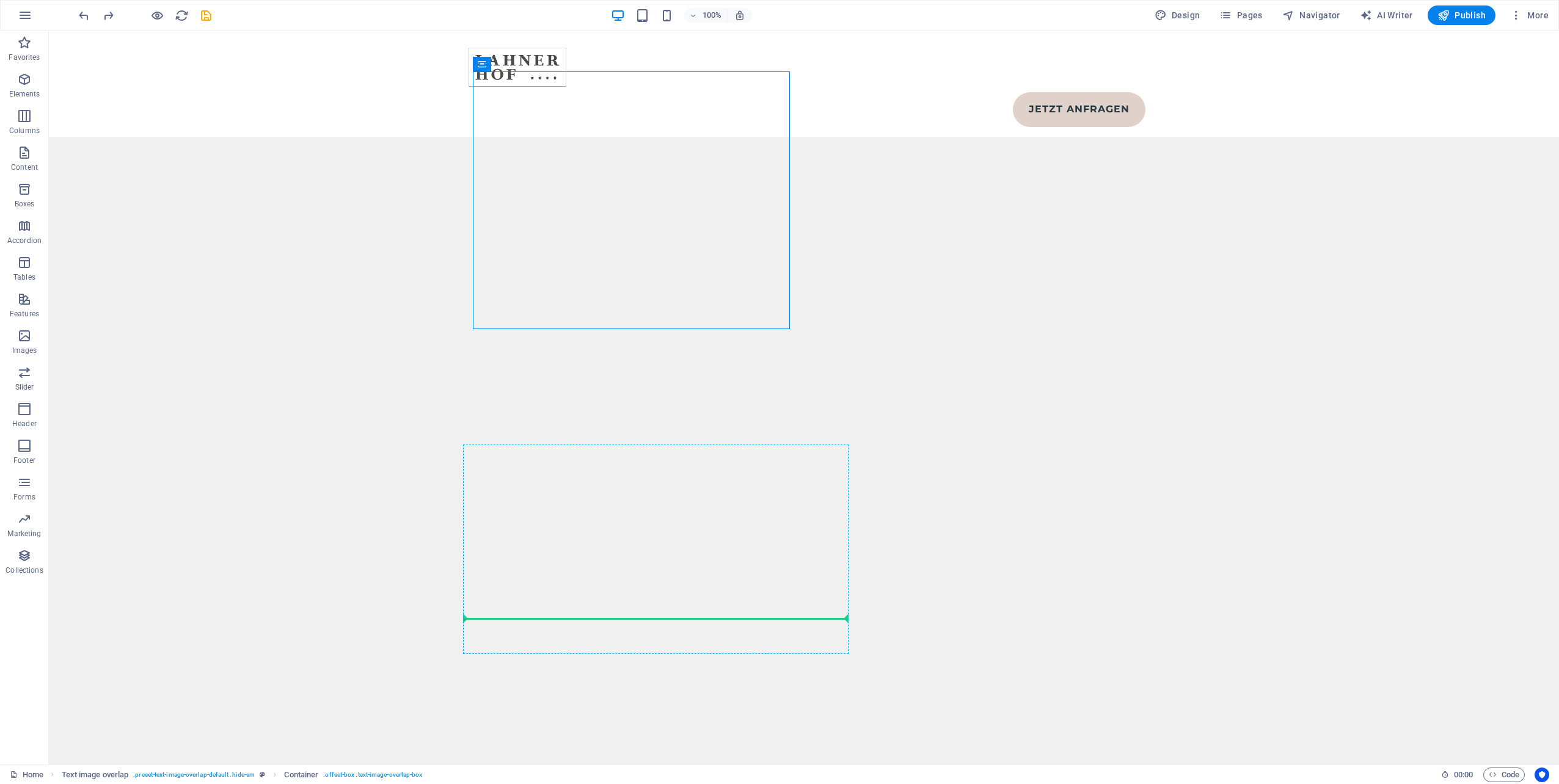
drag, startPoint x: 474, startPoint y: 732, endPoint x: 474, endPoint y: 614, distance: 118.0
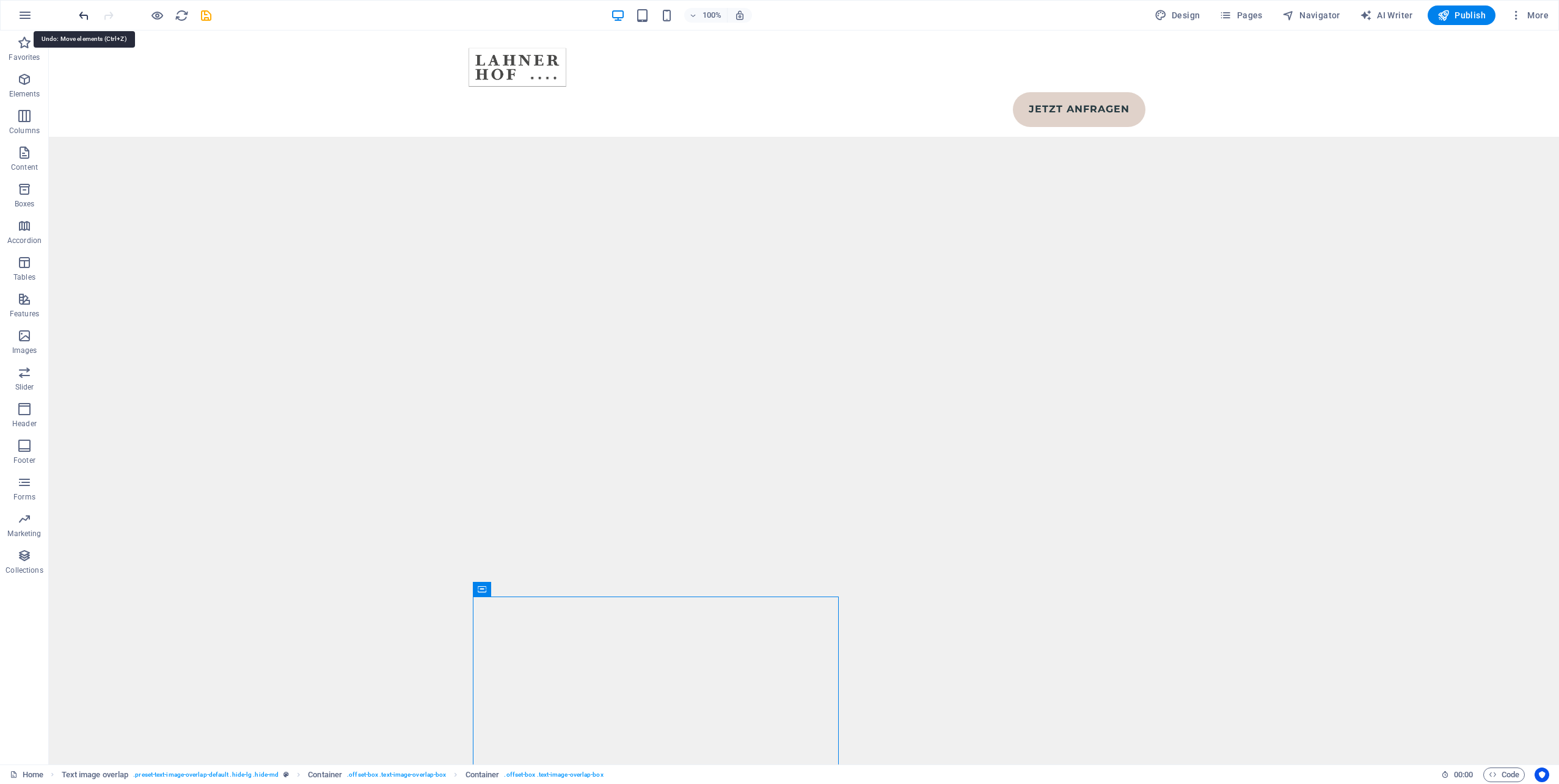
click at [79, 14] on icon "undo" at bounding box center [84, 16] width 14 height 14
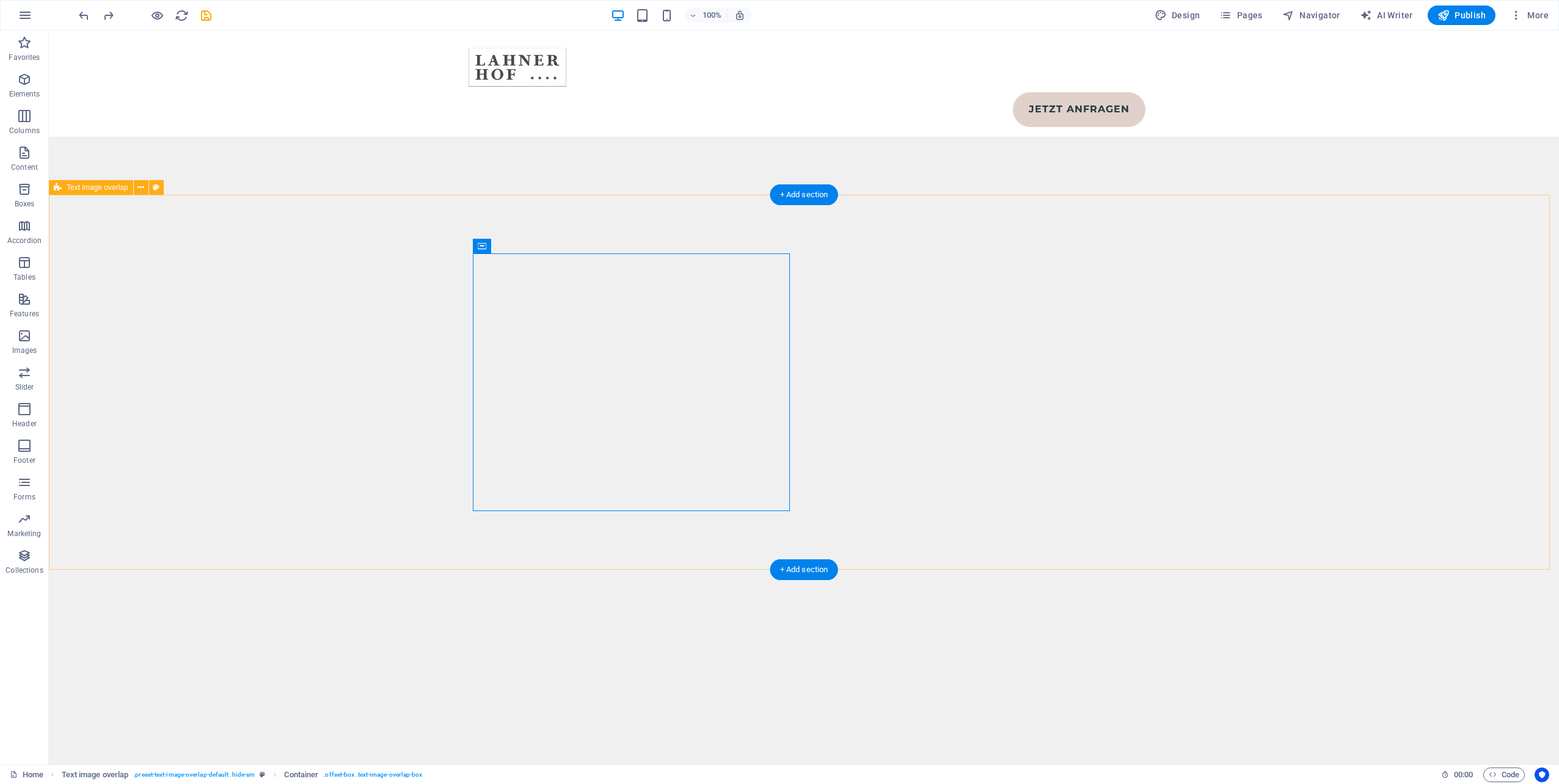
scroll to position [6976, 0]
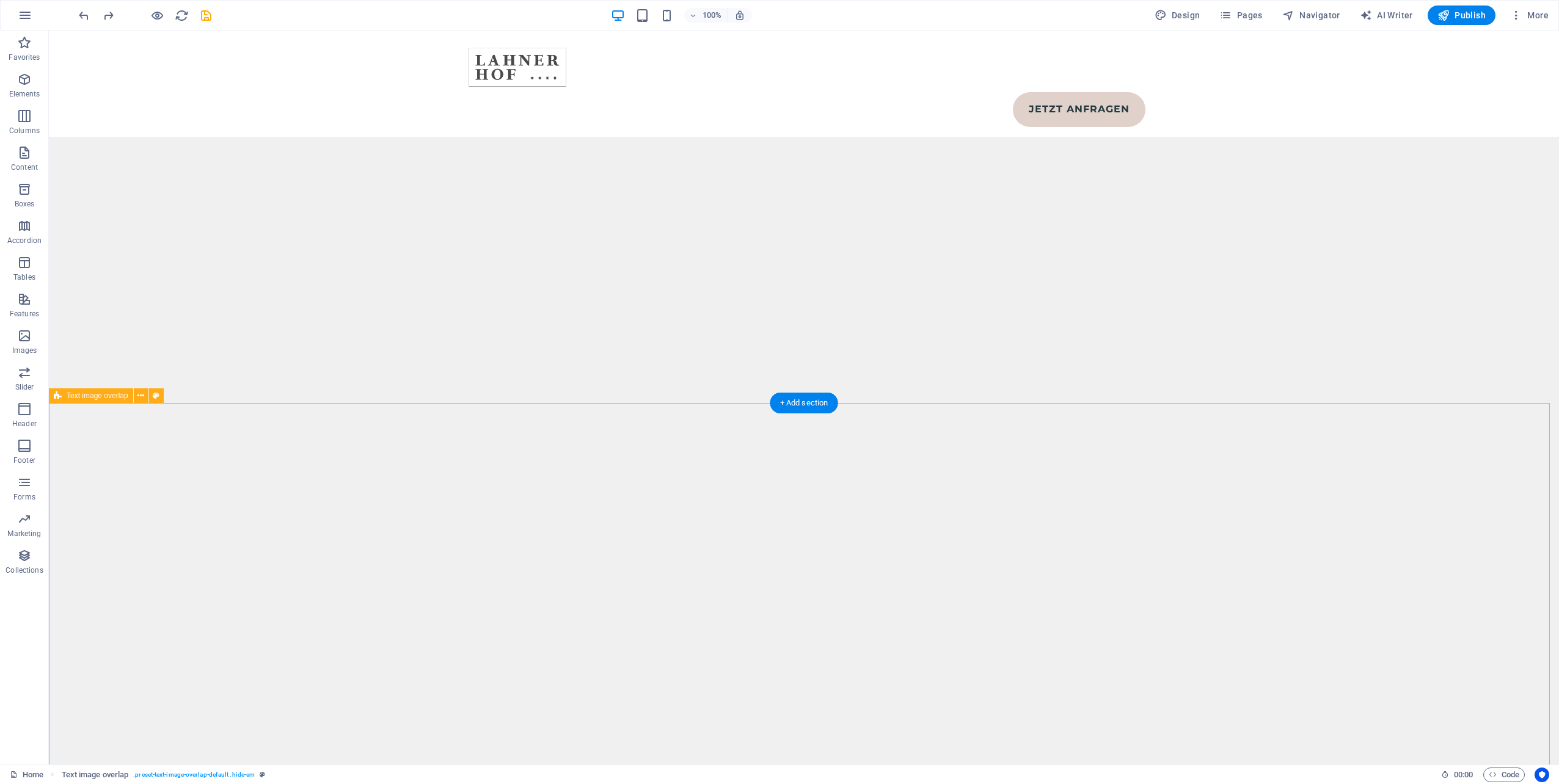
scroll to position [6792, 0]
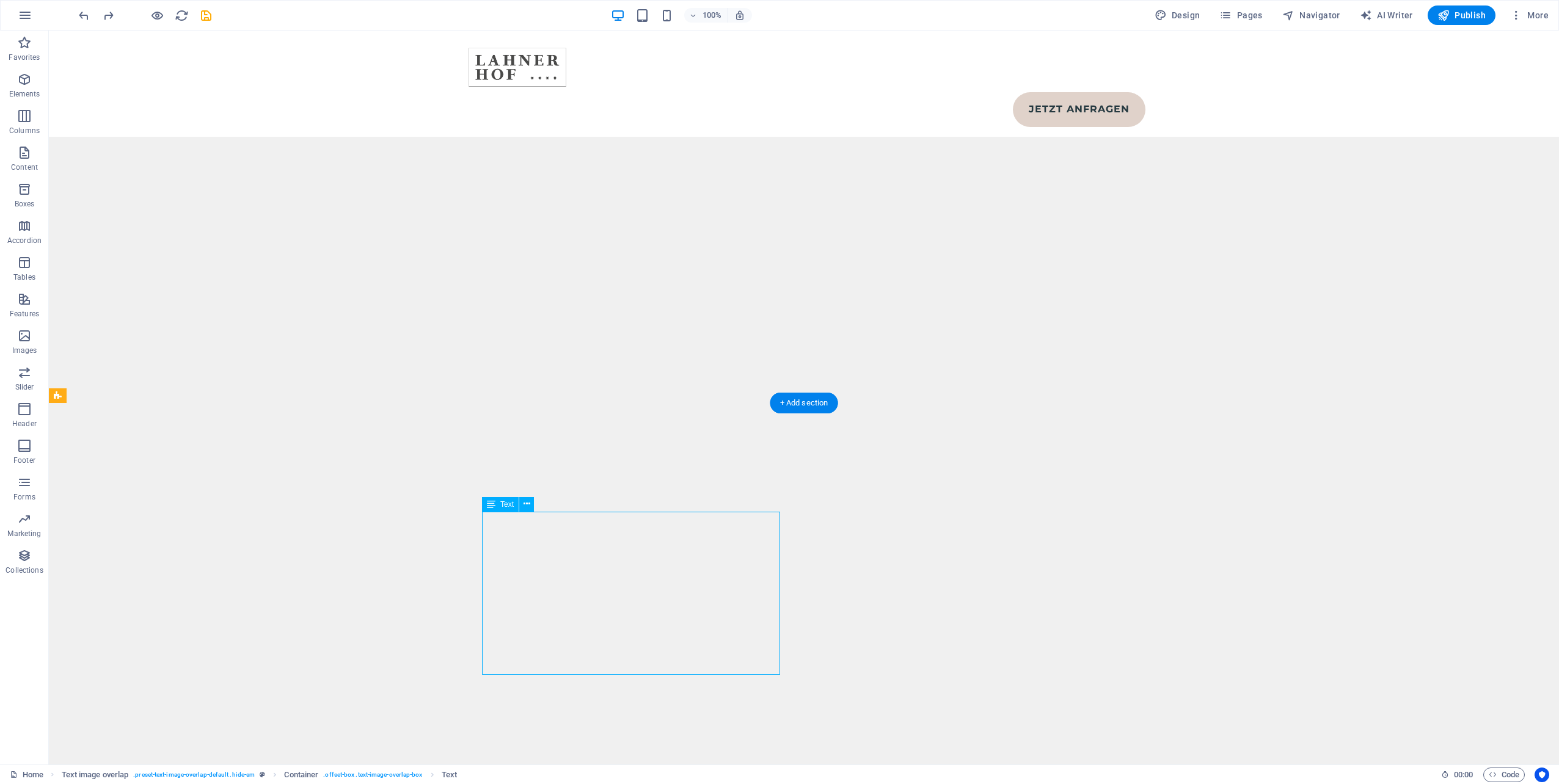
scroll to position [6685, 0]
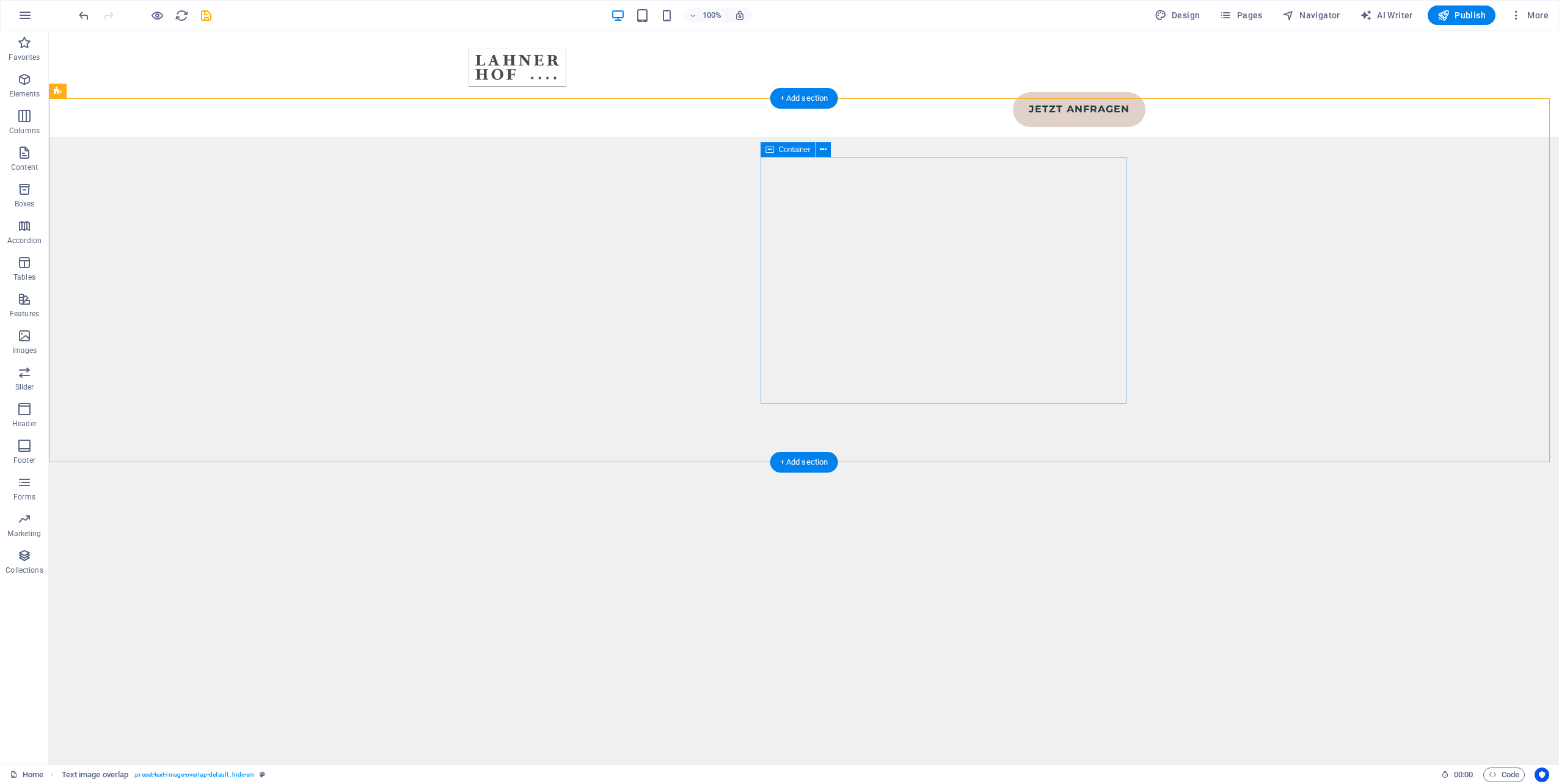
scroll to position [6792, 0]
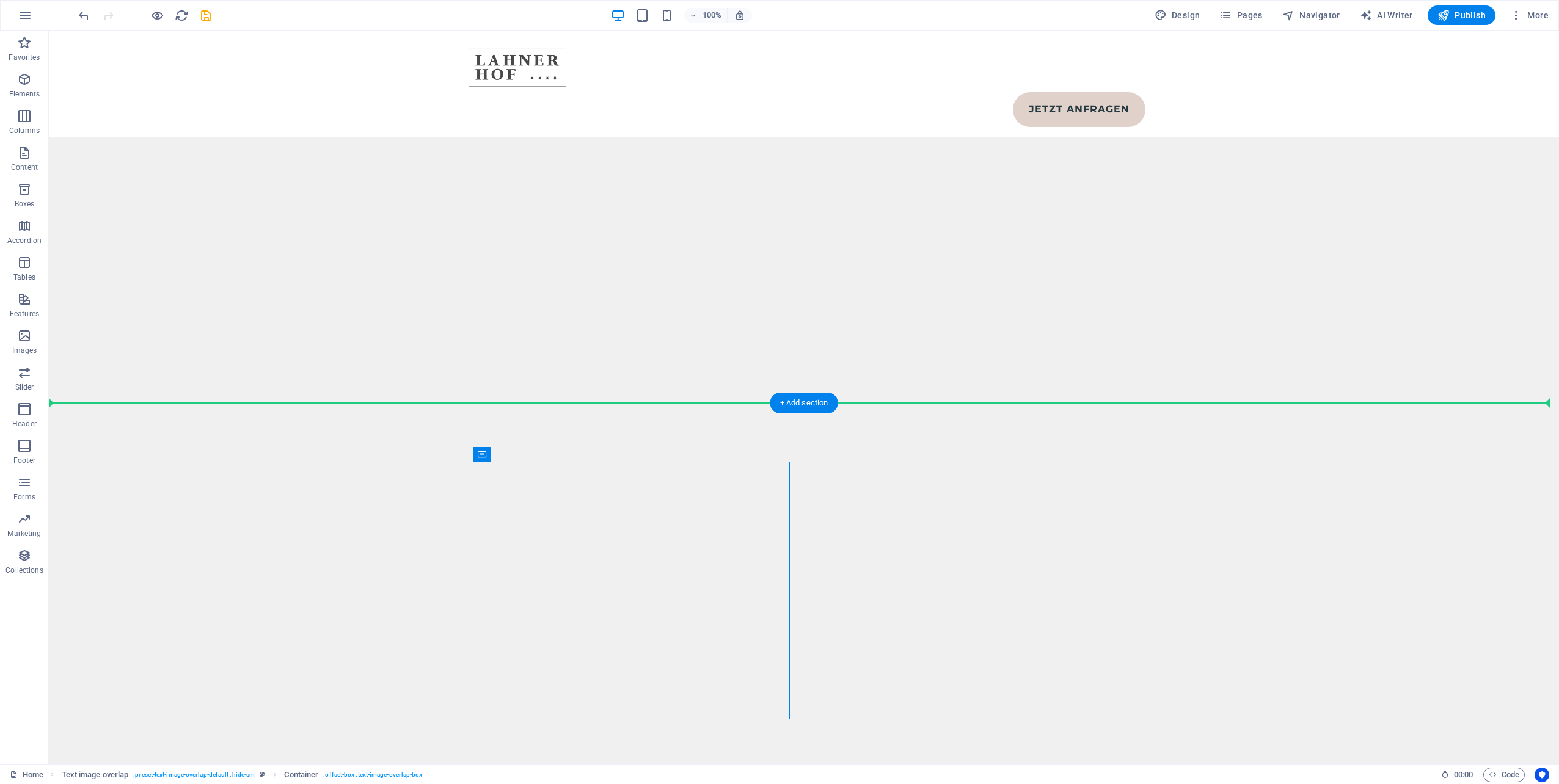
drag, startPoint x: 548, startPoint y: 483, endPoint x: 461, endPoint y: 455, distance: 91.4
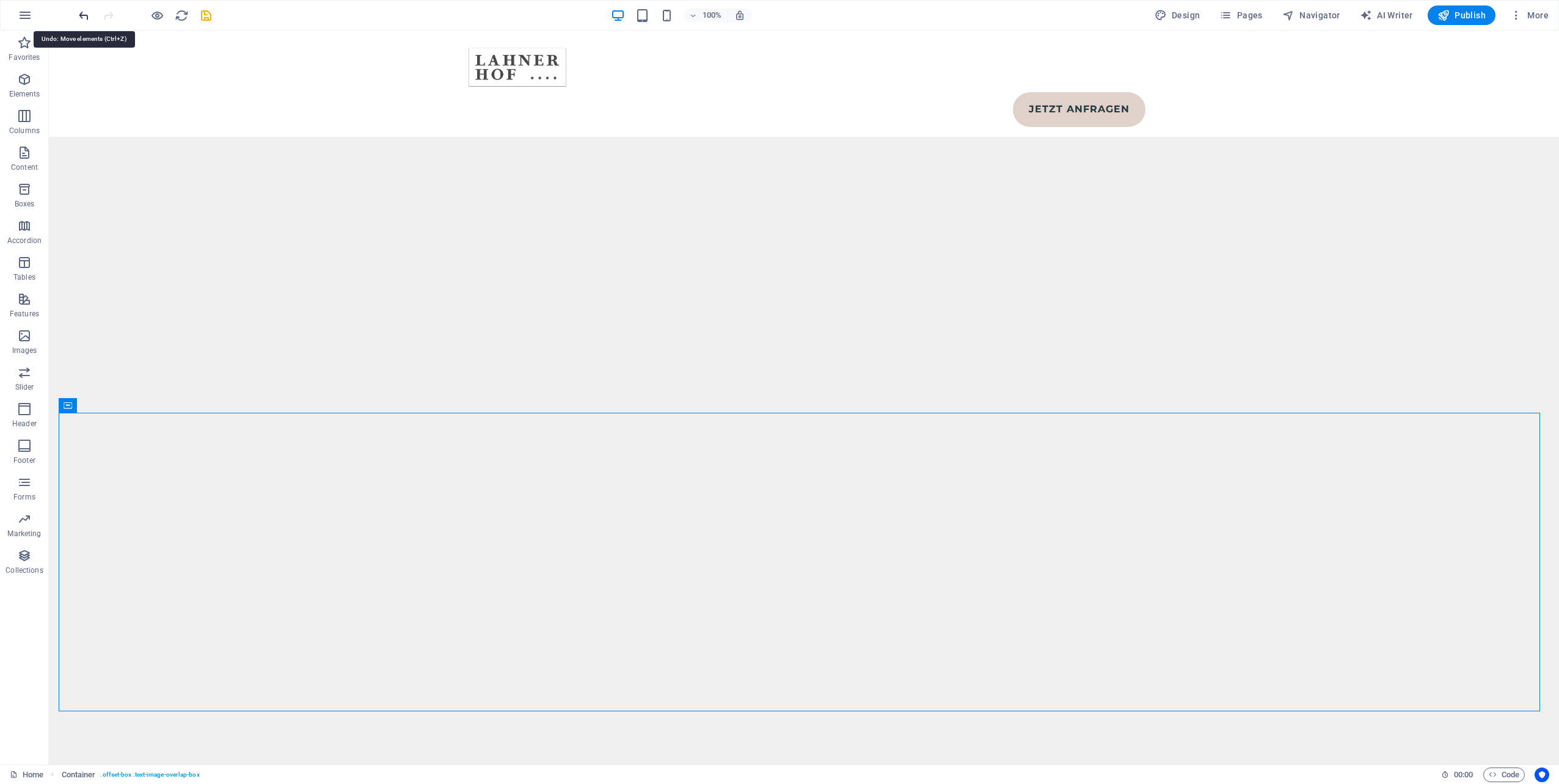
click at [80, 19] on icon "undo" at bounding box center [84, 16] width 14 height 14
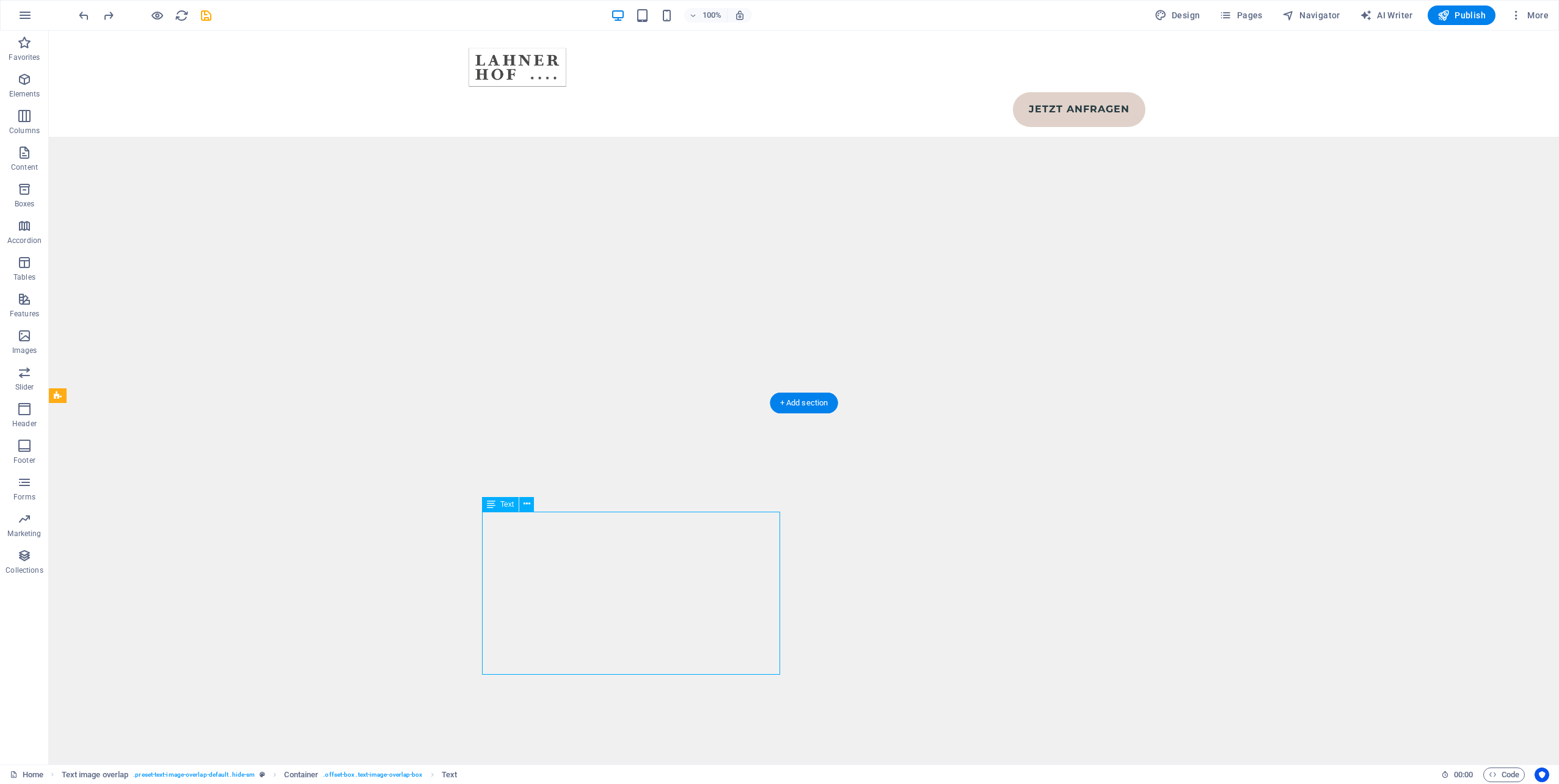
scroll to position [6685, 0]
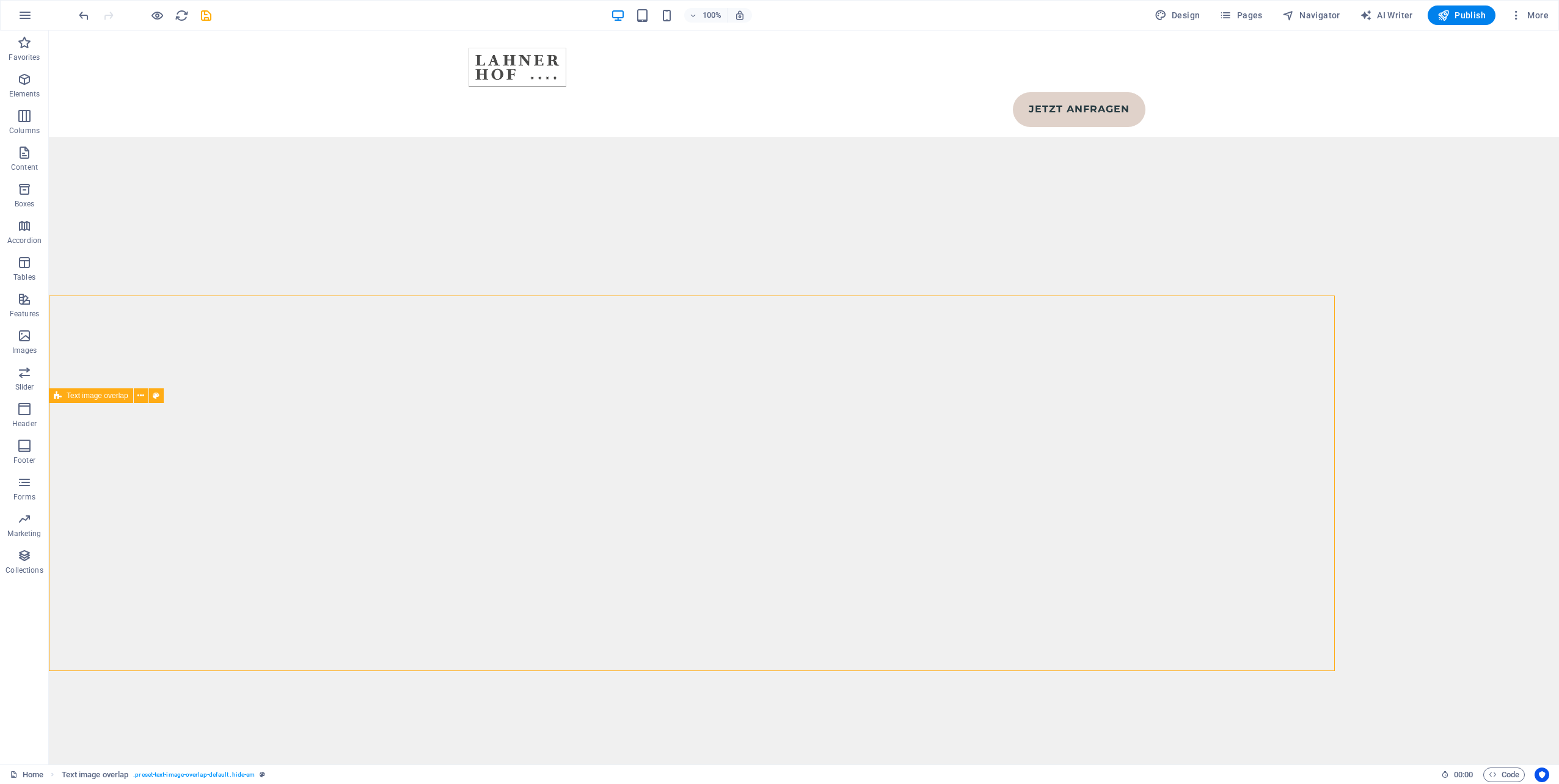
scroll to position [6792, 0]
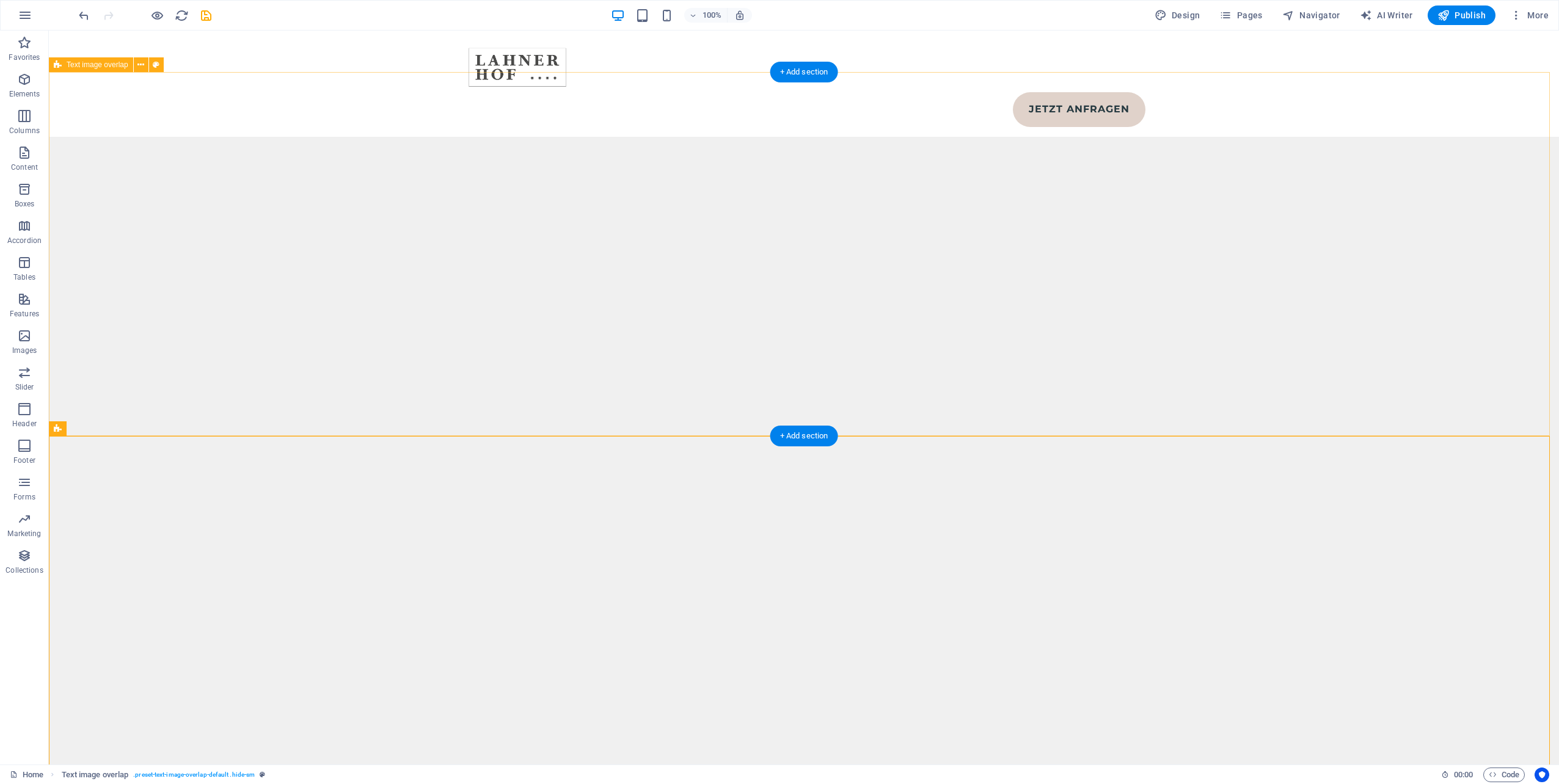
scroll to position [6853, 0]
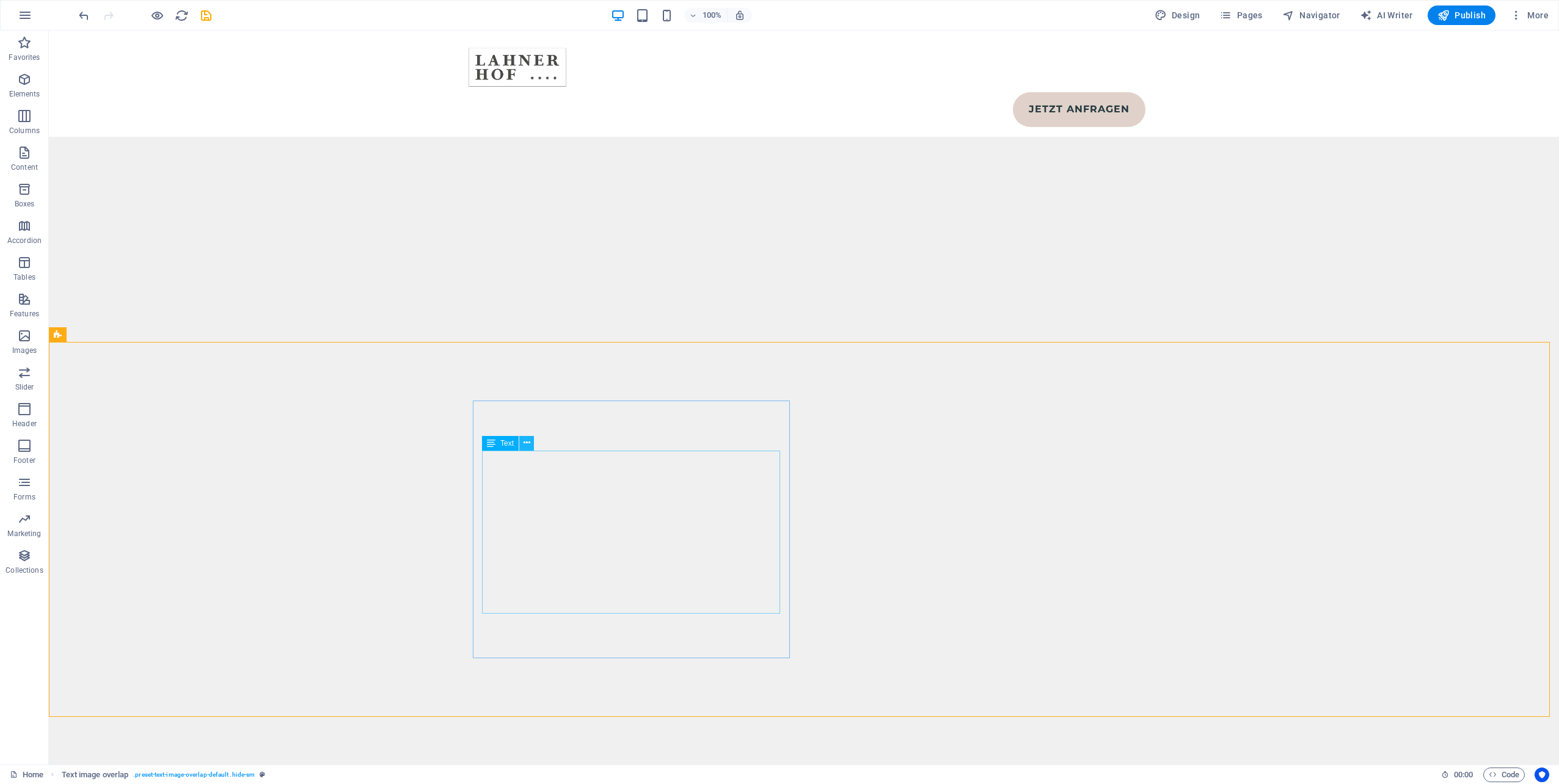
click at [525, 444] on icon at bounding box center [527, 443] width 7 height 13
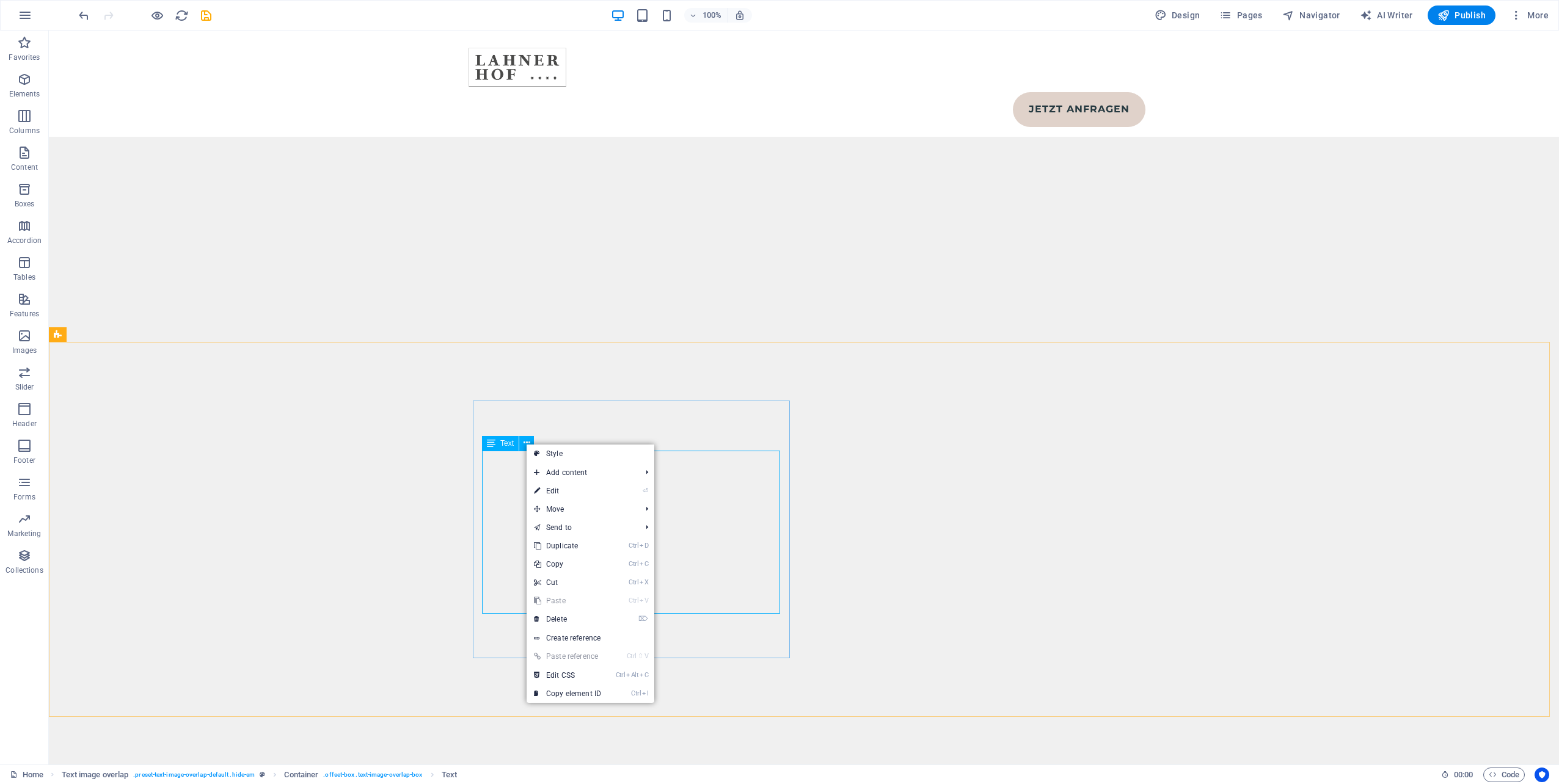
click at [492, 444] on icon at bounding box center [491, 443] width 8 height 14
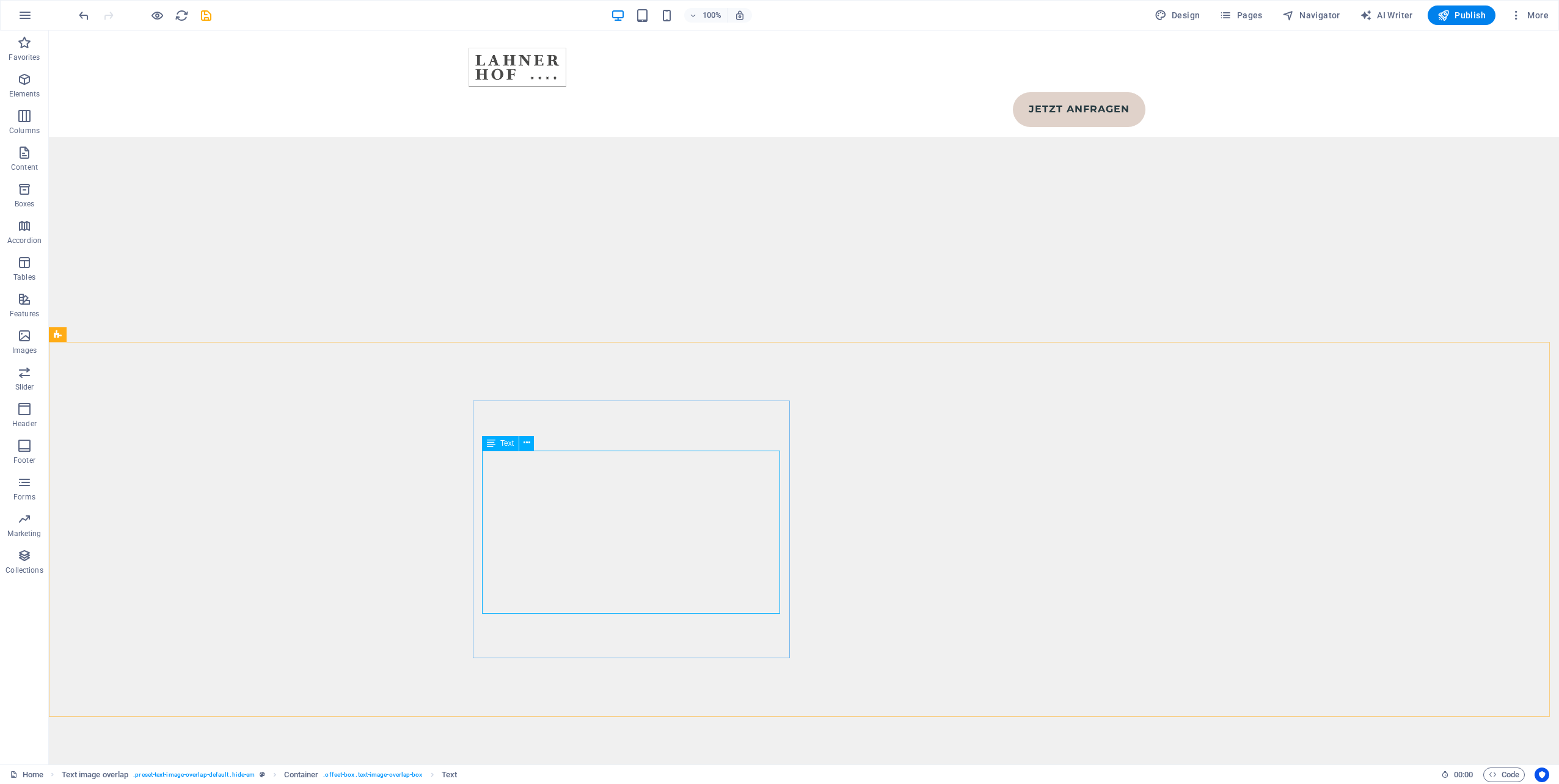
click at [492, 444] on icon at bounding box center [491, 443] width 8 height 14
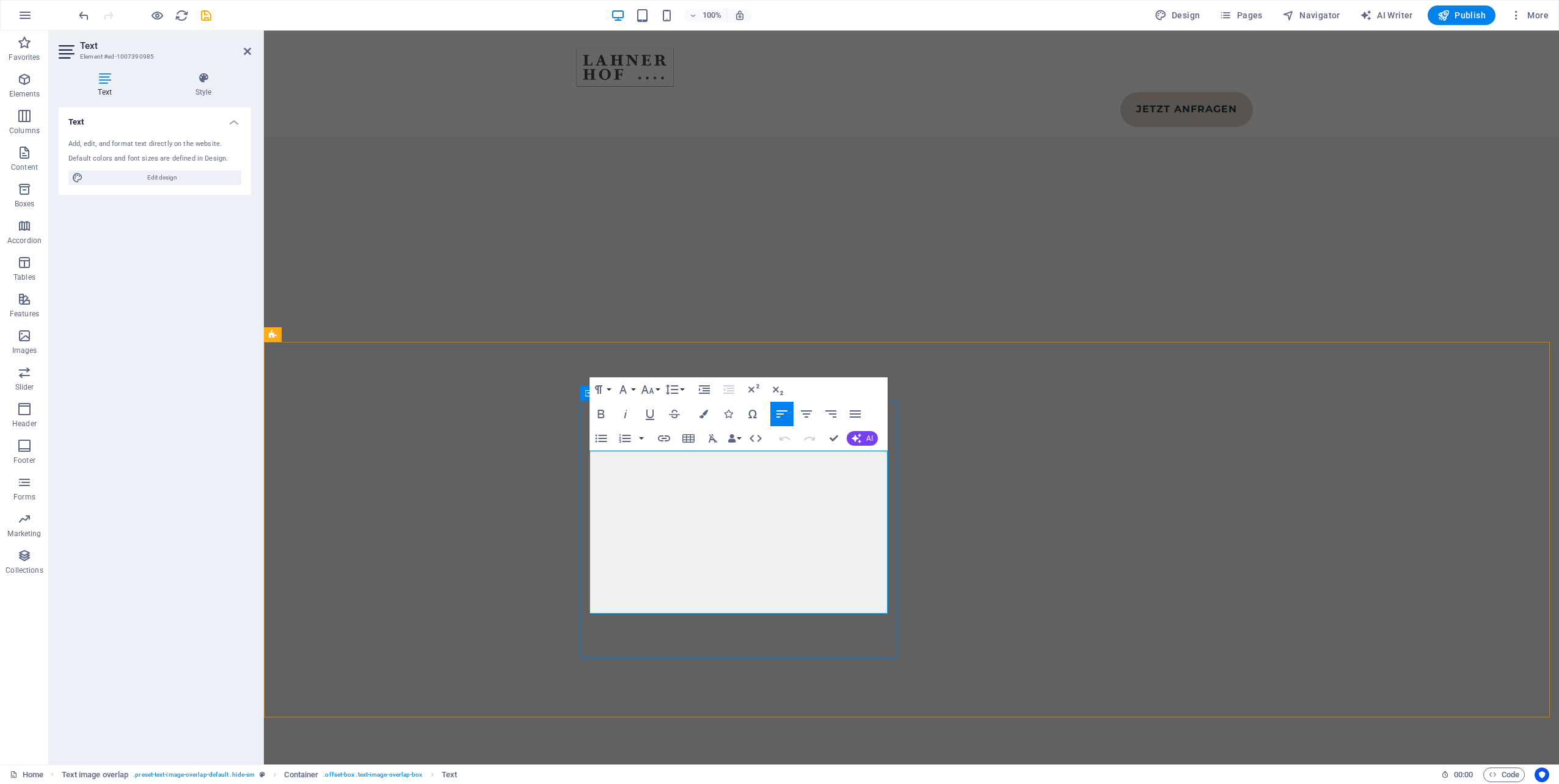
drag, startPoint x: 699, startPoint y: 578, endPoint x: 798, endPoint y: 557, distance: 101.2
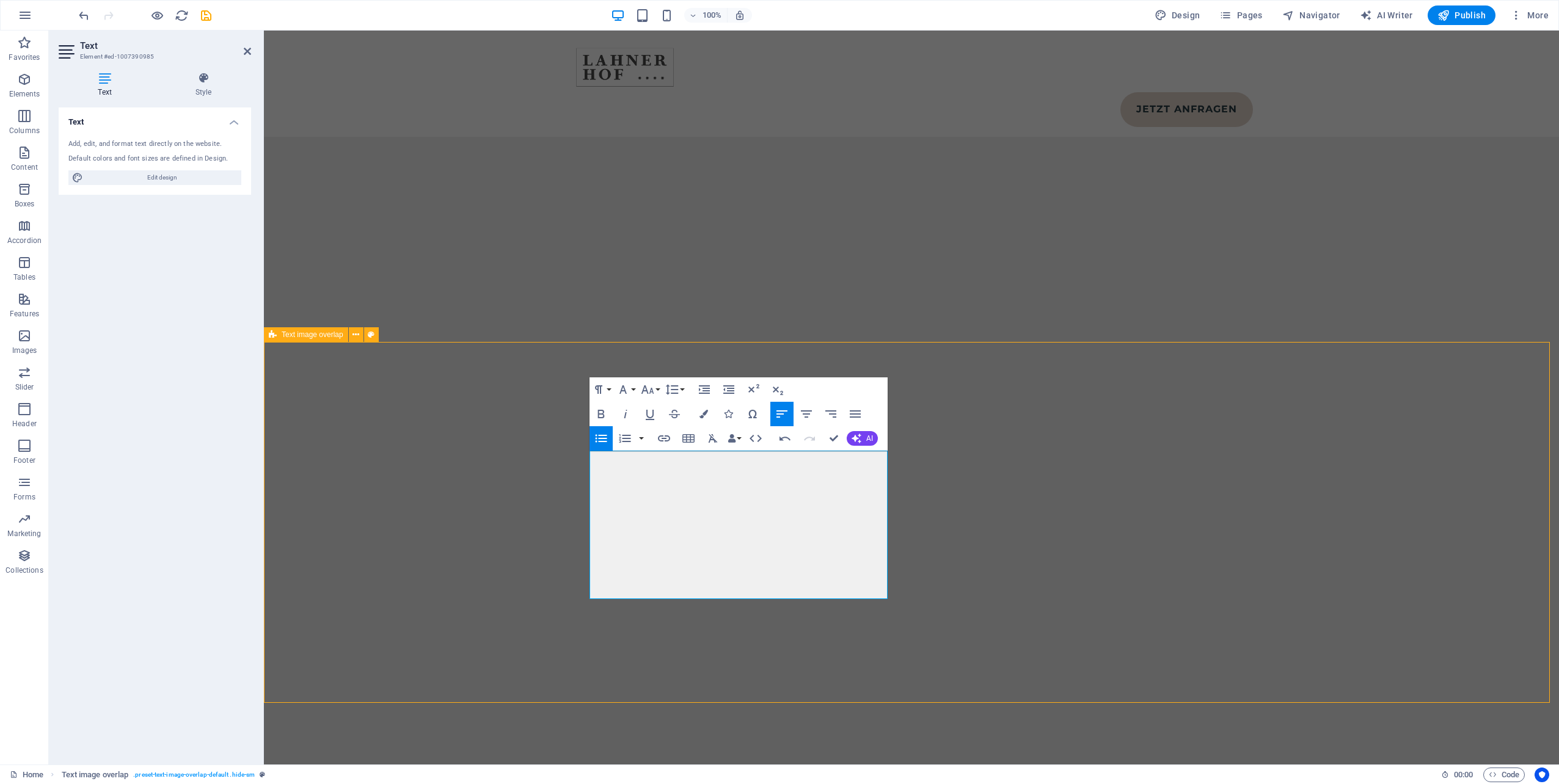
scroll to position [6853, 0]
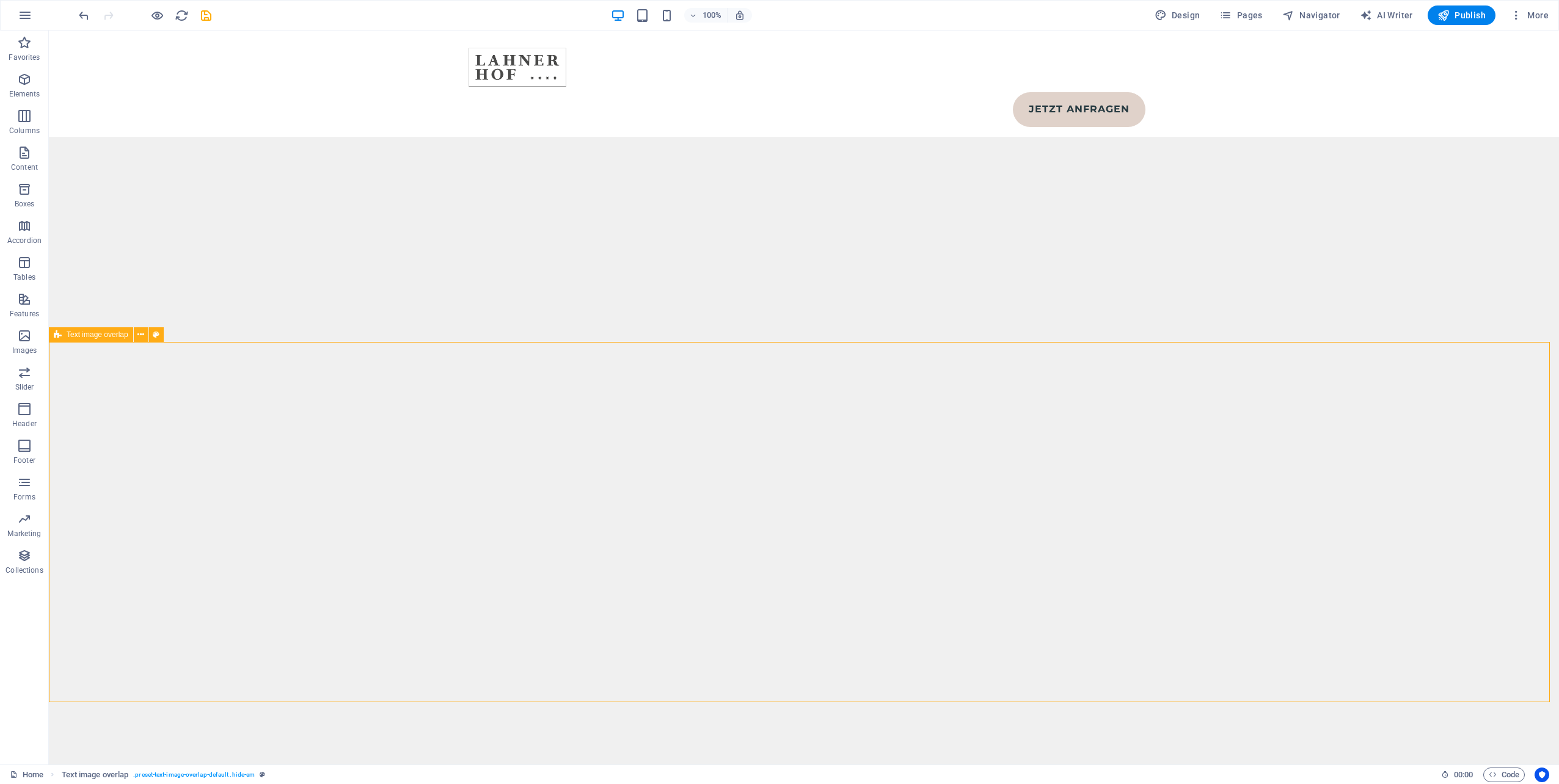
click at [1471, 17] on span "Publish" at bounding box center [1462, 15] width 48 height 12
select select
checkbox input "false"
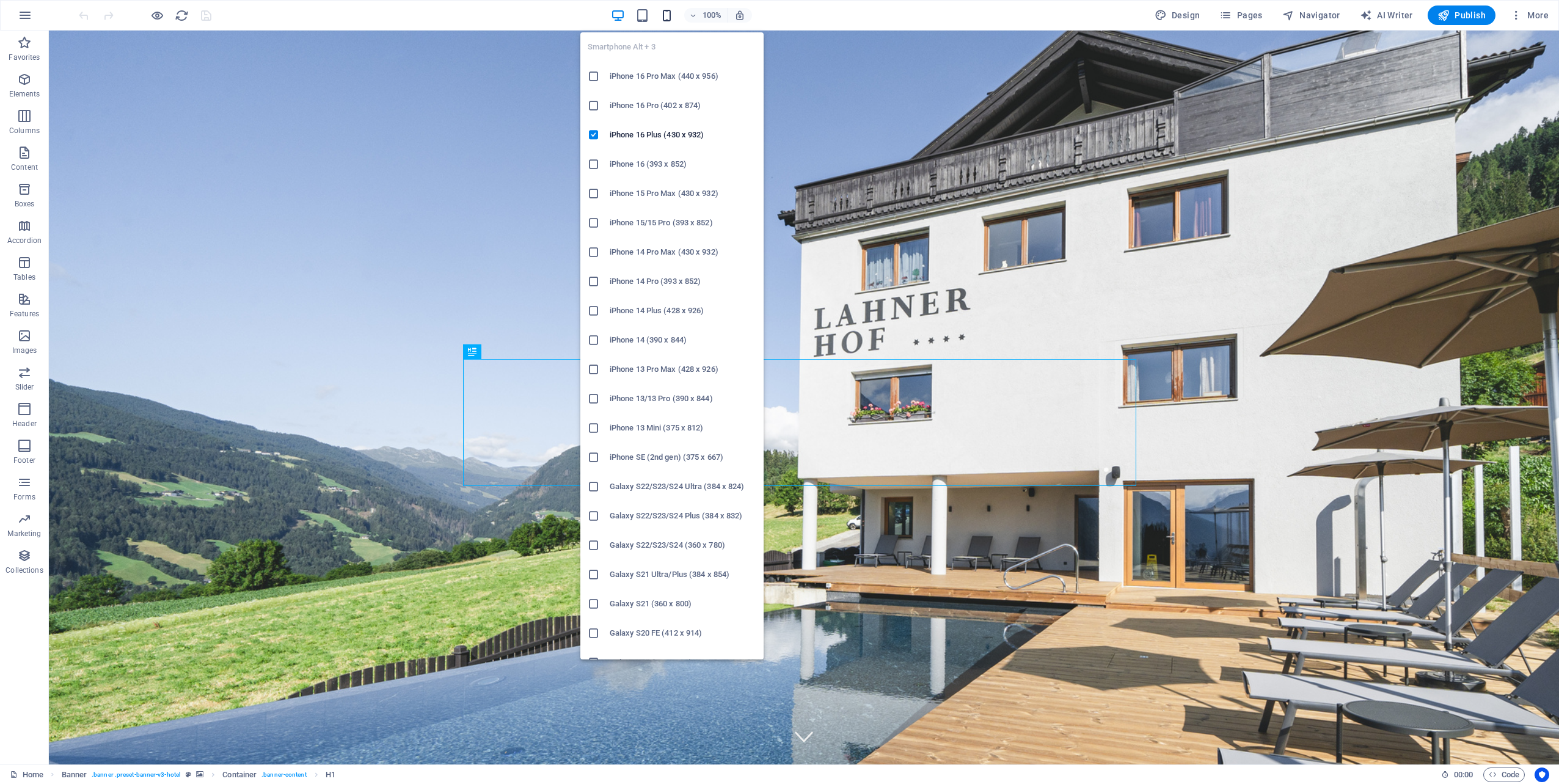
click at [672, 20] on icon "button" at bounding box center [667, 16] width 14 height 14
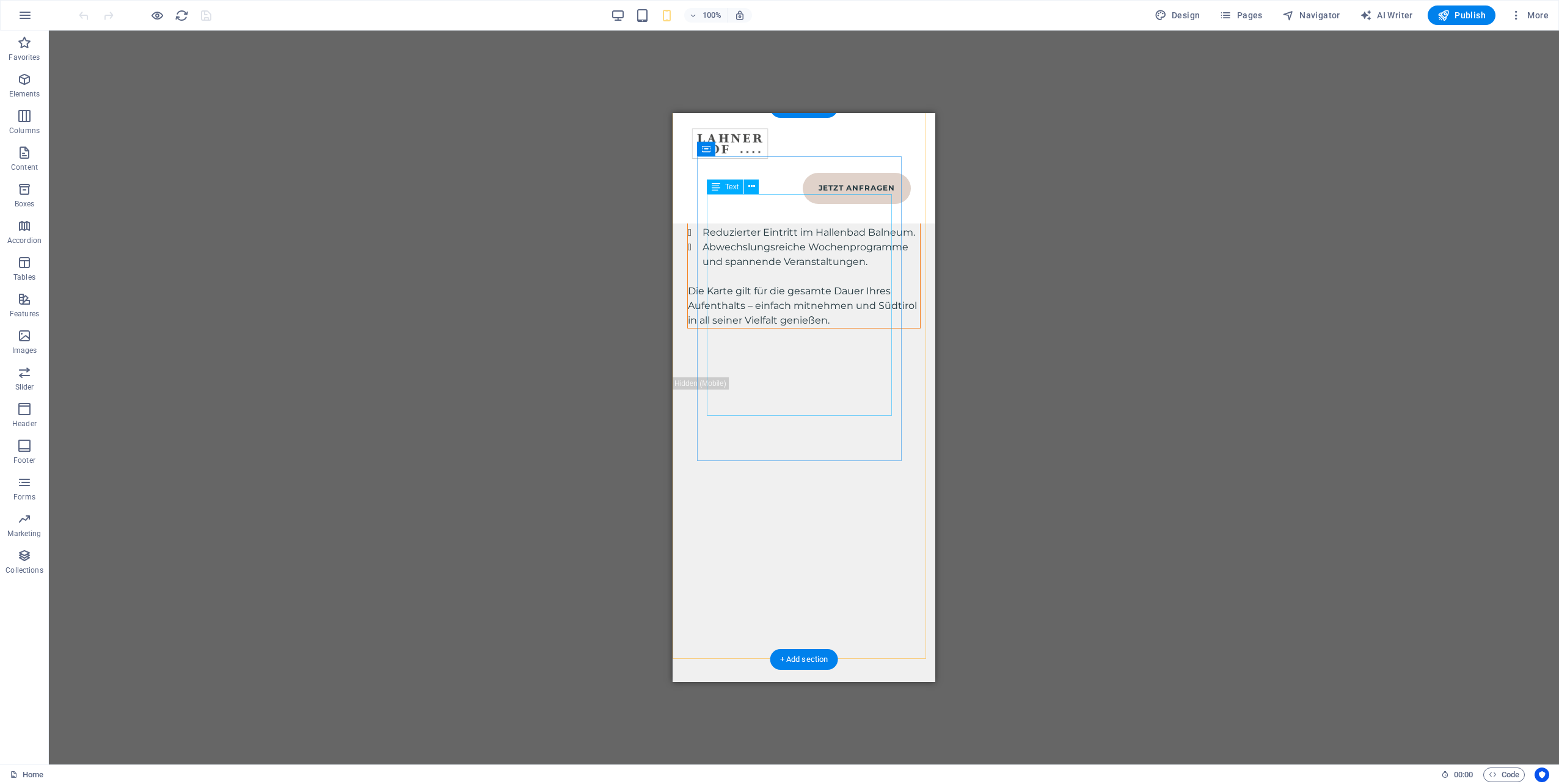
scroll to position [8062, 0]
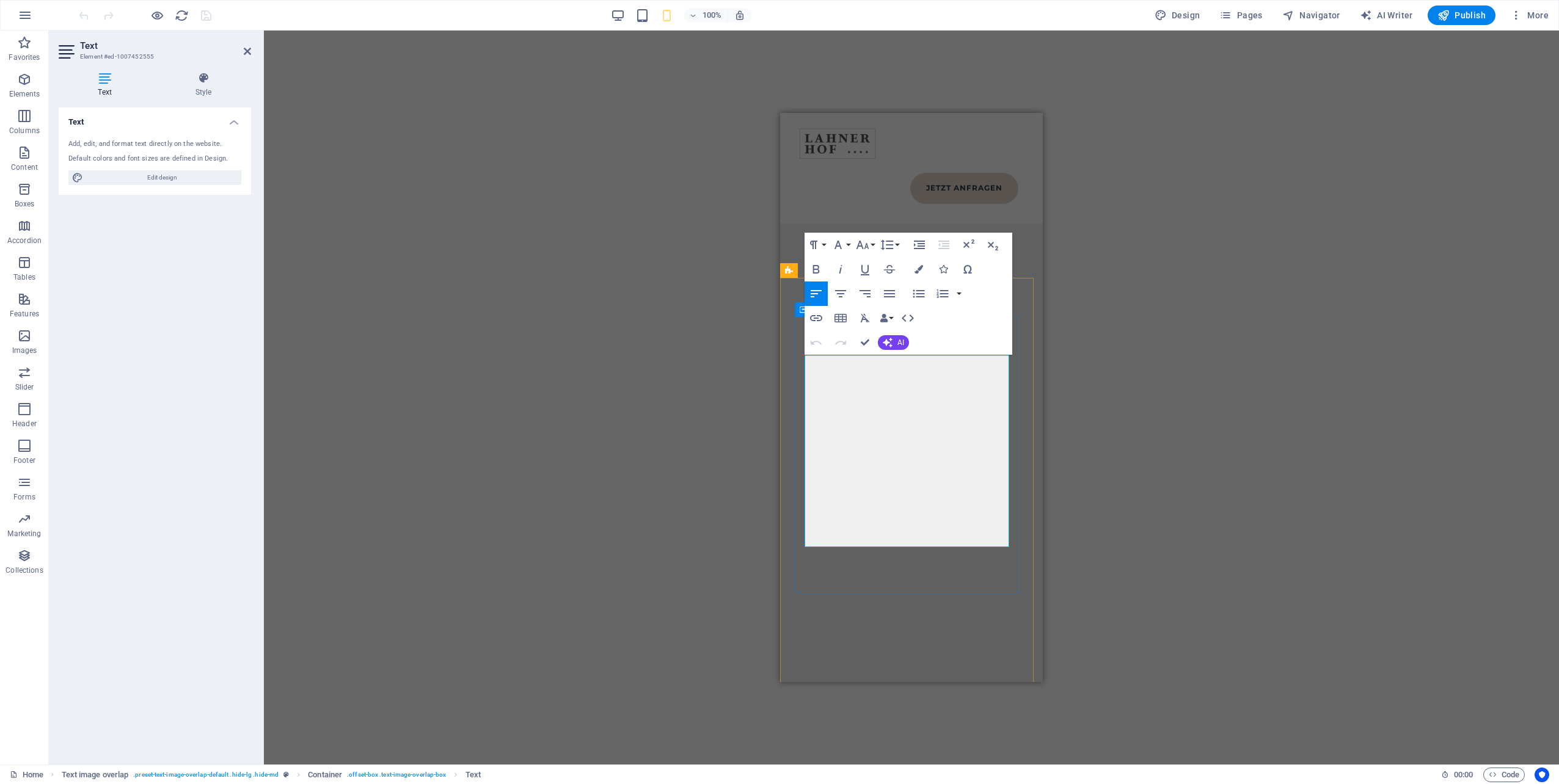
click at [1155, 301] on div "Drag here to replace the existing content. Press “Ctrl” if you want to create a…" at bounding box center [911, 398] width 1295 height 734
click at [542, 189] on div "Drag here to replace the existing content. Press “Ctrl” if you want to create a…" at bounding box center [911, 398] width 1295 height 734
click at [548, 190] on div "Drag here to replace the existing content. Press “Ctrl” if you want to create a…" at bounding box center [911, 398] width 1295 height 734
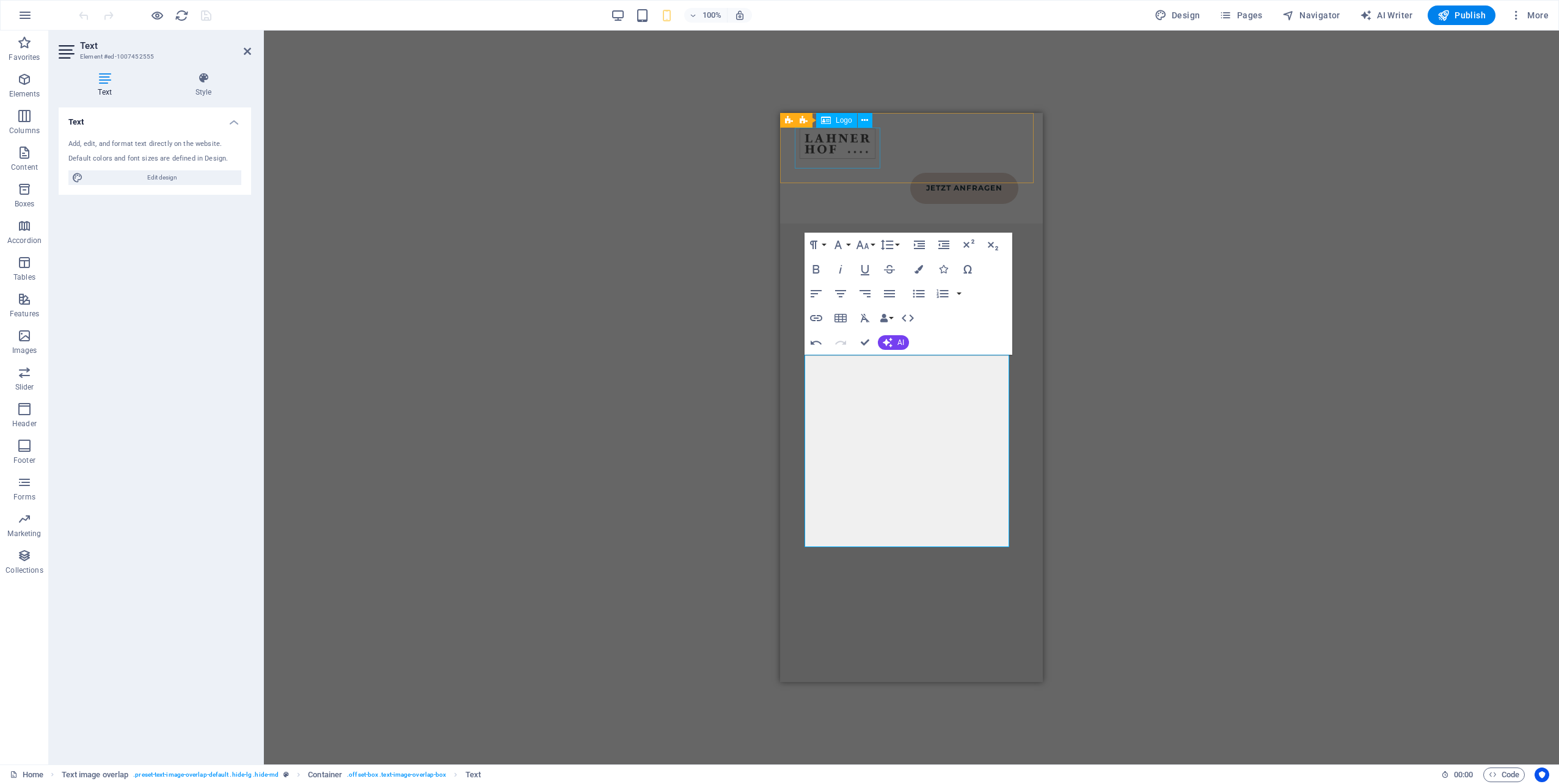
click at [859, 133] on div at bounding box center [911, 143] width 233 height 41
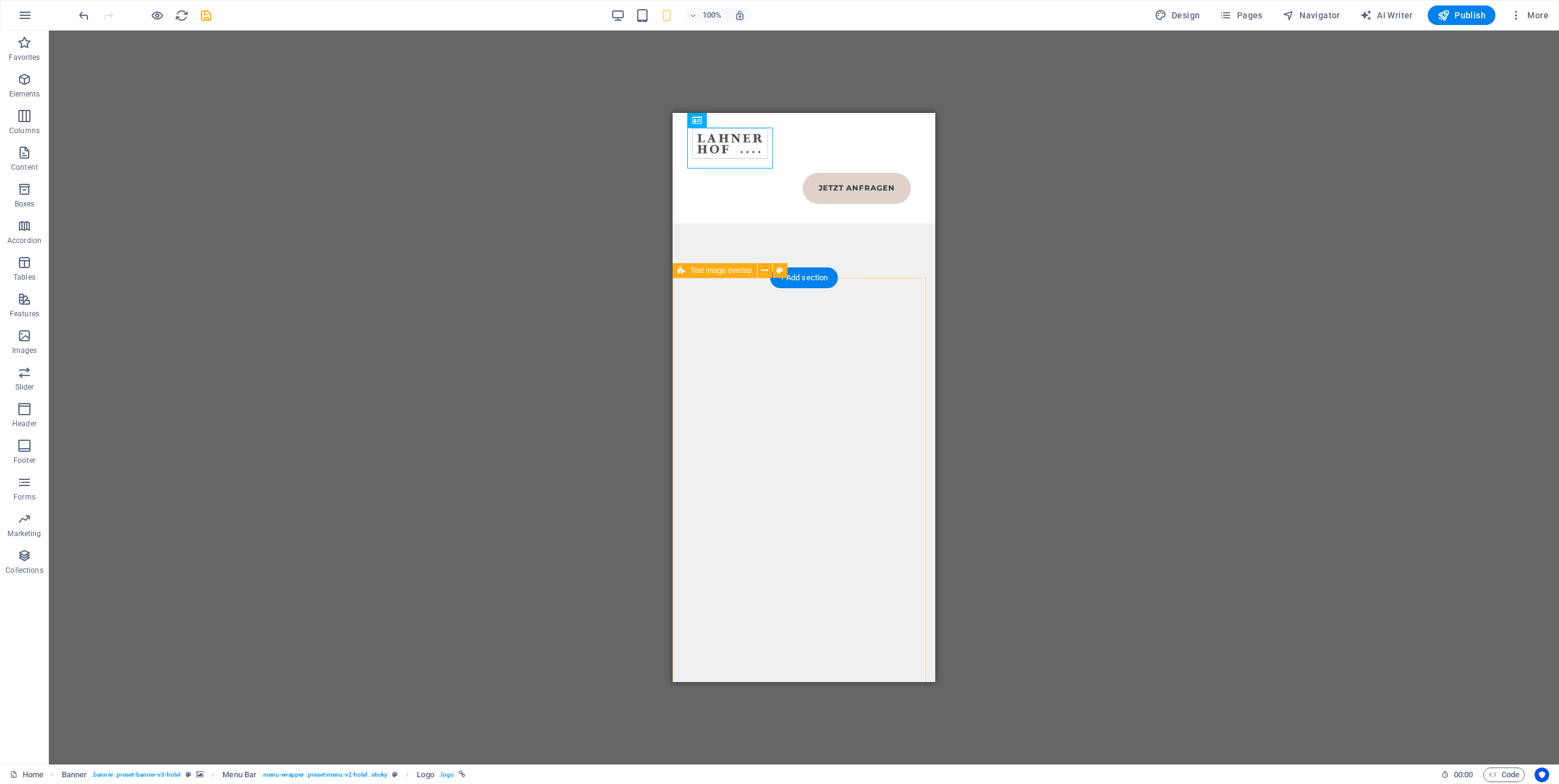
click at [209, 14] on icon "save" at bounding box center [206, 16] width 14 height 14
select select
checkbox input "false"
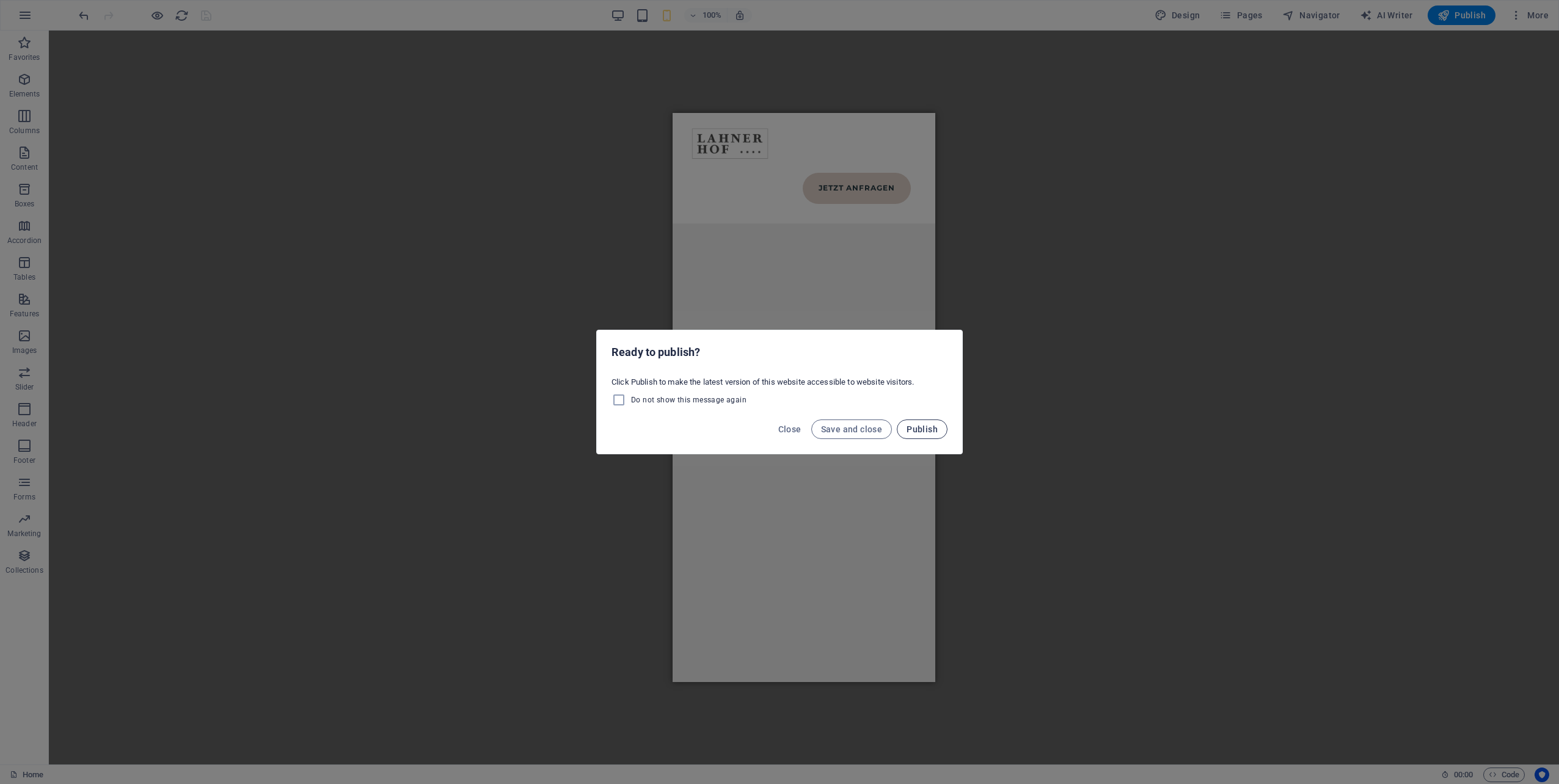
click at [928, 427] on span "Publish" at bounding box center [922, 429] width 31 height 10
